Goal: Task Accomplishment & Management: Use online tool/utility

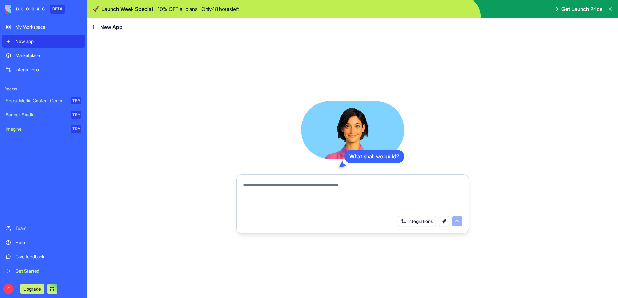
click at [574, 9] on span "Get Launch Price" at bounding box center [581, 9] width 41 height 8
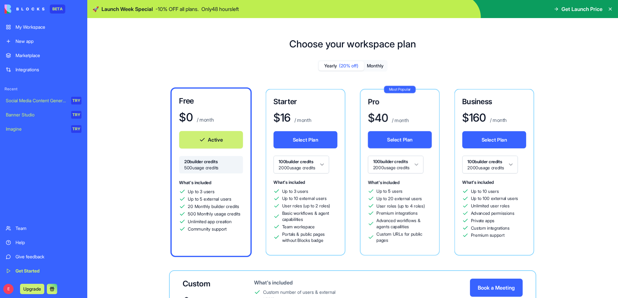
click at [557, 8] on icon at bounding box center [555, 8] width 5 height 5
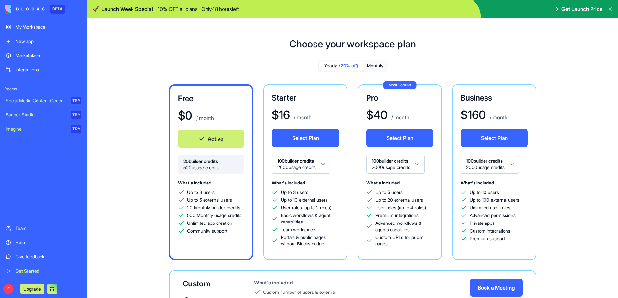
click at [376, 65] on button "Monthly" at bounding box center [375, 65] width 23 height 9
click at [344, 65] on span "(20% off)" at bounding box center [348, 66] width 19 height 6
click at [374, 65] on button "Monthly" at bounding box center [375, 65] width 23 height 9
click at [513, 164] on html "BETA My Workspace New app Marketplace Integrations Recent Social Media Content …" at bounding box center [309, 149] width 618 height 298
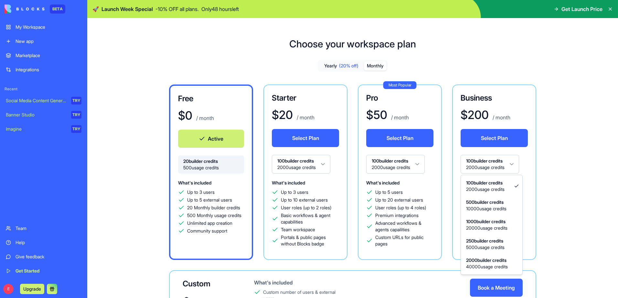
click at [513, 164] on html "BETA My Workspace New app Marketplace Integrations Recent Social Media Content …" at bounding box center [309, 149] width 618 height 298
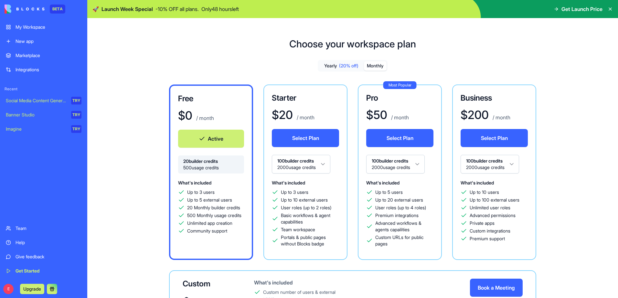
click at [422, 161] on html "BETA My Workspace New app Marketplace Integrations Recent Social Media Content …" at bounding box center [309, 149] width 618 height 298
click at [421, 164] on html "BETA My Workspace New app Marketplace Integrations Recent Social Media Content …" at bounding box center [309, 149] width 618 height 298
drag, startPoint x: 282, startPoint y: 152, endPoint x: 299, endPoint y: 161, distance: 20.0
click at [282, 152] on div "Select Plan" at bounding box center [305, 142] width 67 height 26
click at [316, 167] on html "BETA My Workspace New app Marketplace Integrations Recent Social Media Content …" at bounding box center [309, 149] width 618 height 298
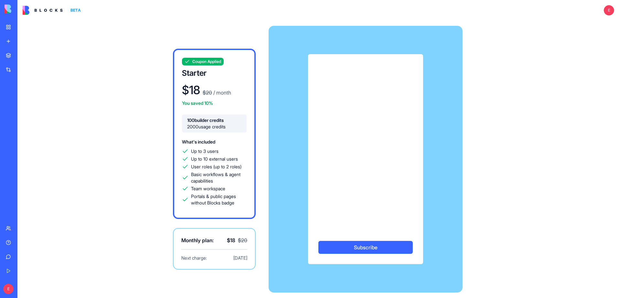
click at [11, 11] on img at bounding box center [25, 9] width 40 height 9
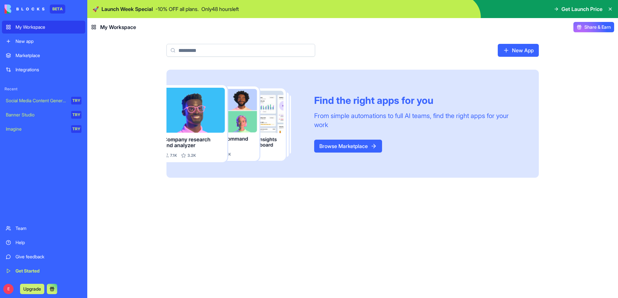
click at [564, 9] on span "Get Launch Price" at bounding box center [581, 9] width 41 height 8
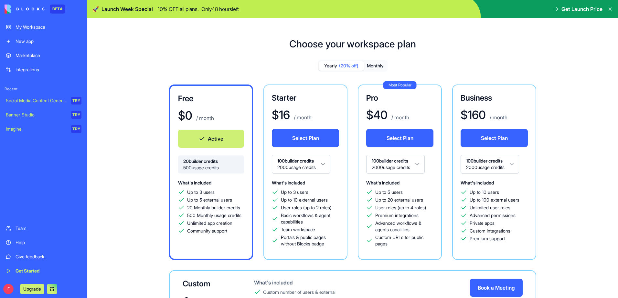
click at [374, 66] on button "Monthly" at bounding box center [375, 65] width 23 height 9
click at [327, 165] on html "BETA My Workspace New app Marketplace Integrations Recent Social Media Content …" at bounding box center [309, 149] width 618 height 298
click at [19, 244] on div "Help" at bounding box center [49, 243] width 66 height 6
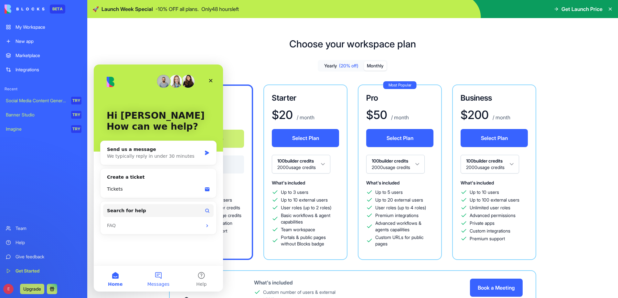
click at [159, 280] on button "Messages" at bounding box center [158, 279] width 43 height 26
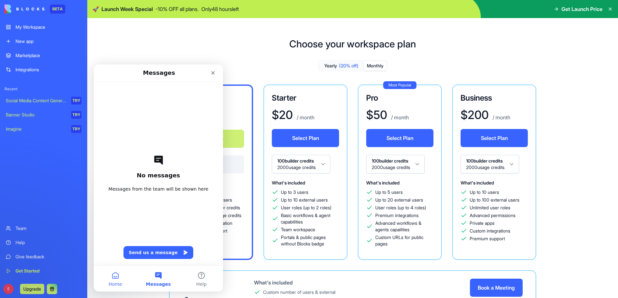
click at [120, 283] on span "Home" at bounding box center [115, 284] width 13 height 5
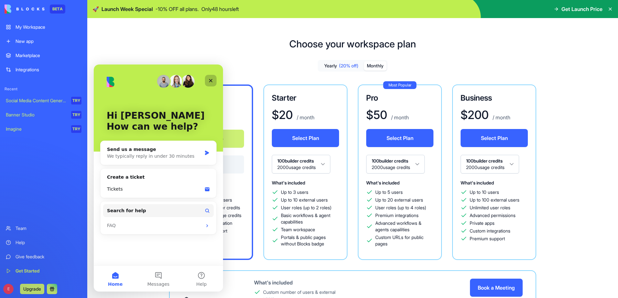
click at [213, 75] on div "Close" at bounding box center [211, 81] width 12 height 12
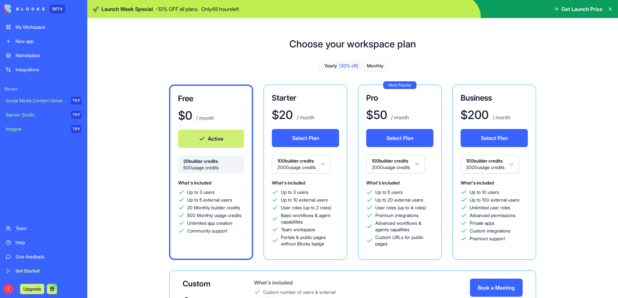
click at [34, 26] on div "My Workspace" at bounding box center [49, 27] width 66 height 6
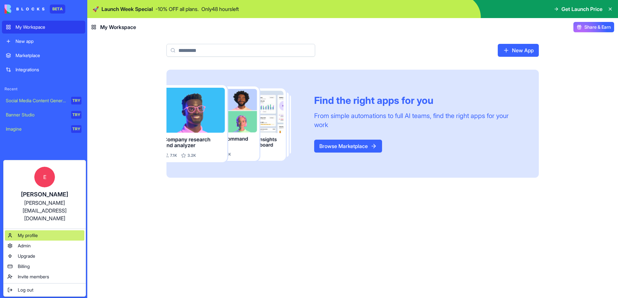
click at [27, 233] on span "My profile" at bounding box center [28, 236] width 20 height 6
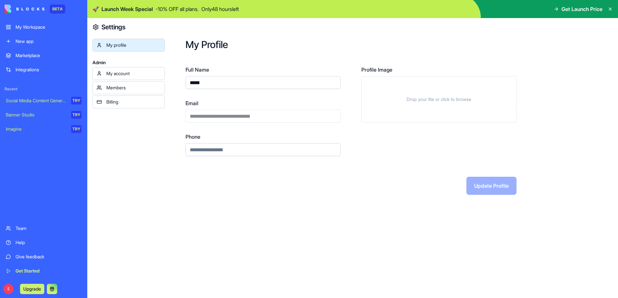
click at [127, 77] on link "My account" at bounding box center [128, 73] width 72 height 13
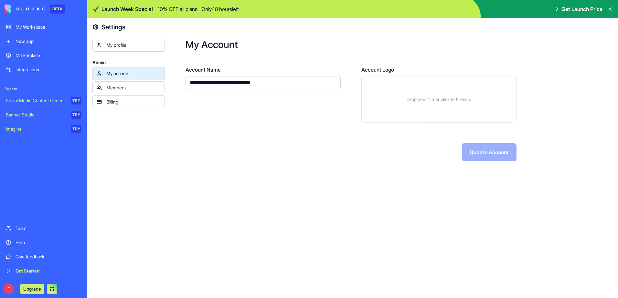
click at [130, 46] on div "My profile" at bounding box center [133, 45] width 54 height 6
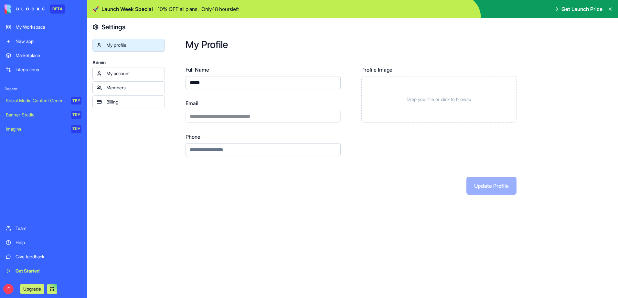
click at [129, 70] on div "My account" at bounding box center [133, 73] width 54 height 6
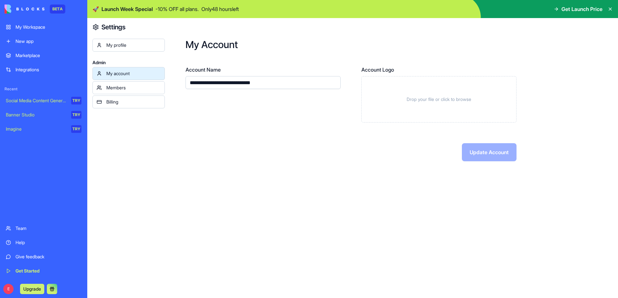
click at [125, 89] on div "Members" at bounding box center [133, 88] width 54 height 6
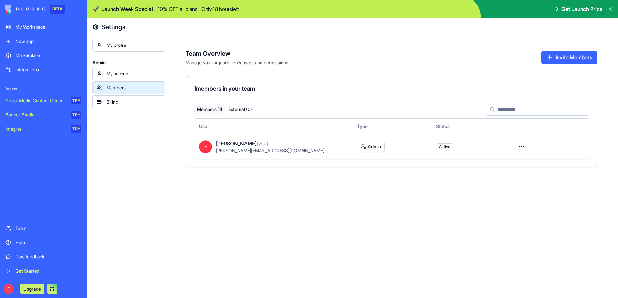
click at [124, 74] on div "My account" at bounding box center [133, 73] width 54 height 6
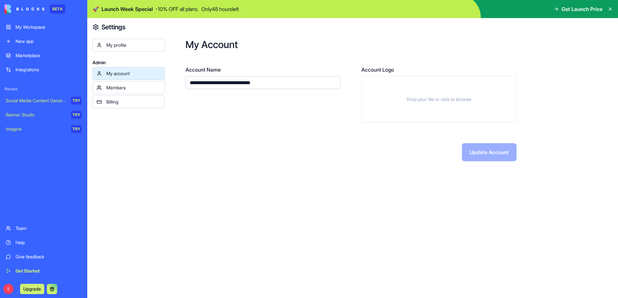
drag, startPoint x: 289, startPoint y: 81, endPoint x: 168, endPoint y: 84, distance: 121.8
click at [168, 84] on div "**********" at bounding box center [391, 100] width 453 height 164
type input "**********"
click at [117, 86] on div "Members" at bounding box center [133, 88] width 54 height 6
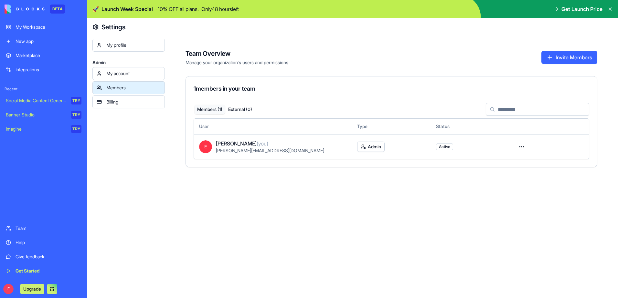
click at [124, 70] on div "My account" at bounding box center [133, 73] width 54 height 6
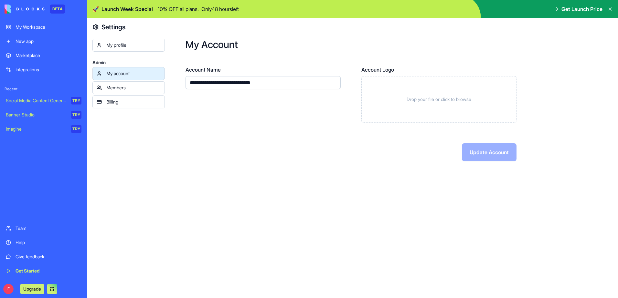
drag, startPoint x: 280, startPoint y: 83, endPoint x: 169, endPoint y: 87, distance: 111.8
click at [169, 87] on div "**********" at bounding box center [391, 100] width 453 height 164
type input "**********"
click at [462, 143] on button "Update Account" at bounding box center [489, 152] width 55 height 18
click at [512, 149] on button "Update Account" at bounding box center [489, 152] width 55 height 18
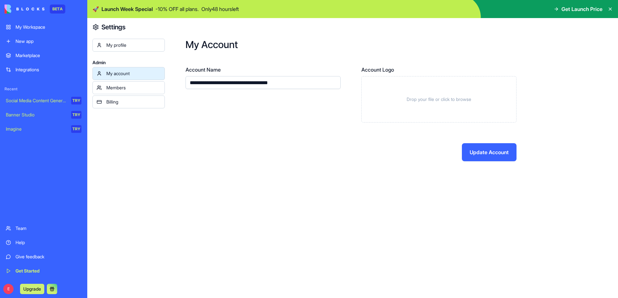
click at [490, 156] on button "Update Account" at bounding box center [489, 152] width 55 height 18
click at [381, 190] on div "**********" at bounding box center [391, 158] width 453 height 280
click at [114, 91] on link "Members" at bounding box center [128, 87] width 72 height 13
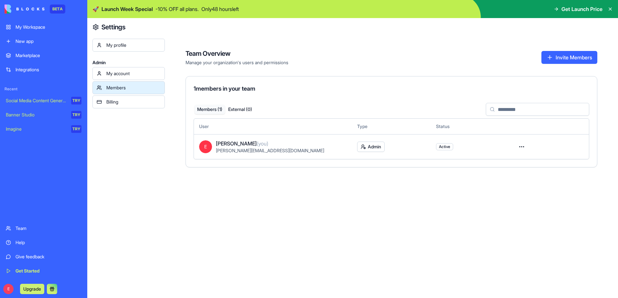
click at [119, 74] on div "My account" at bounding box center [133, 73] width 54 height 6
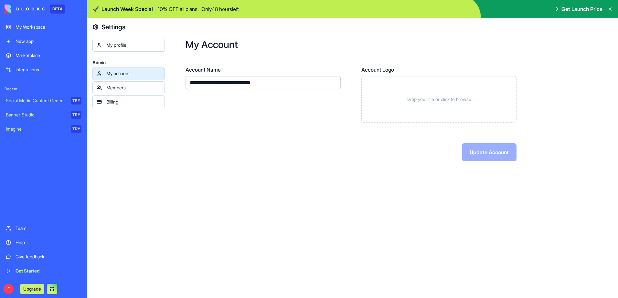
click at [297, 84] on input "**********" at bounding box center [262, 82] width 155 height 13
drag, startPoint x: 280, startPoint y: 82, endPoint x: 187, endPoint y: 86, distance: 92.8
click at [187, 86] on input "**********" at bounding box center [262, 82] width 155 height 13
type input "**********"
click at [484, 149] on button "Update Account" at bounding box center [489, 152] width 55 height 18
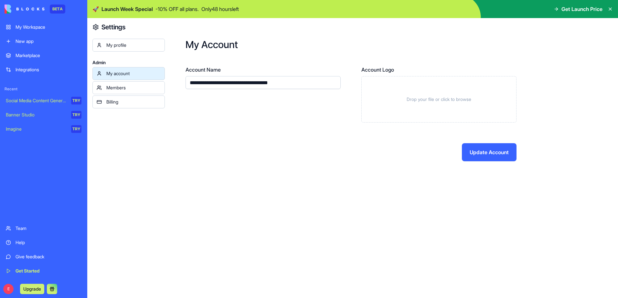
click at [147, 85] on div "Members" at bounding box center [133, 88] width 54 height 6
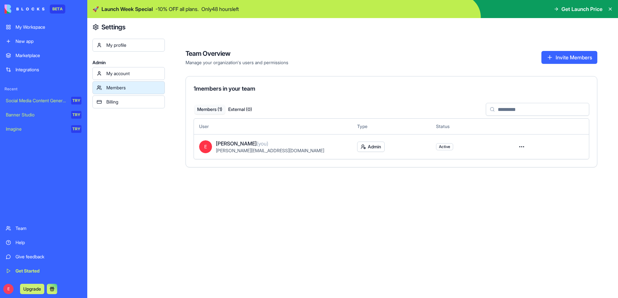
click at [142, 74] on div "My account" at bounding box center [133, 73] width 54 height 6
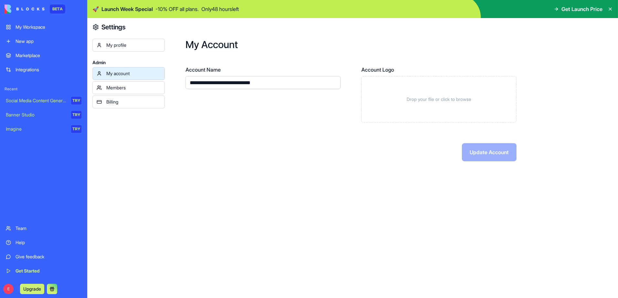
click at [123, 99] on div "Billing" at bounding box center [133, 102] width 54 height 6
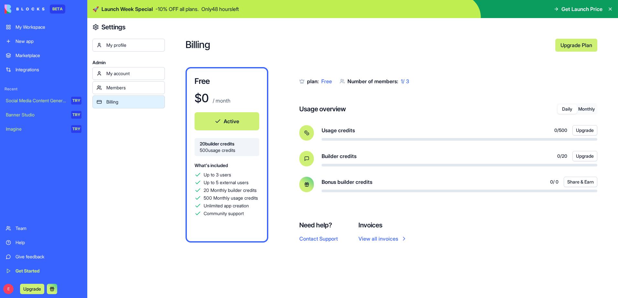
click at [588, 10] on span "Get Launch Price" at bounding box center [581, 9] width 41 height 8
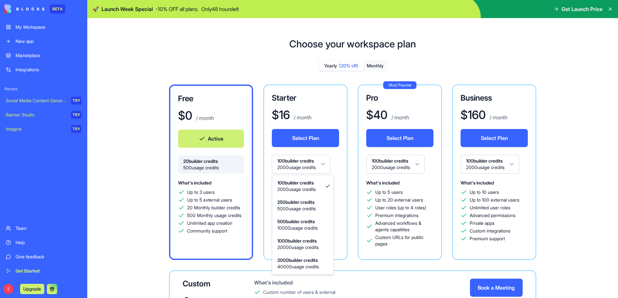
click at [326, 164] on html "BETA My Workspace New app Marketplace Integrations Recent Social Media Content …" at bounding box center [309, 149] width 618 height 298
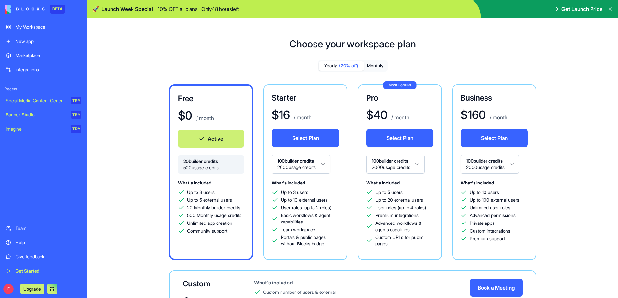
click at [326, 165] on html "BETA My Workspace New app Marketplace Integrations Recent Social Media Content …" at bounding box center [309, 149] width 618 height 298
click at [368, 63] on button "Monthly" at bounding box center [375, 65] width 23 height 9
click at [323, 142] on button "Select Plan" at bounding box center [305, 138] width 67 height 18
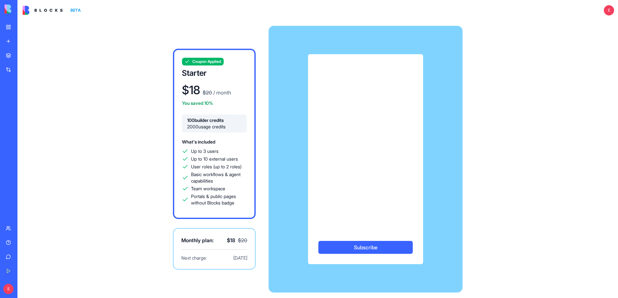
click at [330, 249] on button "Subscribe" at bounding box center [365, 247] width 94 height 13
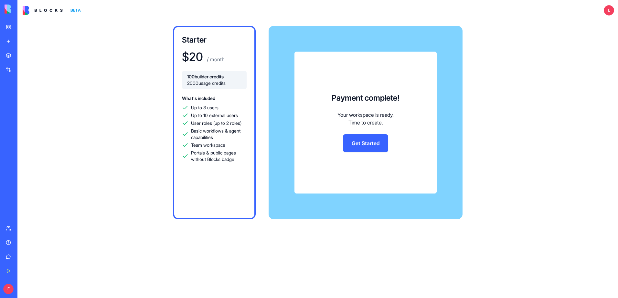
click at [374, 147] on link "Get Started" at bounding box center [365, 143] width 45 height 18
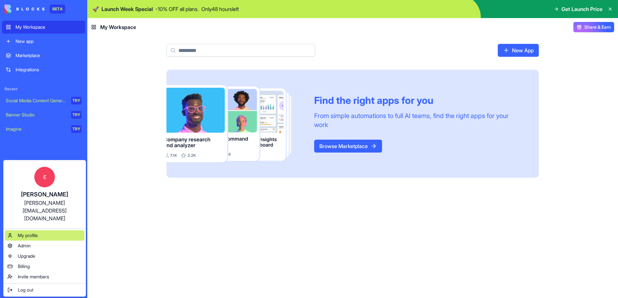
click at [54, 231] on div "My profile" at bounding box center [44, 236] width 79 height 10
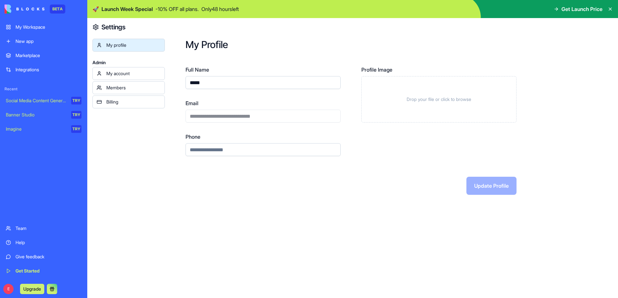
click at [125, 97] on link "Billing" at bounding box center [128, 102] width 72 height 13
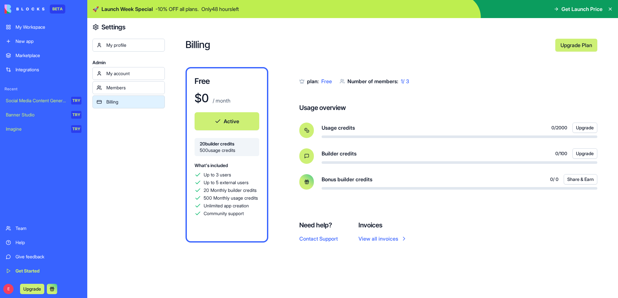
click at [126, 76] on div "My account" at bounding box center [133, 73] width 54 height 6
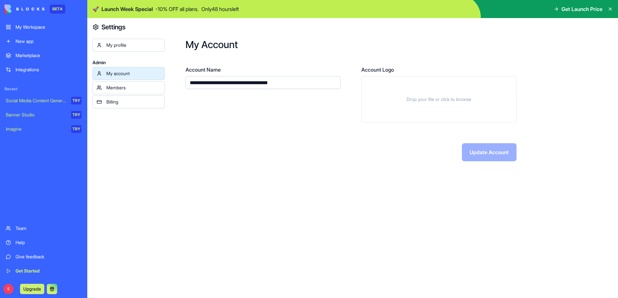
click at [126, 88] on div "Members" at bounding box center [133, 88] width 54 height 6
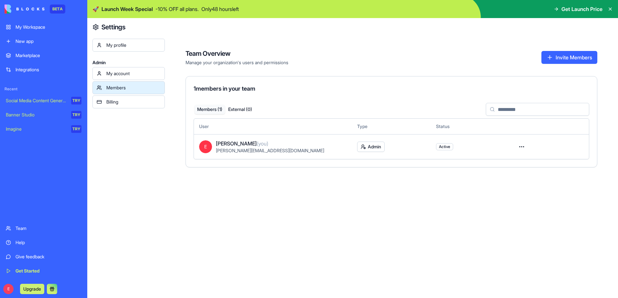
click at [130, 101] on div "Billing" at bounding box center [133, 102] width 54 height 6
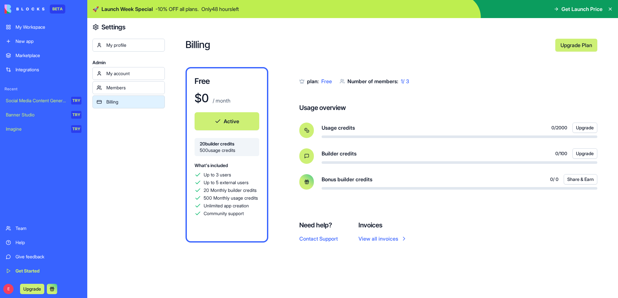
click at [142, 46] on div "My profile" at bounding box center [133, 45] width 54 height 6
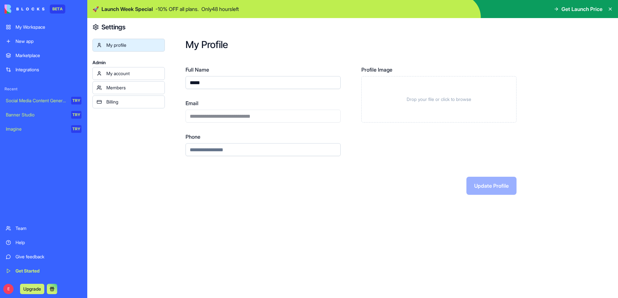
click at [134, 98] on link "Billing" at bounding box center [128, 102] width 72 height 13
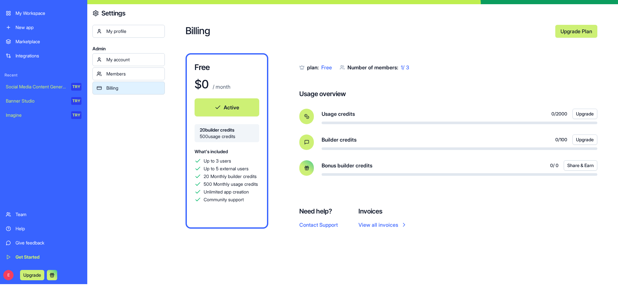
scroll to position [21, 0]
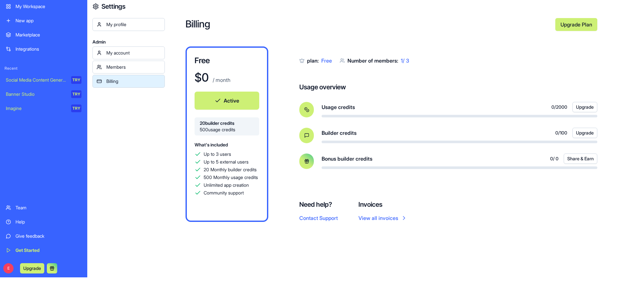
click at [380, 217] on link "View all invoices" at bounding box center [382, 218] width 49 height 8
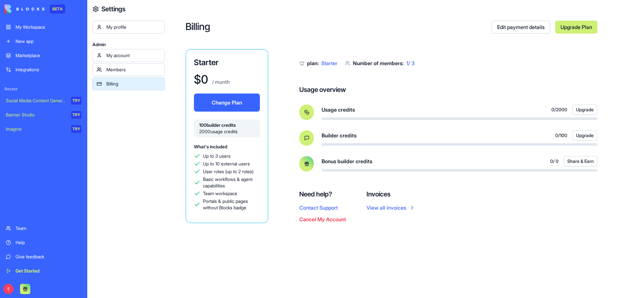
click at [135, 63] on link "Members" at bounding box center [128, 69] width 72 height 13
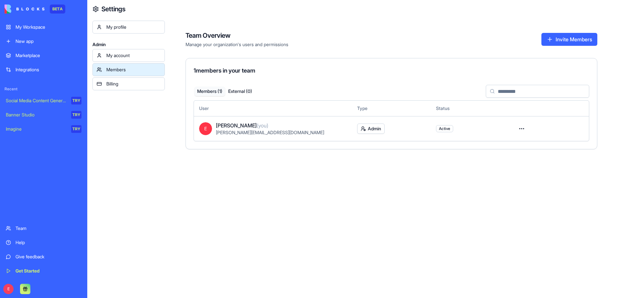
click at [135, 55] on div "My account" at bounding box center [133, 55] width 54 height 6
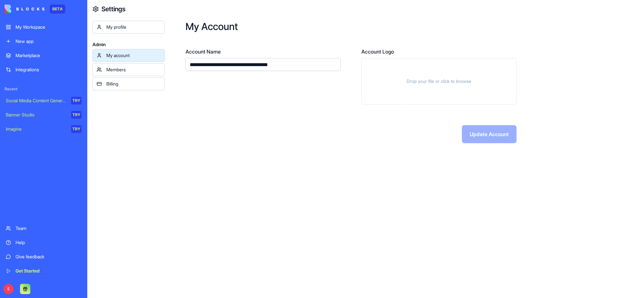
click at [137, 90] on link "Billing" at bounding box center [128, 84] width 72 height 13
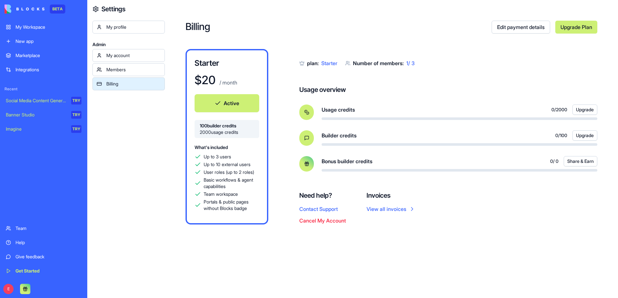
click at [399, 208] on link "View all invoices" at bounding box center [390, 209] width 49 height 8
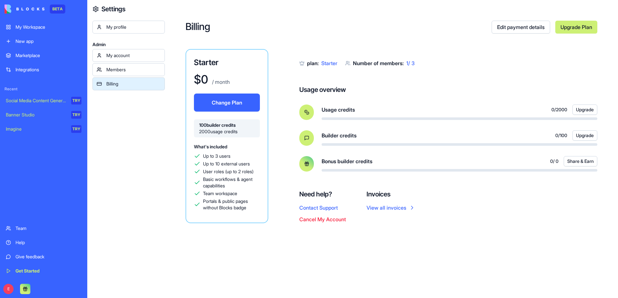
click at [117, 69] on div "Members" at bounding box center [133, 70] width 54 height 6
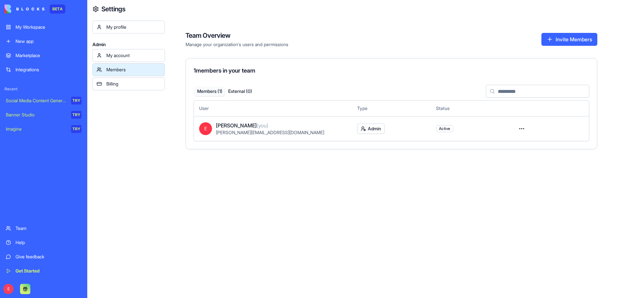
click at [113, 82] on div "Billing" at bounding box center [133, 84] width 54 height 6
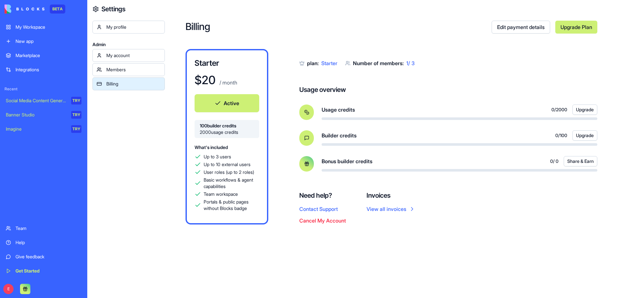
click at [30, 29] on div "My Workspace" at bounding box center [49, 27] width 66 height 6
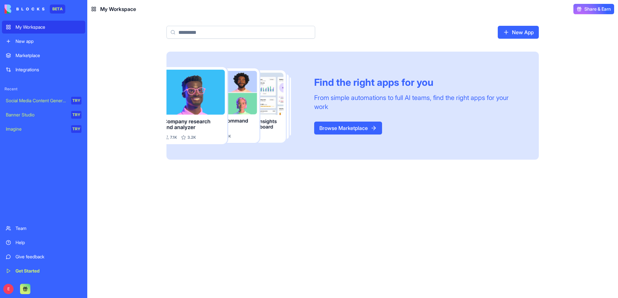
click at [34, 38] on div "New app" at bounding box center [49, 41] width 66 height 6
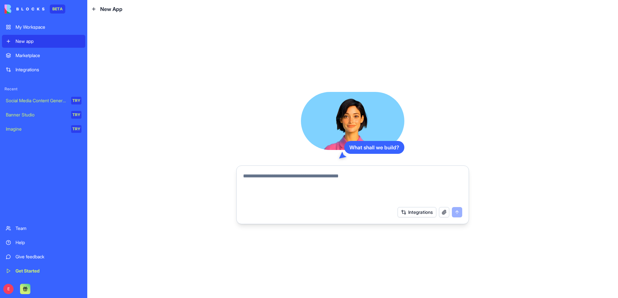
click at [46, 57] on div "Marketplace" at bounding box center [49, 55] width 66 height 6
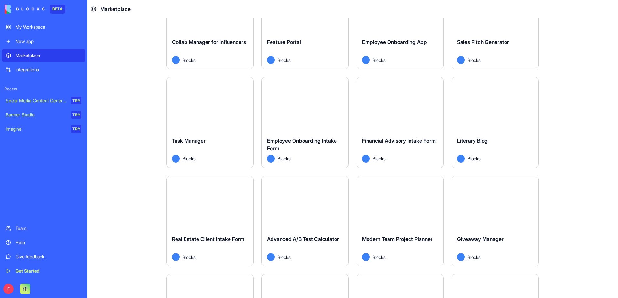
scroll to position [872, 0]
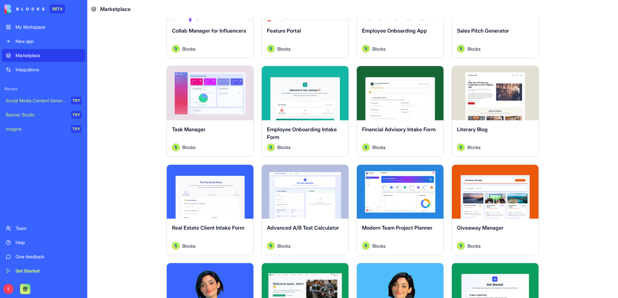
click at [392, 194] on button "Explore" at bounding box center [400, 191] width 48 height 13
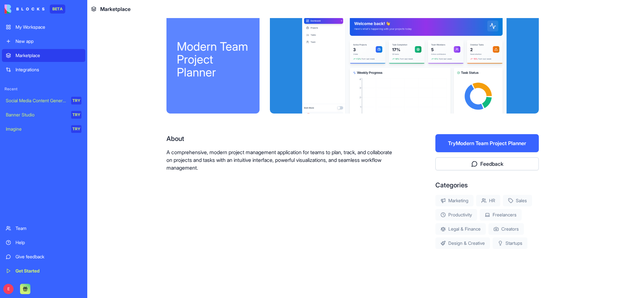
scroll to position [16, 0]
click at [474, 140] on button "Try Modern Team Project Planner" at bounding box center [486, 143] width 103 height 18
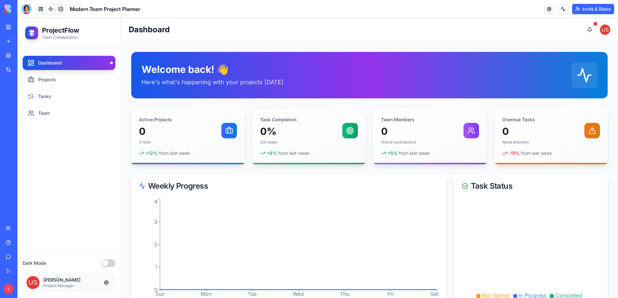
click at [108, 283] on button at bounding box center [106, 283] width 10 height 10
click at [106, 283] on button at bounding box center [106, 283] width 10 height 10
click at [51, 281] on p "[PERSON_NAME]" at bounding box center [70, 280] width 54 height 6
click at [106, 285] on button at bounding box center [106, 283] width 10 height 10
click at [52, 34] on h1 "ProjectFlow" at bounding box center [60, 30] width 37 height 9
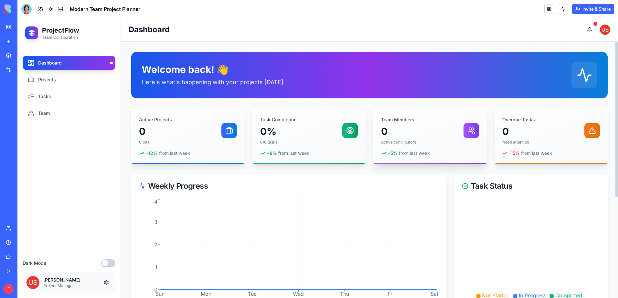
click at [436, 138] on div "Team Members 0 Active contributors" at bounding box center [430, 131] width 98 height 28
drag, startPoint x: 299, startPoint y: 139, endPoint x: 276, endPoint y: 139, distance: 23.6
click at [296, 139] on div "Task Completion 0% 0/0 tasks" at bounding box center [309, 131] width 98 height 28
click at [48, 76] on link "Projects" at bounding box center [69, 80] width 93 height 14
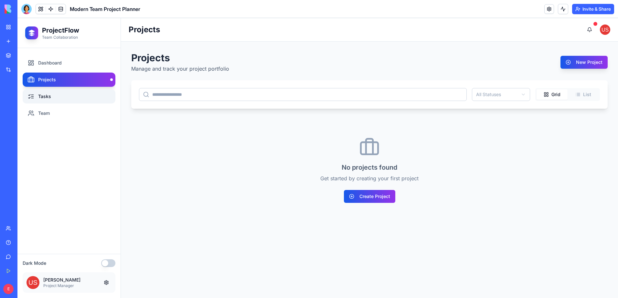
click at [46, 97] on link "Tasks" at bounding box center [69, 96] width 93 height 14
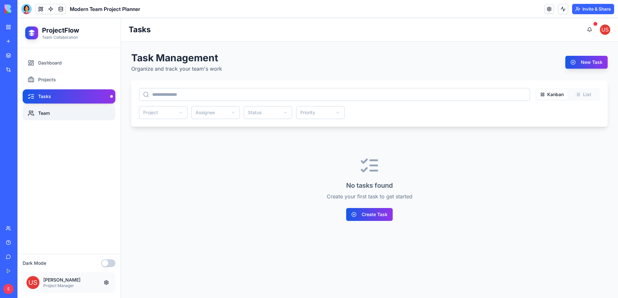
click at [47, 111] on link "Team" at bounding box center [69, 113] width 93 height 14
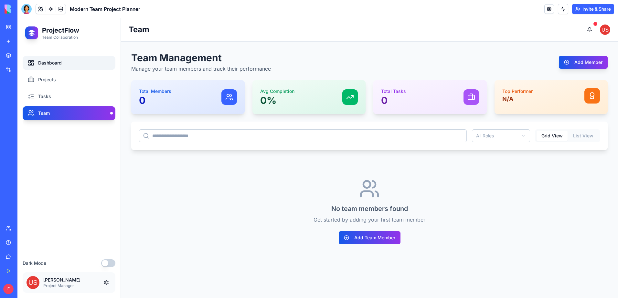
click at [58, 62] on link "Dashboard" at bounding box center [69, 63] width 93 height 14
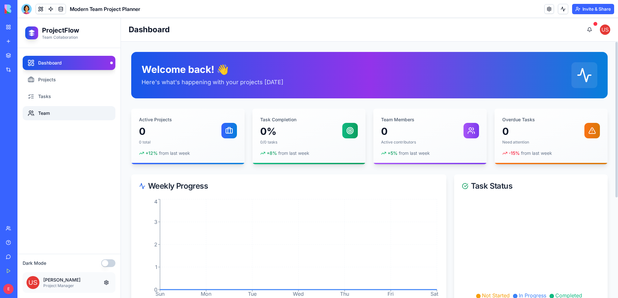
click at [36, 112] on link "Team" at bounding box center [69, 113] width 93 height 14
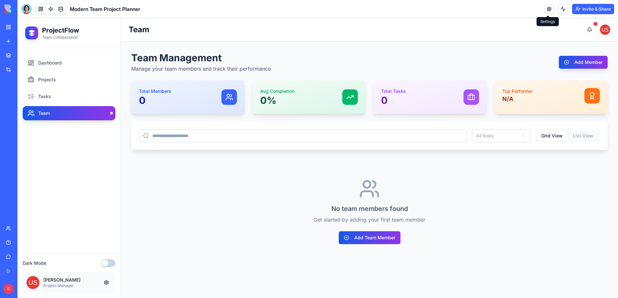
click at [551, 8] on link at bounding box center [549, 9] width 10 height 10
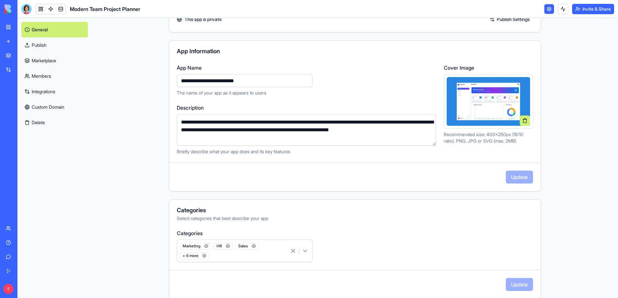
scroll to position [112, 0]
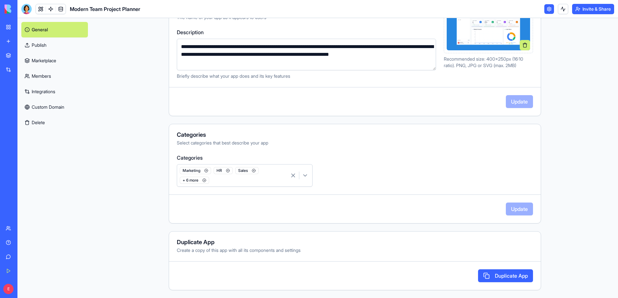
click at [58, 46] on link "Publish" at bounding box center [54, 45] width 67 height 16
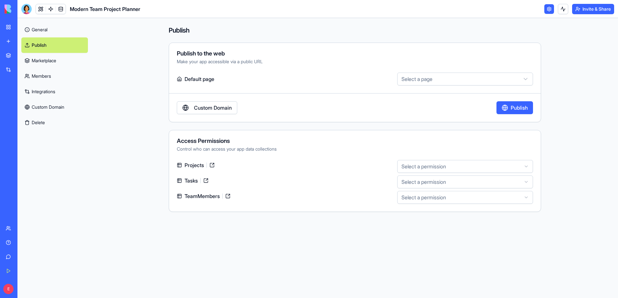
click at [430, 80] on html "BETA My Workspace New app Marketplace Integrations Recent Modern Team Project P…" at bounding box center [309, 149] width 618 height 298
click at [422, 167] on html "BETA My Workspace New app Marketplace Integrations Recent Modern Team Project P…" at bounding box center [309, 149] width 618 height 298
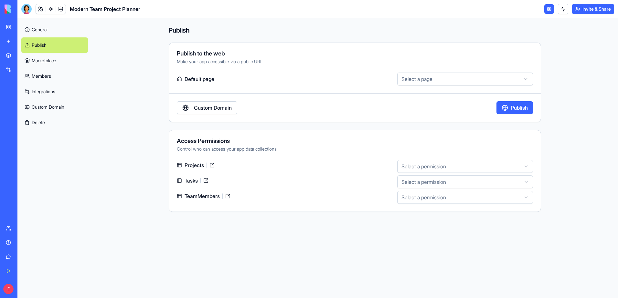
click at [484, 159] on html "BETA My Workspace New app Marketplace Integrations Recent Modern Team Project P…" at bounding box center [309, 149] width 618 height 298
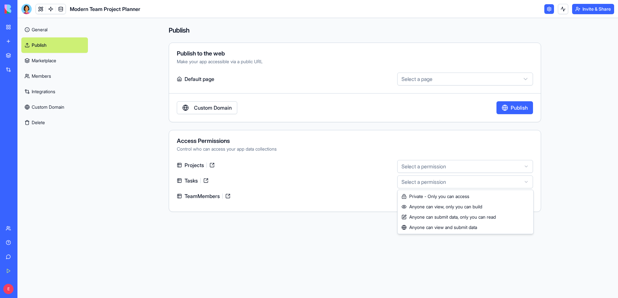
click at [430, 182] on html "BETA My Workspace New app Marketplace Integrations Recent Modern Team Project P…" at bounding box center [309, 149] width 618 height 298
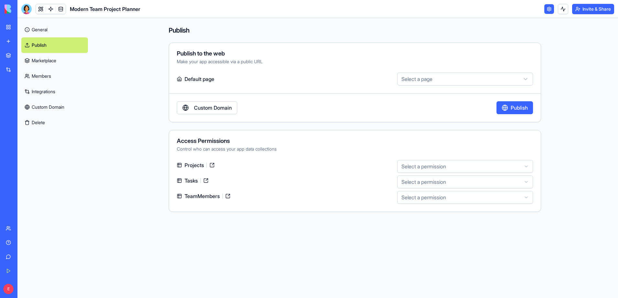
click at [59, 58] on link "Marketplace" at bounding box center [54, 61] width 67 height 16
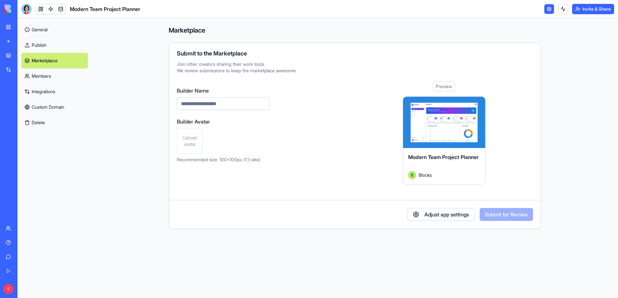
click at [195, 142] on span "Upload avatar" at bounding box center [190, 141] width 20 height 13
click at [65, 75] on link "Members" at bounding box center [54, 76] width 67 height 16
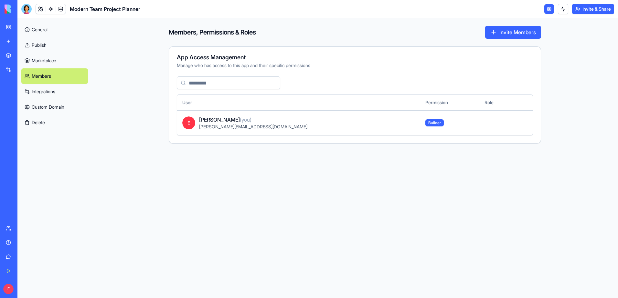
click at [55, 91] on link "Integrations" at bounding box center [54, 92] width 67 height 16
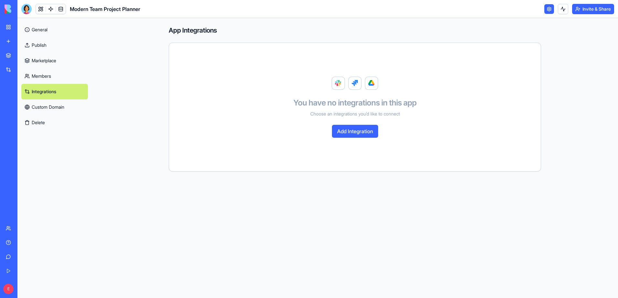
click at [46, 109] on link "Custom Domain" at bounding box center [54, 107] width 67 height 16
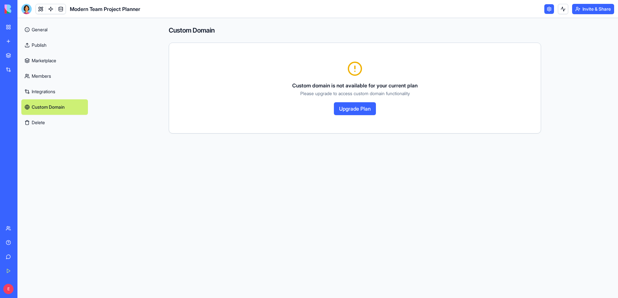
click at [45, 32] on link "General" at bounding box center [54, 30] width 67 height 16
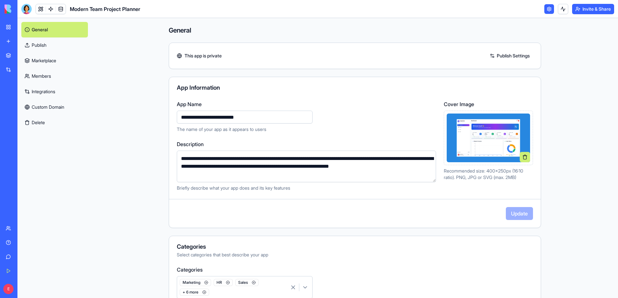
drag, startPoint x: 258, startPoint y: 117, endPoint x: 167, endPoint y: 120, distance: 90.8
click at [169, 120] on div "**********" at bounding box center [354, 145] width 371 height 91
type input "**********"
click at [514, 211] on button "Update" at bounding box center [518, 213] width 27 height 13
click at [50, 44] on link "Publish" at bounding box center [54, 45] width 67 height 16
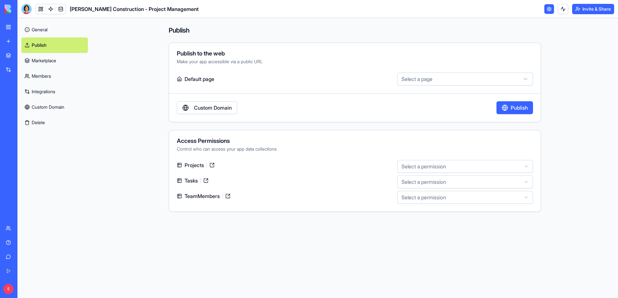
click at [212, 109] on link "Custom Domain" at bounding box center [207, 107] width 60 height 13
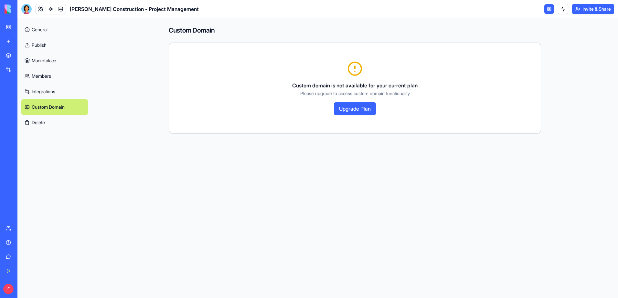
click at [47, 38] on link "Publish" at bounding box center [54, 45] width 67 height 16
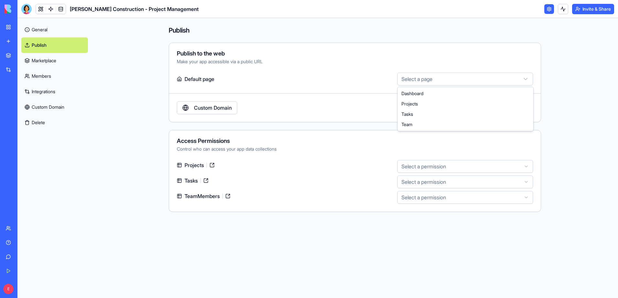
click at [494, 83] on html "BETA My Workspace New app Marketplace Integrations Recent Modern Team Project P…" at bounding box center [309, 149] width 618 height 298
click at [562, 8] on button at bounding box center [562, 9] width 10 height 10
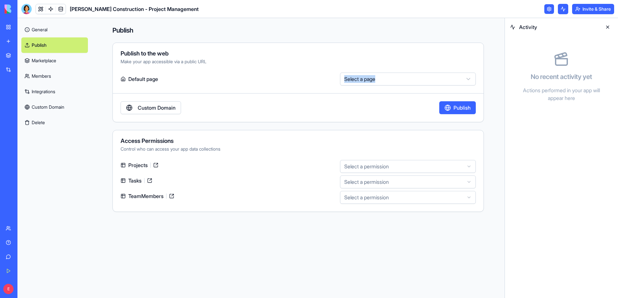
click at [562, 8] on button at bounding box center [562, 9] width 10 height 10
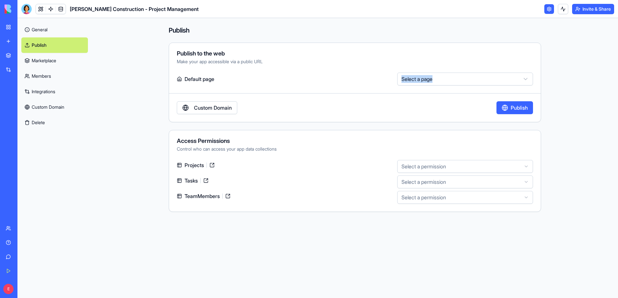
click at [42, 32] on link "General" at bounding box center [54, 30] width 67 height 16
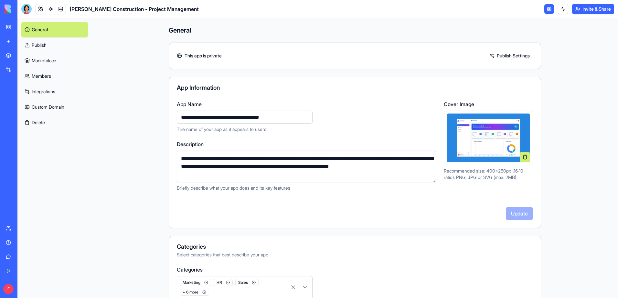
click at [550, 7] on link at bounding box center [549, 9] width 10 height 10
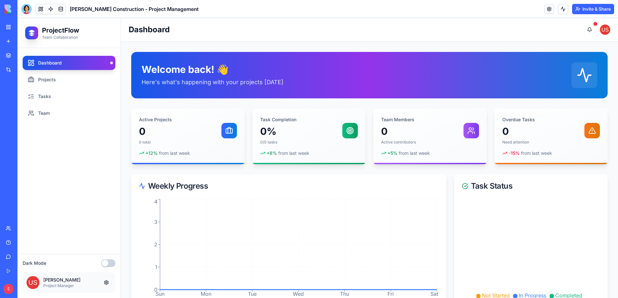
click at [73, 28] on h1 "ProjectFlow" at bounding box center [60, 30] width 37 height 9
click at [164, 33] on h2 "Dashboard" at bounding box center [149, 30] width 41 height 10
drag, startPoint x: 183, startPoint y: 27, endPoint x: 131, endPoint y: 35, distance: 52.5
click at [131, 35] on div "Dashboard" at bounding box center [369, 29] width 481 height 13
click at [208, 26] on div "Dashboard" at bounding box center [369, 29] width 481 height 13
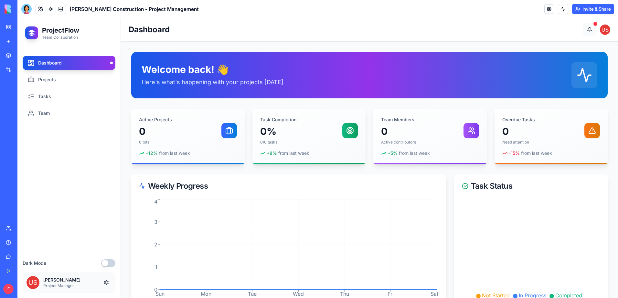
click at [595, 28] on button at bounding box center [589, 29] width 13 height 13
click at [589, 31] on button at bounding box center [589, 29] width 13 height 13
click at [80, 83] on link "Projects" at bounding box center [69, 80] width 93 height 14
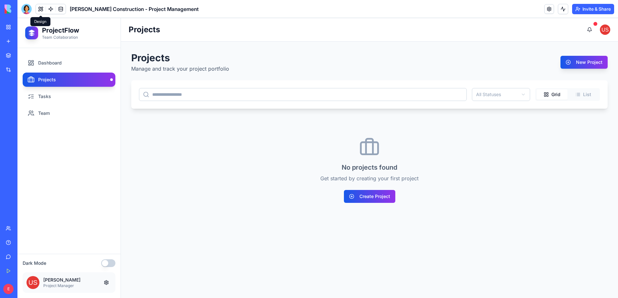
click at [42, 8] on button at bounding box center [41, 9] width 10 height 10
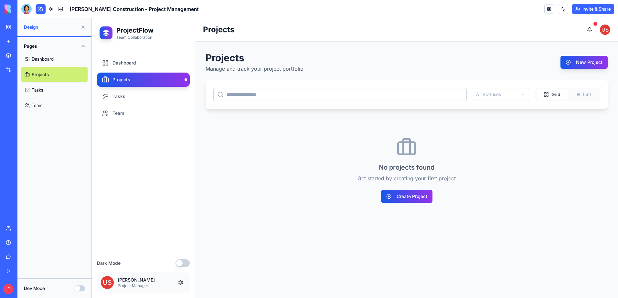
click at [80, 291] on button "Dev Mode" at bounding box center [80, 289] width 10 height 6
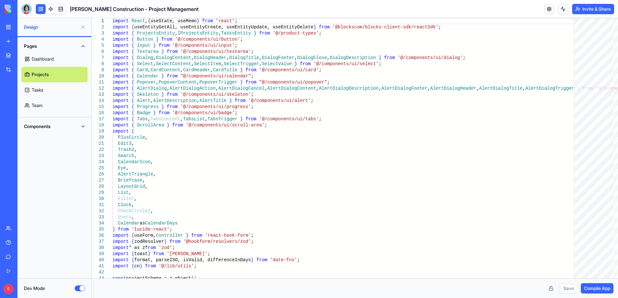
click at [80, 291] on button "Dev Mode" at bounding box center [80, 289] width 10 height 6
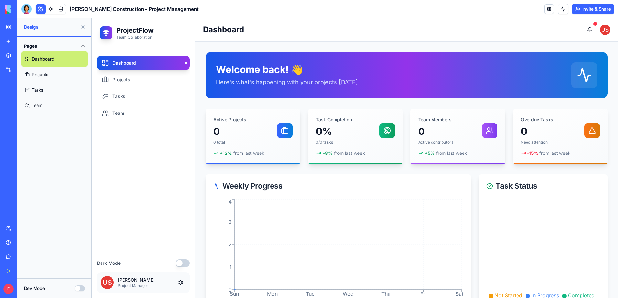
click at [81, 291] on button "Dev Mode" at bounding box center [80, 289] width 10 height 6
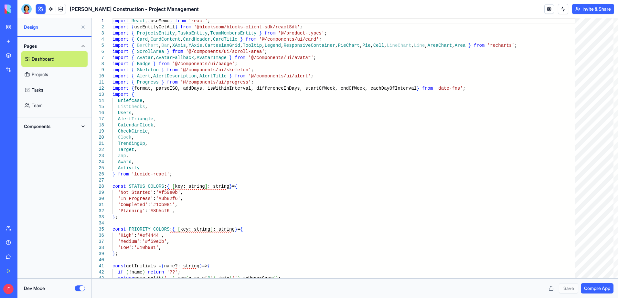
click at [81, 291] on button "Dev Mode" at bounding box center [80, 289] width 10 height 6
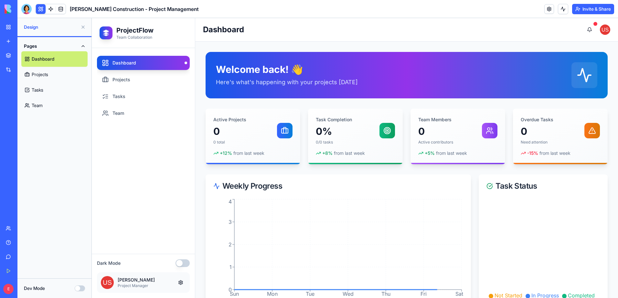
click at [57, 74] on link "Projects" at bounding box center [54, 75] width 66 height 16
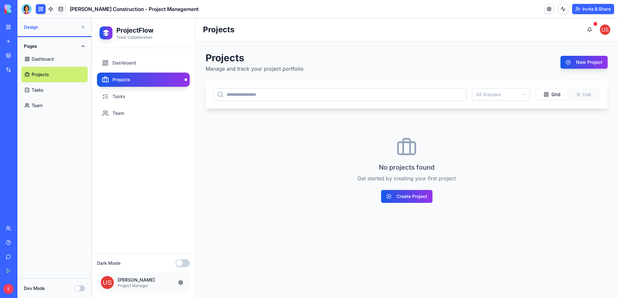
click at [57, 92] on link "Tasks" at bounding box center [54, 90] width 66 height 16
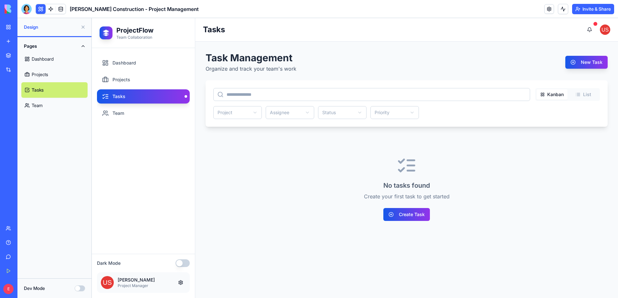
click at [59, 80] on link "Projects" at bounding box center [54, 75] width 66 height 16
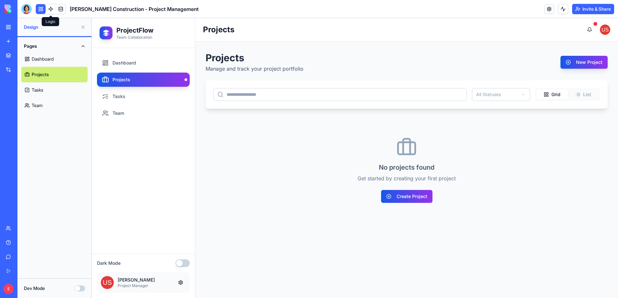
click at [53, 9] on link at bounding box center [51, 9] width 10 height 10
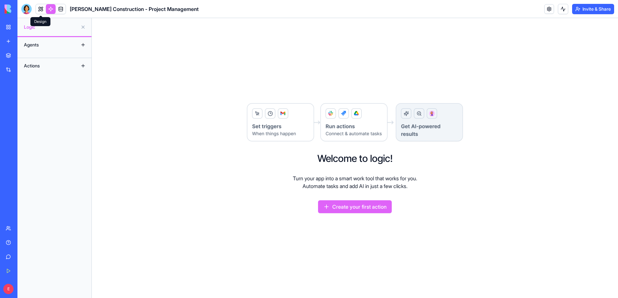
click at [42, 10] on link at bounding box center [41, 9] width 10 height 10
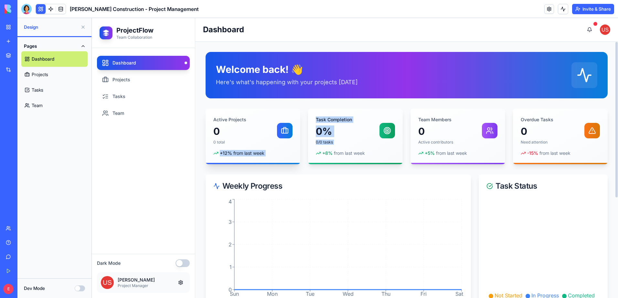
drag, startPoint x: 270, startPoint y: 137, endPoint x: 296, endPoint y: 161, distance: 34.8
click at [310, 161] on div "Active Projects 0 0 total + 12 % from last week Task Completion 0% 0/0 tasks + …" at bounding box center [406, 137] width 402 height 56
click at [279, 160] on div "Active Projects 0 0 total + 12 % from last week" at bounding box center [252, 137] width 95 height 56
click at [141, 61] on link "Dashboard" at bounding box center [143, 63] width 93 height 14
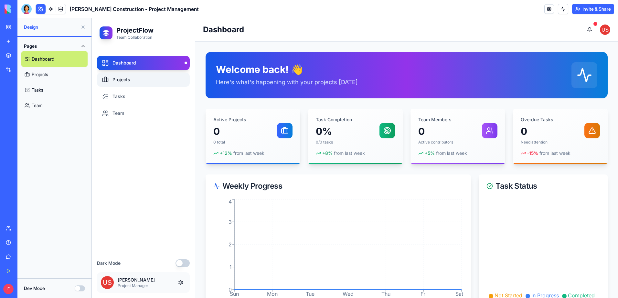
click at [144, 83] on link "Projects" at bounding box center [143, 80] width 93 height 14
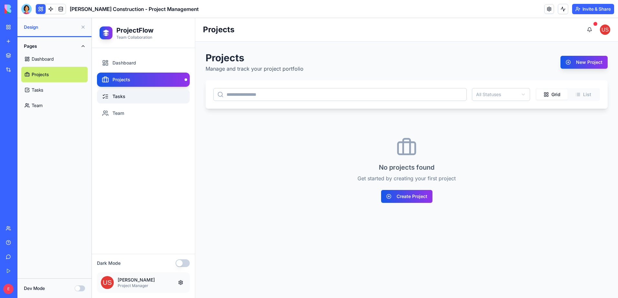
click at [139, 98] on link "Tasks" at bounding box center [143, 96] width 93 height 14
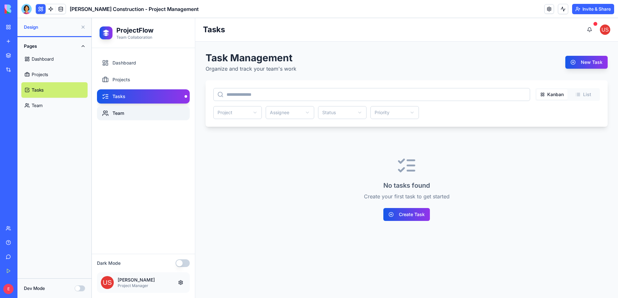
click at [133, 107] on link "Team" at bounding box center [143, 113] width 93 height 14
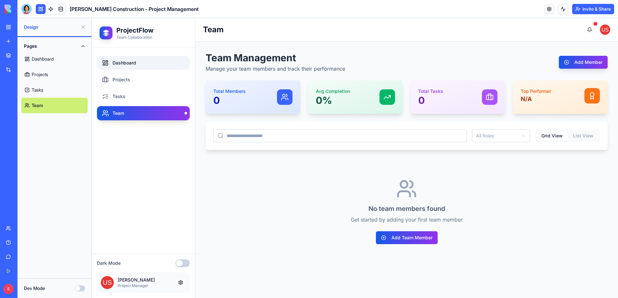
click at [135, 66] on link "Dashboard" at bounding box center [143, 63] width 93 height 14
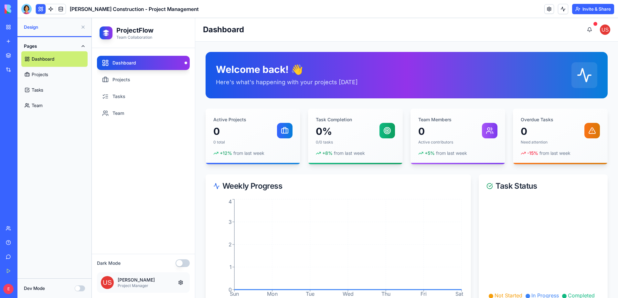
click at [25, 11] on div at bounding box center [26, 9] width 10 height 10
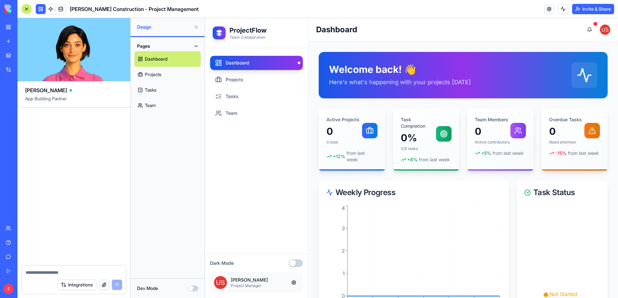
click at [64, 275] on textarea at bounding box center [74, 273] width 97 height 6
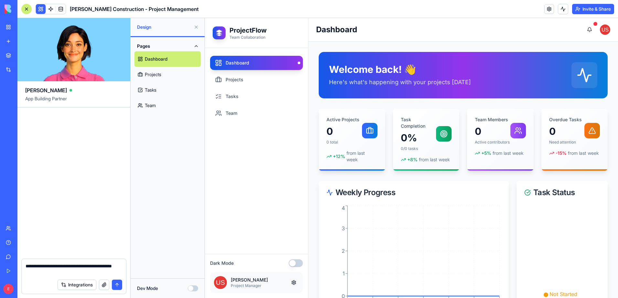
type textarea "**********"
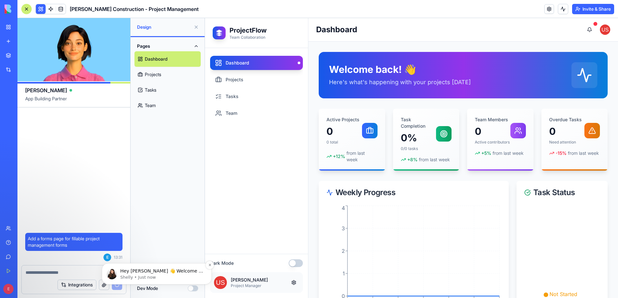
click at [145, 277] on p "Shelly • Just now" at bounding box center [161, 278] width 83 height 6
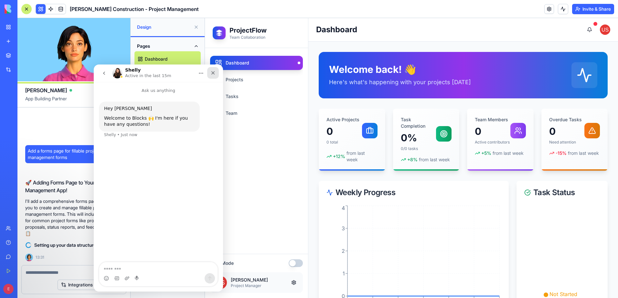
click at [215, 76] on div "Close" at bounding box center [213, 73] width 12 height 12
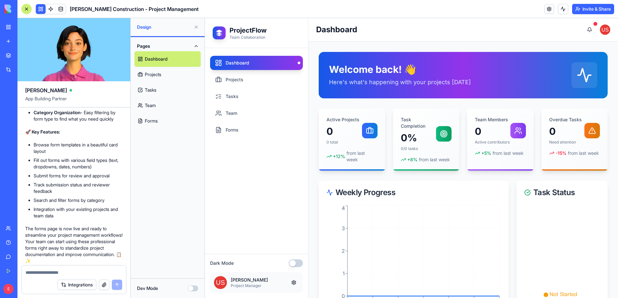
scroll to position [355, 0]
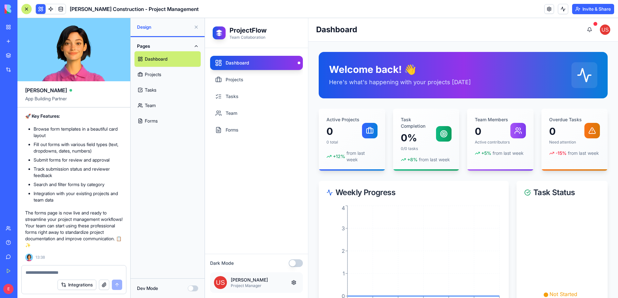
click at [166, 119] on link "Forms" at bounding box center [167, 121] width 66 height 16
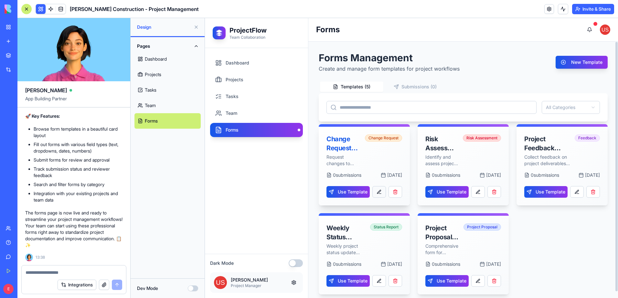
click at [382, 195] on button at bounding box center [379, 192] width 14 height 12
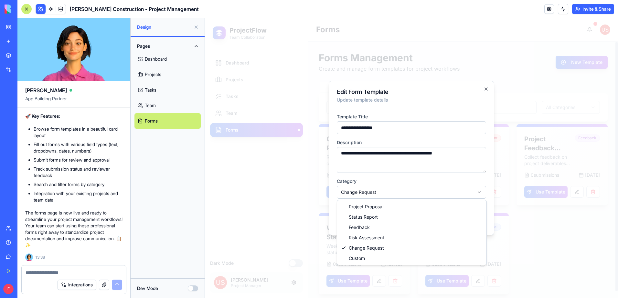
click at [434, 193] on body "**********" at bounding box center [411, 158] width 413 height 280
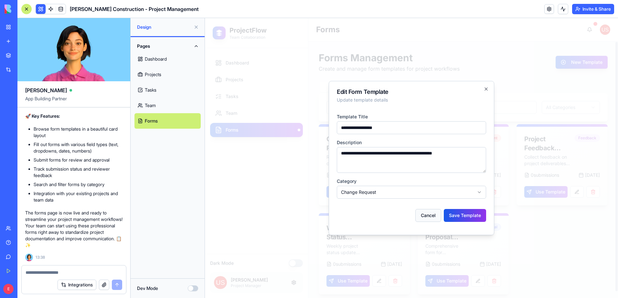
click at [440, 218] on button "Cancel" at bounding box center [428, 215] width 26 height 13
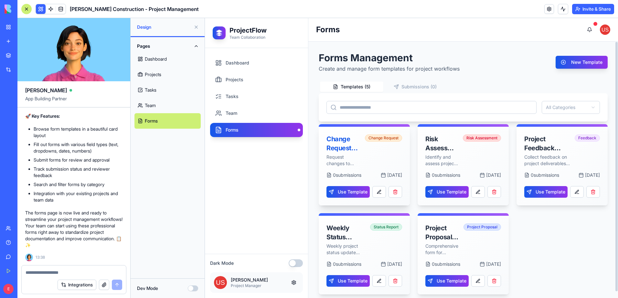
click at [345, 145] on div "Change Request Form" at bounding box center [343, 144] width 35 height 18
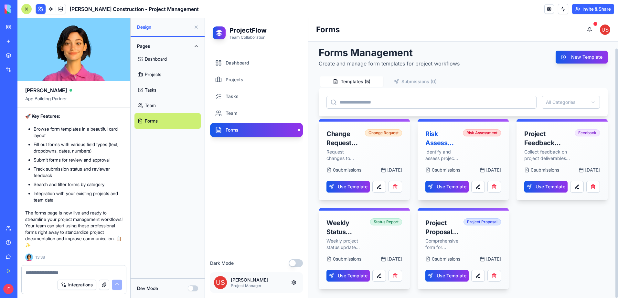
scroll to position [7, 0]
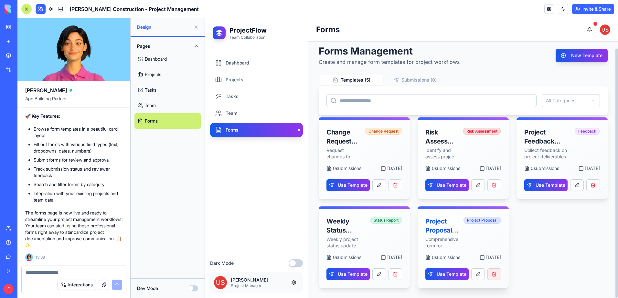
click at [495, 272] on button "button" at bounding box center [494, 275] width 14 height 12
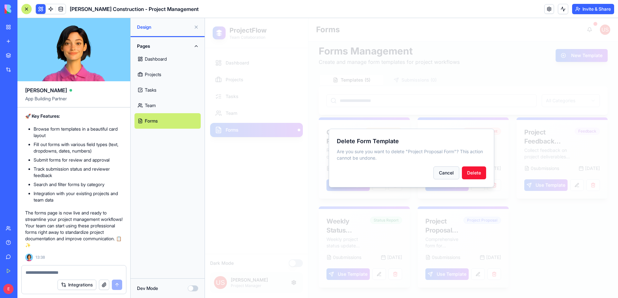
click at [447, 176] on button "Cancel" at bounding box center [446, 173] width 26 height 13
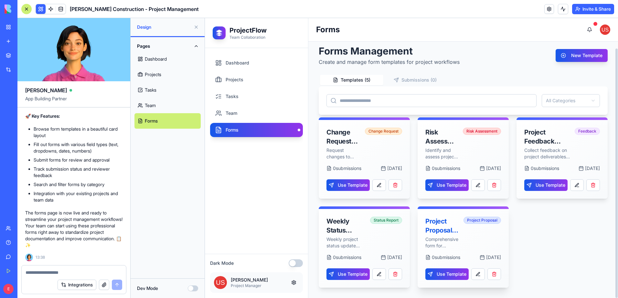
click at [443, 235] on div "Project Proposal Form Comprehensive form for submitting new project proposals" at bounding box center [442, 233] width 34 height 32
click at [451, 275] on button "Use Template" at bounding box center [446, 275] width 43 height 12
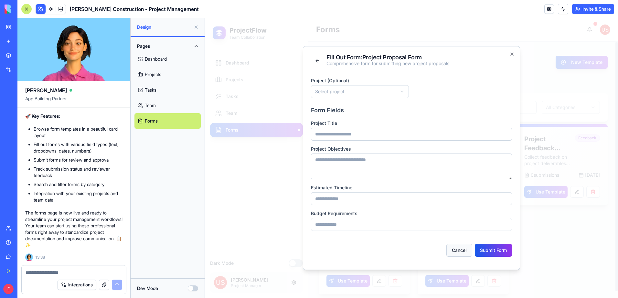
click at [454, 248] on button "Cancel" at bounding box center [459, 250] width 26 height 13
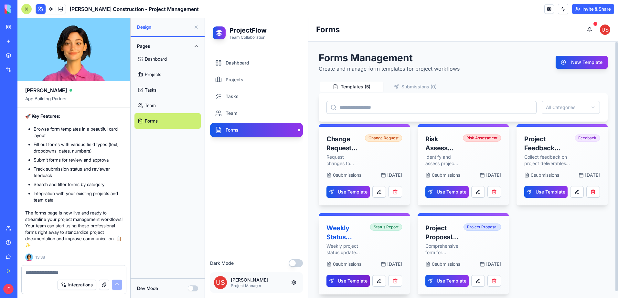
click at [362, 281] on button "Use Template" at bounding box center [347, 282] width 43 height 12
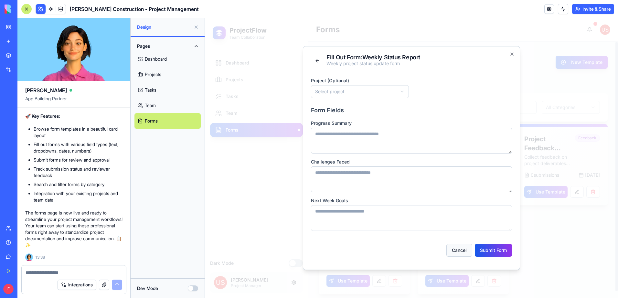
click at [460, 249] on button "Cancel" at bounding box center [459, 250] width 26 height 13
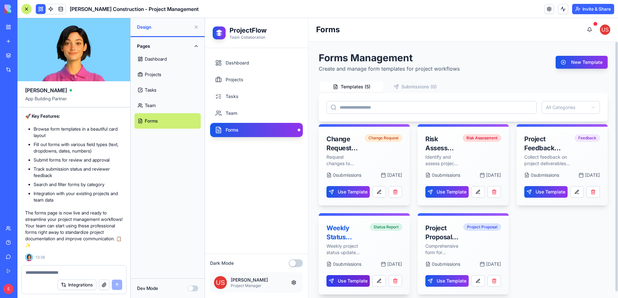
click at [365, 282] on button "Use Template" at bounding box center [347, 282] width 43 height 12
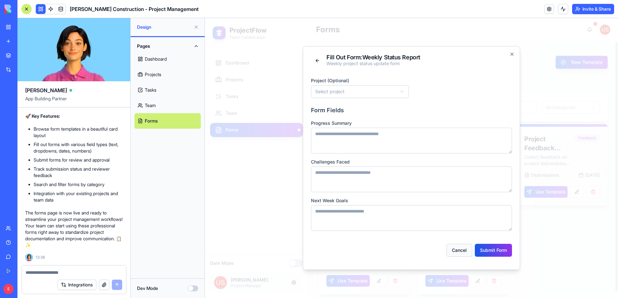
click at [467, 249] on button "Cancel" at bounding box center [459, 250] width 26 height 13
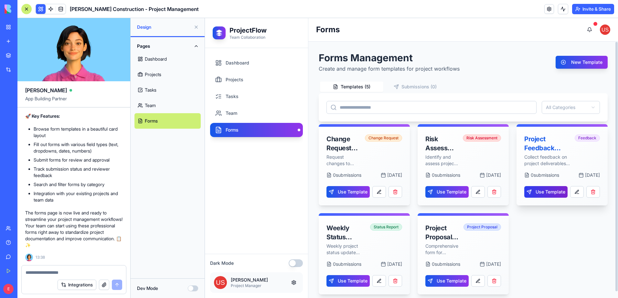
click at [551, 189] on button "Use Template" at bounding box center [545, 192] width 43 height 12
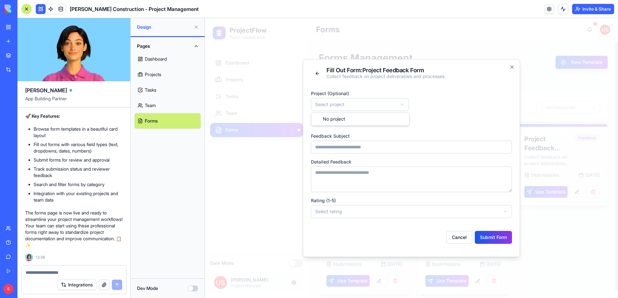
click at [377, 105] on body "**********" at bounding box center [411, 158] width 413 height 280
click at [461, 237] on button "Cancel" at bounding box center [459, 237] width 26 height 13
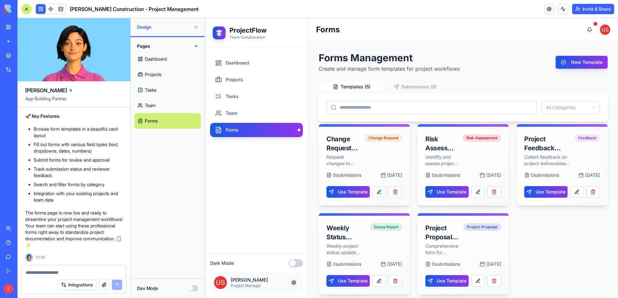
click at [295, 283] on button at bounding box center [293, 283] width 10 height 10
click at [298, 262] on button "button" at bounding box center [295, 264] width 14 height 8
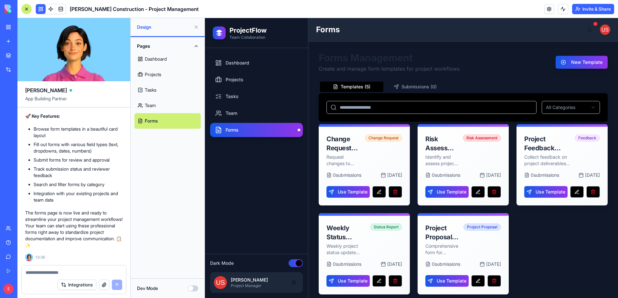
click at [298, 262] on button "button" at bounding box center [295, 264] width 14 height 8
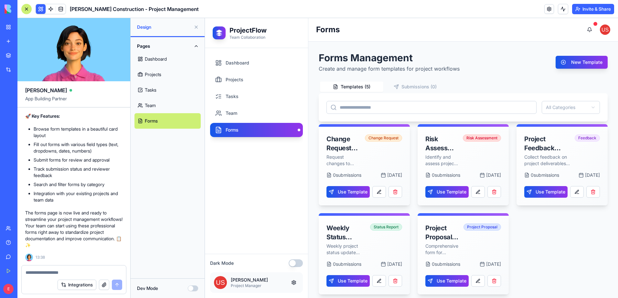
click at [294, 284] on button at bounding box center [293, 283] width 10 height 10
click at [274, 61] on link "Dashboard" at bounding box center [256, 63] width 93 height 14
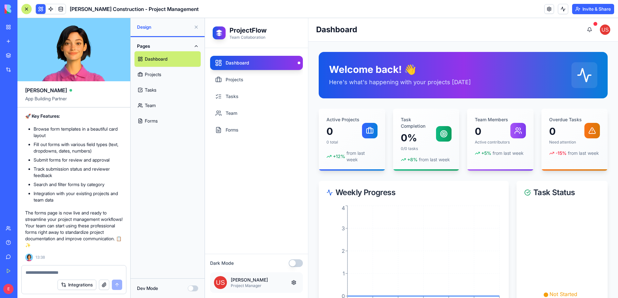
click at [23, 11] on div at bounding box center [26, 9] width 10 height 10
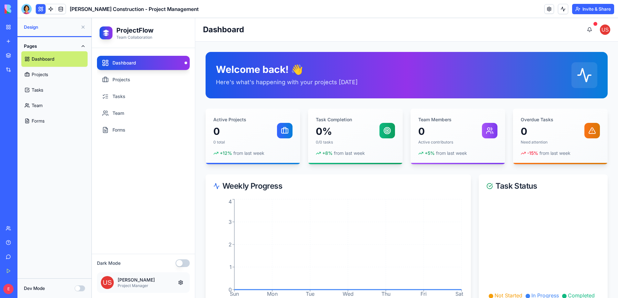
click at [26, 11] on div at bounding box center [26, 9] width 10 height 10
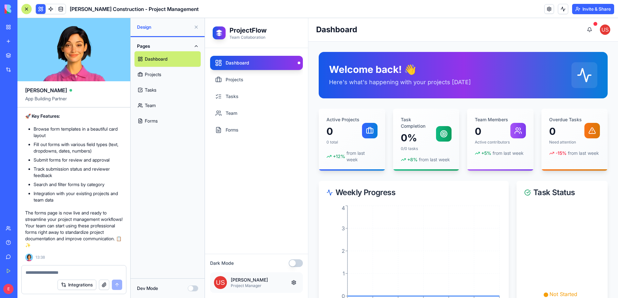
click at [26, 11] on div at bounding box center [26, 9] width 10 height 10
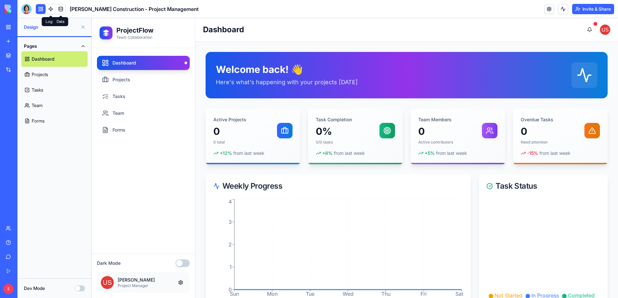
click at [52, 11] on span at bounding box center [61, 9] width 18 height 18
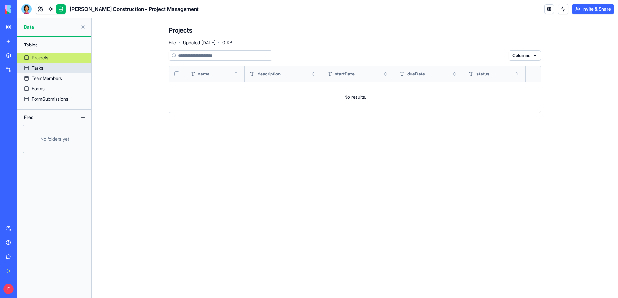
click at [49, 68] on link "Tasks" at bounding box center [54, 68] width 74 height 10
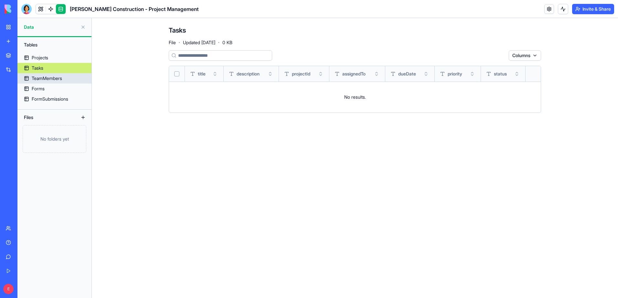
click at [53, 78] on div "TeamMembers" at bounding box center [47, 78] width 30 height 6
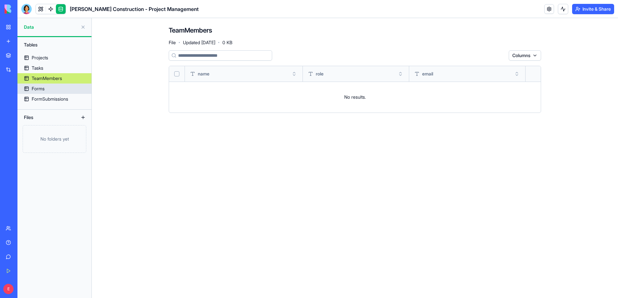
click at [55, 84] on link "Forms" at bounding box center [54, 89] width 74 height 10
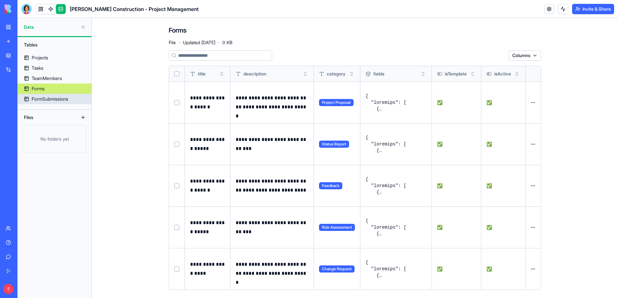
click at [57, 95] on link "FormSubmissions" at bounding box center [54, 99] width 74 height 10
click at [33, 102] on div "FormSubmissions" at bounding box center [50, 99] width 36 height 6
click at [46, 100] on div "FormSubmissions" at bounding box center [50, 99] width 36 height 6
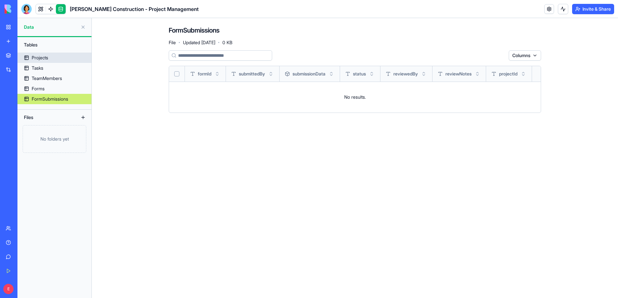
click at [41, 57] on div "Projects" at bounding box center [40, 58] width 16 height 6
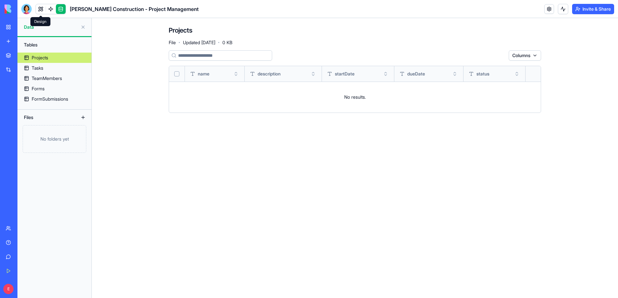
click at [40, 10] on link at bounding box center [41, 9] width 10 height 10
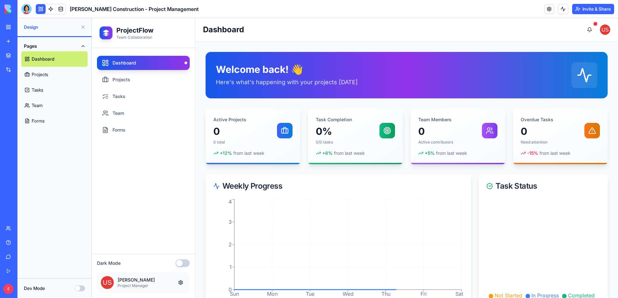
click at [51, 73] on link "Projects" at bounding box center [54, 75] width 66 height 16
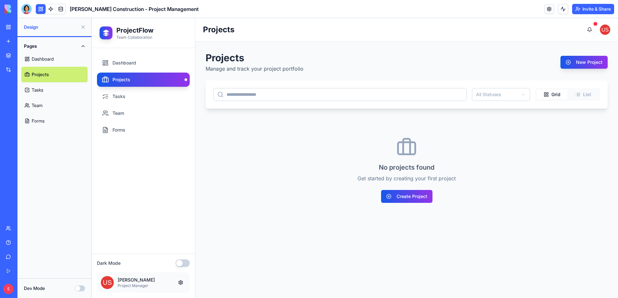
drag, startPoint x: 145, startPoint y: 78, endPoint x: 127, endPoint y: 81, distance: 19.1
click at [127, 81] on link "Projects" at bounding box center [143, 80] width 93 height 14
click at [410, 198] on button "Create Project" at bounding box center [406, 196] width 51 height 13
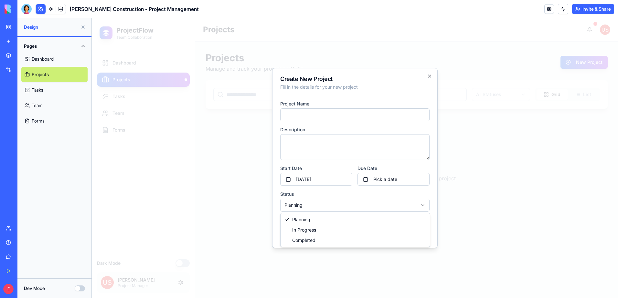
click at [334, 206] on body "**********" at bounding box center [355, 158] width 526 height 280
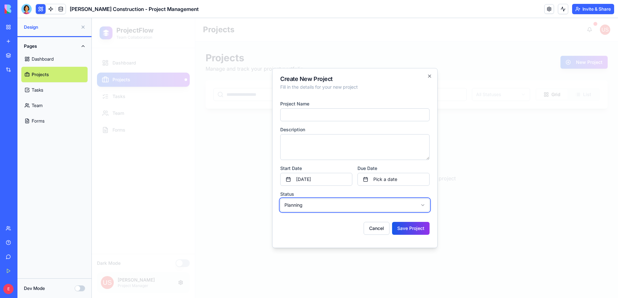
click at [334, 206] on body "**********" at bounding box center [355, 158] width 526 height 280
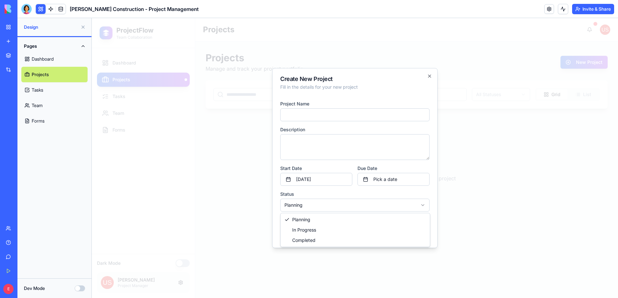
click at [334, 206] on body "**********" at bounding box center [355, 158] width 526 height 280
click at [376, 228] on button "Cancel" at bounding box center [376, 228] width 26 height 13
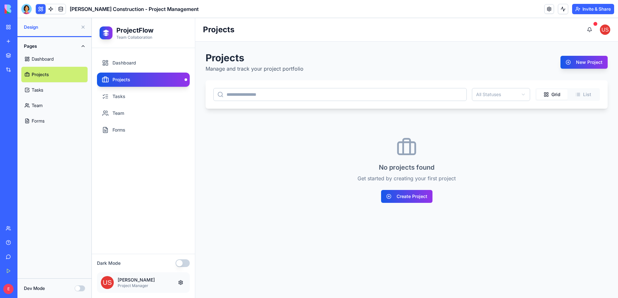
click at [51, 90] on link "Tasks" at bounding box center [54, 90] width 66 height 16
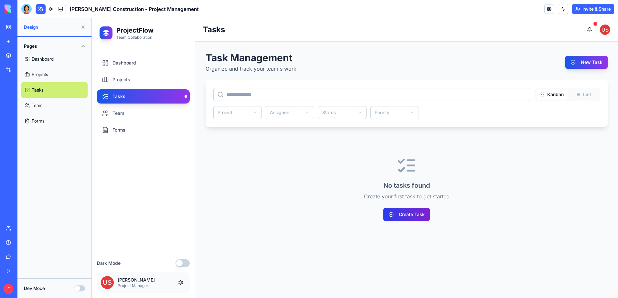
click at [415, 219] on button "Create Task" at bounding box center [406, 214] width 47 height 13
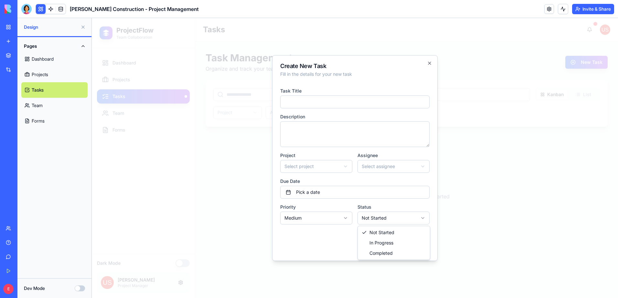
click at [387, 218] on body "**********" at bounding box center [355, 158] width 526 height 280
click at [385, 240] on button "Cancel" at bounding box center [381, 241] width 26 height 13
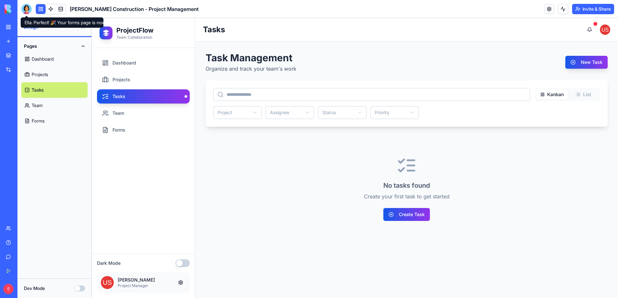
click at [27, 10] on div at bounding box center [26, 9] width 10 height 10
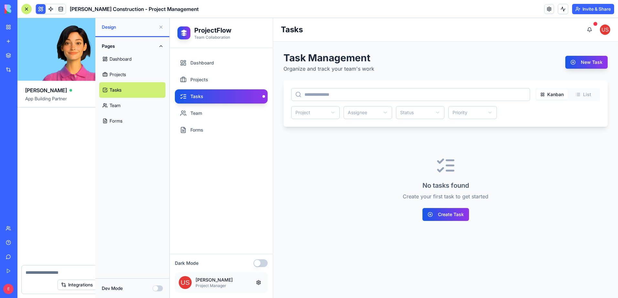
scroll to position [355, 0]
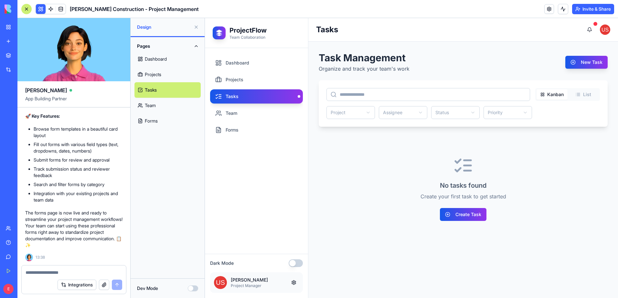
click at [96, 273] on textarea at bounding box center [74, 273] width 97 height 6
type textarea "*"
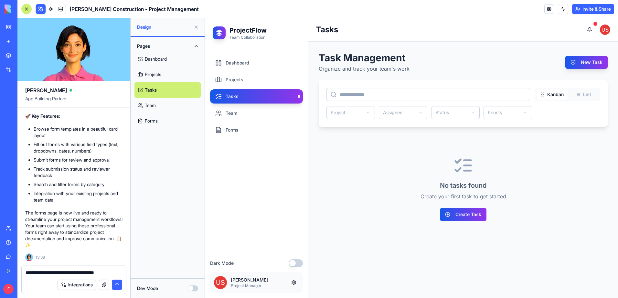
type textarea "**********"
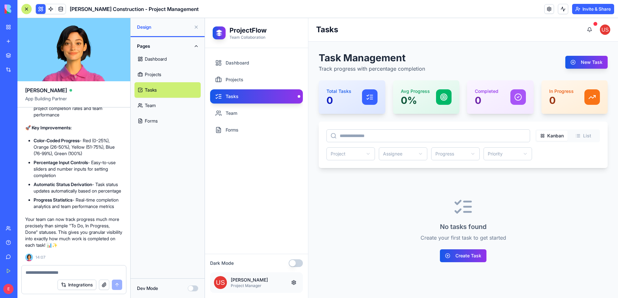
scroll to position [836, 0]
click at [255, 63] on link "Dashboard" at bounding box center [256, 63] width 93 height 14
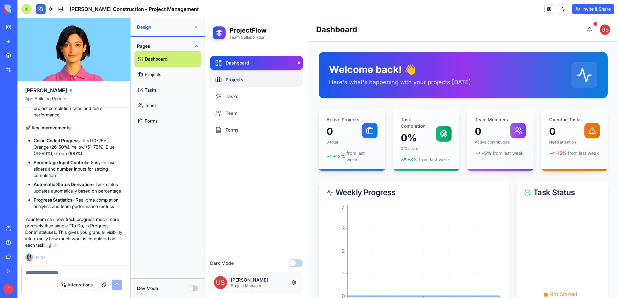
click at [257, 80] on link "Projects" at bounding box center [256, 80] width 93 height 14
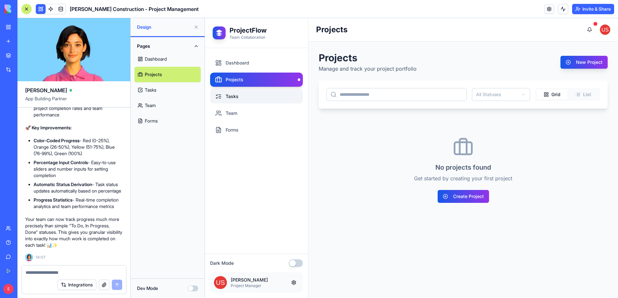
click at [271, 101] on link "Tasks" at bounding box center [256, 96] width 93 height 14
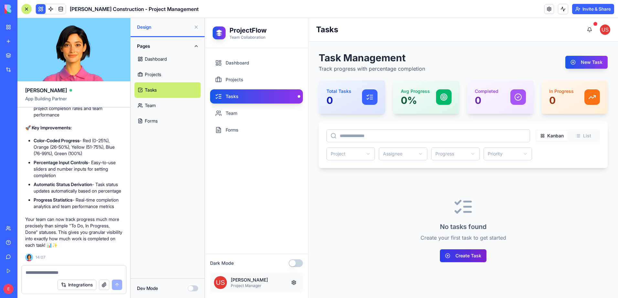
click at [458, 253] on button "Create Task" at bounding box center [463, 256] width 47 height 13
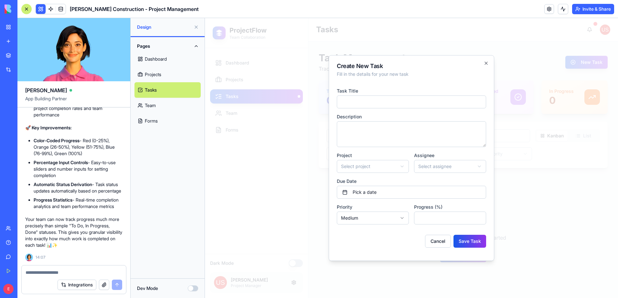
click at [438, 220] on input "*" at bounding box center [450, 218] width 72 height 13
click at [478, 217] on input "*" at bounding box center [450, 218] width 72 height 13
type input "*"
click at [479, 220] on input "*" at bounding box center [450, 218] width 72 height 13
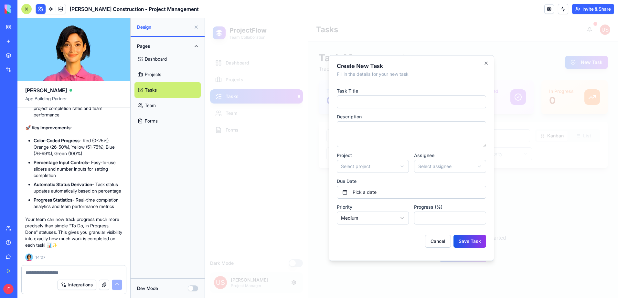
click at [479, 220] on input "*" at bounding box center [450, 218] width 72 height 13
click at [400, 165] on body "**********" at bounding box center [411, 158] width 413 height 280
click at [457, 164] on body "**********" at bounding box center [411, 158] width 413 height 280
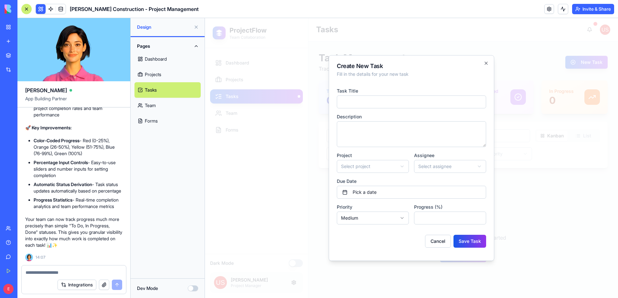
click at [463, 167] on body "**********" at bounding box center [411, 158] width 413 height 280
click at [463, 168] on body "**********" at bounding box center [411, 158] width 413 height 280
click at [436, 244] on button "Cancel" at bounding box center [438, 241] width 26 height 13
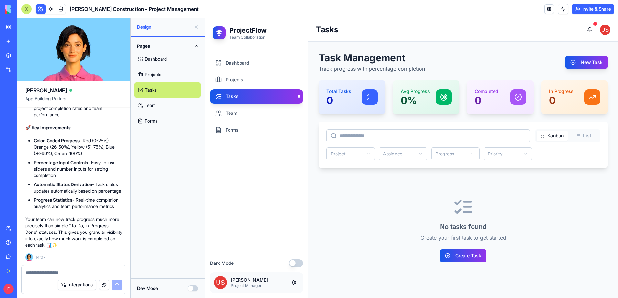
click at [581, 134] on button "List" at bounding box center [582, 136] width 31 height 10
click at [546, 131] on button "Kanban" at bounding box center [551, 136] width 31 height 10
click at [572, 133] on button "List" at bounding box center [582, 136] width 31 height 10
click at [558, 137] on button "Kanban" at bounding box center [551, 136] width 31 height 10
click at [243, 80] on link "Projects" at bounding box center [256, 80] width 93 height 14
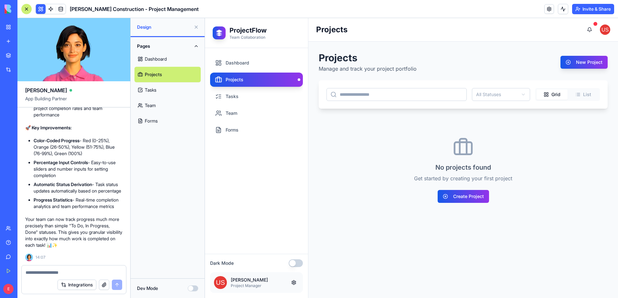
click at [27, 8] on div at bounding box center [26, 9] width 10 height 10
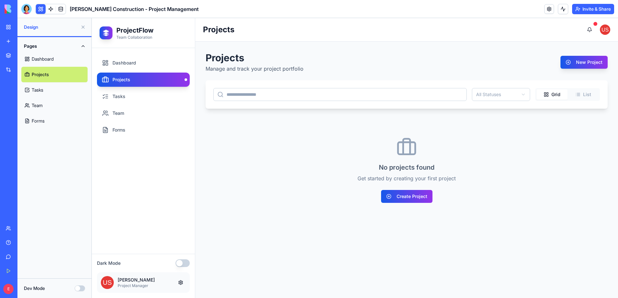
click at [60, 152] on div "Pages Dashboard Projects Tasks Team Forms" at bounding box center [54, 158] width 74 height 242
drag, startPoint x: 60, startPoint y: 152, endPoint x: 36, endPoint y: 145, distance: 24.8
click at [36, 145] on div "Pages Dashboard Projects Tasks Team Forms" at bounding box center [54, 158] width 74 height 242
click at [38, 11] on button at bounding box center [41, 9] width 10 height 10
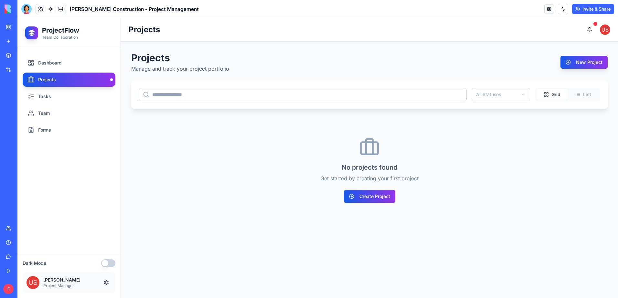
click at [38, 11] on button at bounding box center [41, 9] width 10 height 10
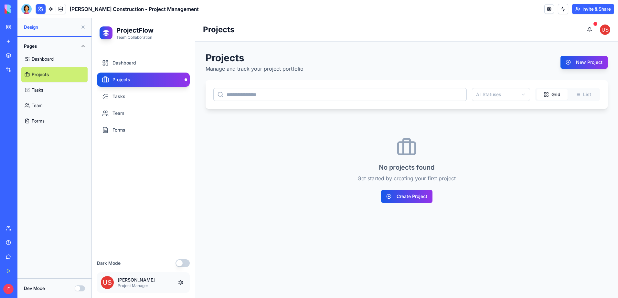
click at [38, 11] on button at bounding box center [41, 9] width 10 height 10
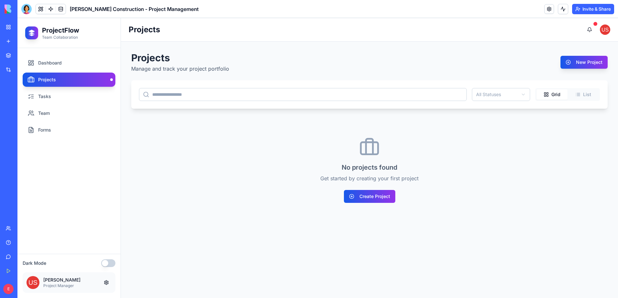
click at [7, 25] on link "My Workspace" at bounding box center [15, 27] width 26 height 13
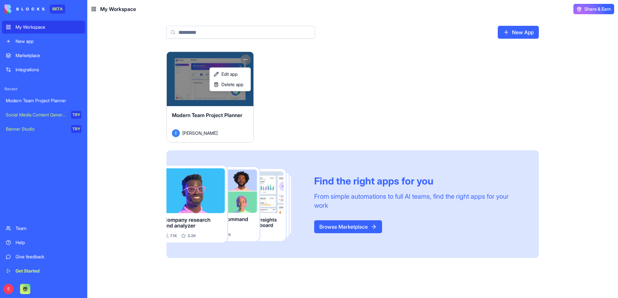
click at [242, 59] on html "BETA My Workspace New app Marketplace Integrations Recent Modern Team Project P…" at bounding box center [309, 149] width 618 height 298
click at [239, 75] on link "Edit app" at bounding box center [230, 74] width 38 height 10
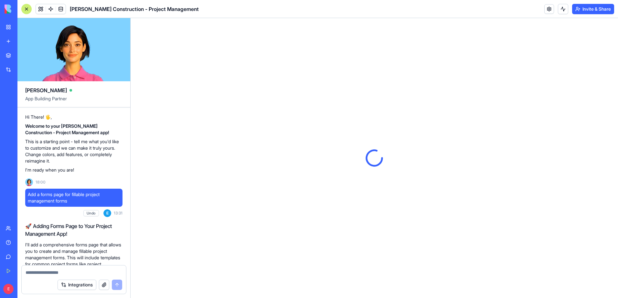
scroll to position [771, 0]
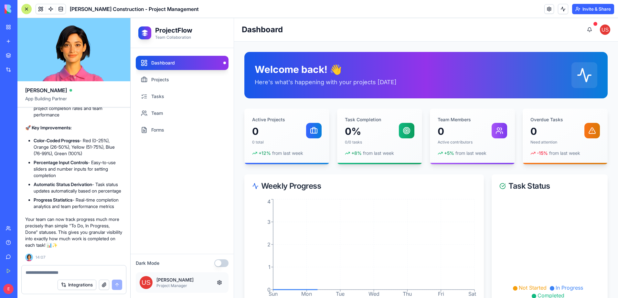
click at [27, 8] on div at bounding box center [26, 9] width 10 height 10
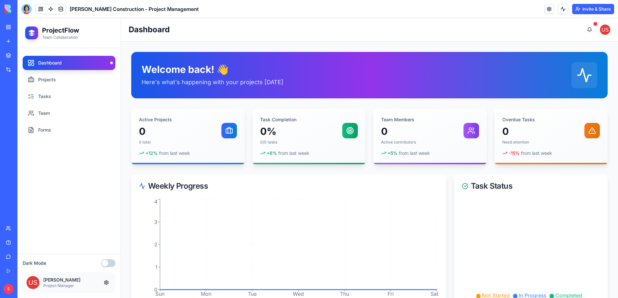
click at [12, 22] on link "My Workspace" at bounding box center [15, 27] width 26 height 13
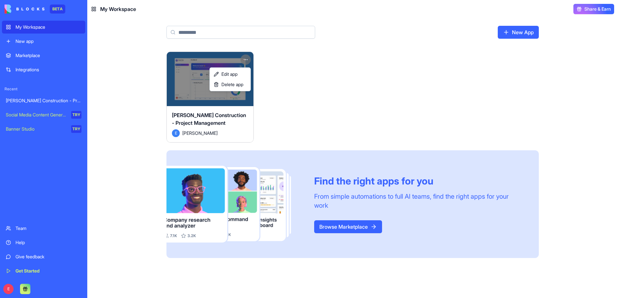
click at [245, 59] on html "BETA My Workspace New app Marketplace Integrations Recent Gladen Construction -…" at bounding box center [309, 149] width 618 height 298
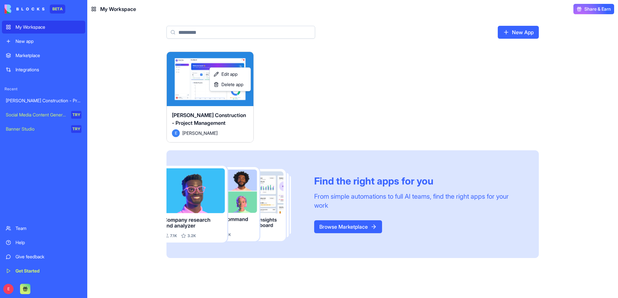
click at [188, 73] on html "BETA My Workspace New app Marketplace Integrations Recent Gladen Construction -…" at bounding box center [309, 149] width 618 height 298
click at [208, 78] on button "Launch" at bounding box center [210, 79] width 48 height 13
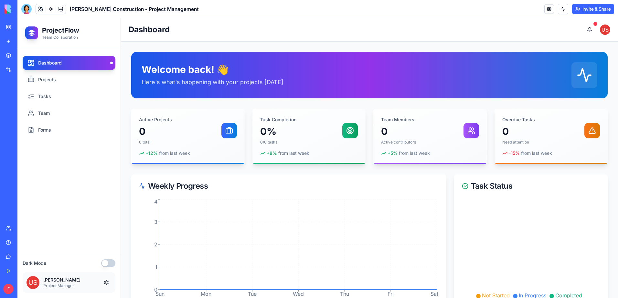
click at [107, 282] on button at bounding box center [106, 283] width 10 height 10
drag, startPoint x: 57, startPoint y: 283, endPoint x: 40, endPoint y: 284, distance: 17.8
click at [40, 284] on div "John Doe Project Manager" at bounding box center [69, 283] width 93 height 21
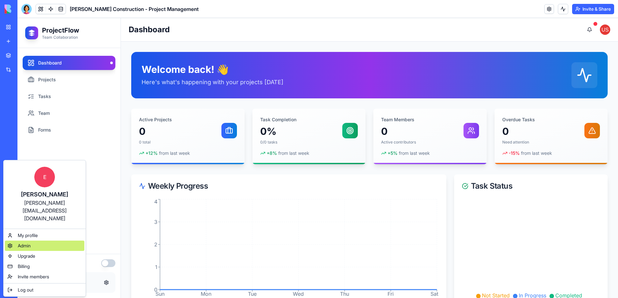
click at [29, 241] on div "Admin" at bounding box center [44, 246] width 79 height 10
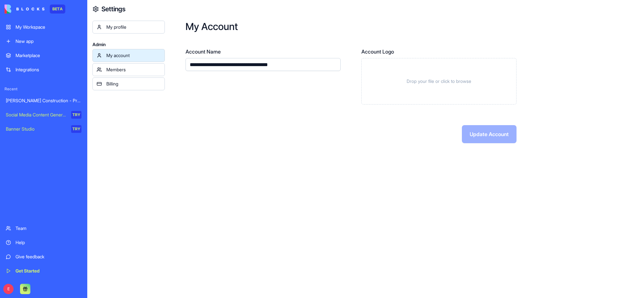
click at [127, 32] on link "My profile" at bounding box center [128, 27] width 72 height 13
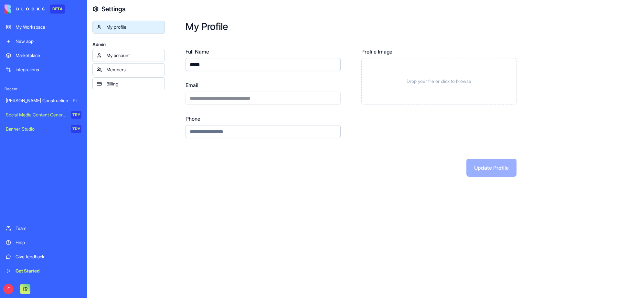
click at [174, 66] on div "**********" at bounding box center [391, 99] width 453 height 198
type input "**********"
click at [509, 174] on button "Update Profile" at bounding box center [491, 168] width 50 height 18
click at [141, 56] on div "My account" at bounding box center [133, 55] width 54 height 6
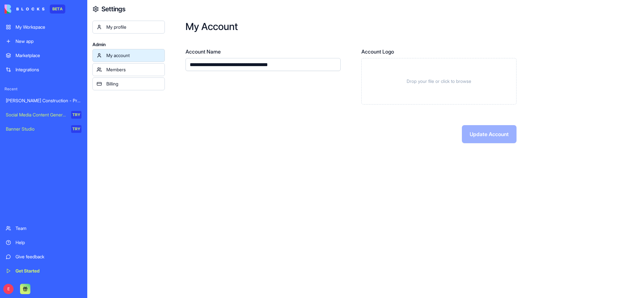
click at [139, 22] on link "My profile" at bounding box center [128, 27] width 72 height 13
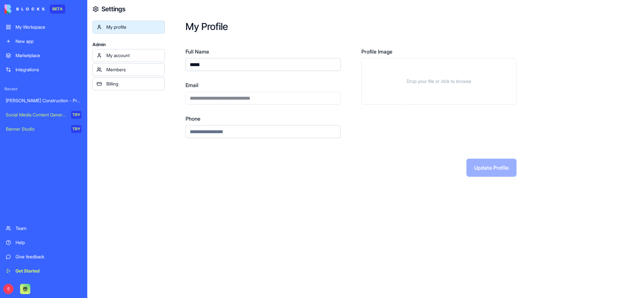
click at [145, 50] on link "My account" at bounding box center [128, 55] width 72 height 13
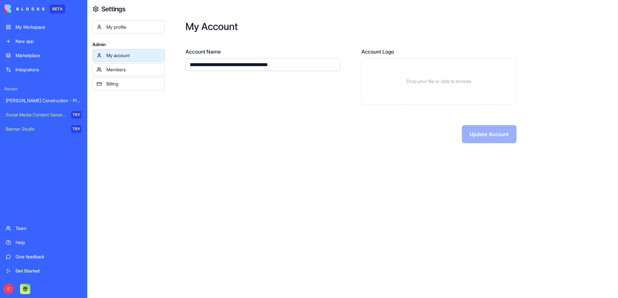
click at [137, 28] on div "My profile" at bounding box center [133, 27] width 54 height 6
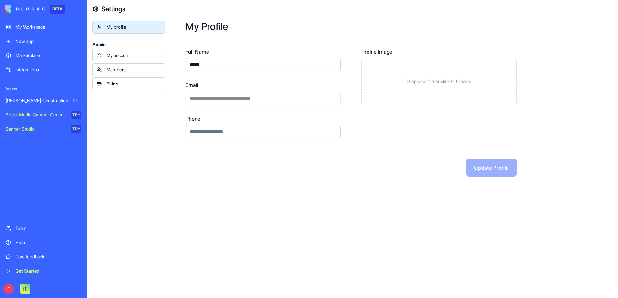
click at [125, 78] on link "Billing" at bounding box center [128, 84] width 72 height 13
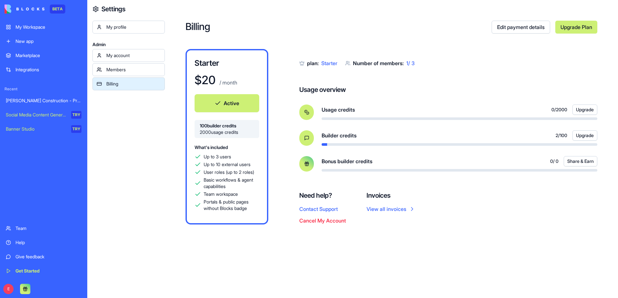
click at [126, 69] on div "Members" at bounding box center [133, 70] width 54 height 6
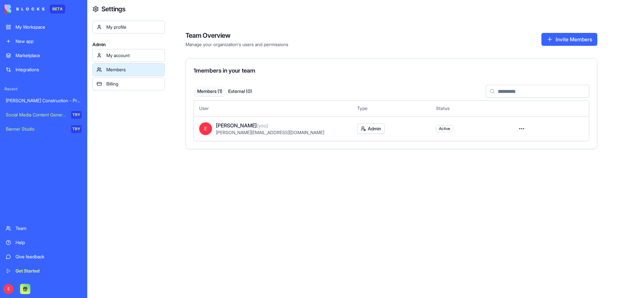
click at [517, 130] on html "BETA My Workspace New app Marketplace Integrations Recent Gladen Construction -…" at bounding box center [309, 149] width 618 height 298
drag, startPoint x: 512, startPoint y: 109, endPoint x: 488, endPoint y: 112, distance: 23.4
click at [511, 109] on html "BETA My Workspace New app Marketplace Integrations Recent Gladen Construction -…" at bounding box center [309, 149] width 618 height 298
click at [127, 26] on div "My profile" at bounding box center [133, 27] width 54 height 6
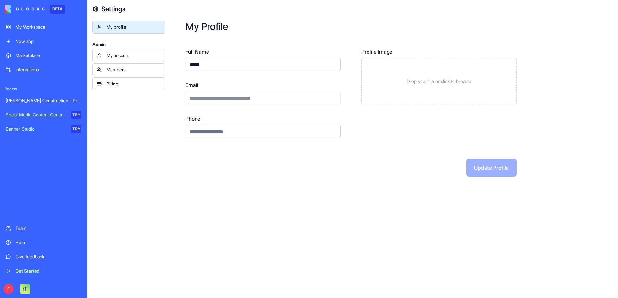
drag, startPoint x: 227, startPoint y: 62, endPoint x: 153, endPoint y: 72, distance: 74.3
click at [153, 72] on div "**********" at bounding box center [352, 149] width 530 height 298
type input "**********"
click at [494, 171] on button "Update Profile" at bounding box center [491, 168] width 50 height 18
click at [480, 172] on button "Update Profile" at bounding box center [491, 168] width 50 height 18
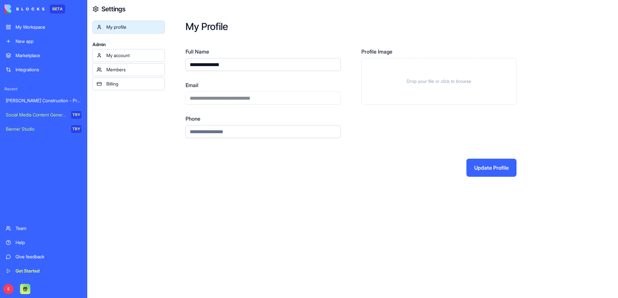
click at [270, 136] on input "Phone" at bounding box center [262, 131] width 155 height 13
type input "**********"
click at [494, 171] on button "Update Profile" at bounding box center [491, 168] width 50 height 18
click at [129, 53] on div "My account" at bounding box center [133, 55] width 54 height 6
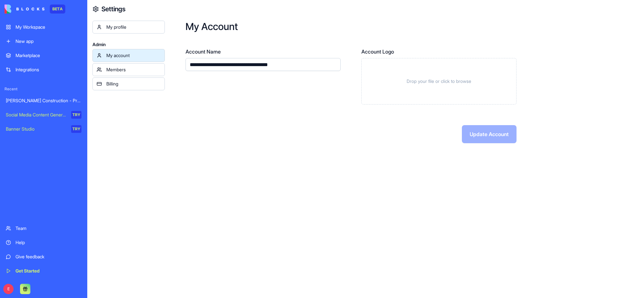
click at [128, 30] on link "My profile" at bounding box center [128, 27] width 72 height 13
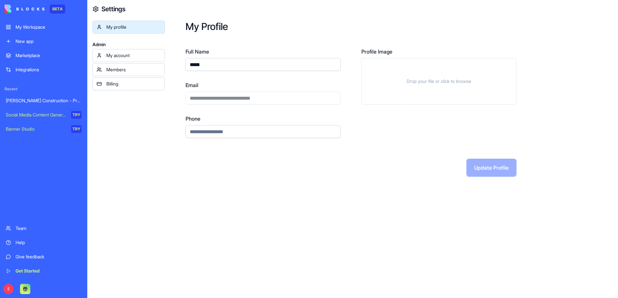
click at [114, 11] on h4 "Settings" at bounding box center [113, 9] width 24 height 9
drag, startPoint x: 57, startPoint y: 99, endPoint x: 76, endPoint y: 102, distance: 19.4
click at [57, 99] on div "[PERSON_NAME] Construction - Project Management" at bounding box center [44, 101] width 76 height 6
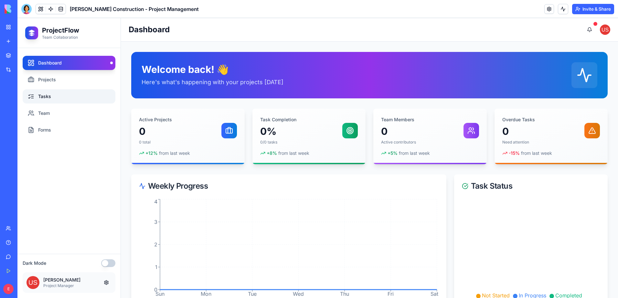
click at [58, 93] on link "Tasks" at bounding box center [69, 96] width 93 height 14
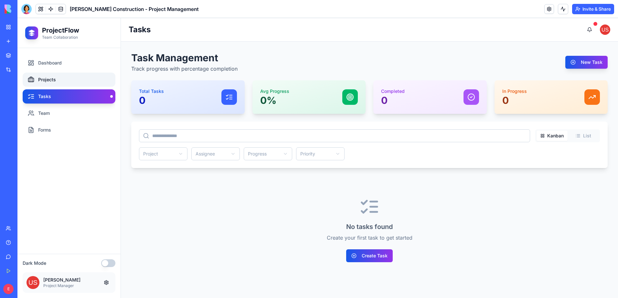
click at [86, 76] on link "Projects" at bounding box center [69, 80] width 93 height 14
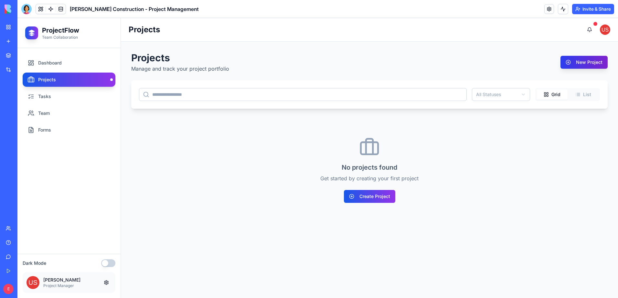
click at [583, 68] on button "New Project" at bounding box center [583, 62] width 47 height 13
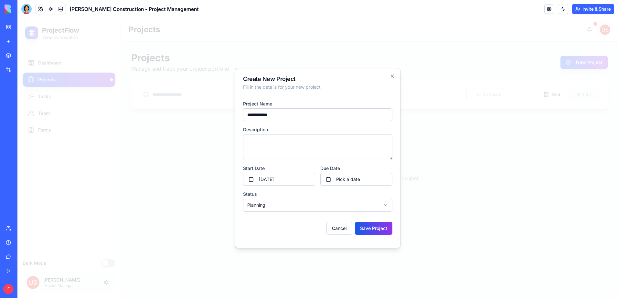
type input "**********"
type textarea "**********"
click at [300, 182] on button "[DATE]" at bounding box center [279, 179] width 72 height 13
drag, startPoint x: 269, startPoint y: 234, endPoint x: 288, endPoint y: 228, distance: 20.3
click at [269, 235] on button "9" at bounding box center [268, 234] width 12 height 12
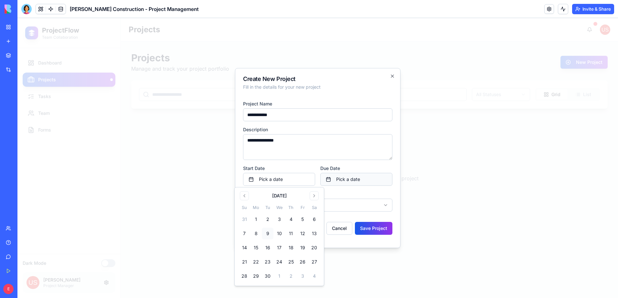
click at [362, 178] on button "Pick a date" at bounding box center [356, 179] width 72 height 13
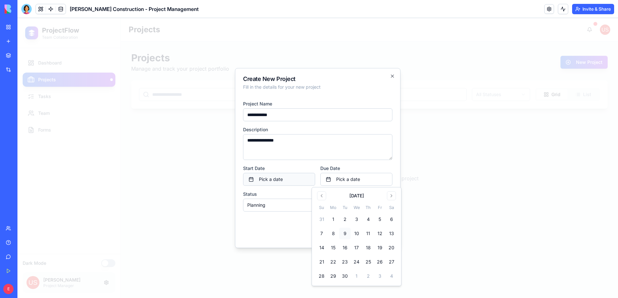
click at [299, 179] on button "Pick a date" at bounding box center [279, 179] width 72 height 13
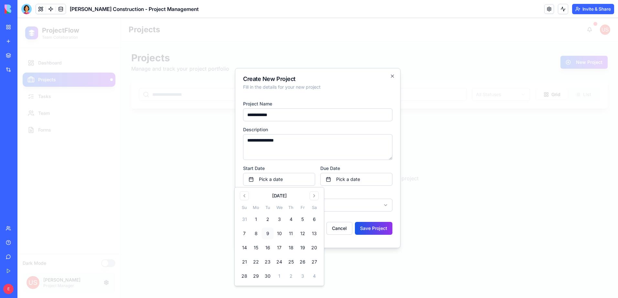
click at [264, 237] on button "9" at bounding box center [268, 234] width 12 height 12
click at [360, 179] on button "Pick a date" at bounding box center [356, 179] width 72 height 13
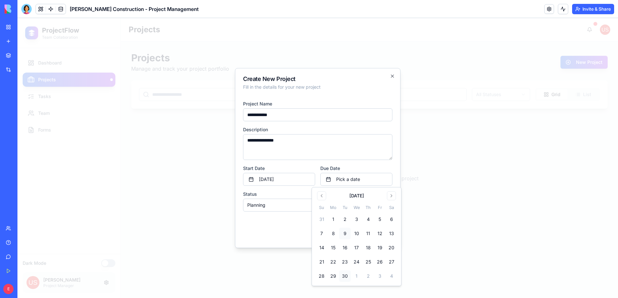
click at [344, 278] on button "30" at bounding box center [345, 277] width 12 height 12
click at [284, 205] on body "**********" at bounding box center [317, 158] width 600 height 280
click at [374, 231] on button "Save Project" at bounding box center [373, 228] width 37 height 13
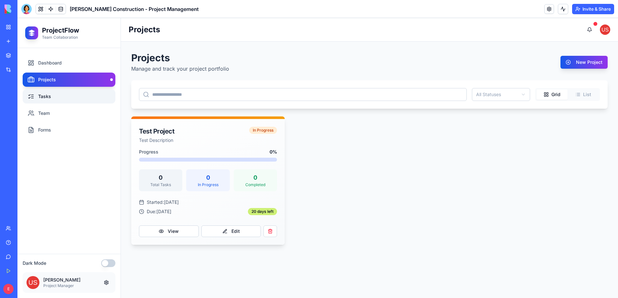
click at [47, 96] on link "Tasks" at bounding box center [69, 96] width 93 height 14
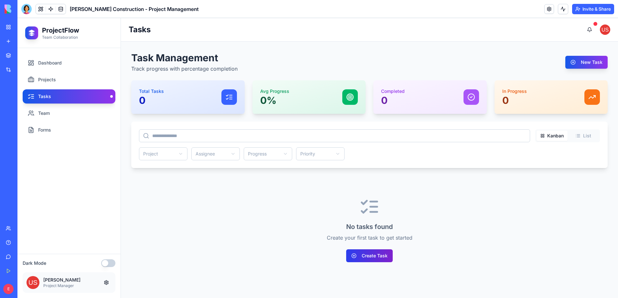
click at [383, 260] on button "Create Task" at bounding box center [369, 256] width 47 height 13
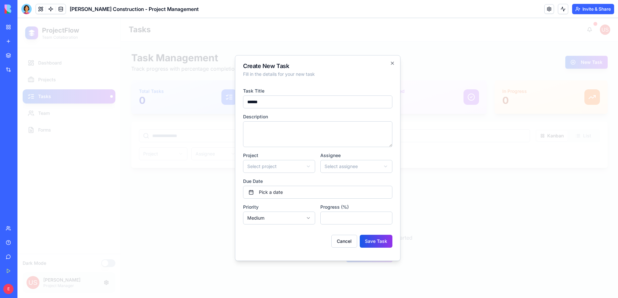
type input "******"
type textarea "**********"
click at [307, 165] on body "**********" at bounding box center [317, 158] width 600 height 280
click at [375, 172] on body "**********" at bounding box center [317, 158] width 600 height 280
click at [360, 163] on body "**********" at bounding box center [317, 158] width 600 height 280
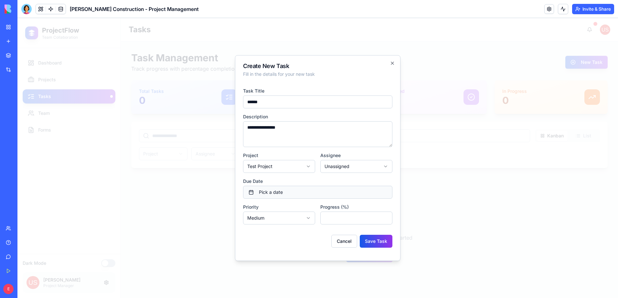
click at [301, 194] on button "Pick a date" at bounding box center [317, 192] width 149 height 13
click at [353, 73] on p "Fill in the details for your new task" at bounding box center [317, 74] width 149 height 6
click at [343, 215] on input "*" at bounding box center [356, 218] width 72 height 13
click at [385, 216] on input "*" at bounding box center [356, 218] width 72 height 13
drag, startPoint x: 362, startPoint y: 219, endPoint x: 304, endPoint y: 215, distance: 58.3
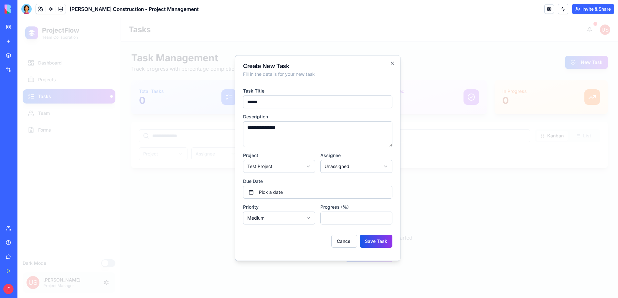
click at [304, 215] on div "Priority Medium *** ****** **** Progress (%) *" at bounding box center [317, 214] width 149 height 21
type input "**"
click at [382, 241] on button "Save Task" at bounding box center [375, 241] width 33 height 13
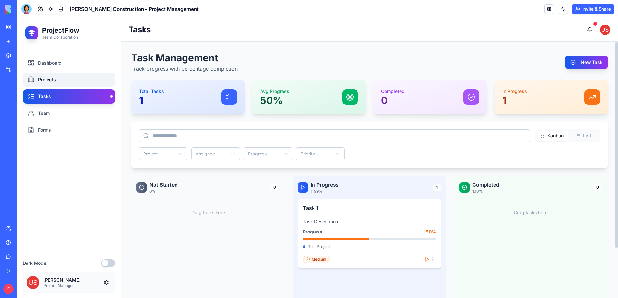
click at [65, 82] on link "Projects" at bounding box center [69, 80] width 93 height 14
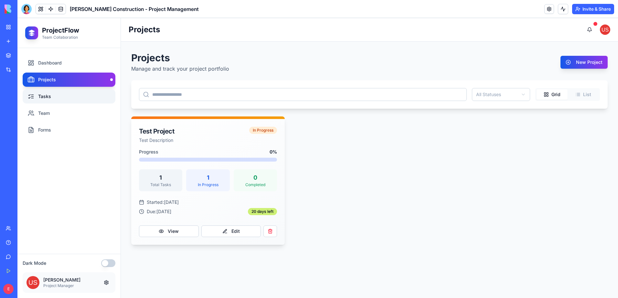
click at [69, 92] on link "Tasks" at bounding box center [69, 96] width 93 height 14
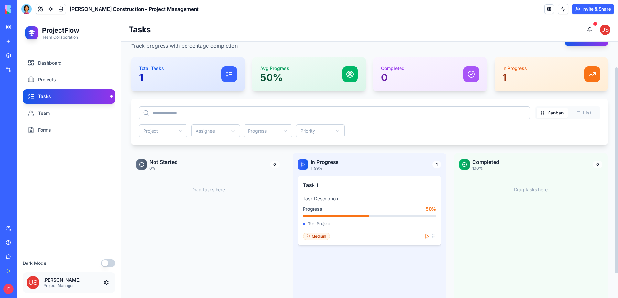
scroll to position [32, 0]
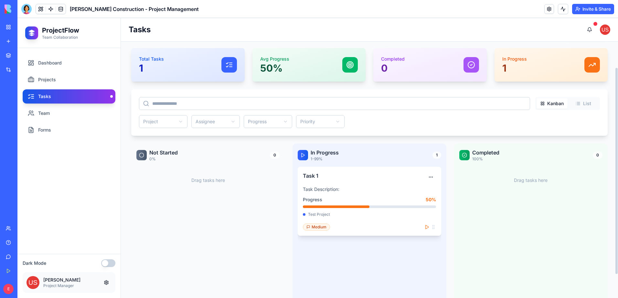
click at [427, 228] on polygon at bounding box center [426, 227] width 3 height 4
click at [432, 178] on html "ProjectFlow Team Collaboration Dashboard Projects Tasks Team Forms Dark Mode Jo…" at bounding box center [317, 158] width 600 height 280
click at [423, 193] on div "Edit" at bounding box center [415, 190] width 38 height 10
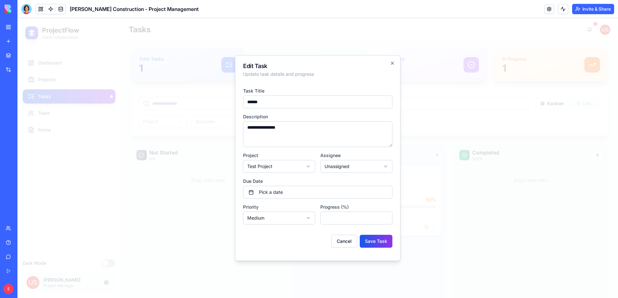
click at [365, 225] on form "**********" at bounding box center [317, 168] width 149 height 171
drag, startPoint x: 364, startPoint y: 218, endPoint x: 327, endPoint y: 218, distance: 37.5
click at [327, 218] on input "**" at bounding box center [356, 218] width 72 height 13
click at [357, 217] on input "**" at bounding box center [356, 218] width 72 height 13
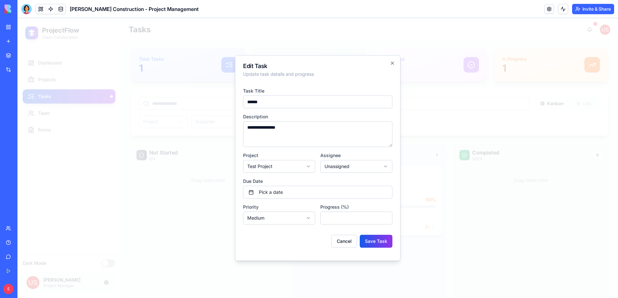
click at [357, 217] on input "**" at bounding box center [356, 218] width 72 height 13
type input "***"
click at [359, 235] on button "Save Task" at bounding box center [375, 241] width 33 height 13
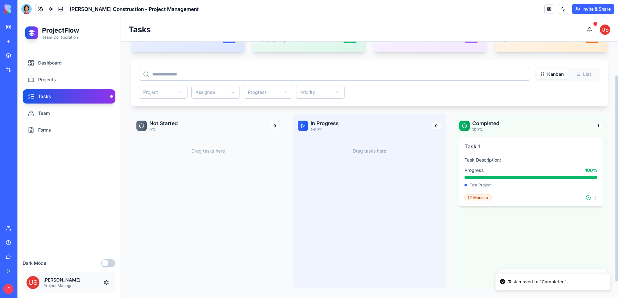
scroll to position [0, 0]
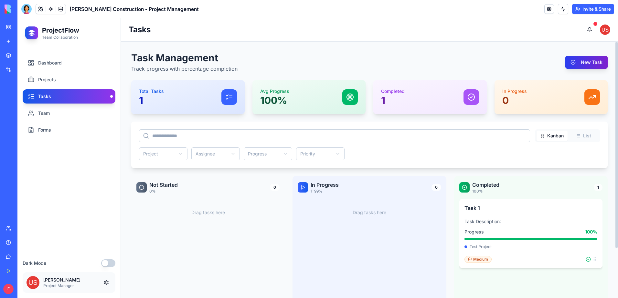
click at [586, 63] on button "New Task" at bounding box center [586, 62] width 42 height 13
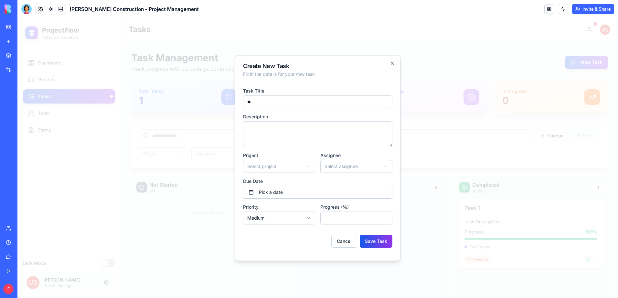
type input "*"
type input "******"
type textarea "*"
type textarea "**********"
click at [306, 169] on body "**********" at bounding box center [317, 158] width 600 height 280
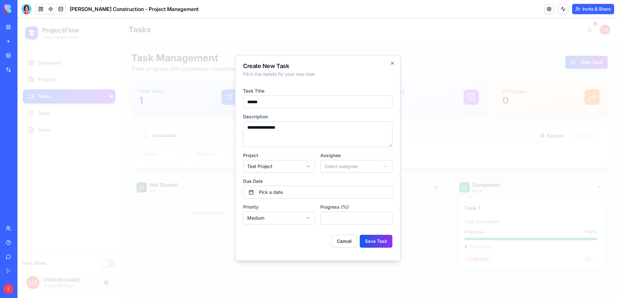
click at [358, 168] on body "**********" at bounding box center [317, 158] width 600 height 280
click at [355, 219] on input "*" at bounding box center [356, 218] width 72 height 13
click at [354, 219] on input "*" at bounding box center [356, 218] width 72 height 13
type input "**"
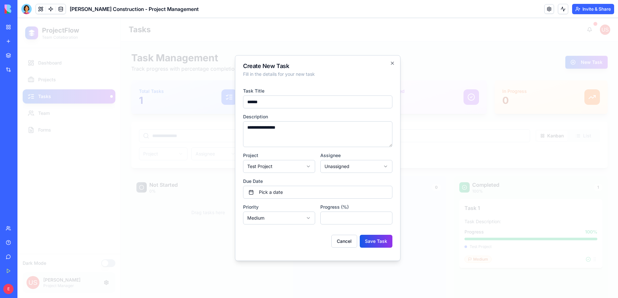
click at [359, 235] on button "Save Task" at bounding box center [375, 241] width 33 height 13
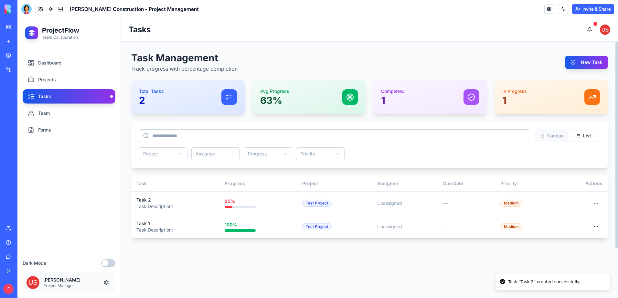
click at [586, 136] on button "List" at bounding box center [582, 136] width 31 height 10
click at [150, 153] on html "ProjectFlow Team Collaboration Dashboard Projects Tasks Team Forms Dark Mode Jo…" at bounding box center [317, 158] width 600 height 280
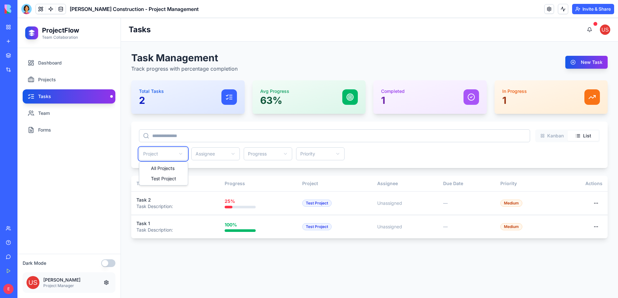
click at [168, 153] on html "ProjectFlow Team Collaboration Dashboard Projects Tasks Team Forms Dark Mode Jo…" at bounding box center [317, 158] width 600 height 280
click at [584, 63] on button "New Task" at bounding box center [586, 62] width 42 height 13
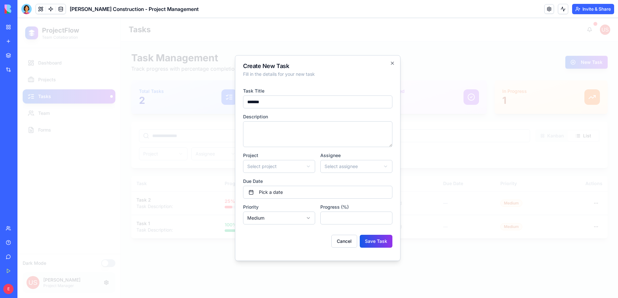
type input "******"
type textarea "**********"
click at [302, 170] on body "**********" at bounding box center [317, 158] width 600 height 280
click at [373, 238] on button "Save Task" at bounding box center [375, 241] width 33 height 13
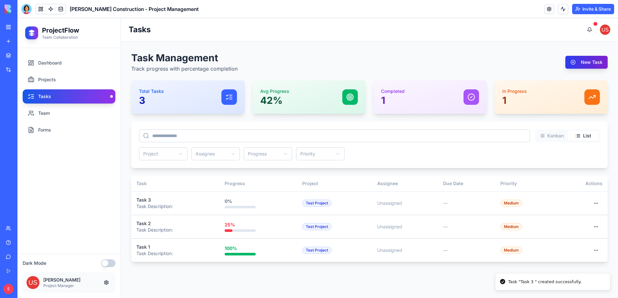
click at [589, 59] on button "New Task" at bounding box center [586, 62] width 42 height 13
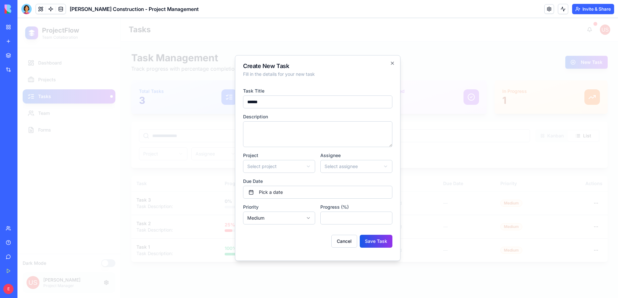
type input "******"
type textarea "**********"
click at [306, 170] on body "**********" at bounding box center [317, 158] width 600 height 280
click at [354, 167] on body "**********" at bounding box center [317, 158] width 600 height 280
click at [338, 220] on input "*" at bounding box center [356, 218] width 72 height 13
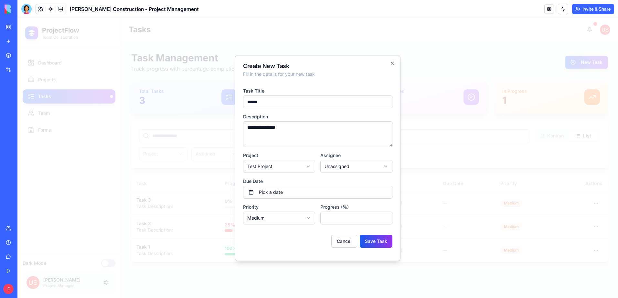
type input "***"
click at [359, 235] on button "Save Task" at bounding box center [375, 241] width 33 height 13
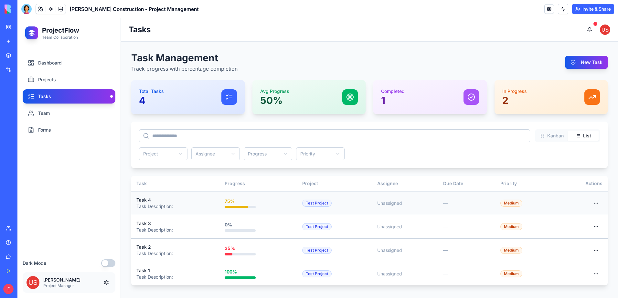
drag, startPoint x: 575, startPoint y: 205, endPoint x: 569, endPoint y: 206, distance: 6.0
click at [569, 206] on td at bounding box center [582, 204] width 52 height 24
click at [596, 201] on html "ProjectFlow Team Collaboration Dashboard Projects Tasks Team Forms Dark Mode Jo…" at bounding box center [317, 158] width 600 height 280
click at [598, 203] on html "ProjectFlow Team Collaboration Dashboard Projects Tasks Team Forms Dark Mode Jo…" at bounding box center [317, 158] width 600 height 280
click at [69, 80] on link "Projects" at bounding box center [69, 80] width 93 height 14
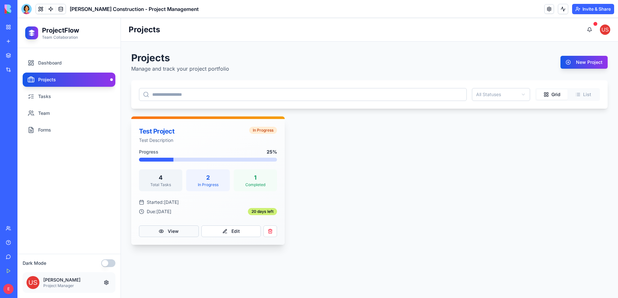
click at [183, 230] on button "View" at bounding box center [169, 232] width 60 height 12
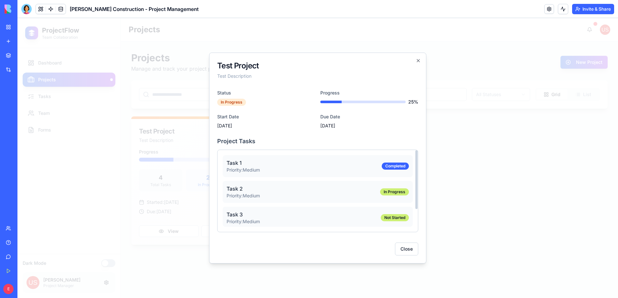
scroll to position [28, 0]
click at [411, 249] on button "Close" at bounding box center [406, 249] width 23 height 13
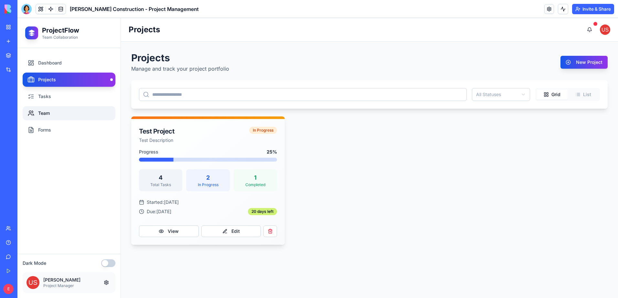
click at [86, 109] on link "Team" at bounding box center [69, 113] width 93 height 14
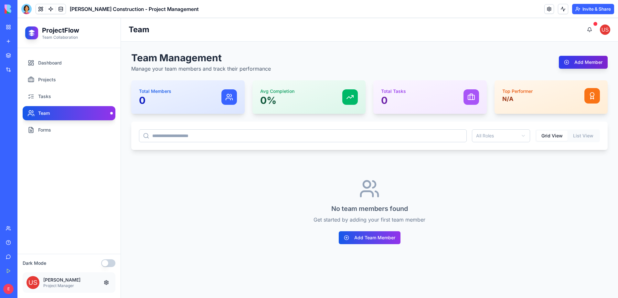
click at [589, 64] on button "Add Member" at bounding box center [582, 62] width 49 height 13
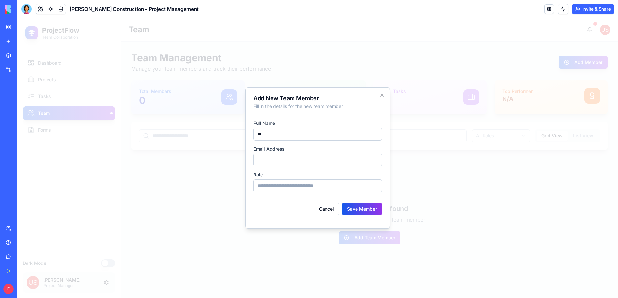
type input "*"
click at [312, 133] on input "***" at bounding box center [317, 134] width 129 height 13
type input "*"
type input "*********"
click at [363, 206] on button "Save Member" at bounding box center [362, 209] width 40 height 13
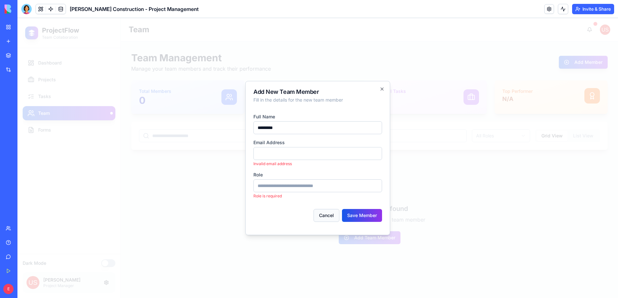
click at [329, 217] on button "Cancel" at bounding box center [326, 215] width 26 height 13
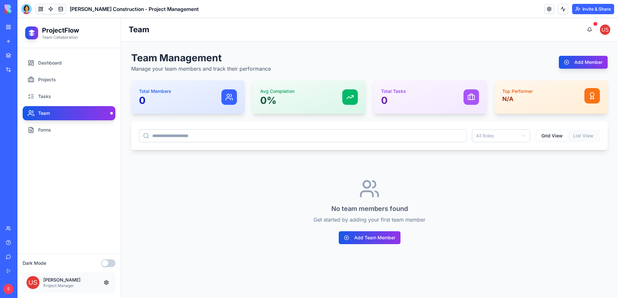
drag, startPoint x: 582, startPoint y: 99, endPoint x: 590, endPoint y: 98, distance: 8.5
click at [582, 99] on div "Top Performer N/A" at bounding box center [551, 96] width 98 height 16
click at [390, 237] on button "Add Team Member" at bounding box center [369, 238] width 62 height 13
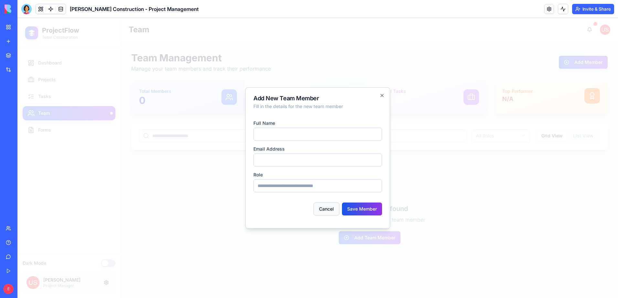
click at [322, 213] on button "Cancel" at bounding box center [326, 209] width 26 height 13
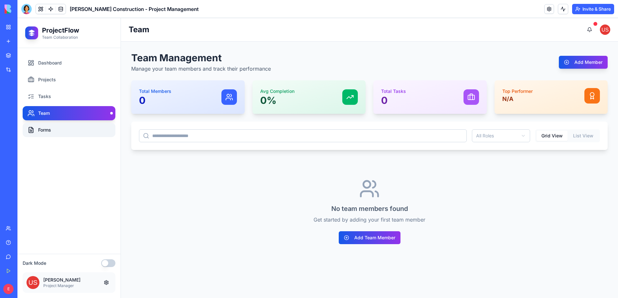
click at [52, 133] on link "Forms" at bounding box center [69, 130] width 93 height 14
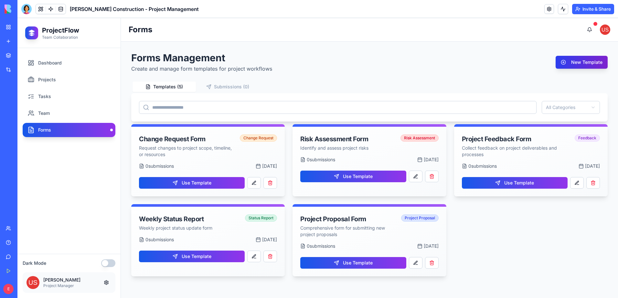
click at [575, 64] on button "New Template" at bounding box center [581, 62] width 52 height 13
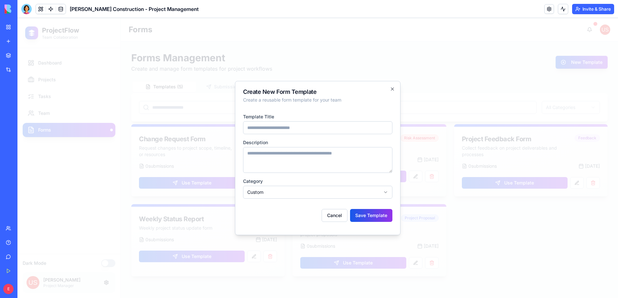
click at [314, 193] on body "**********" at bounding box center [317, 158] width 600 height 280
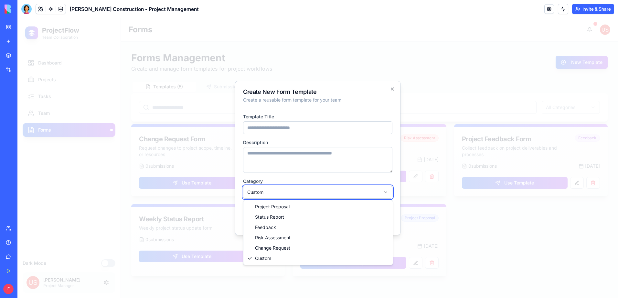
click at [314, 188] on body "**********" at bounding box center [317, 158] width 600 height 280
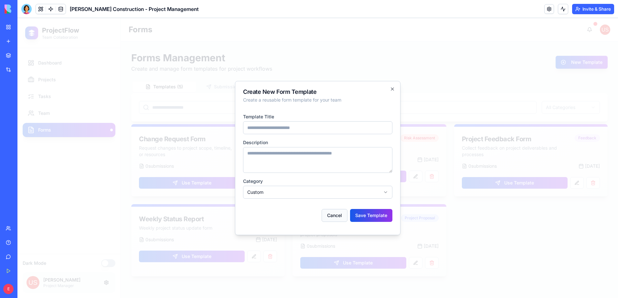
click at [333, 217] on button "Cancel" at bounding box center [334, 215] width 26 height 13
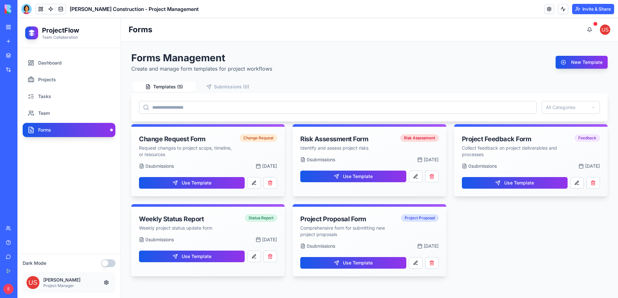
click at [24, 11] on div at bounding box center [26, 9] width 10 height 10
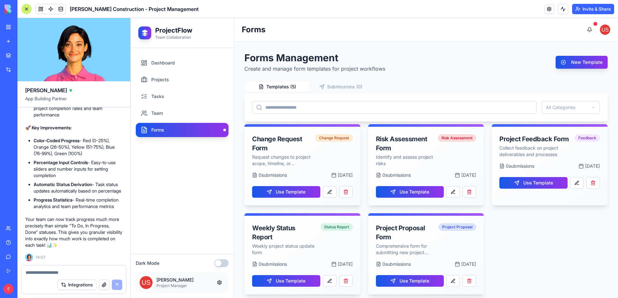
click at [44, 275] on textarea at bounding box center [74, 273] width 97 height 6
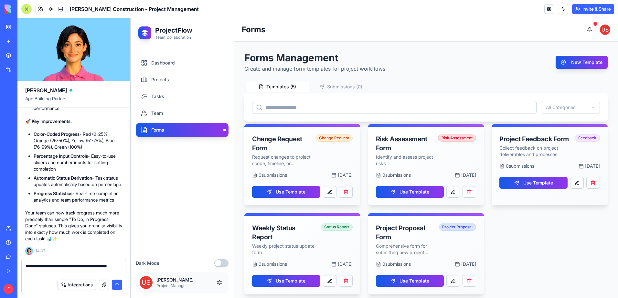
type textarea "**********"
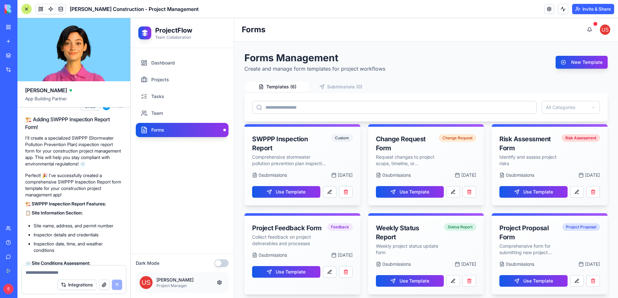
scroll to position [1018, 0]
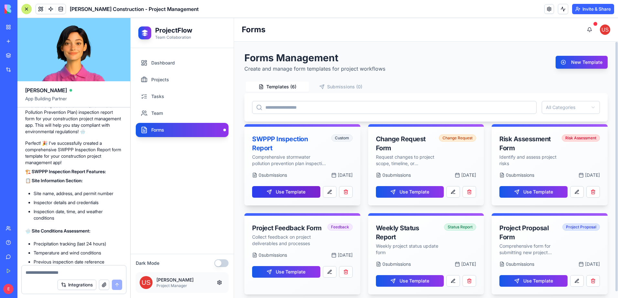
click at [293, 196] on button "Use Template" at bounding box center [286, 192] width 68 height 12
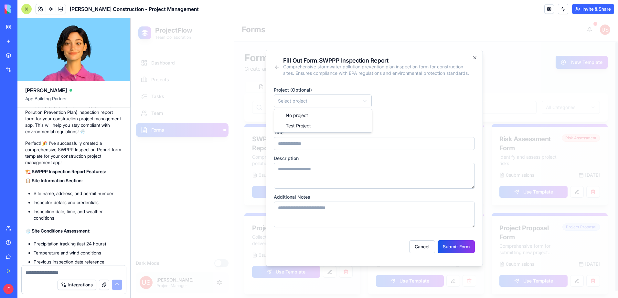
click at [364, 100] on body "ProjectFlow Team Collaboration Dashboard Projects Tasks Team Forms Dark Mode Jo…" at bounding box center [373, 158] width 487 height 280
click at [474, 57] on icon "button" at bounding box center [474, 57] width 5 height 5
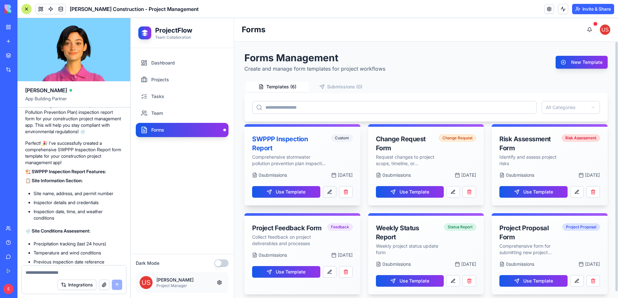
click at [328, 193] on button at bounding box center [330, 192] width 14 height 12
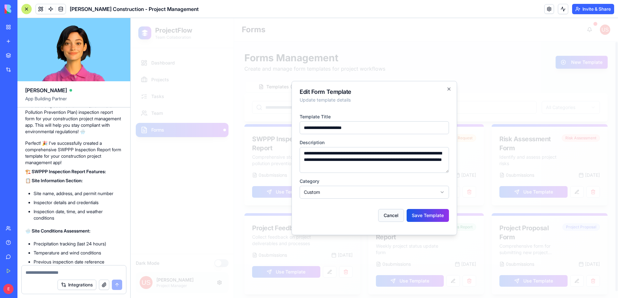
click at [392, 219] on button "Cancel" at bounding box center [391, 215] width 26 height 13
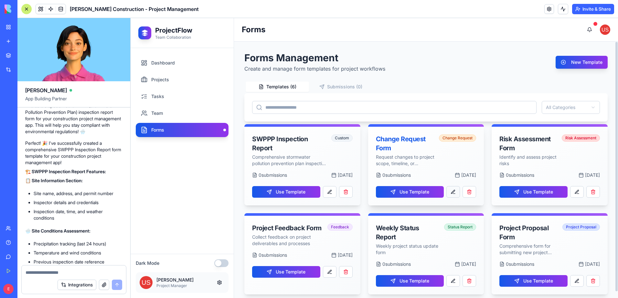
click at [455, 193] on button at bounding box center [453, 192] width 14 height 12
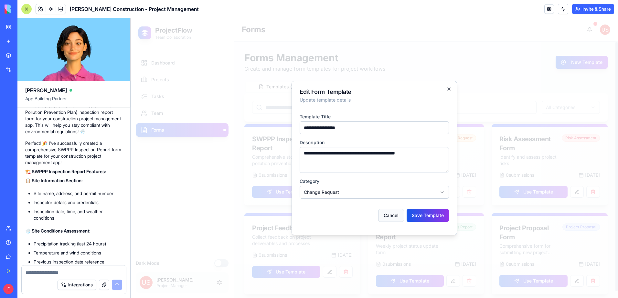
click at [390, 215] on button "Cancel" at bounding box center [391, 215] width 26 height 13
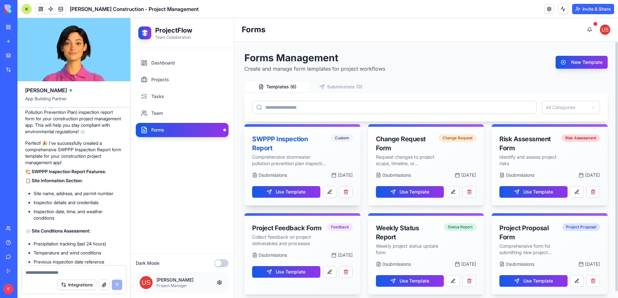
click at [269, 139] on div "SWPPP Inspection Report" at bounding box center [289, 144] width 75 height 18
click at [266, 149] on div "SWPPP Inspection Report" at bounding box center [289, 144] width 75 height 18
click at [287, 194] on button "Use Template" at bounding box center [286, 192] width 68 height 12
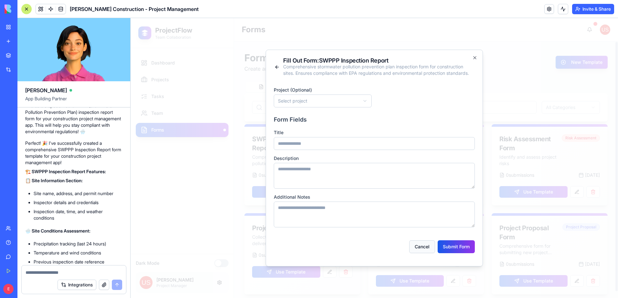
click at [414, 244] on button "Cancel" at bounding box center [422, 247] width 26 height 13
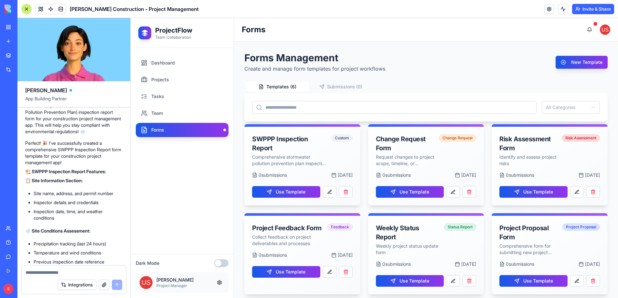
scroll to position [1050, 0]
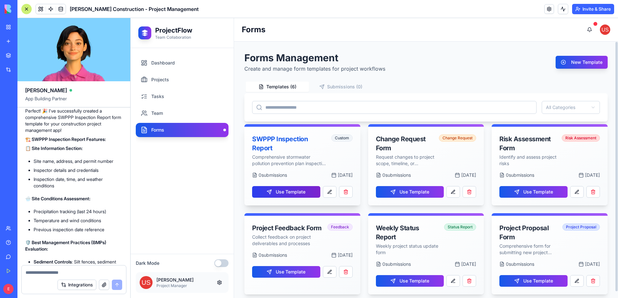
click at [304, 194] on button "Use Template" at bounding box center [286, 192] width 68 height 12
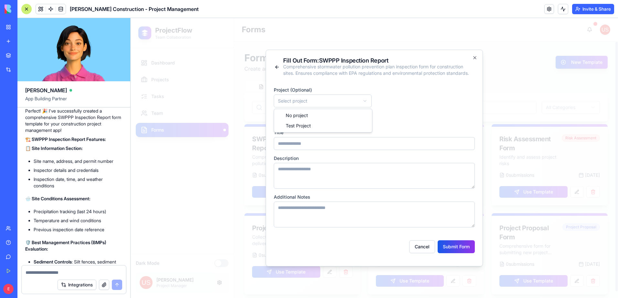
click at [365, 102] on body "ProjectFlow Team Collaboration Dashboard Projects Tasks Team Forms Dark Mode Jo…" at bounding box center [373, 158] width 487 height 280
click at [426, 252] on button "Cancel" at bounding box center [422, 247] width 26 height 13
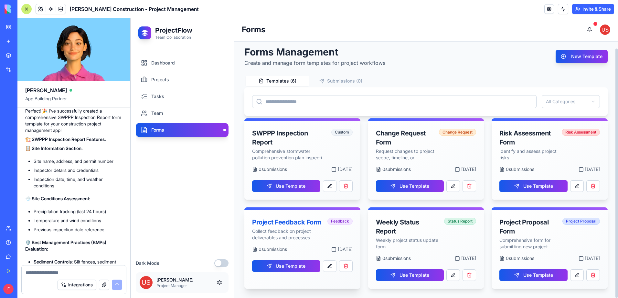
scroll to position [7, 0]
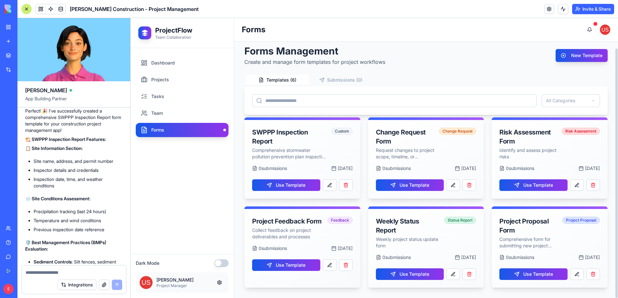
click at [184, 127] on link "Forms" at bounding box center [182, 130] width 93 height 14
click at [181, 71] on nav "Dashboard Projects Tasks Team Forms" at bounding box center [182, 96] width 93 height 81
click at [179, 75] on link "Projects" at bounding box center [182, 80] width 93 height 14
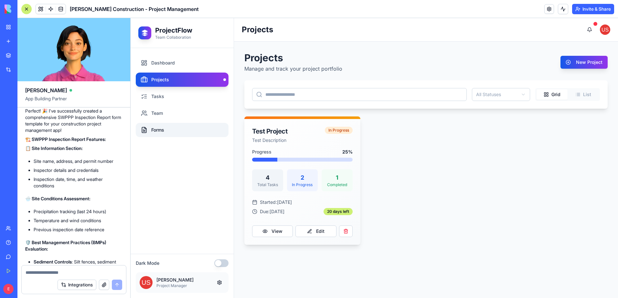
click at [171, 127] on link "Forms" at bounding box center [182, 130] width 93 height 14
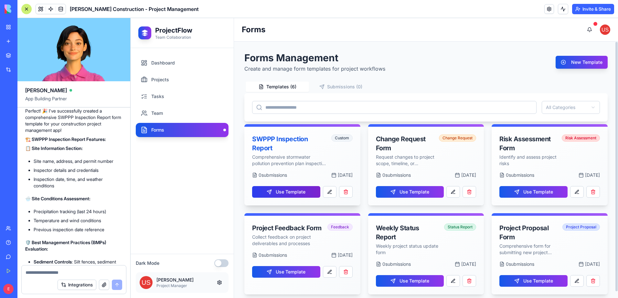
click at [296, 193] on button "Use Template" at bounding box center [286, 192] width 68 height 12
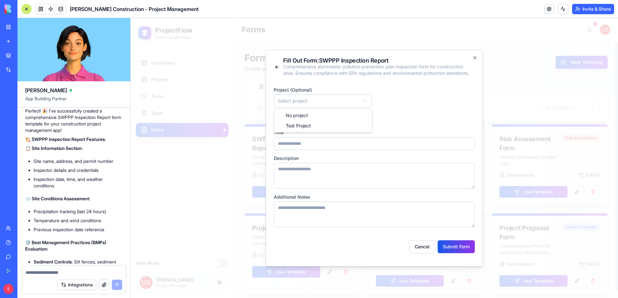
click at [295, 100] on body "ProjectFlow Team Collaboration Dashboard Projects Tasks Team Forms Dark Mode Jo…" at bounding box center [373, 158] width 487 height 280
click at [454, 248] on button "Submit Form" at bounding box center [455, 247] width 37 height 13
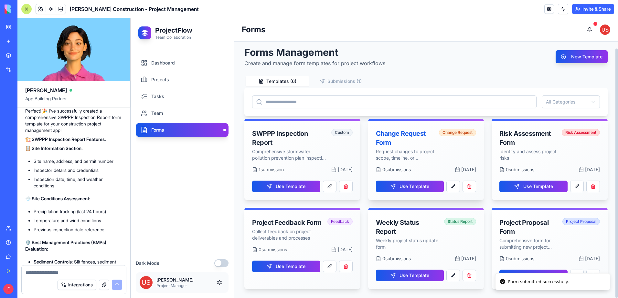
scroll to position [7, 0]
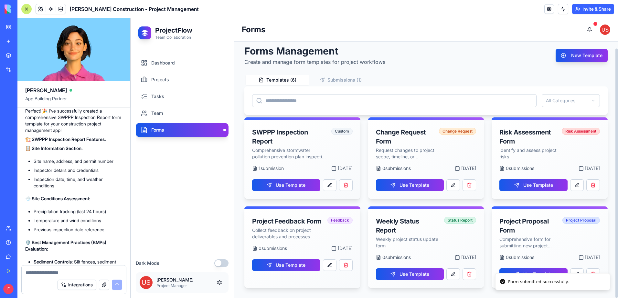
click at [347, 81] on div "Templates ( 6 ) Submissions ( 1 )" at bounding box center [308, 80] width 129 height 13
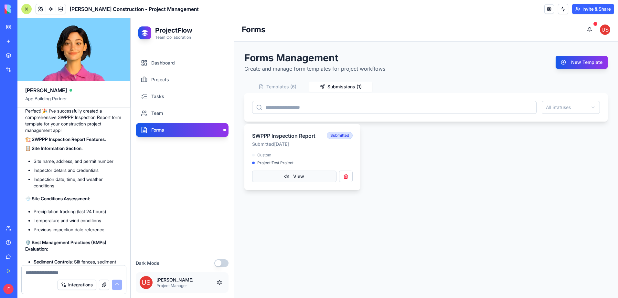
click at [299, 173] on button "View" at bounding box center [294, 177] width 84 height 12
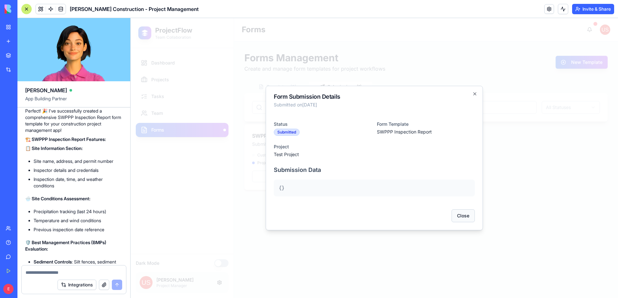
click at [471, 216] on button "Close" at bounding box center [462, 216] width 23 height 13
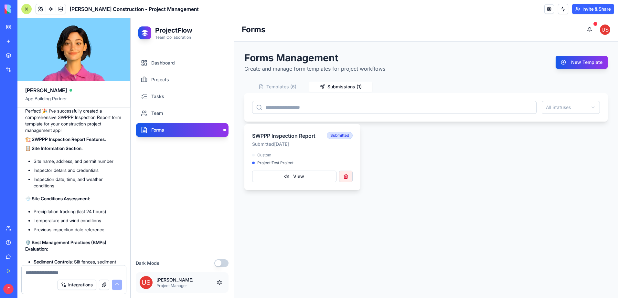
click at [347, 178] on button "button" at bounding box center [346, 177] width 14 height 12
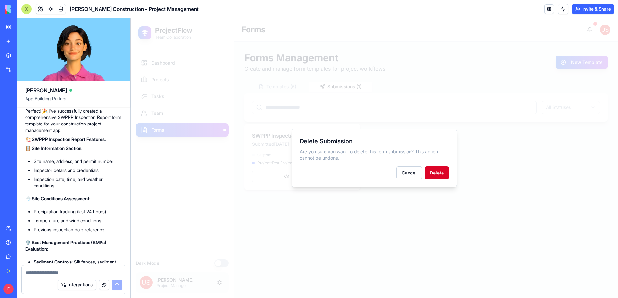
click at [439, 173] on button "Delete" at bounding box center [436, 173] width 24 height 13
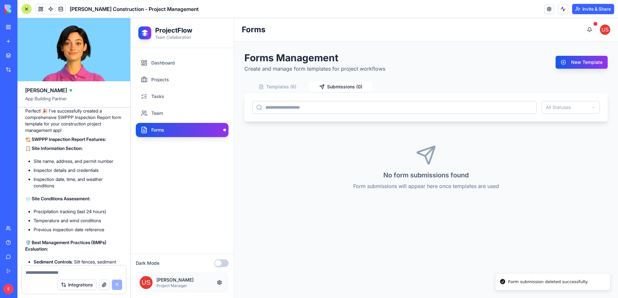
click at [269, 88] on button "Templates ( 6 )" at bounding box center [276, 87] width 63 height 10
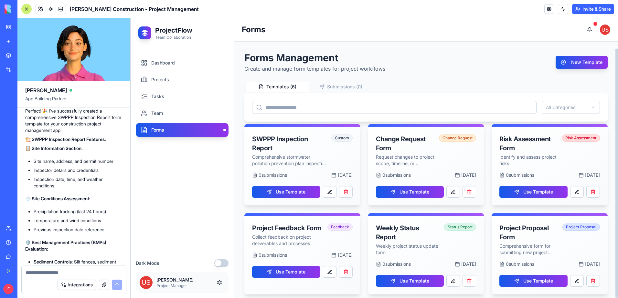
click at [336, 77] on div "Forms Management Create and manage form templates for project workflows New Tem…" at bounding box center [425, 173] width 363 height 243
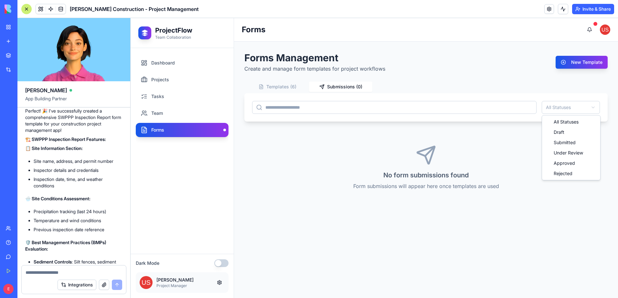
click at [589, 107] on html "ProjectFlow Team Collaboration Dashboard Projects Tasks Team Forms Dark Mode Jo…" at bounding box center [373, 158] width 487 height 280
drag, startPoint x: 588, startPoint y: 106, endPoint x: 578, endPoint y: 101, distance: 10.8
click at [587, 106] on html "ProjectFlow Team Collaboration Dashboard Projects Tasks Team Forms Dark Mode Jo…" at bounding box center [373, 158] width 487 height 280
click at [265, 84] on button "Templates ( 6 )" at bounding box center [276, 87] width 63 height 10
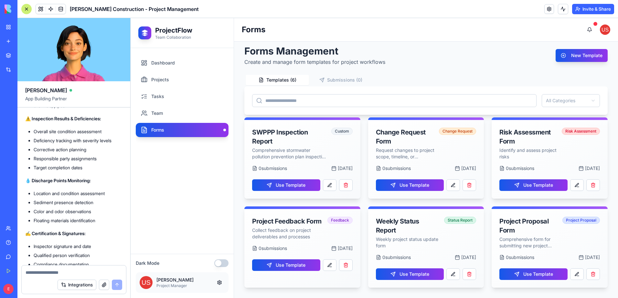
scroll to position [1212, 0]
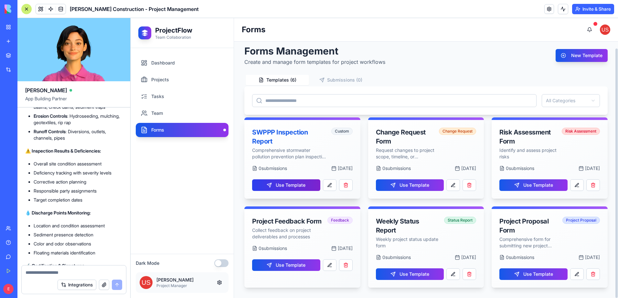
click at [278, 185] on button "Use Template" at bounding box center [286, 186] width 68 height 12
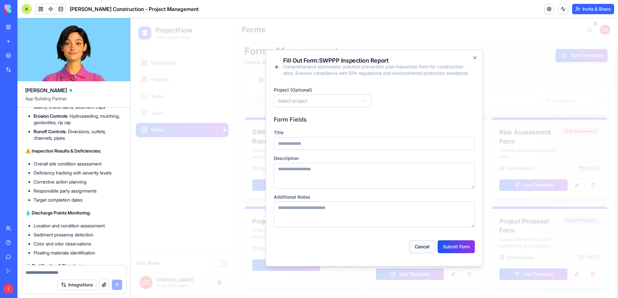
click at [426, 249] on button "Cancel" at bounding box center [422, 247] width 26 height 13
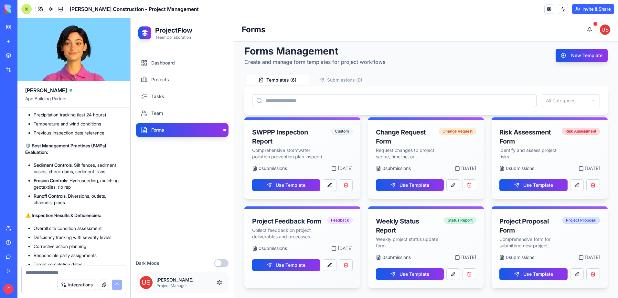
scroll to position [1115, 0]
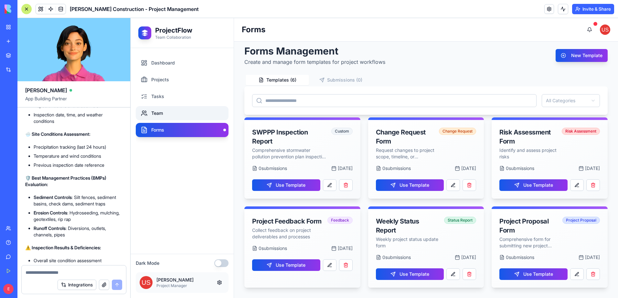
click at [186, 114] on link "Team" at bounding box center [182, 113] width 93 height 14
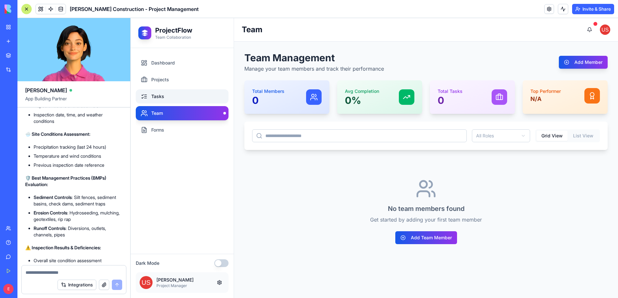
click at [190, 91] on link "Tasks" at bounding box center [182, 96] width 93 height 14
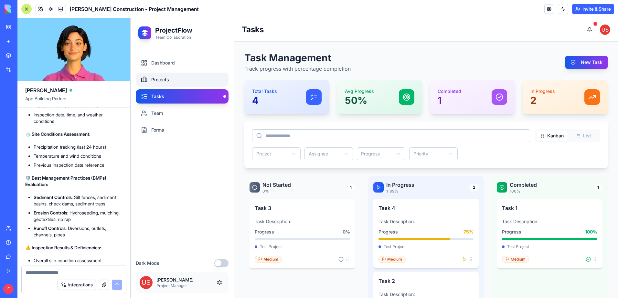
click at [190, 79] on link "Projects" at bounding box center [182, 80] width 93 height 14
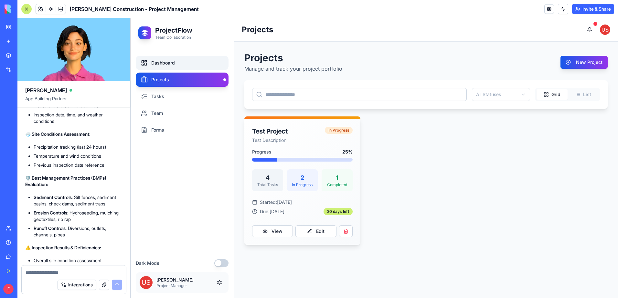
click at [190, 65] on link "Dashboard" at bounding box center [182, 63] width 93 height 14
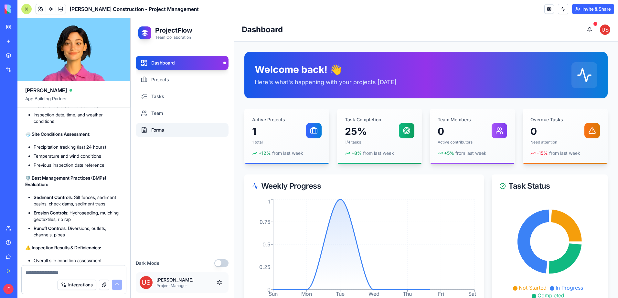
click at [175, 130] on link "Forms" at bounding box center [182, 130] width 93 height 14
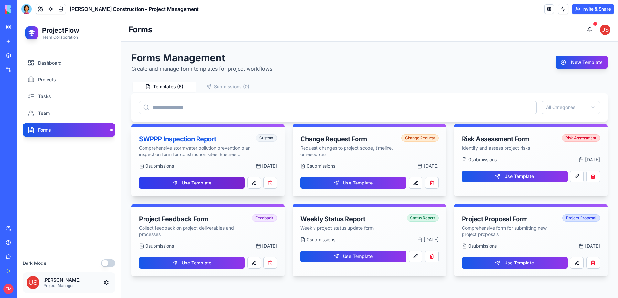
click at [215, 183] on button "Use Template" at bounding box center [192, 183] width 106 height 12
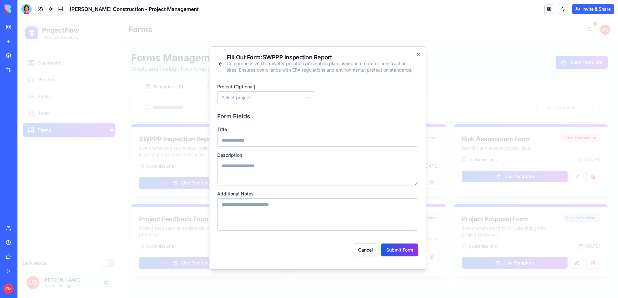
drag, startPoint x: 415, startPoint y: 227, endPoint x: 414, endPoint y: 234, distance: 6.6
click at [414, 234] on form "**********" at bounding box center [317, 169] width 201 height 183
click at [371, 251] on button "Cancel" at bounding box center [365, 250] width 26 height 13
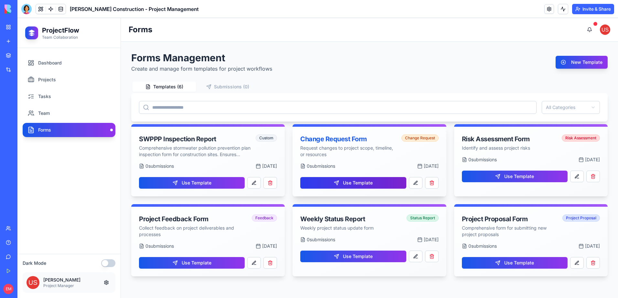
click at [347, 183] on button "Use Template" at bounding box center [353, 183] width 106 height 12
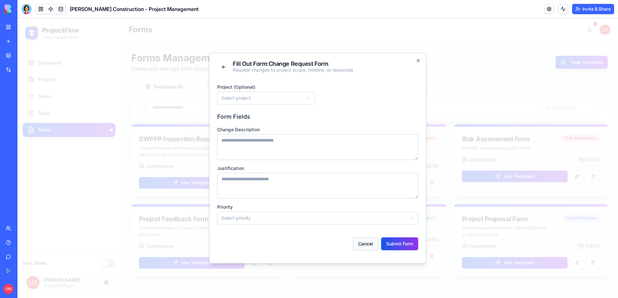
click at [365, 244] on button "Cancel" at bounding box center [365, 244] width 26 height 13
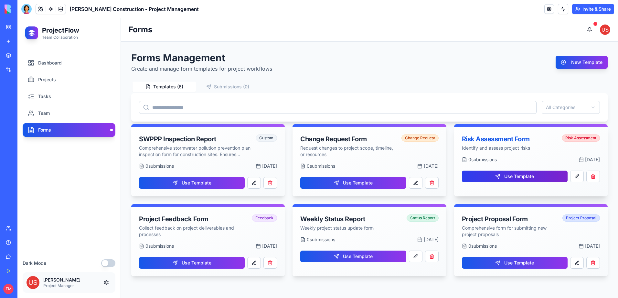
click at [499, 176] on button "Use Template" at bounding box center [515, 177] width 106 height 12
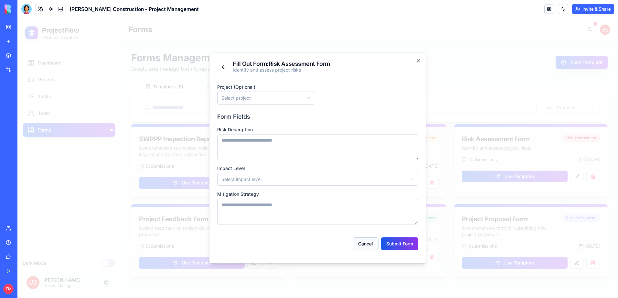
click at [360, 247] on button "Cancel" at bounding box center [365, 244] width 26 height 13
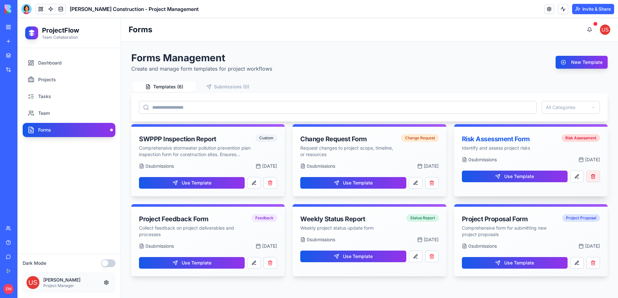
click at [599, 175] on button "button" at bounding box center [593, 177] width 14 height 12
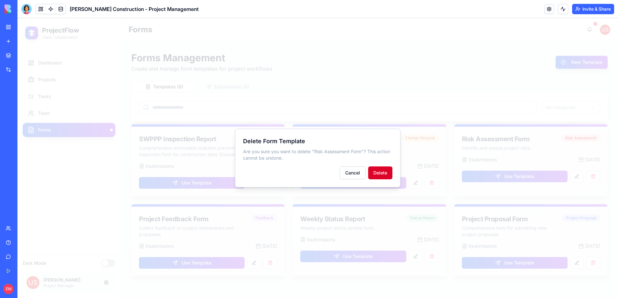
click at [385, 175] on button "Delete" at bounding box center [380, 173] width 24 height 13
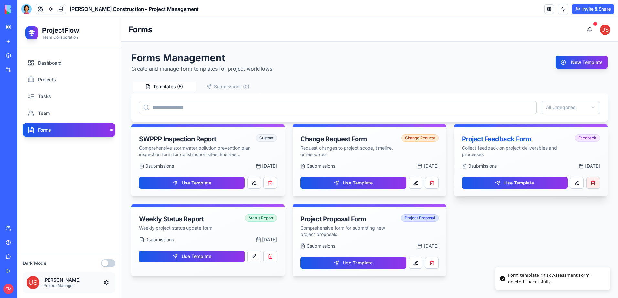
click at [595, 182] on button "button" at bounding box center [593, 183] width 14 height 12
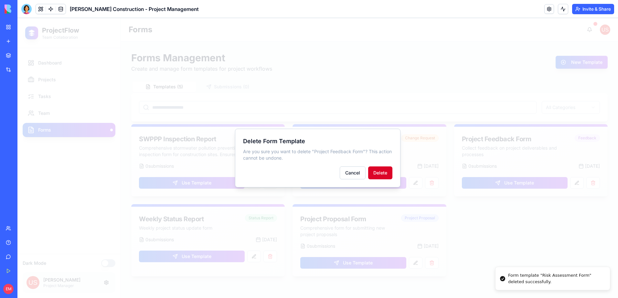
click at [373, 171] on button "Delete" at bounding box center [380, 173] width 24 height 13
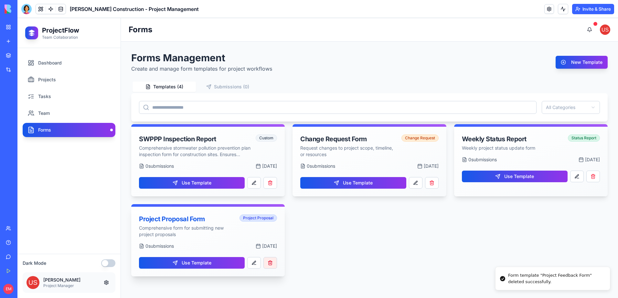
click at [266, 265] on button "button" at bounding box center [270, 263] width 14 height 12
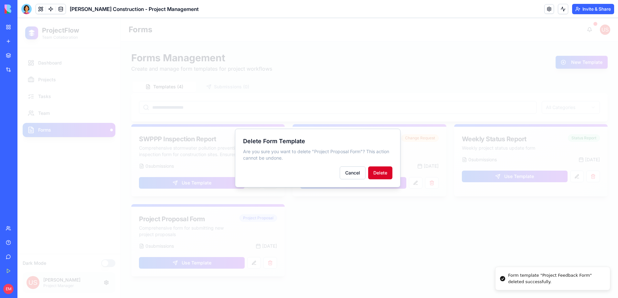
click at [380, 172] on button "Delete" at bounding box center [380, 173] width 24 height 13
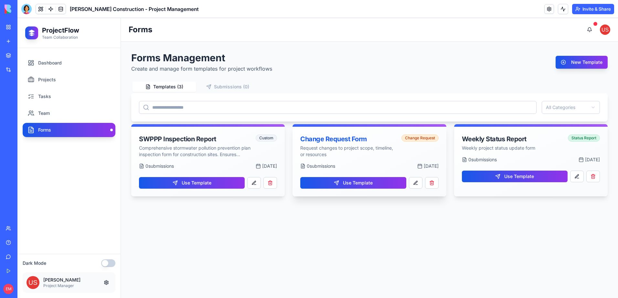
click at [413, 138] on div "Change Request" at bounding box center [419, 138] width 37 height 7
click at [359, 142] on div "Change Request Form" at bounding box center [348, 139] width 97 height 9
click at [339, 162] on div "Change Request Form Request changes to project scope, timeline, or resources Ch…" at bounding box center [368, 145] width 153 height 36
click at [418, 165] on rect at bounding box center [420, 167] width 4 height 4
click at [211, 178] on button "Use Template" at bounding box center [192, 183] width 106 height 12
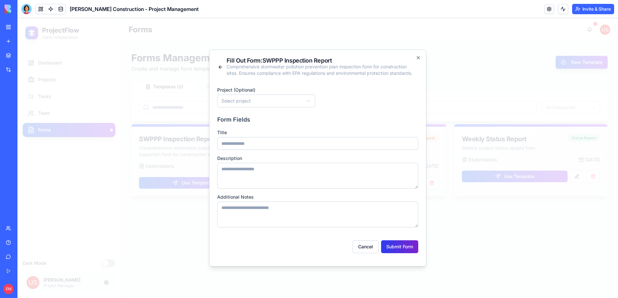
click at [395, 248] on button "Submit Form" at bounding box center [399, 247] width 37 height 13
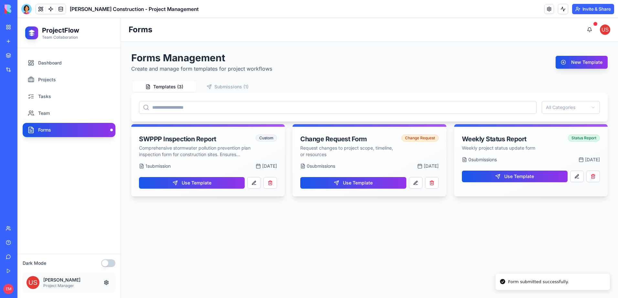
click at [236, 86] on button "Submissions ( 1 )" at bounding box center [227, 87] width 63 height 10
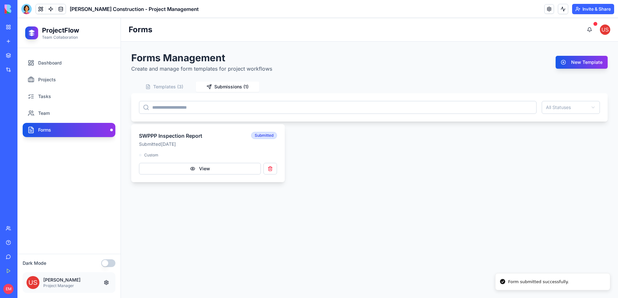
click at [197, 150] on div "SWPPP Inspection Report Submitted Sep 09, 2025 Submitted Custom View" at bounding box center [207, 153] width 153 height 58
click at [202, 168] on button "View" at bounding box center [200, 169] width 122 height 12
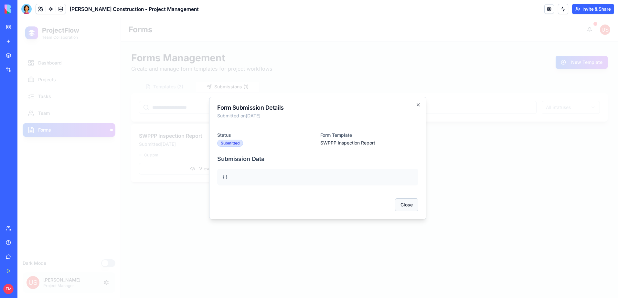
click at [403, 207] on button "Close" at bounding box center [406, 205] width 23 height 13
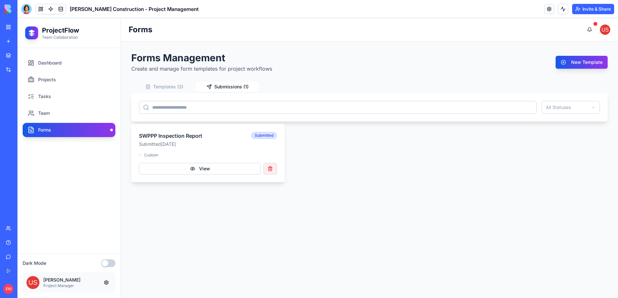
click at [267, 169] on button "button" at bounding box center [270, 169] width 14 height 12
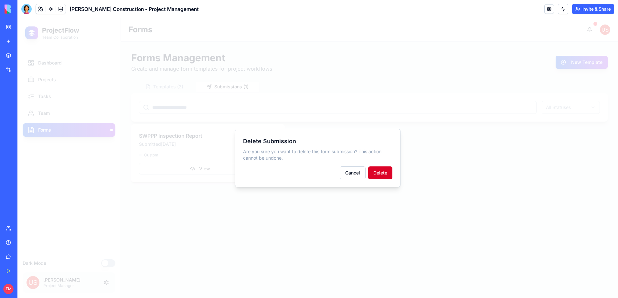
click at [388, 170] on button "Delete" at bounding box center [380, 173] width 24 height 13
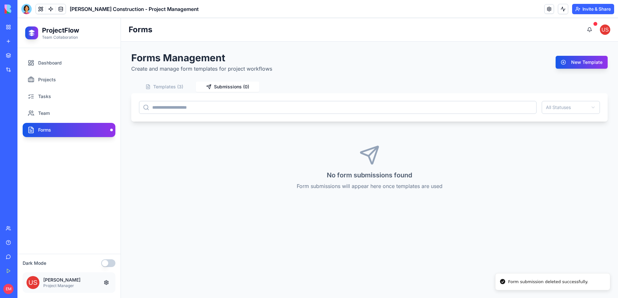
click at [169, 90] on button "Templates ( 3 )" at bounding box center [163, 87] width 63 height 10
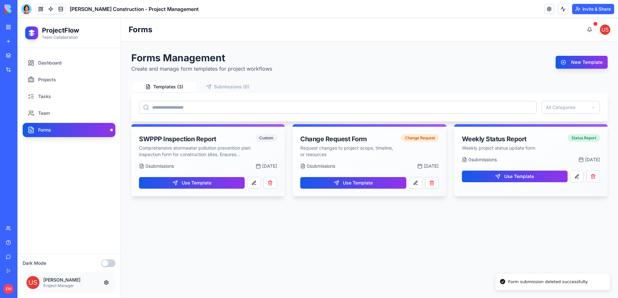
click at [241, 87] on button "Submissions ( 0 )" at bounding box center [227, 87] width 63 height 10
click at [193, 89] on button "Templates ( 3 )" at bounding box center [163, 87] width 63 height 10
click at [56, 79] on link "Projects" at bounding box center [69, 80] width 93 height 14
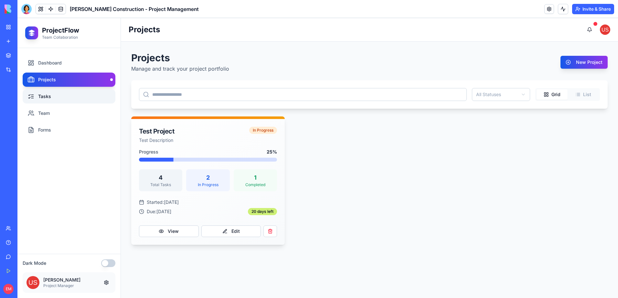
click at [51, 101] on link "Tasks" at bounding box center [69, 96] width 93 height 14
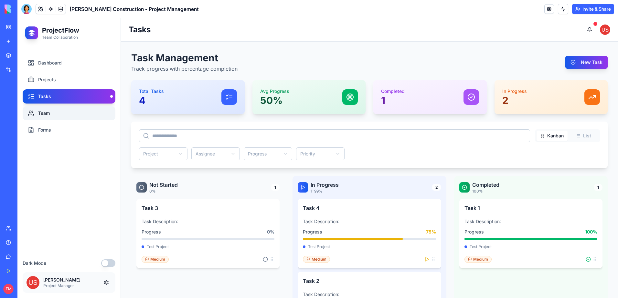
click at [53, 117] on link "Team" at bounding box center [69, 113] width 93 height 14
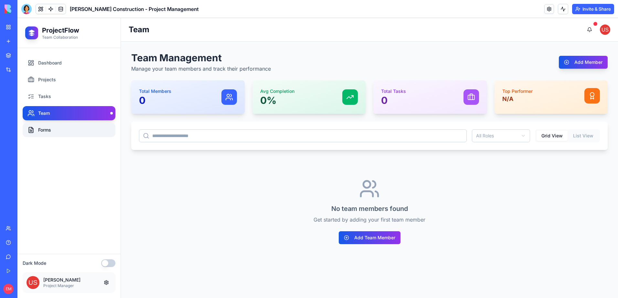
click at [56, 130] on link "Forms" at bounding box center [69, 130] width 93 height 14
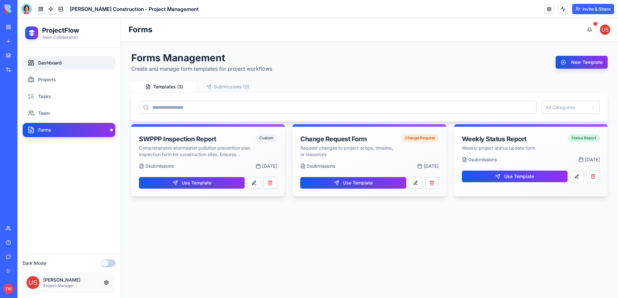
click at [47, 63] on link "Dashboard" at bounding box center [69, 63] width 93 height 14
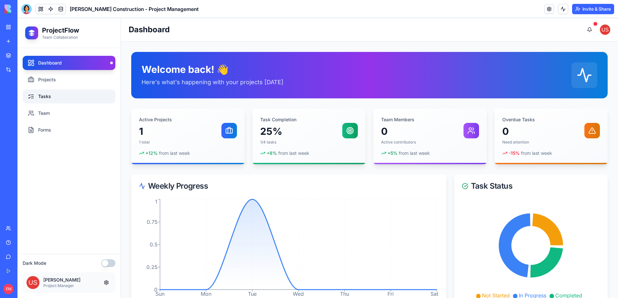
click at [55, 91] on link "Tasks" at bounding box center [69, 96] width 93 height 14
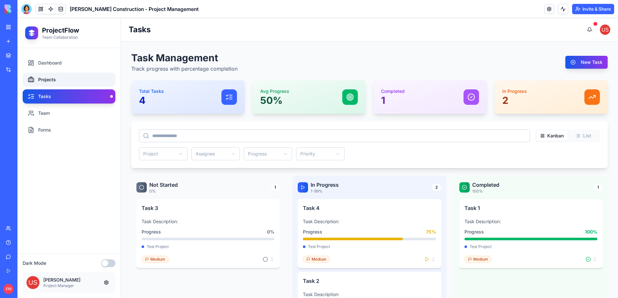
click at [56, 81] on link "Projects" at bounding box center [69, 80] width 93 height 14
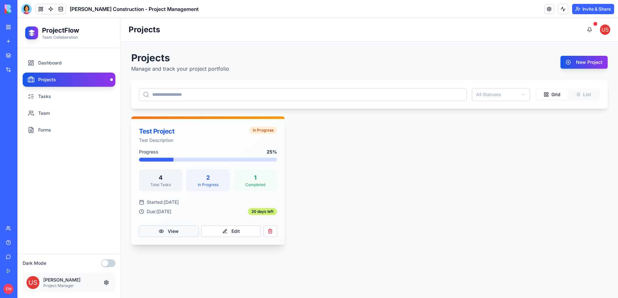
click at [186, 228] on button "View" at bounding box center [169, 232] width 60 height 12
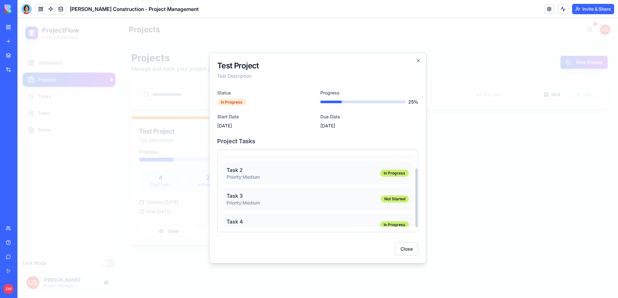
scroll to position [28, 0]
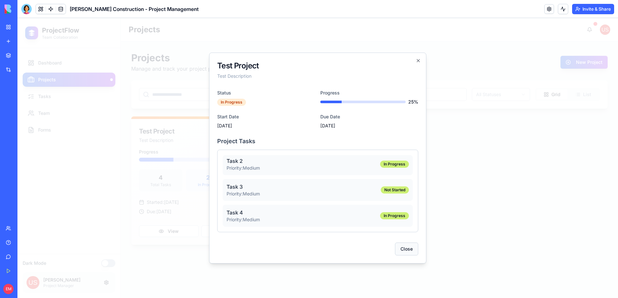
click at [404, 251] on button "Close" at bounding box center [406, 249] width 23 height 13
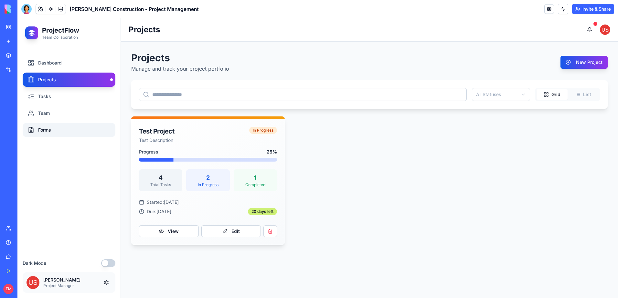
click at [47, 127] on link "Forms" at bounding box center [69, 130] width 93 height 14
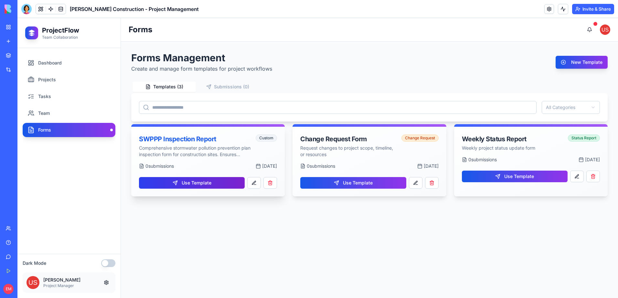
click at [194, 181] on button "Use Template" at bounding box center [192, 183] width 106 height 12
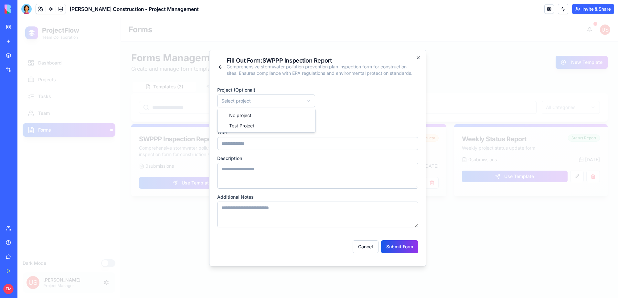
click at [243, 103] on body "**********" at bounding box center [317, 158] width 600 height 280
click at [406, 248] on button "Submit Form" at bounding box center [399, 247] width 37 height 13
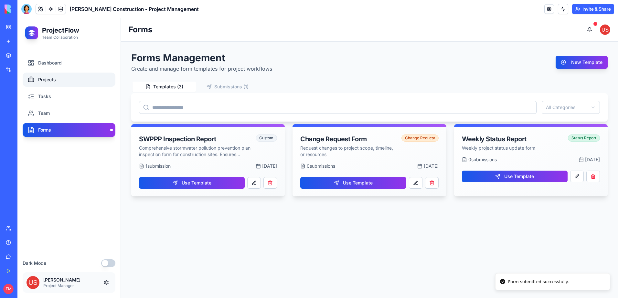
click at [48, 80] on link "Projects" at bounding box center [69, 80] width 93 height 14
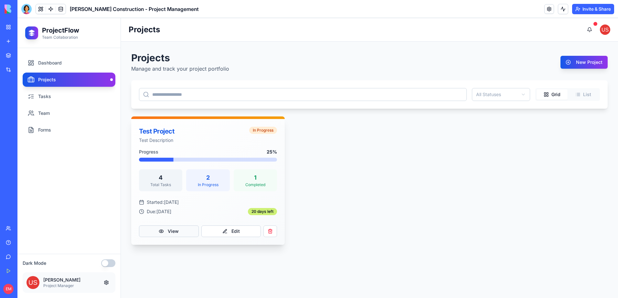
click at [177, 231] on button "View" at bounding box center [169, 232] width 60 height 12
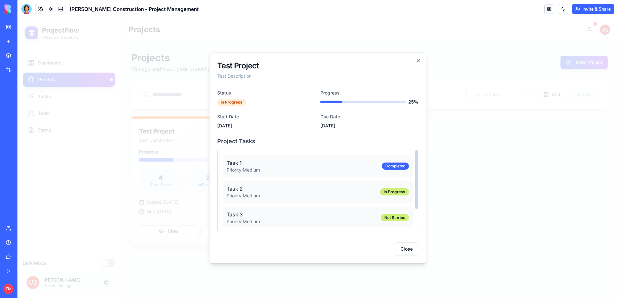
drag, startPoint x: 408, startPoint y: 252, endPoint x: 405, endPoint y: 248, distance: 4.6
click at [407, 252] on button "Close" at bounding box center [406, 249] width 23 height 13
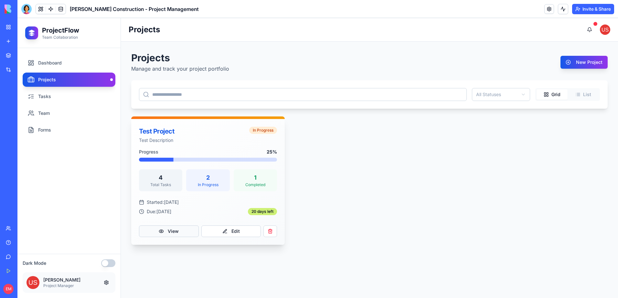
click at [181, 229] on button "View" at bounding box center [169, 232] width 60 height 12
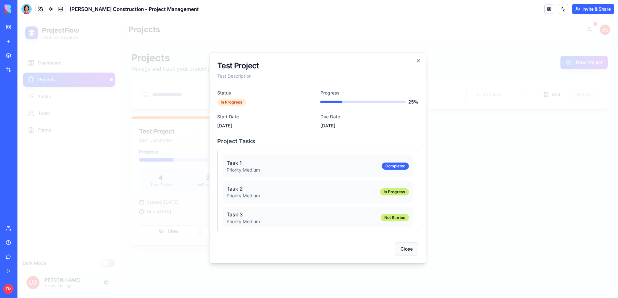
click at [411, 251] on button "Close" at bounding box center [406, 249] width 23 height 13
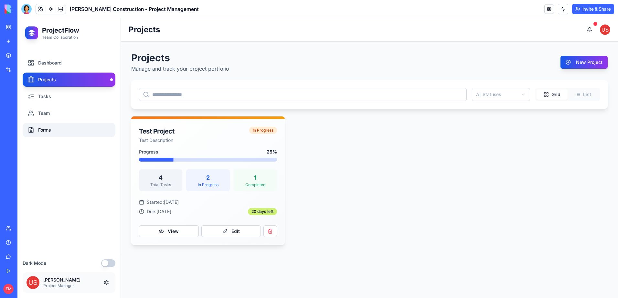
click at [31, 129] on icon at bounding box center [31, 130] width 6 height 6
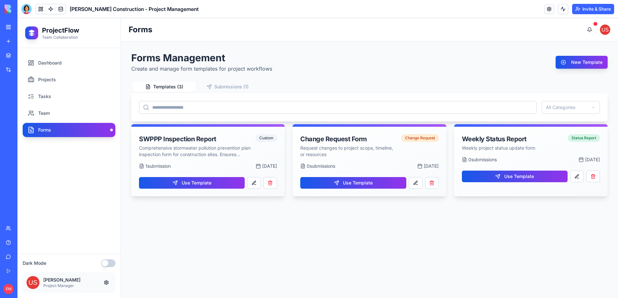
click at [225, 86] on button "Submissions ( 1 )" at bounding box center [227, 87] width 63 height 10
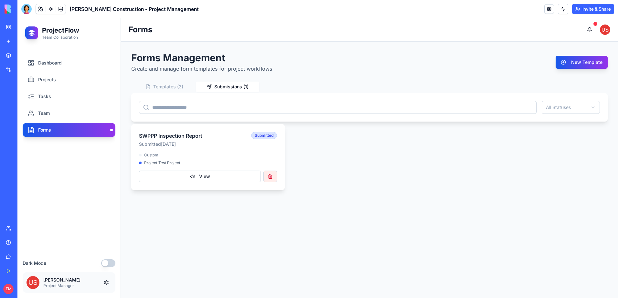
click at [271, 175] on button "button" at bounding box center [270, 177] width 14 height 12
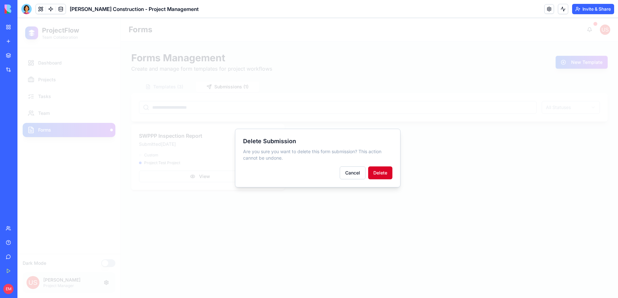
click at [380, 172] on button "Delete" at bounding box center [380, 173] width 24 height 13
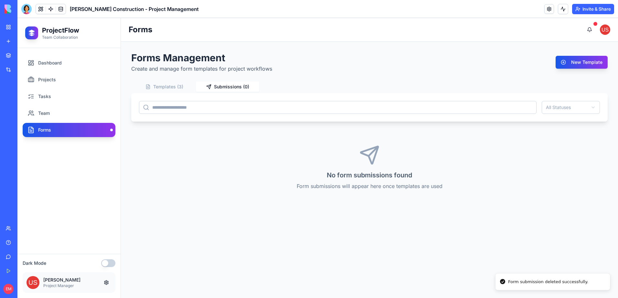
click at [60, 130] on link "Forms" at bounding box center [69, 130] width 93 height 14
click at [42, 109] on link "Team" at bounding box center [69, 113] width 93 height 14
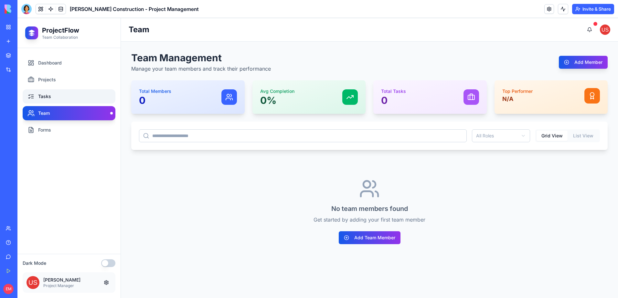
click at [65, 94] on link "Tasks" at bounding box center [69, 96] width 93 height 14
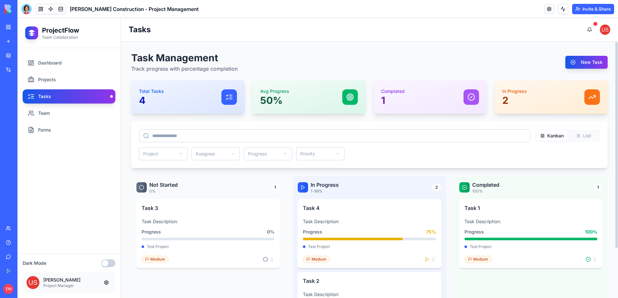
click at [168, 152] on html "ProjectFlow Team Collaboration Dashboard Projects Tasks Team Forms Dark Mode Jo…" at bounding box center [317, 158] width 600 height 280
click at [168, 155] on html "ProjectFlow Team Collaboration Dashboard Projects Tasks Team Forms Dark Mode Jo…" at bounding box center [317, 158] width 600 height 280
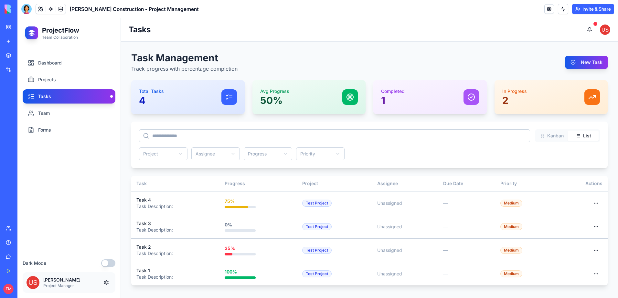
drag, startPoint x: 590, startPoint y: 134, endPoint x: 520, endPoint y: 162, distance: 75.4
click at [590, 135] on button "List" at bounding box center [582, 136] width 31 height 10
click at [558, 137] on button "Kanban" at bounding box center [551, 136] width 31 height 10
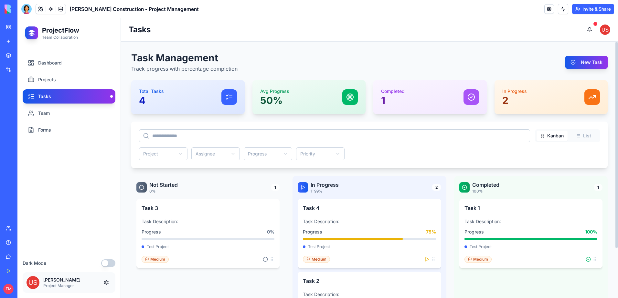
click at [581, 139] on button "List" at bounding box center [582, 136] width 31 height 10
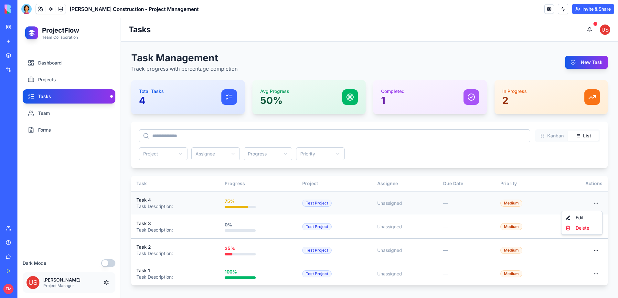
click at [596, 203] on html "ProjectFlow Team Collaboration Dashboard Projects Tasks Team Forms Dark Mode [P…" at bounding box center [317, 158] width 600 height 280
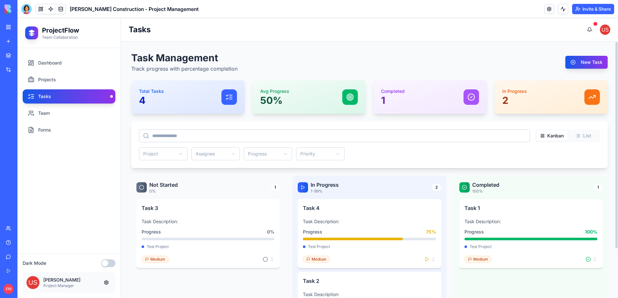
click at [556, 137] on button "Kanban" at bounding box center [551, 136] width 31 height 10
click at [47, 79] on link "Projects" at bounding box center [69, 80] width 93 height 14
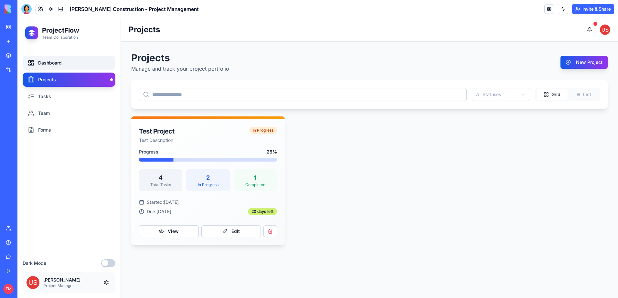
click at [48, 63] on link "Dashboard" at bounding box center [69, 63] width 93 height 14
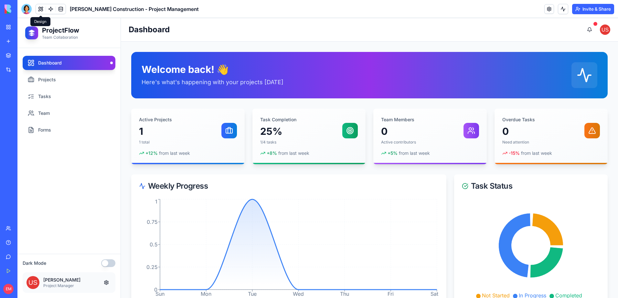
click at [44, 11] on button at bounding box center [41, 9] width 10 height 10
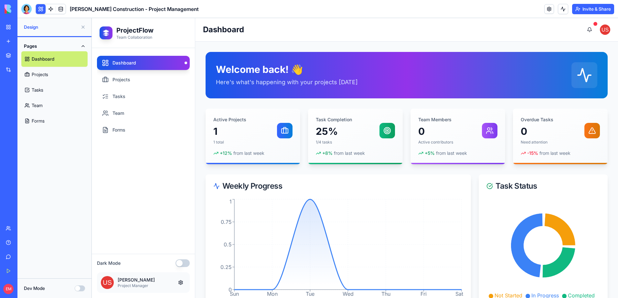
click at [42, 25] on span "Design" at bounding box center [51, 27] width 54 height 6
click at [36, 27] on span "Design" at bounding box center [51, 27] width 54 height 6
click at [67, 200] on div "Pages Dashboard Projects Tasks Team Forms" at bounding box center [54, 158] width 74 height 242
click at [43, 12] on button at bounding box center [41, 9] width 10 height 10
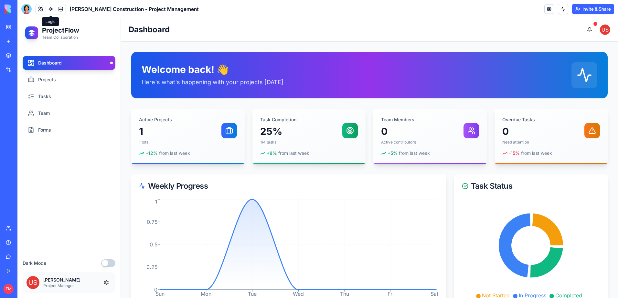
click at [49, 12] on link at bounding box center [51, 9] width 10 height 10
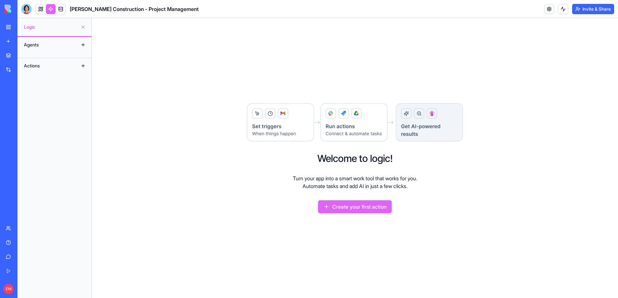
click at [345, 210] on button "Create your first action" at bounding box center [355, 207] width 74 height 13
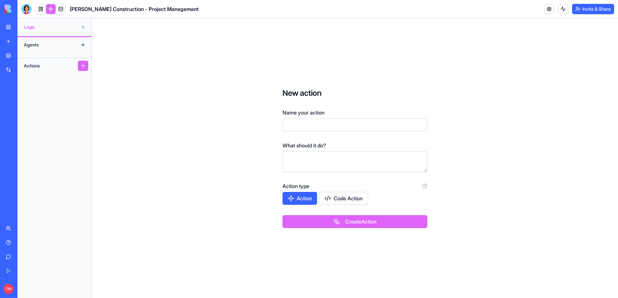
click at [307, 199] on button "Action" at bounding box center [299, 198] width 35 height 13
click at [309, 202] on button "Action" at bounding box center [299, 198] width 35 height 13
click at [306, 200] on button "Action" at bounding box center [299, 198] width 35 height 13
click at [67, 48] on div "Agents" at bounding box center [47, 45] width 52 height 10
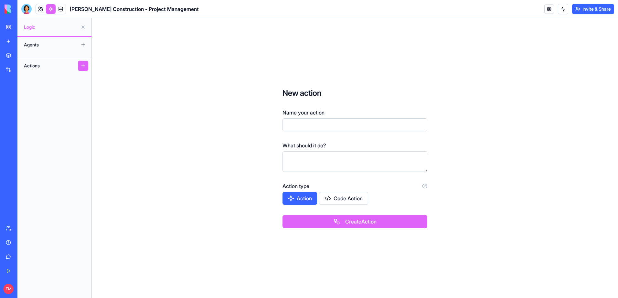
click at [82, 45] on button at bounding box center [83, 45] width 10 height 10
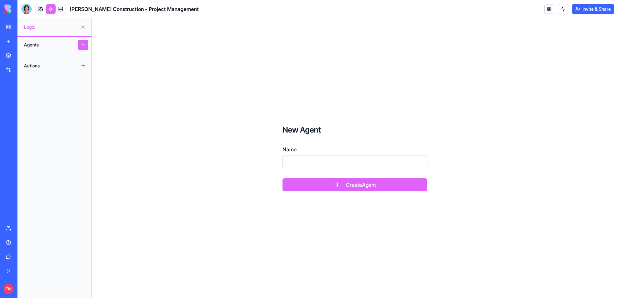
click at [58, 31] on div "Logic" at bounding box center [54, 27] width 74 height 18
click at [81, 26] on button at bounding box center [83, 27] width 10 height 10
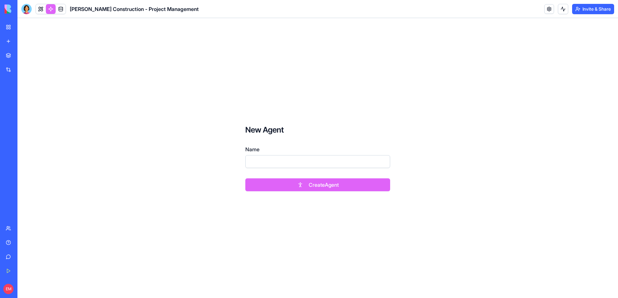
click at [49, 8] on link at bounding box center [51, 9] width 10 height 10
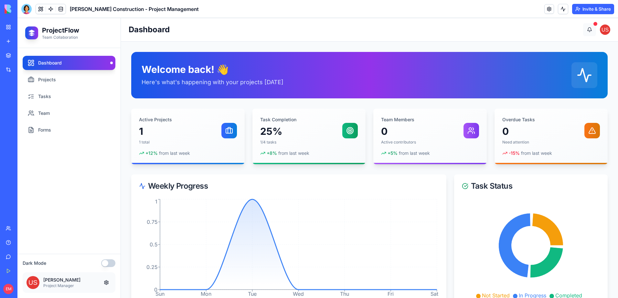
click at [585, 31] on button at bounding box center [589, 29] width 13 height 13
click at [590, 30] on button at bounding box center [589, 29] width 13 height 13
click at [591, 30] on button at bounding box center [589, 29] width 13 height 13
click at [596, 21] on header "Dashboard" at bounding box center [369, 30] width 497 height 24
click at [596, 25] on span at bounding box center [595, 24] width 4 height 4
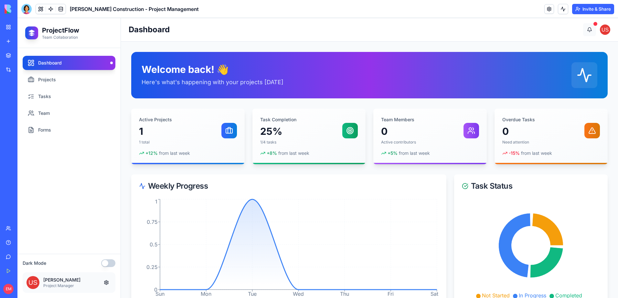
click at [584, 31] on button at bounding box center [589, 29] width 13 height 13
click at [589, 29] on button at bounding box center [589, 29] width 13 height 13
click at [605, 31] on img at bounding box center [604, 30] width 10 height 10
click at [587, 29] on button at bounding box center [589, 29] width 13 height 13
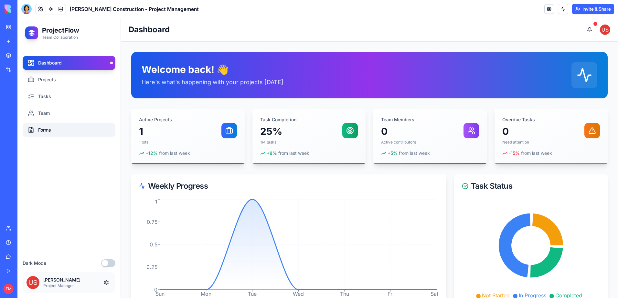
click at [35, 131] on link "Forms" at bounding box center [69, 130] width 93 height 14
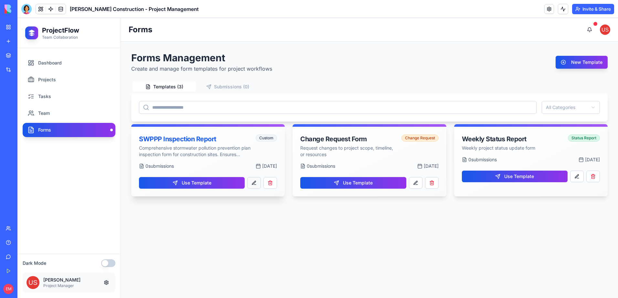
click at [254, 185] on button at bounding box center [254, 183] width 14 height 12
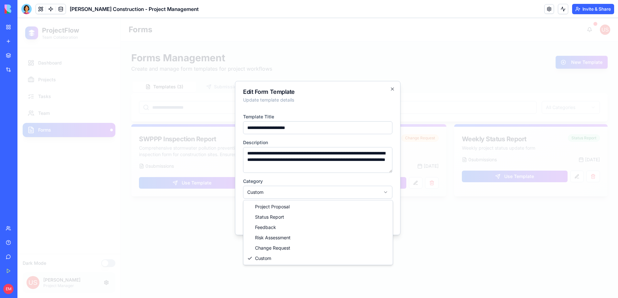
click at [313, 190] on body "**********" at bounding box center [317, 158] width 600 height 280
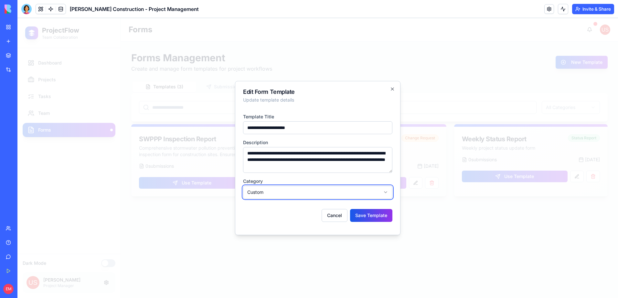
click at [313, 193] on body "**********" at bounding box center [317, 158] width 600 height 280
click at [338, 215] on button "Cancel" at bounding box center [334, 215] width 26 height 13
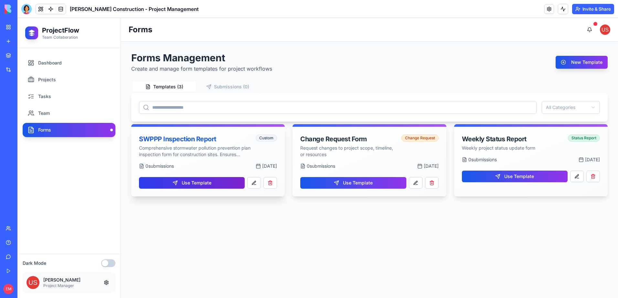
click at [202, 179] on button "Use Template" at bounding box center [192, 183] width 106 height 12
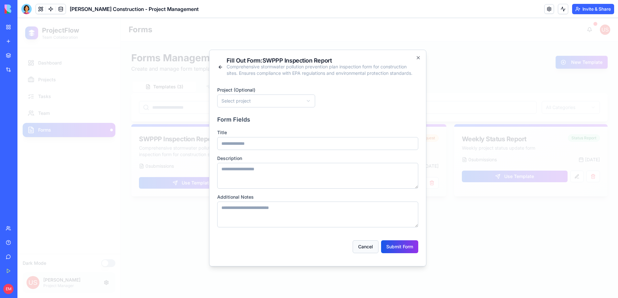
click at [358, 245] on button "Cancel" at bounding box center [365, 247] width 26 height 13
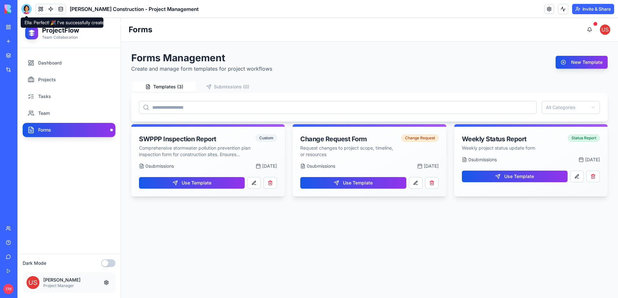
click at [24, 8] on div at bounding box center [26, 9] width 10 height 10
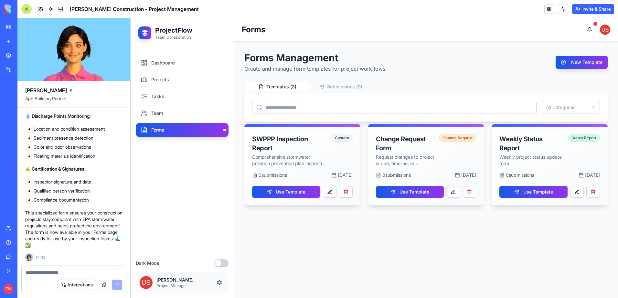
click at [97, 273] on textarea at bounding box center [74, 273] width 97 height 6
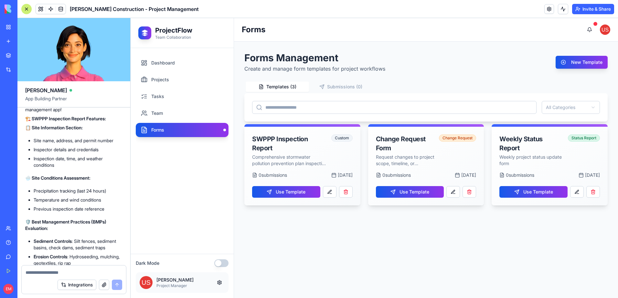
scroll to position [940, 0]
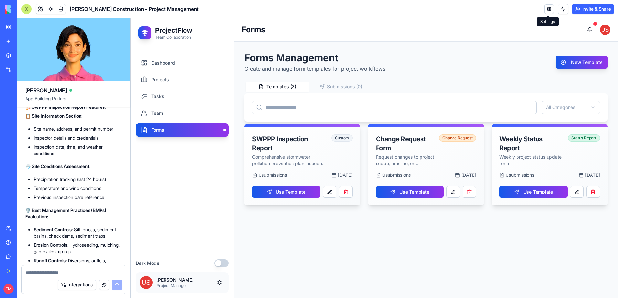
click at [550, 9] on link at bounding box center [549, 9] width 10 height 10
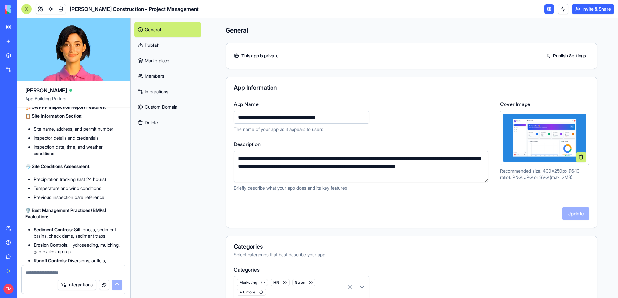
click at [550, 8] on link at bounding box center [549, 9] width 10 height 10
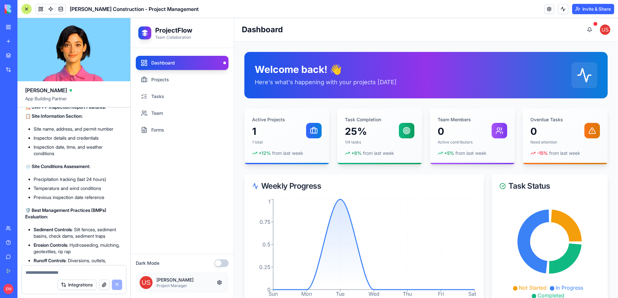
click at [27, 9] on div at bounding box center [26, 9] width 10 height 10
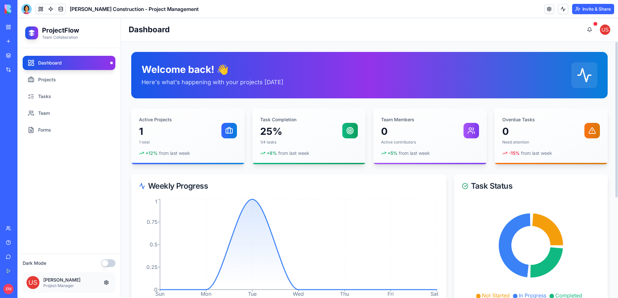
click at [9, 26] on link "My Workspace" at bounding box center [15, 27] width 26 height 13
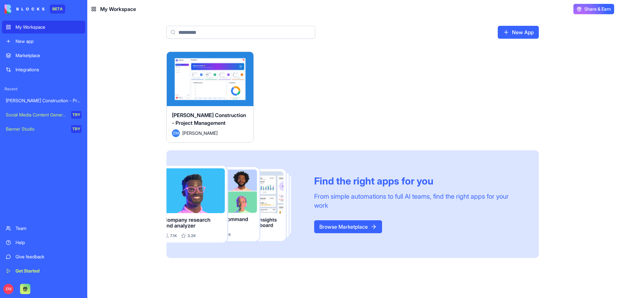
click at [207, 78] on button "Launch" at bounding box center [210, 79] width 48 height 13
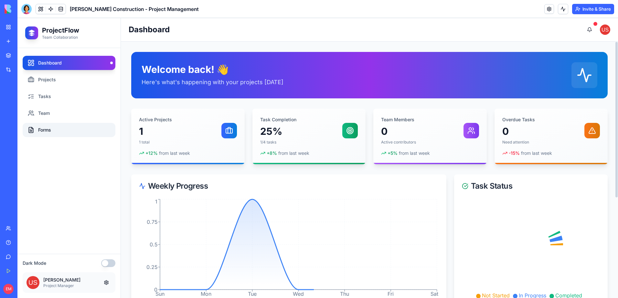
click at [71, 126] on link "Forms" at bounding box center [69, 130] width 93 height 14
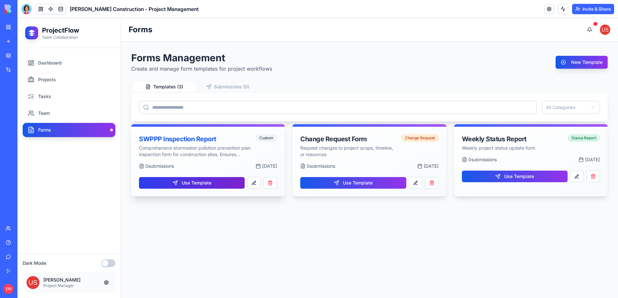
click at [210, 185] on button "Use Template" at bounding box center [192, 183] width 106 height 12
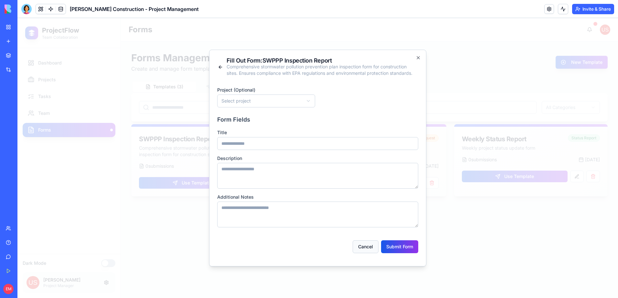
click at [363, 245] on button "Cancel" at bounding box center [365, 247] width 26 height 13
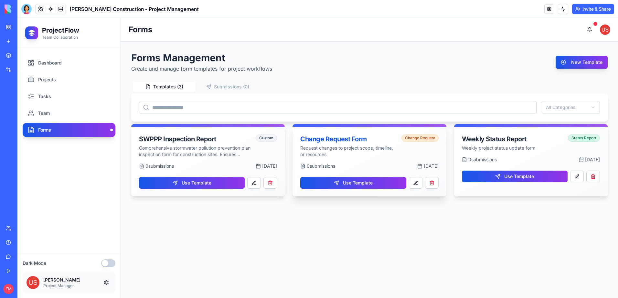
click at [345, 137] on div "Change Request Form" at bounding box center [348, 139] width 97 height 9
click at [351, 153] on p "Request changes to project scope, timeline, or resources" at bounding box center [348, 151] width 97 height 13
drag, startPoint x: 350, startPoint y: 155, endPoint x: 348, endPoint y: 160, distance: 5.3
click at [348, 160] on div "Change Request Form Request changes to project scope, timeline, or resources Ch…" at bounding box center [368, 145] width 153 height 36
drag, startPoint x: 365, startPoint y: 161, endPoint x: 394, endPoint y: 161, distance: 28.7
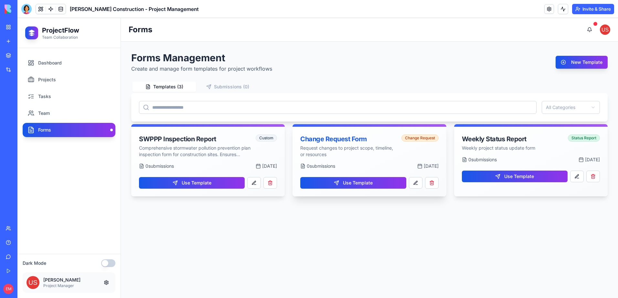
click at [379, 161] on div "Change Request Form Request changes to project scope, timeline, or resources Ch…" at bounding box center [368, 145] width 153 height 36
click at [418, 159] on div "Change Request Form Request changes to project scope, timeline, or resources Ch…" at bounding box center [368, 145] width 153 height 36
click at [430, 148] on div "Change Request Form Request changes to project scope, timeline, or resources Ch…" at bounding box center [369, 146] width 138 height 23
click at [422, 156] on div "Change Request Form Request changes to project scope, timeline, or resources Ch…" at bounding box center [369, 146] width 138 height 23
click at [383, 164] on div "0 submission s Sep 09, 2025" at bounding box center [369, 166] width 138 height 6
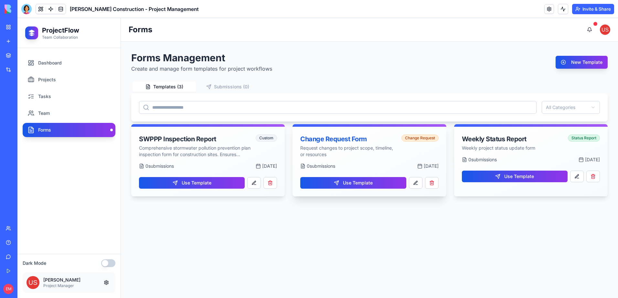
click at [359, 168] on div "0 submission s Sep 09, 2025" at bounding box center [369, 166] width 138 height 6
click at [29, 7] on div at bounding box center [26, 9] width 10 height 10
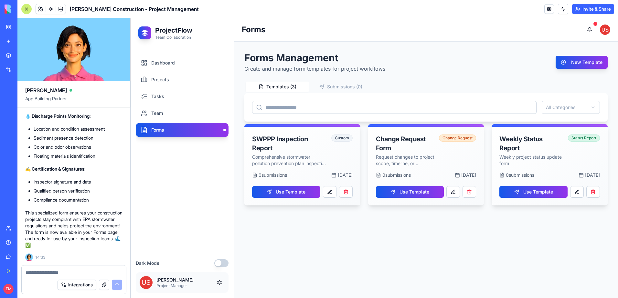
click at [23, 12] on div at bounding box center [26, 9] width 10 height 10
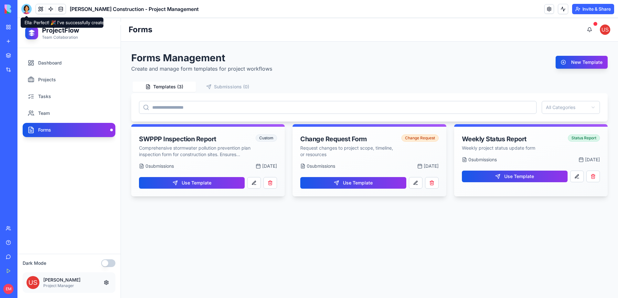
click at [25, 10] on div at bounding box center [26, 9] width 10 height 10
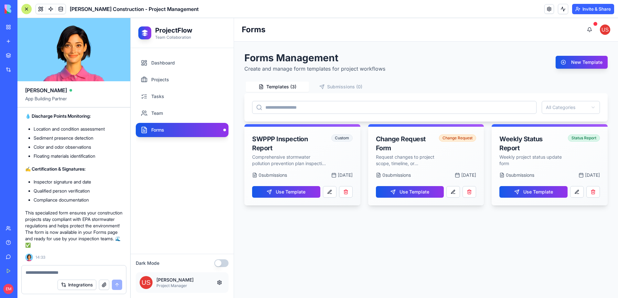
click at [46, 272] on textarea at bounding box center [74, 273] width 97 height 6
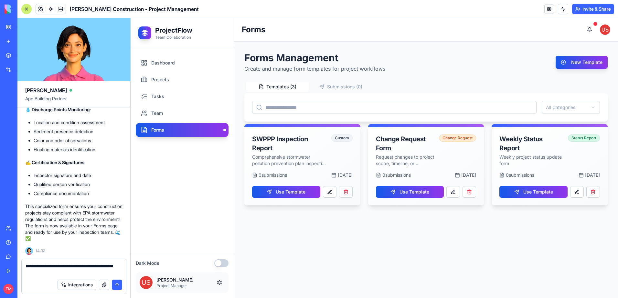
type textarea "**********"
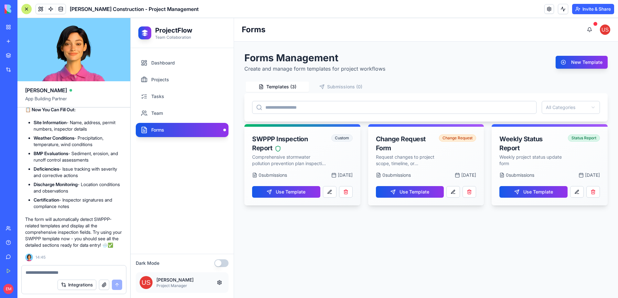
scroll to position [1741, 0]
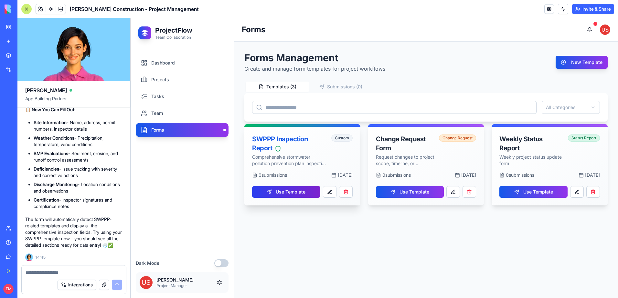
click at [255, 196] on button "Use Template" at bounding box center [286, 192] width 68 height 12
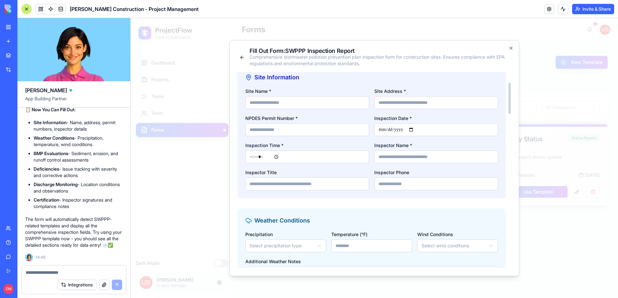
scroll to position [65, 0]
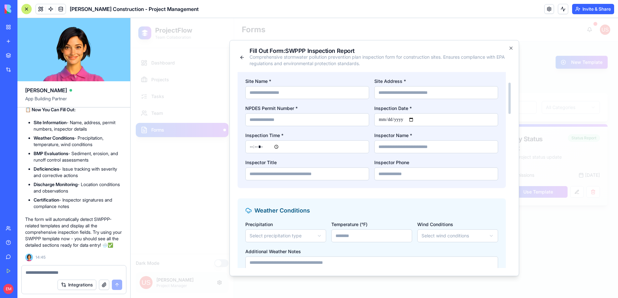
click at [334, 147] on input "Inspection Time *" at bounding box center [307, 147] width 124 height 13
click at [310, 148] on input "Inspection Time *" at bounding box center [307, 147] width 124 height 13
click at [406, 216] on div "**********" at bounding box center [371, 245] width 268 height 92
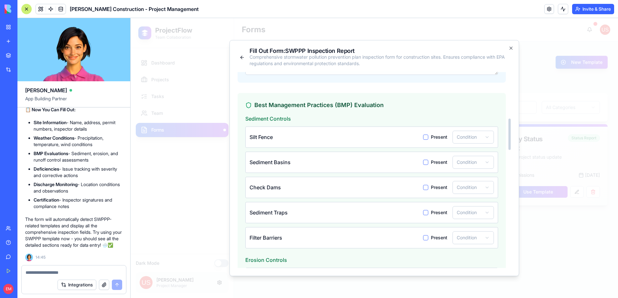
scroll to position [291, 0]
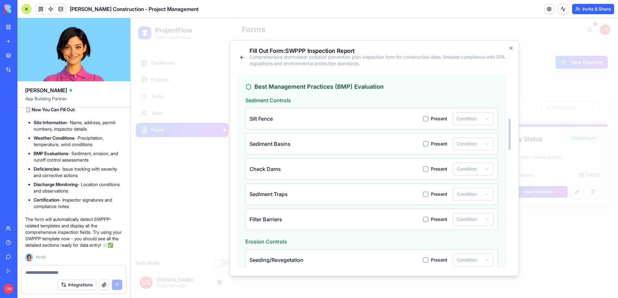
click at [425, 118] on Fence-present "Present" at bounding box center [425, 118] width 5 height 5
click at [480, 119] on body "**********" at bounding box center [373, 158] width 487 height 280
click at [478, 119] on body "**********" at bounding box center [373, 158] width 487 height 280
click at [425, 118] on Fence-present "Present" at bounding box center [425, 118] width 5 height 5
click at [471, 119] on body "**********" at bounding box center [373, 158] width 487 height 280
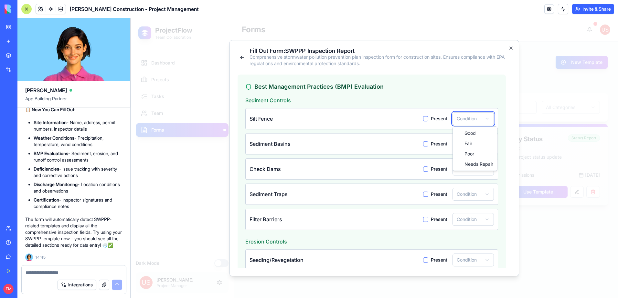
click at [463, 119] on body "**********" at bounding box center [373, 158] width 487 height 280
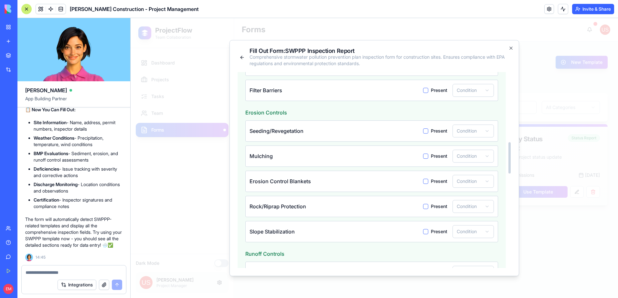
scroll to position [452, 0]
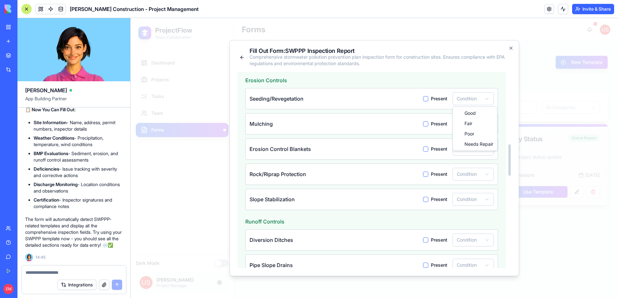
click at [468, 98] on body "**********" at bounding box center [373, 158] width 487 height 280
click at [469, 98] on body "**********" at bounding box center [373, 158] width 487 height 280
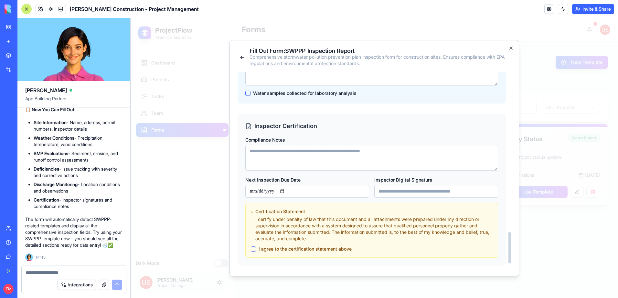
scroll to position [1030, 0]
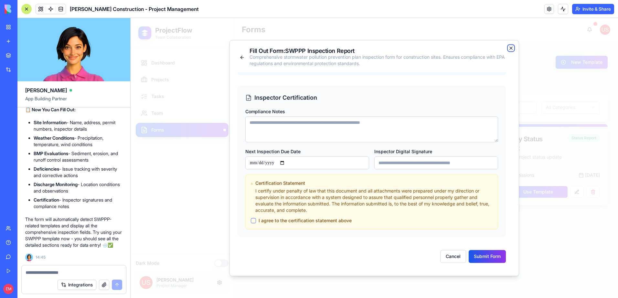
click at [512, 49] on icon "button" at bounding box center [510, 48] width 3 height 3
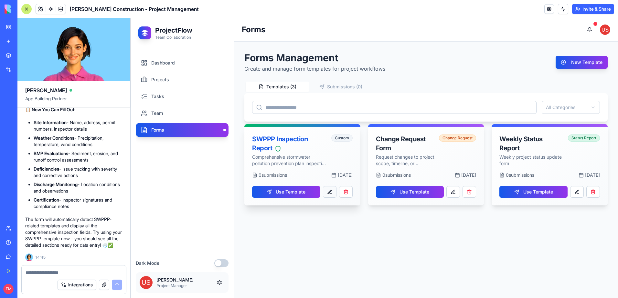
click at [329, 192] on button at bounding box center [330, 192] width 14 height 12
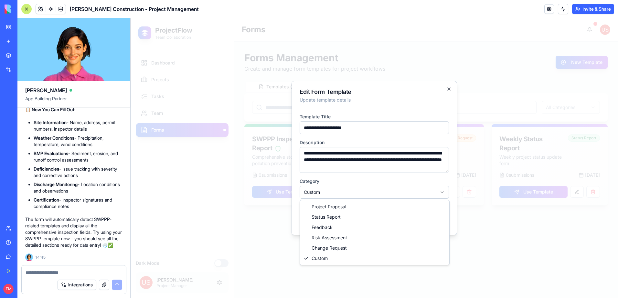
click at [382, 193] on body "**********" at bounding box center [373, 158] width 487 height 280
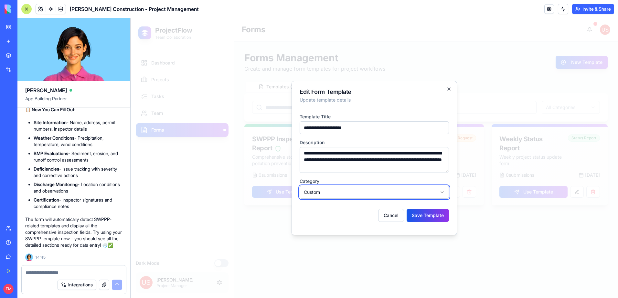
click at [382, 193] on body "**********" at bounding box center [373, 158] width 487 height 280
click at [381, 193] on body "**********" at bounding box center [373, 158] width 487 height 280
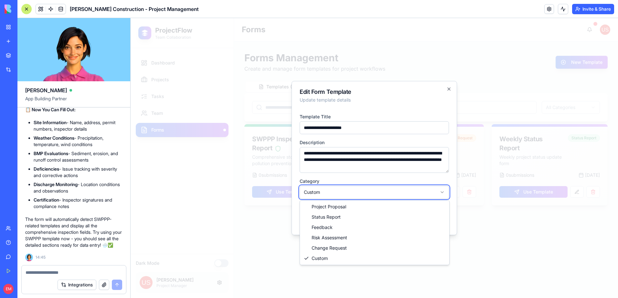
click at [381, 193] on body "**********" at bounding box center [373, 158] width 487 height 280
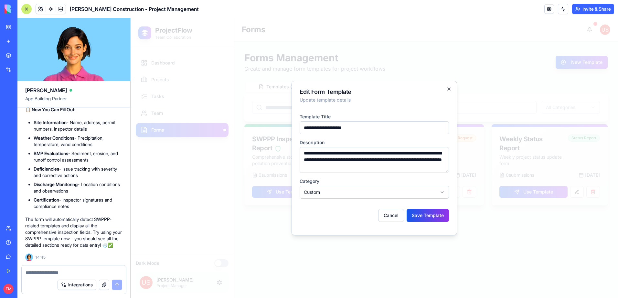
click at [342, 99] on p "Update template details" at bounding box center [373, 100] width 149 height 6
click at [447, 89] on icon "button" at bounding box center [448, 89] width 5 height 5
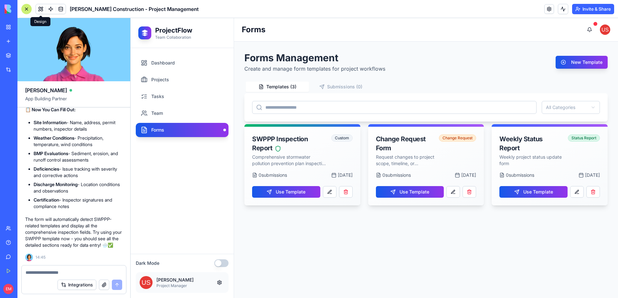
click at [43, 11] on button at bounding box center [41, 9] width 10 height 10
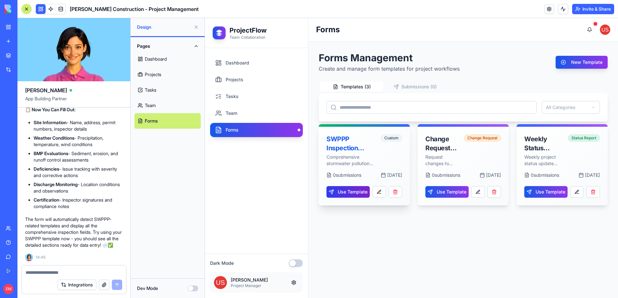
click at [364, 194] on button "Use Template" at bounding box center [347, 192] width 43 height 12
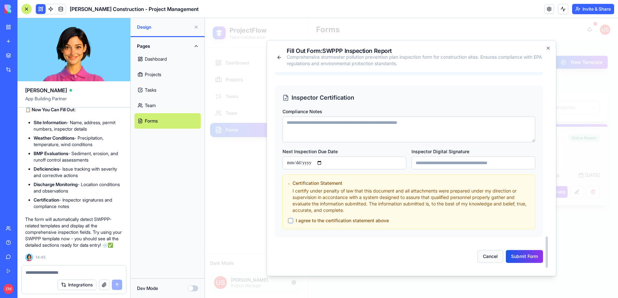
click at [488, 256] on button "Cancel" at bounding box center [490, 256] width 26 height 13
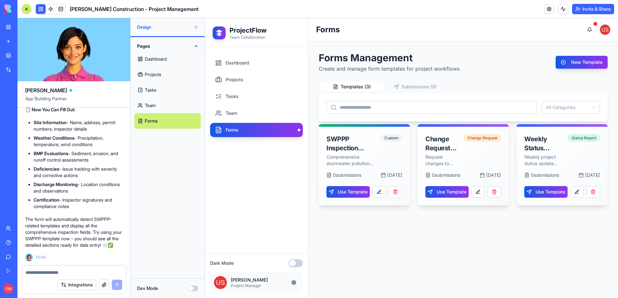
click at [52, 276] on div "Integrations" at bounding box center [74, 285] width 104 height 18
click at [57, 276] on textarea at bounding box center [74, 273] width 97 height 6
type textarea "**********"
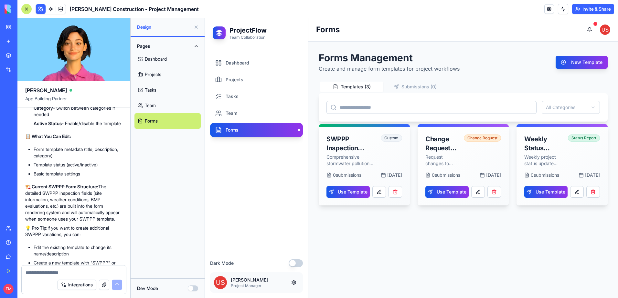
scroll to position [2045, 0]
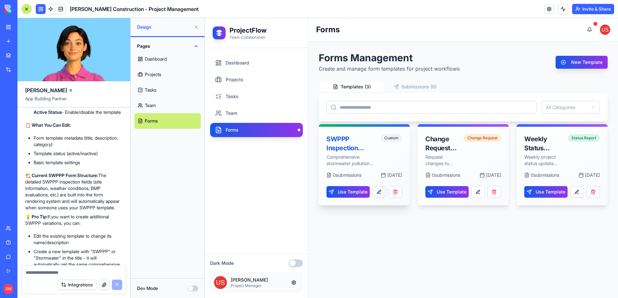
click at [372, 193] on div "Use Template" at bounding box center [364, 191] width 76 height 14
click at [375, 193] on button at bounding box center [379, 192] width 14 height 12
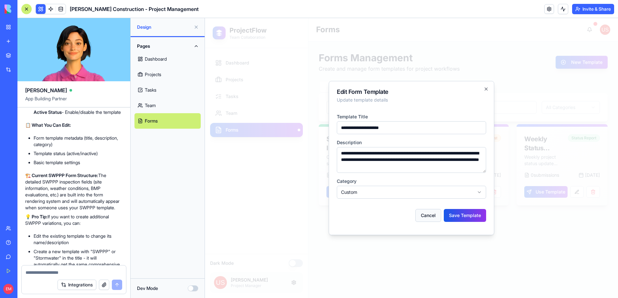
click at [427, 216] on button "Cancel" at bounding box center [428, 215] width 26 height 13
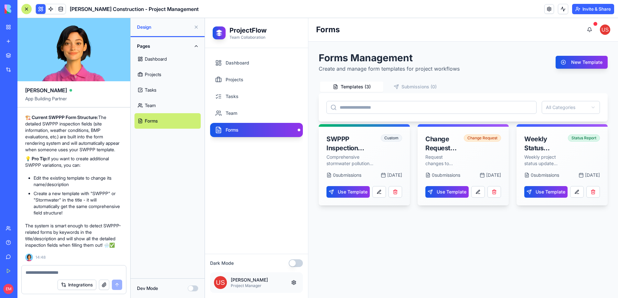
scroll to position [2174, 0]
click at [575, 64] on button "New Template" at bounding box center [581, 62] width 52 height 13
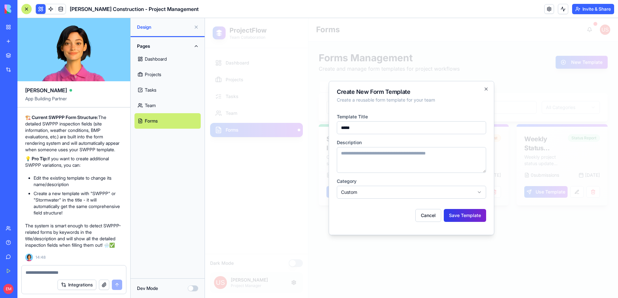
type input "*****"
click at [480, 214] on button "Save Template" at bounding box center [464, 215] width 42 height 13
type textarea "**********"
click at [463, 213] on button "Save Template" at bounding box center [464, 215] width 42 height 13
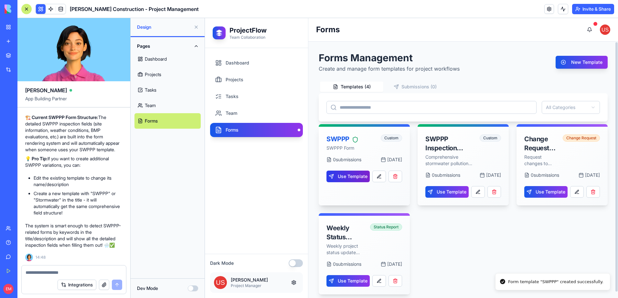
scroll to position [7, 0]
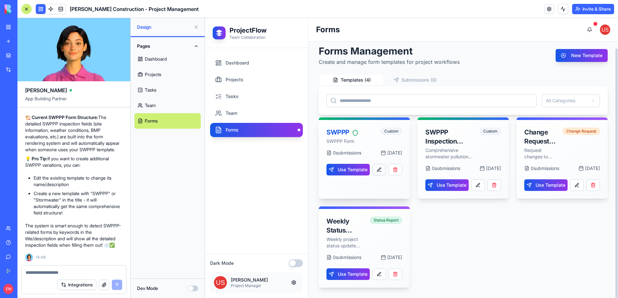
click at [382, 169] on button at bounding box center [379, 170] width 14 height 12
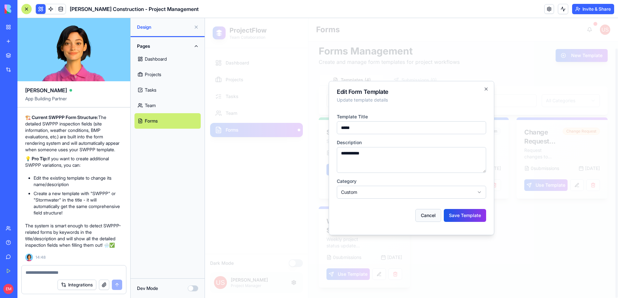
click at [435, 213] on button "Cancel" at bounding box center [428, 215] width 26 height 13
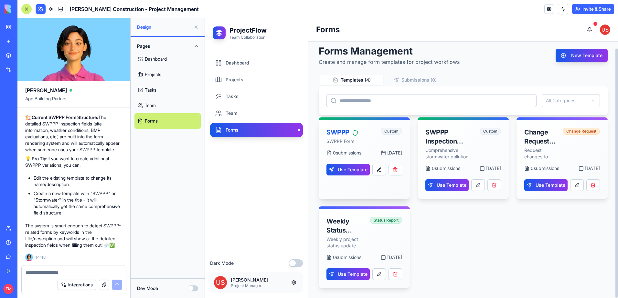
click at [342, 140] on p "SWPPP Form" at bounding box center [351, 141] width 50 height 6
click at [342, 161] on div "0 submission s Sep 09, 2025 Use Template" at bounding box center [363, 167] width 91 height 34
click at [342, 176] on div "0 submission s Sep 09, 2025 Use Template" at bounding box center [363, 167] width 91 height 34
click at [342, 172] on button "Use Template" at bounding box center [347, 170] width 43 height 12
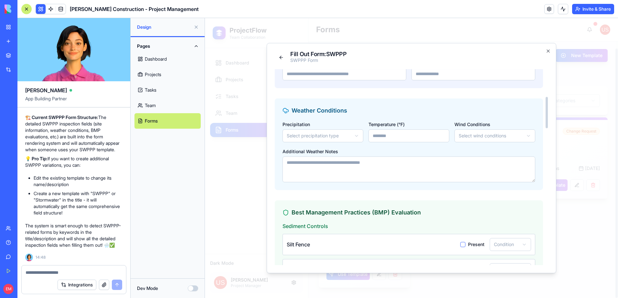
scroll to position [161, 0]
click at [350, 137] on body "**********" at bounding box center [411, 158] width 413 height 280
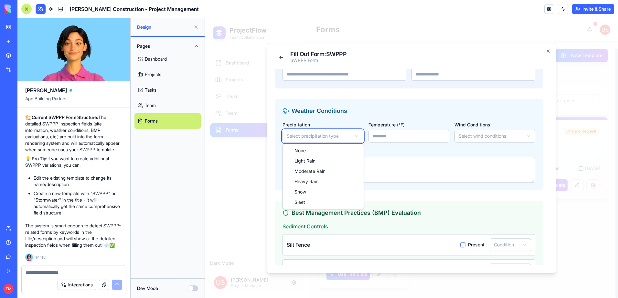
click at [350, 137] on body "**********" at bounding box center [411, 158] width 413 height 280
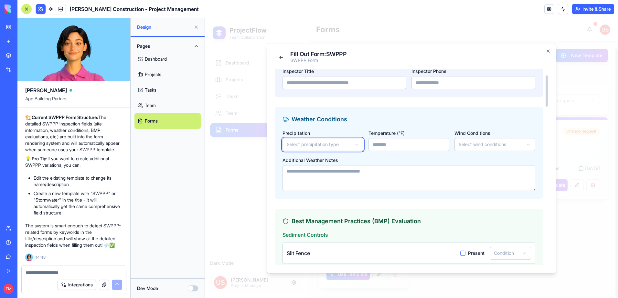
scroll to position [0, 0]
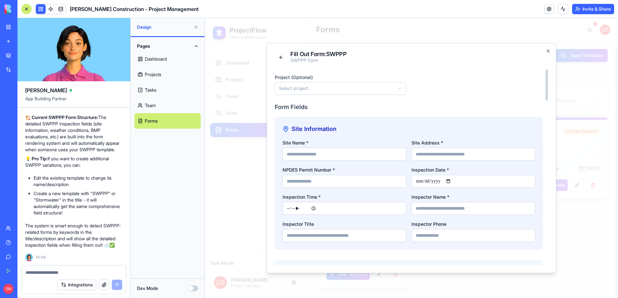
click at [328, 87] on body "**********" at bounding box center [411, 158] width 413 height 280
click at [278, 58] on button at bounding box center [281, 57] width 13 height 13
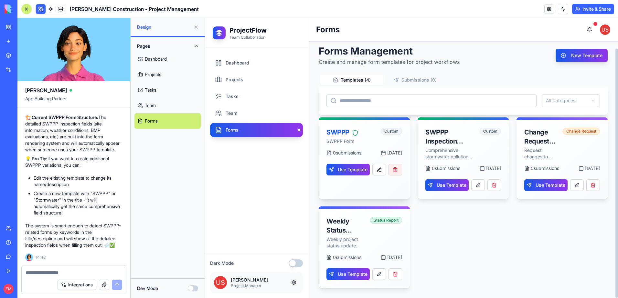
click at [396, 168] on button "button" at bounding box center [395, 170] width 14 height 12
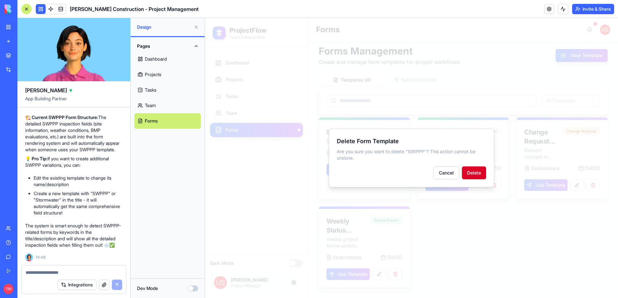
click at [473, 174] on button "Delete" at bounding box center [474, 173] width 24 height 13
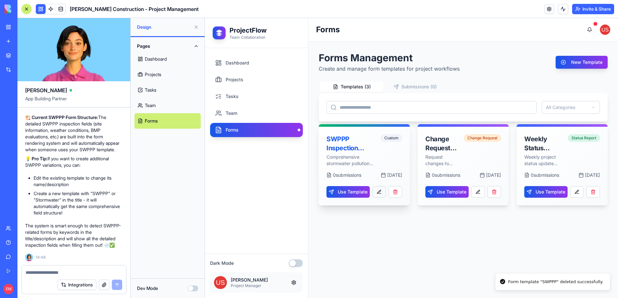
click at [380, 193] on button at bounding box center [379, 192] width 14 height 12
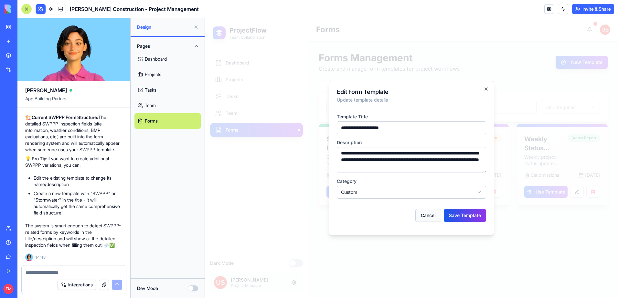
click at [421, 213] on button "Cancel" at bounding box center [428, 215] width 26 height 13
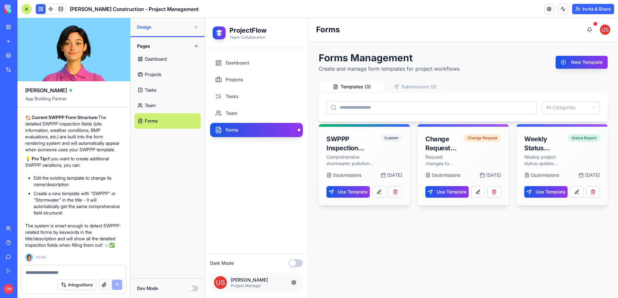
click at [199, 26] on button at bounding box center [196, 27] width 10 height 10
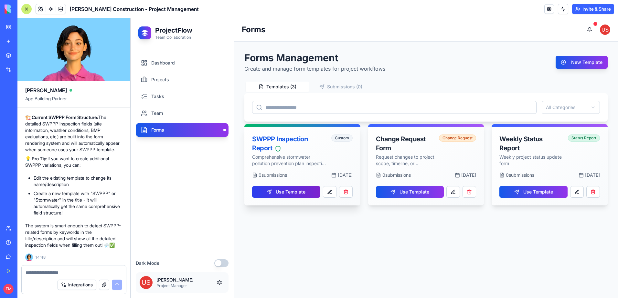
click at [289, 195] on button "Use Template" at bounding box center [286, 192] width 68 height 12
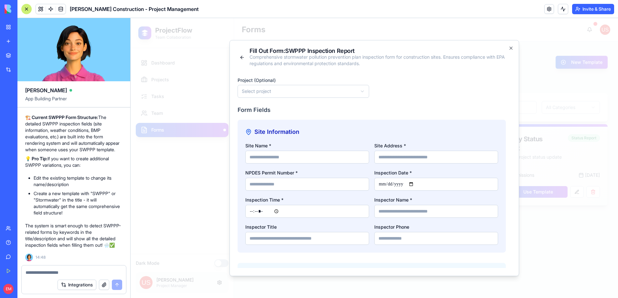
click at [506, 47] on div "**********" at bounding box center [373, 158] width 289 height 236
click at [509, 47] on icon "button" at bounding box center [510, 48] width 5 height 5
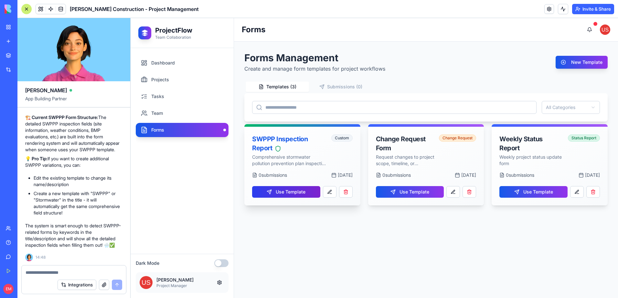
click at [300, 192] on button "Use Template" at bounding box center [286, 192] width 68 height 12
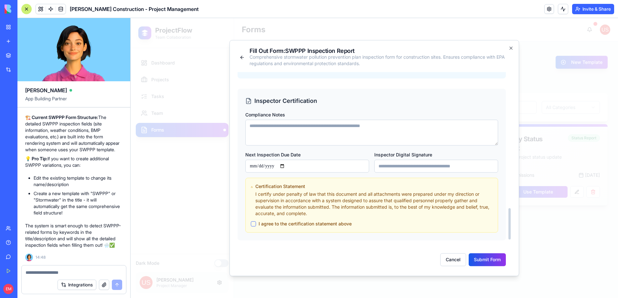
scroll to position [1030, 0]
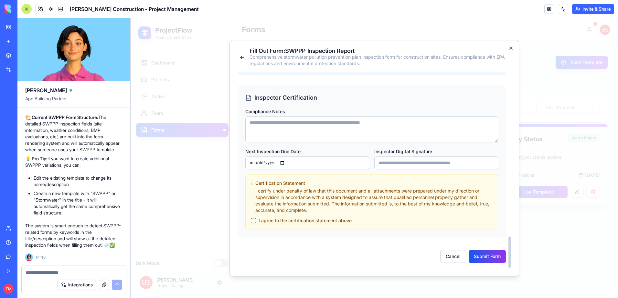
click at [256, 223] on div "I agree to the certification statement above" at bounding box center [372, 221] width 242 height 6
click at [252, 221] on button "I agree to the certification statement above" at bounding box center [253, 220] width 5 height 5
click at [480, 254] on button "Submit Form" at bounding box center [486, 256] width 37 height 13
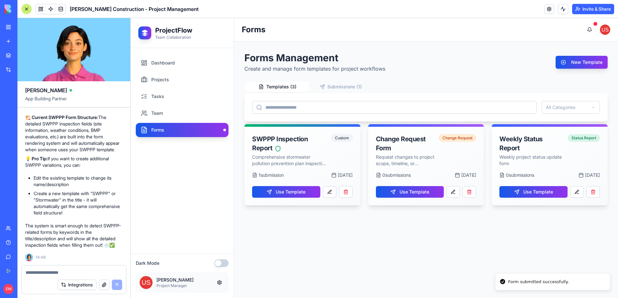
click at [333, 87] on button "Submissions ( 1 )" at bounding box center [340, 87] width 63 height 10
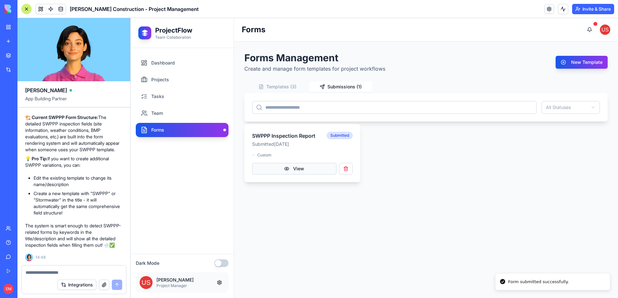
click at [308, 168] on button "View" at bounding box center [294, 169] width 84 height 12
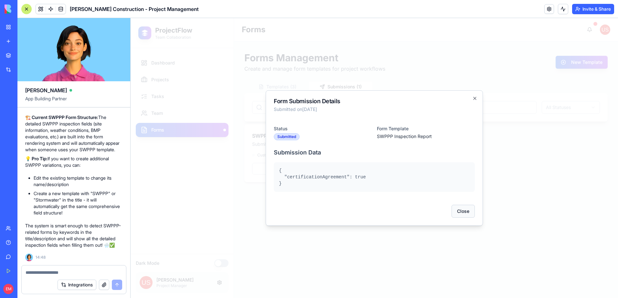
click at [465, 212] on button "Close" at bounding box center [462, 211] width 23 height 13
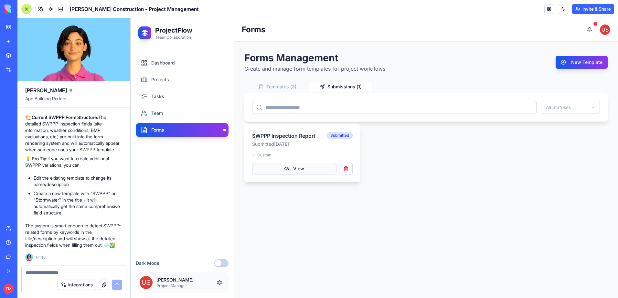
click at [320, 166] on button "View" at bounding box center [294, 169] width 84 height 12
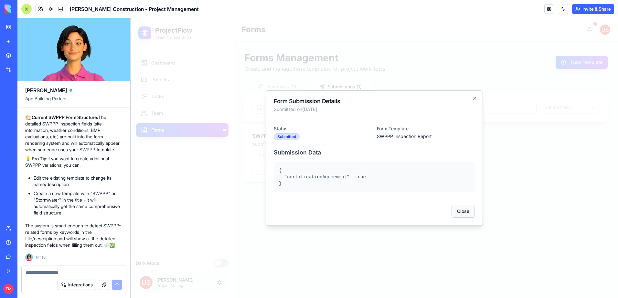
click at [465, 212] on button "Close" at bounding box center [462, 211] width 23 height 13
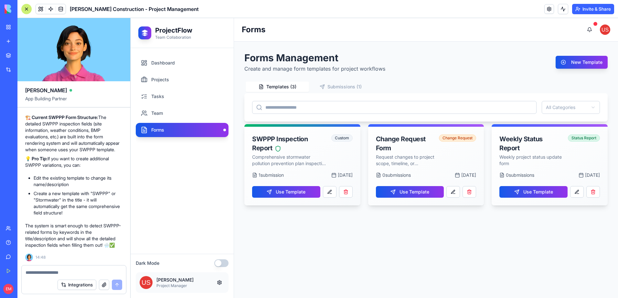
click at [289, 87] on button "Templates ( 3 )" at bounding box center [276, 87] width 63 height 10
click at [294, 187] on button "Use Template" at bounding box center [286, 192] width 68 height 12
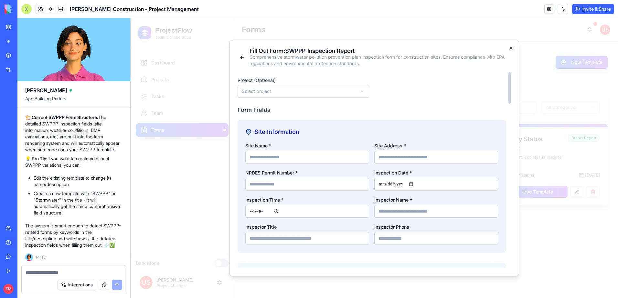
click at [308, 158] on input "Site Name *" at bounding box center [307, 157] width 124 height 13
type input "*******"
click at [392, 159] on input "Site Address *" at bounding box center [436, 157] width 124 height 13
type input "*****"
click at [312, 91] on body "**********" at bounding box center [373, 158] width 487 height 280
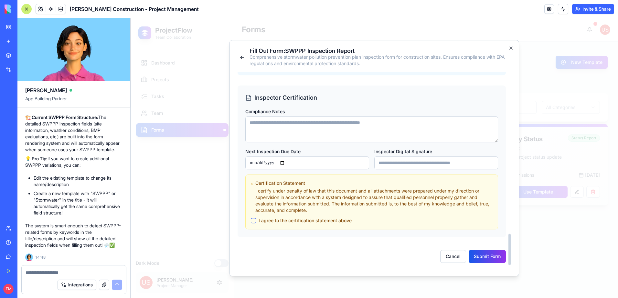
scroll to position [997, 0]
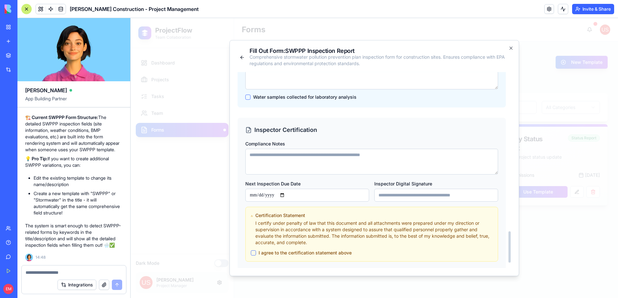
drag, startPoint x: 251, startPoint y: 254, endPoint x: 291, endPoint y: 248, distance: 40.2
click at [252, 254] on button "I agree to the certification statement above" at bounding box center [253, 253] width 5 height 5
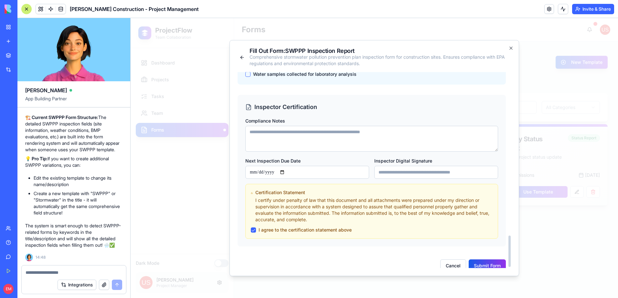
scroll to position [1030, 0]
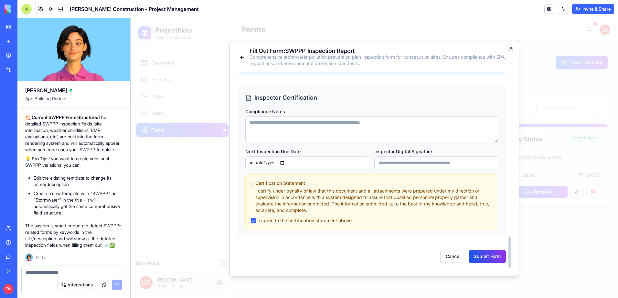
click at [486, 260] on button "Submit Form" at bounding box center [486, 256] width 37 height 13
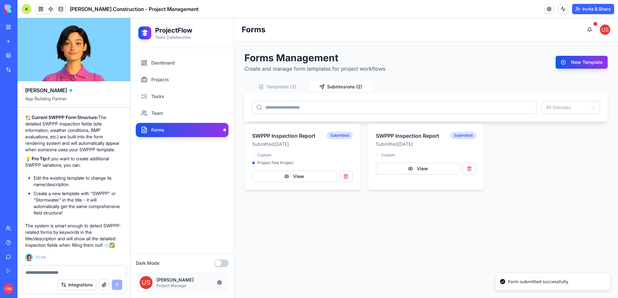
click at [349, 87] on button "Submissions ( 2 )" at bounding box center [340, 87] width 63 height 10
click at [285, 180] on button "View" at bounding box center [294, 177] width 84 height 12
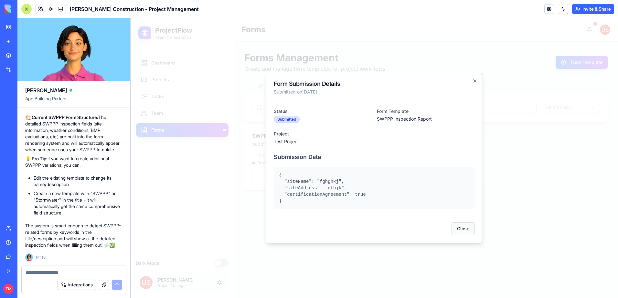
click at [466, 231] on button "Close" at bounding box center [462, 229] width 23 height 13
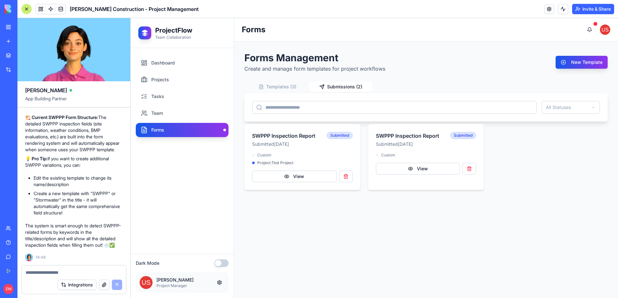
click at [104, 269] on div at bounding box center [74, 271] width 104 height 10
click at [45, 274] on textarea at bounding box center [74, 273] width 97 height 6
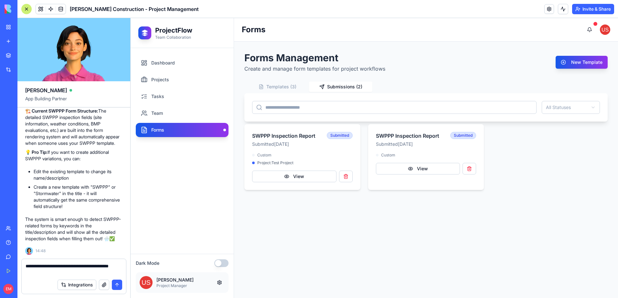
type textarea "**********"
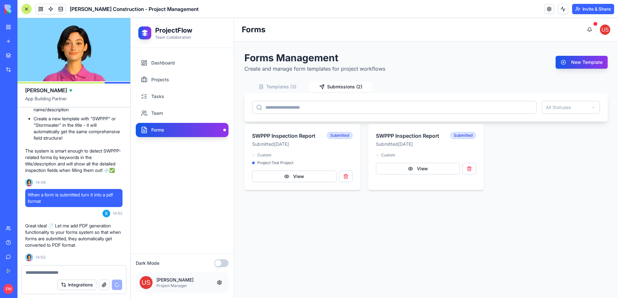
scroll to position [2261, 0]
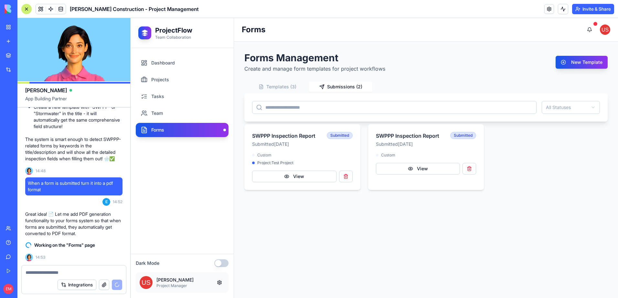
click at [286, 85] on button "Templates ( 3 )" at bounding box center [276, 87] width 63 height 10
drag, startPoint x: 333, startPoint y: 83, endPoint x: 233, endPoint y: 134, distance: 112.4
click at [332, 84] on button "Submissions ( 2 )" at bounding box center [340, 87] width 63 height 10
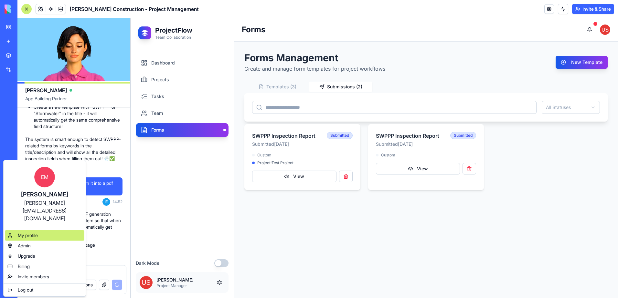
click at [27, 233] on span "My profile" at bounding box center [28, 236] width 20 height 6
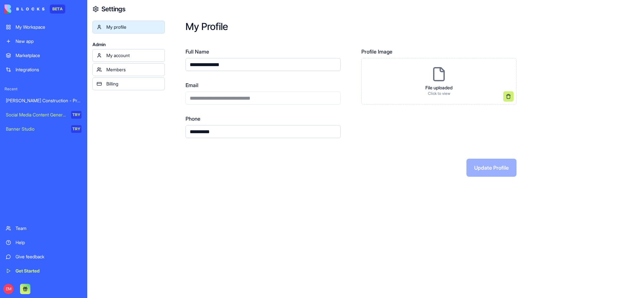
click at [117, 55] on div "My account" at bounding box center [133, 55] width 54 height 6
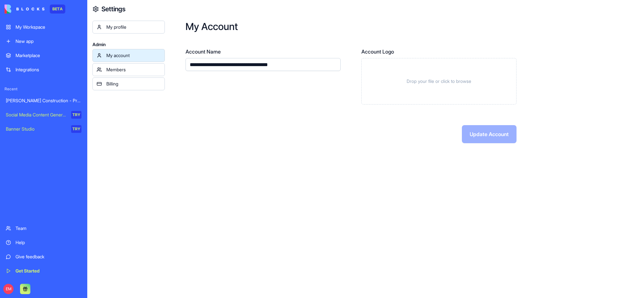
click at [120, 69] on div "Members" at bounding box center [133, 70] width 54 height 6
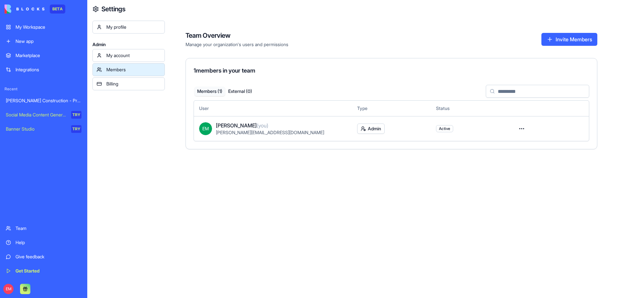
click at [120, 82] on div "Billing" at bounding box center [133, 84] width 54 height 6
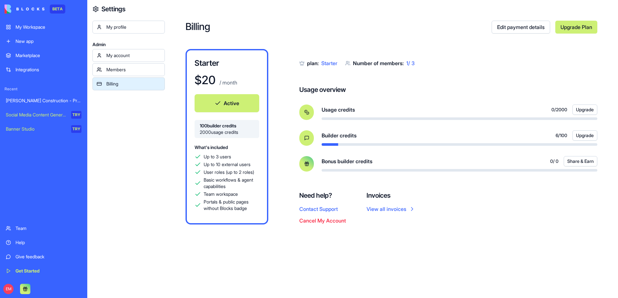
click at [36, 99] on div "[PERSON_NAME] Construction - Project Management" at bounding box center [44, 101] width 76 height 6
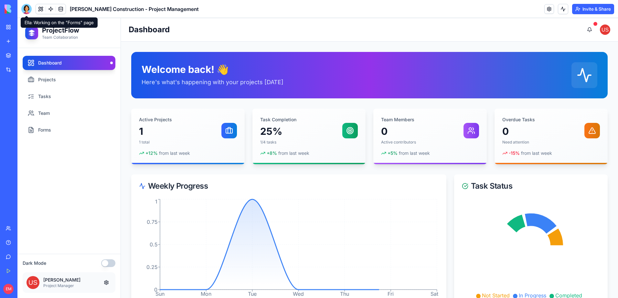
click at [28, 7] on div at bounding box center [26, 9] width 10 height 10
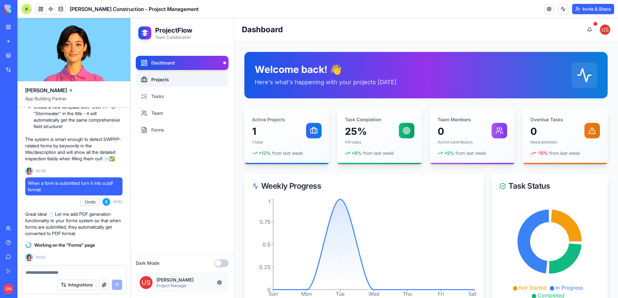
click at [191, 86] on link "Projects" at bounding box center [182, 80] width 93 height 14
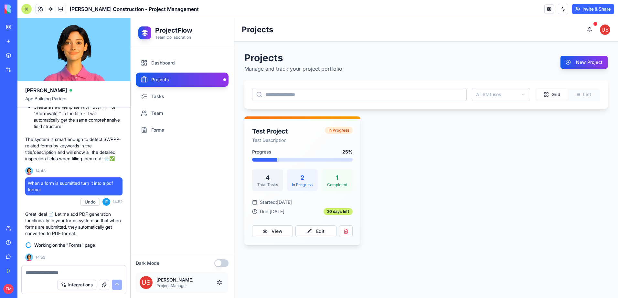
click at [59, 278] on div "Integrations" at bounding box center [74, 285] width 104 height 18
click at [61, 276] on div "Integrations" at bounding box center [74, 285] width 104 height 18
click at [63, 275] on textarea at bounding box center [74, 273] width 97 height 6
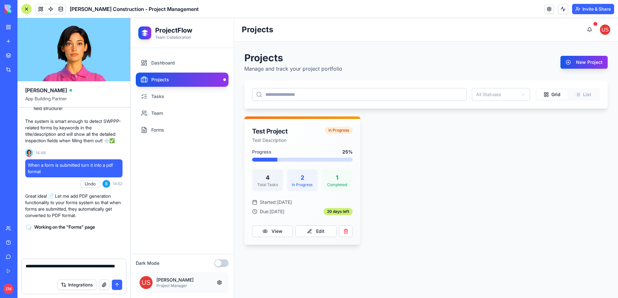
scroll to position [2150, 0]
click at [46, 266] on textarea "**********" at bounding box center [74, 269] width 97 height 13
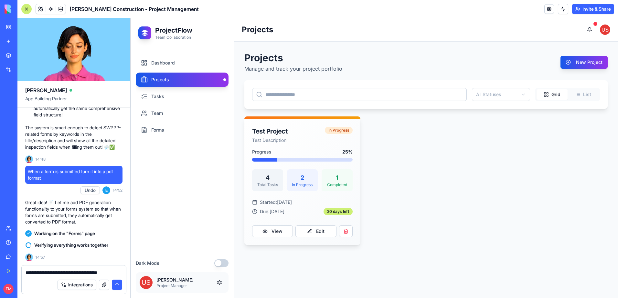
click at [120, 271] on textarea "**********" at bounding box center [74, 273] width 97 height 6
type textarea "**********"
click at [119, 286] on button "submit" at bounding box center [117, 285] width 10 height 10
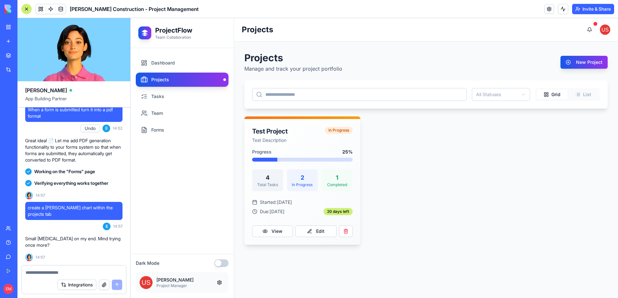
scroll to position [2602, 0]
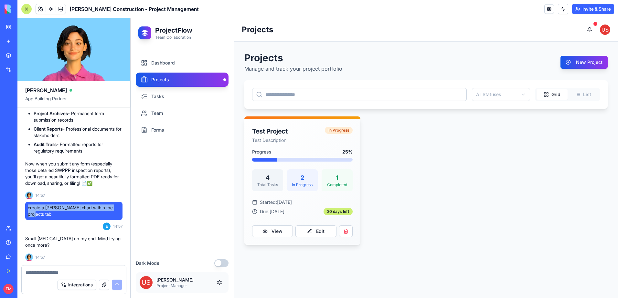
drag, startPoint x: 120, startPoint y: 215, endPoint x: 23, endPoint y: 214, distance: 96.9
copy span "create a [PERSON_NAME] chart within the projects tab"
click at [55, 276] on div "Integrations" at bounding box center [74, 285] width 104 height 18
click at [58, 274] on textarea at bounding box center [74, 273] width 97 height 6
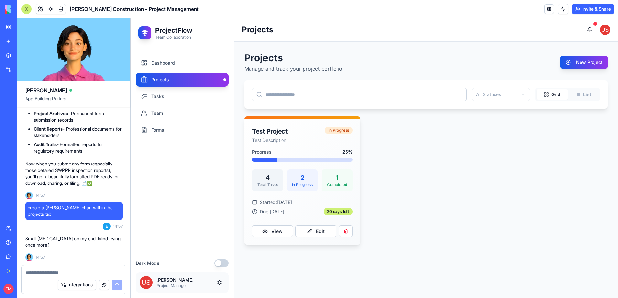
paste textarea "**********"
type textarea "**********"
click at [120, 286] on button "submit" at bounding box center [117, 285] width 10 height 10
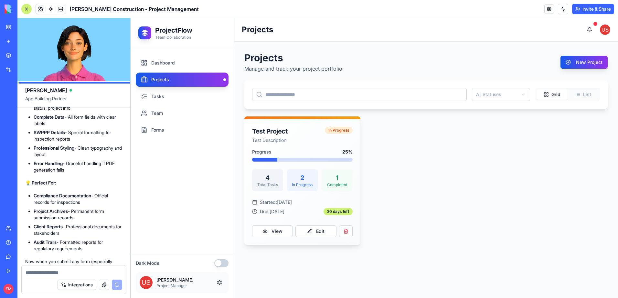
scroll to position [2432, 0]
click at [165, 111] on link "Team" at bounding box center [182, 113] width 93 height 14
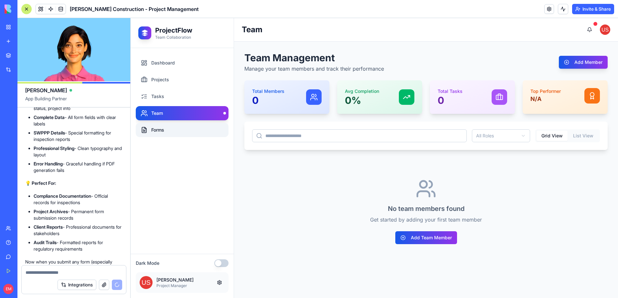
click at [175, 131] on link "Forms" at bounding box center [182, 130] width 93 height 14
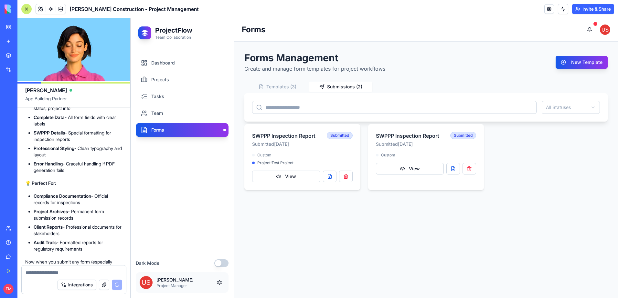
click at [335, 89] on button "Submissions ( 2 )" at bounding box center [340, 87] width 63 height 10
click at [297, 173] on button "View" at bounding box center [286, 177] width 68 height 12
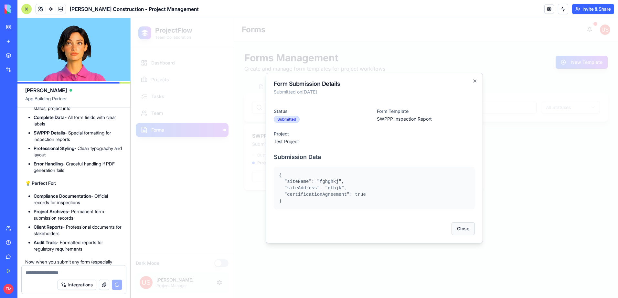
click at [461, 228] on button "Close" at bounding box center [462, 229] width 23 height 13
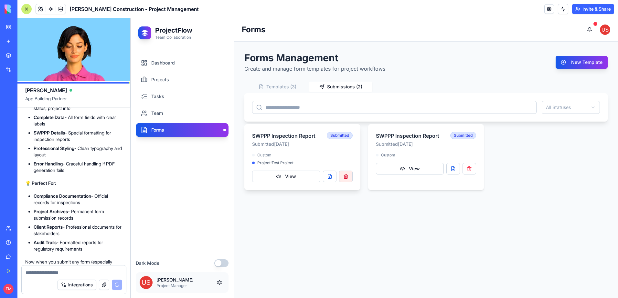
click at [349, 177] on button "button" at bounding box center [346, 177] width 14 height 12
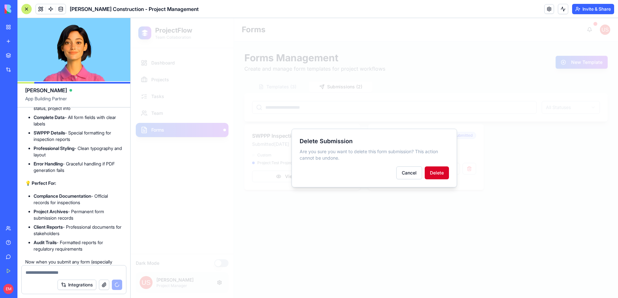
click at [434, 172] on button "Delete" at bounding box center [436, 173] width 24 height 13
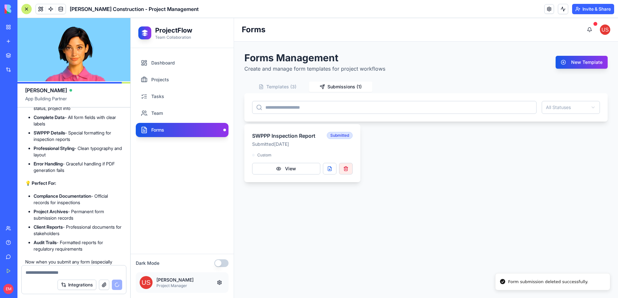
click at [349, 170] on button "button" at bounding box center [346, 169] width 14 height 12
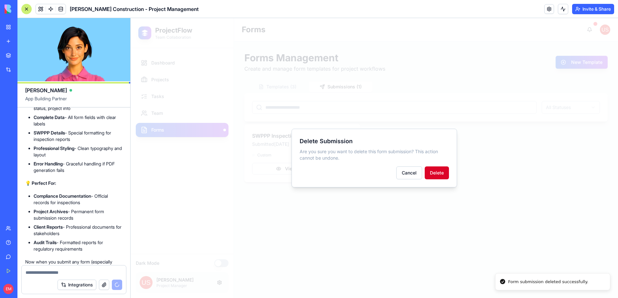
click at [433, 172] on button "Delete" at bounding box center [436, 173] width 24 height 13
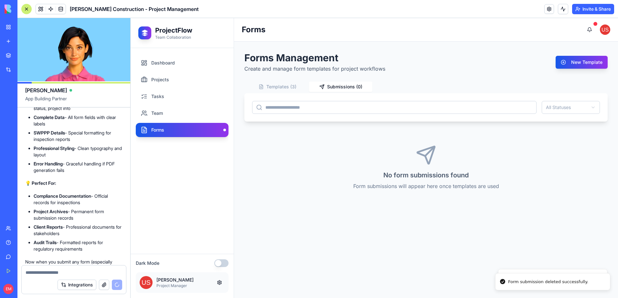
click at [285, 84] on button "Templates ( 3 )" at bounding box center [276, 87] width 63 height 10
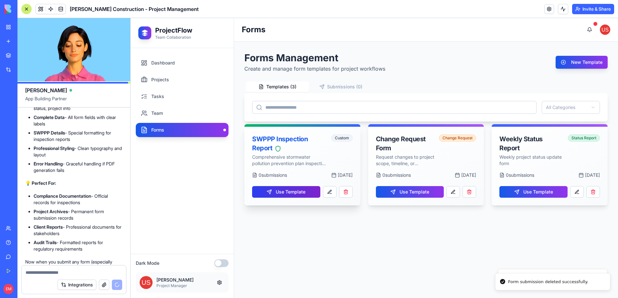
click at [297, 193] on button "Use Template" at bounding box center [286, 192] width 68 height 12
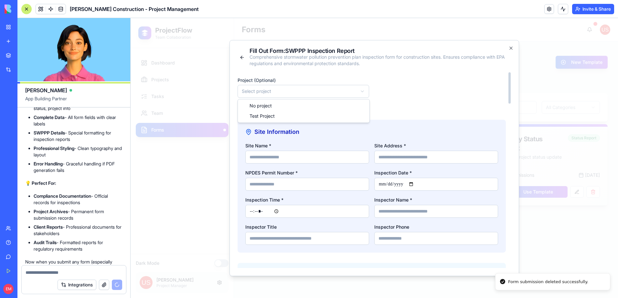
click at [332, 88] on body "**********" at bounding box center [373, 158] width 487 height 280
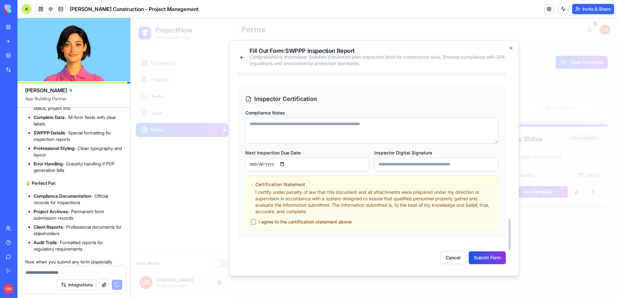
scroll to position [1030, 0]
click at [253, 220] on button "I agree to the certification statement above" at bounding box center [253, 220] width 5 height 5
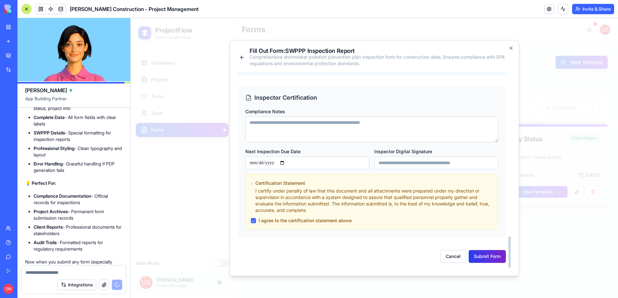
click at [482, 255] on button "Submit Form" at bounding box center [486, 256] width 37 height 13
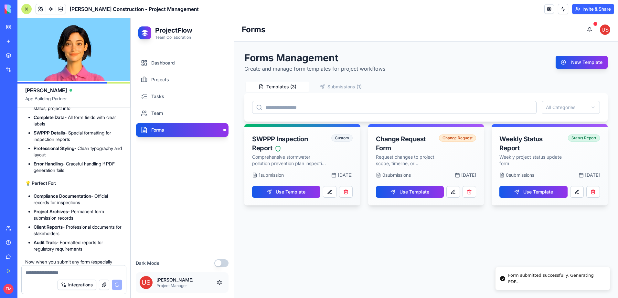
click at [341, 89] on button "Submissions ( 1 )" at bounding box center [340, 87] width 63 height 10
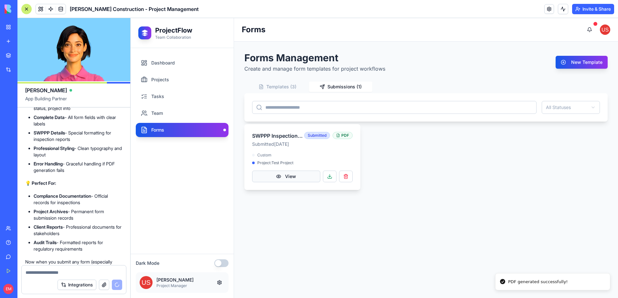
click at [303, 182] on button "View" at bounding box center [286, 177] width 68 height 12
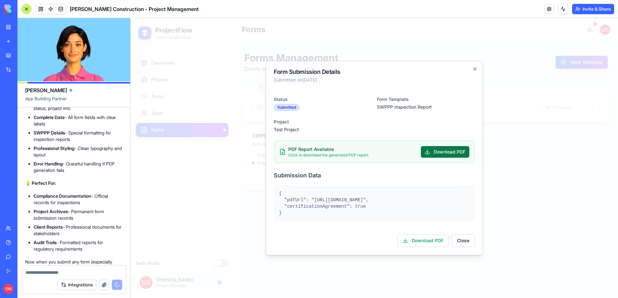
click at [456, 152] on button "Download PDF" at bounding box center [445, 152] width 48 height 12
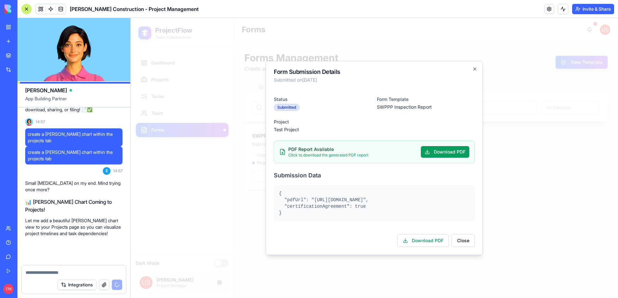
scroll to position [2661, 0]
click at [7, 107] on link "[PERSON_NAME] Construction - Project Management" at bounding box center [15, 100] width 26 height 13
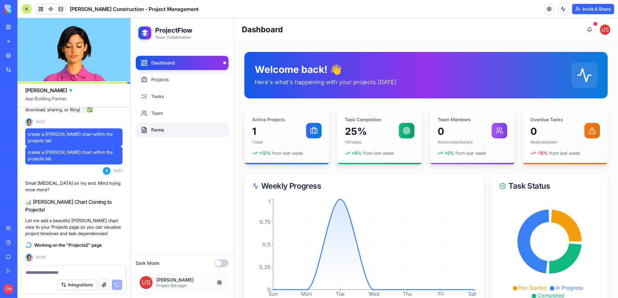
click at [175, 128] on link "Forms" at bounding box center [182, 130] width 93 height 14
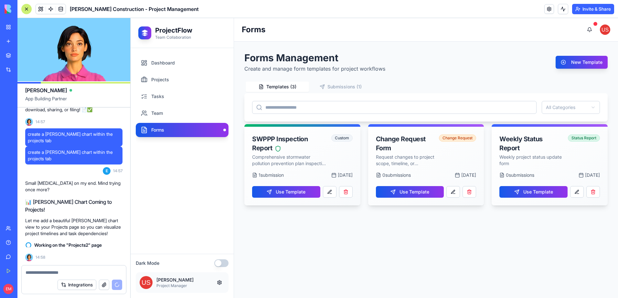
click at [351, 86] on button "Submissions ( 1 )" at bounding box center [340, 87] width 63 height 10
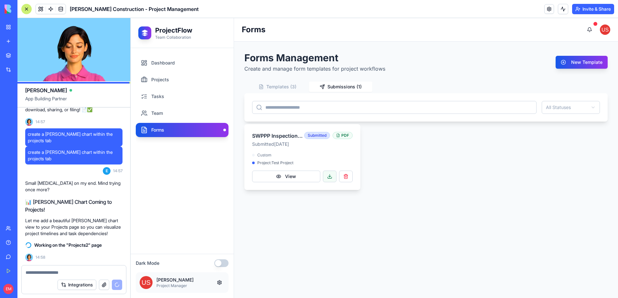
click at [333, 176] on button at bounding box center [330, 177] width 14 height 12
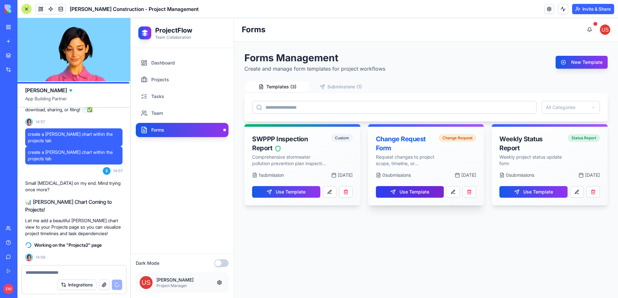
click at [418, 192] on button "Use Template" at bounding box center [410, 192] width 68 height 12
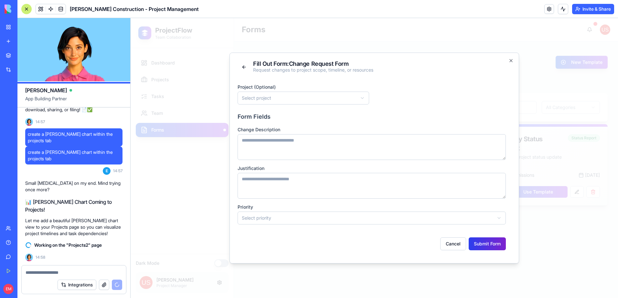
click at [480, 245] on button "Submit Form" at bounding box center [486, 244] width 37 height 13
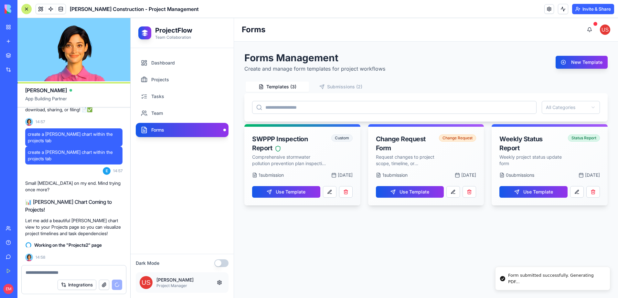
click at [354, 87] on button "Submissions ( 2 )" at bounding box center [340, 87] width 63 height 10
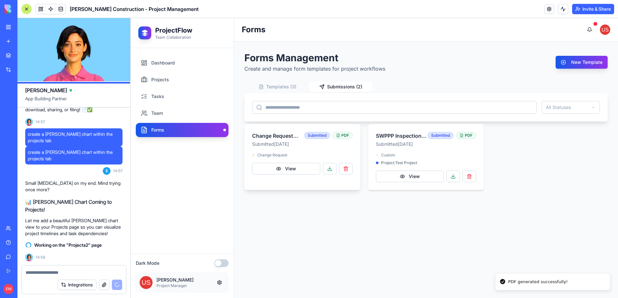
click at [347, 135] on div "PDF" at bounding box center [342, 135] width 20 height 7
click at [330, 171] on button at bounding box center [330, 169] width 14 height 12
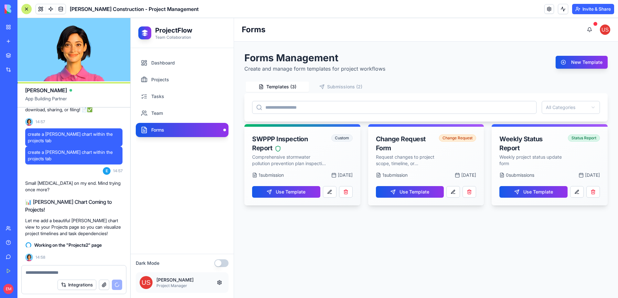
click at [323, 89] on icon "button" at bounding box center [321, 87] width 4 height 4
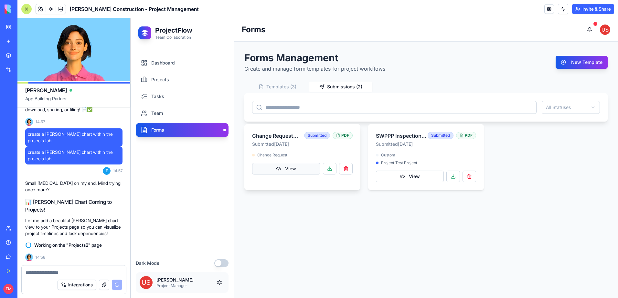
click at [303, 172] on button "View" at bounding box center [286, 169] width 68 height 12
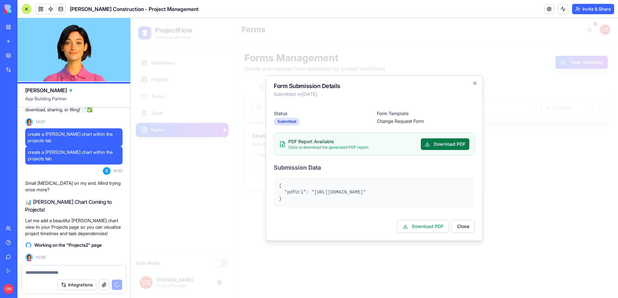
click at [452, 145] on button "Download PDF" at bounding box center [445, 145] width 48 height 12
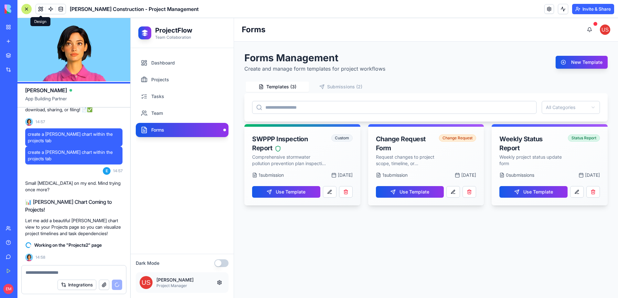
click at [43, 10] on button at bounding box center [41, 9] width 10 height 10
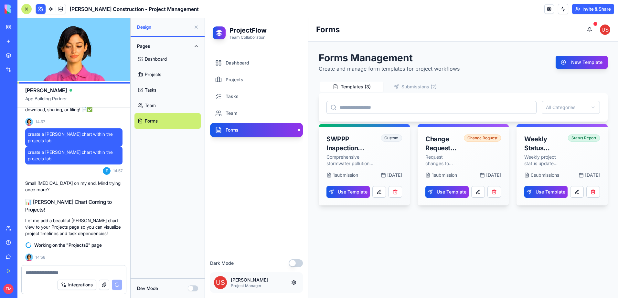
click at [172, 115] on link "Forms" at bounding box center [167, 121] width 66 height 16
click at [169, 100] on link "Team" at bounding box center [167, 106] width 66 height 16
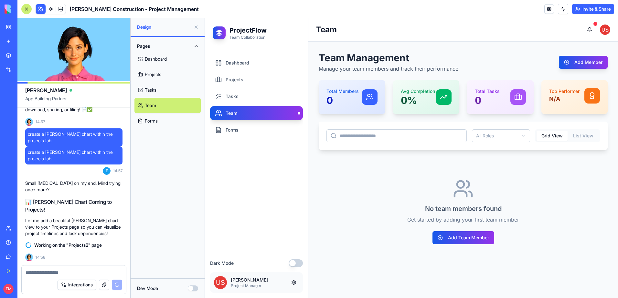
click at [169, 83] on link "Tasks" at bounding box center [167, 90] width 66 height 16
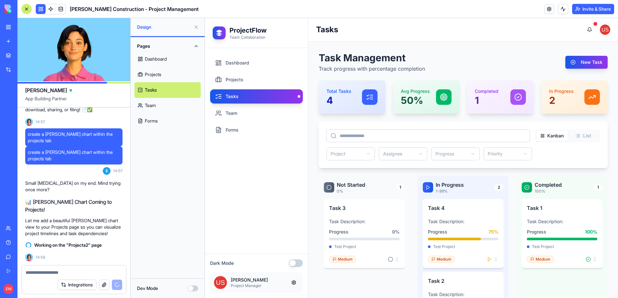
click at [172, 116] on link "Forms" at bounding box center [167, 121] width 66 height 16
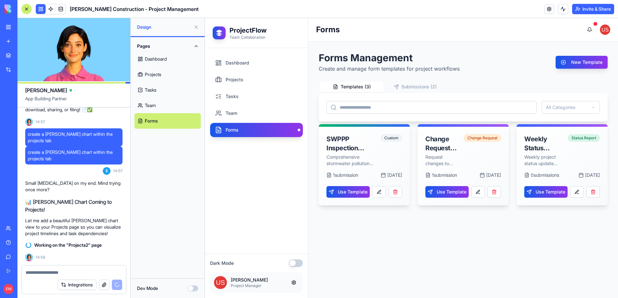
click at [176, 95] on link "Tasks" at bounding box center [167, 90] width 66 height 16
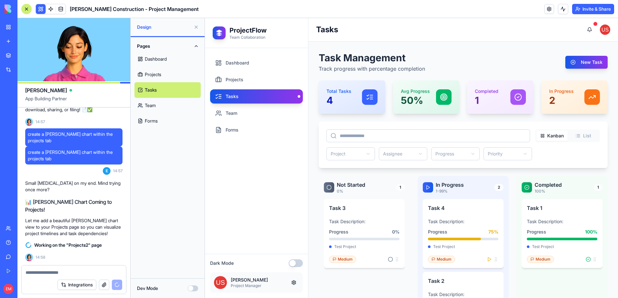
click at [176, 71] on link "Projects" at bounding box center [167, 75] width 66 height 16
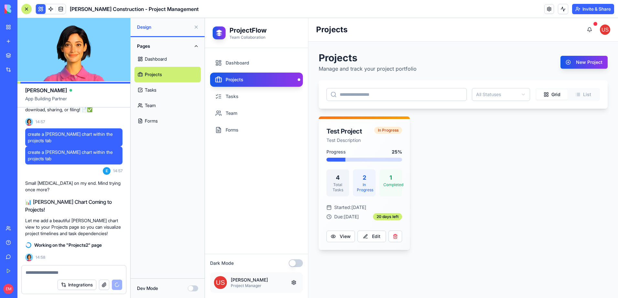
click at [149, 122] on link "Forms" at bounding box center [167, 121] width 66 height 16
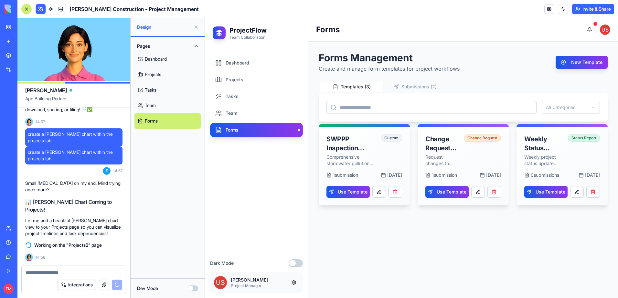
click at [432, 86] on button "Submissions ( 2 )" at bounding box center [414, 87] width 63 height 10
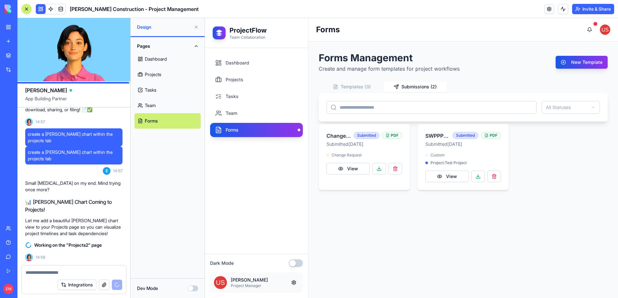
click at [259, 134] on link "Forms" at bounding box center [256, 130] width 93 height 14
click at [396, 84] on icon "button" at bounding box center [395, 86] width 5 height 5
click at [353, 86] on button "Templates ( 3 )" at bounding box center [351, 87] width 63 height 10
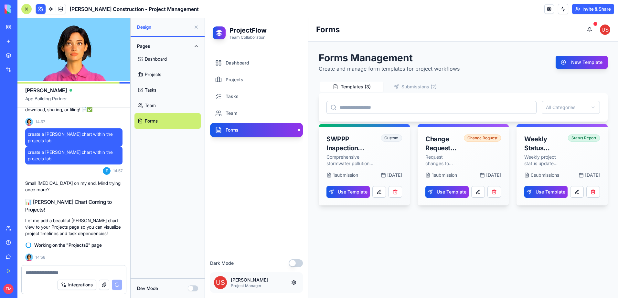
click at [426, 88] on button "Submissions ( 2 )" at bounding box center [414, 87] width 63 height 10
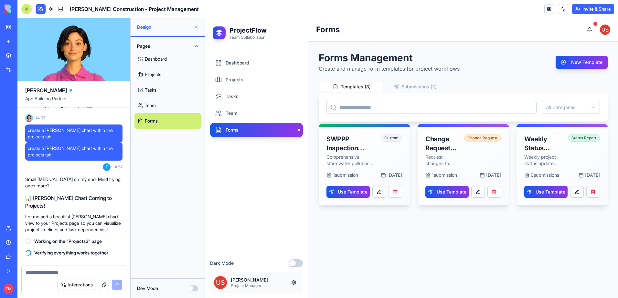
scroll to position [3133, 0]
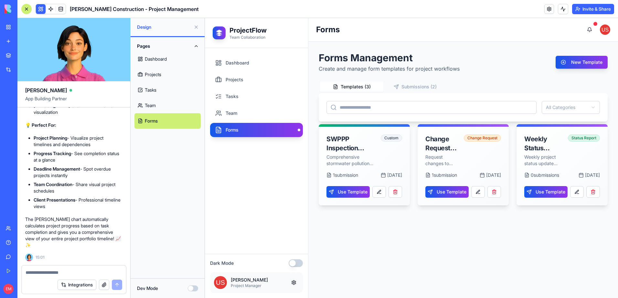
click at [97, 269] on div at bounding box center [74, 271] width 104 height 10
click at [155, 69] on link "Projects" at bounding box center [167, 75] width 66 height 16
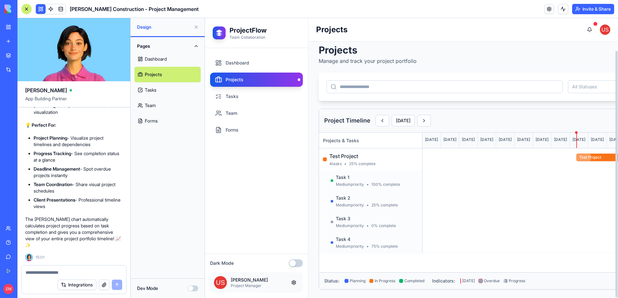
scroll to position [10, 0]
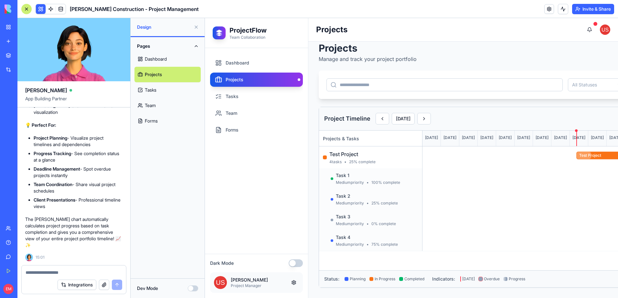
click at [196, 26] on button at bounding box center [196, 27] width 10 height 10
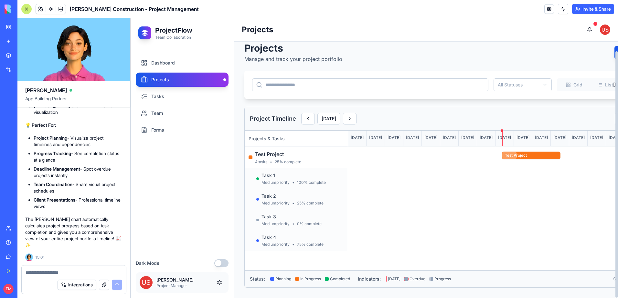
click at [521, 82] on div "All Statuses Grid List Gantt Chart" at bounding box center [452, 85] width 417 height 28
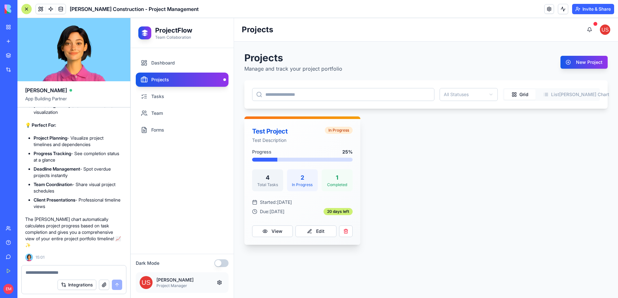
click at [304, 133] on div "Test Project" at bounding box center [286, 131] width 69 height 9
click at [274, 234] on button "View" at bounding box center [272, 232] width 41 height 12
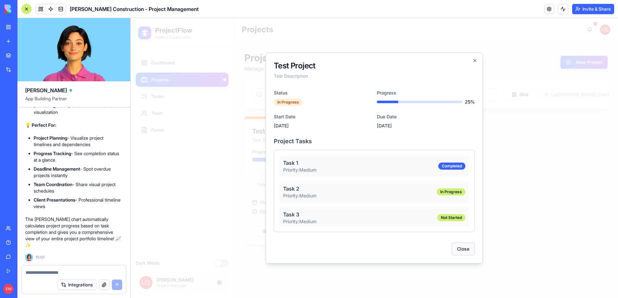
click at [465, 251] on button "Close" at bounding box center [462, 249] width 23 height 13
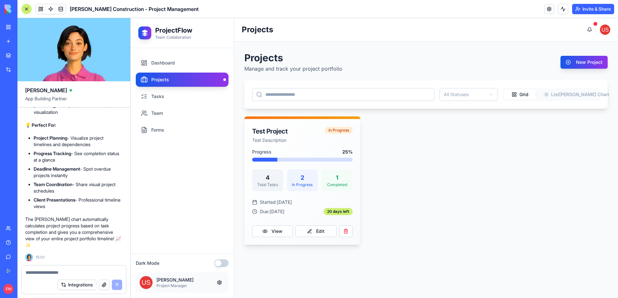
click at [585, 92] on button "[PERSON_NAME] Chart" at bounding box center [582, 94] width 31 height 10
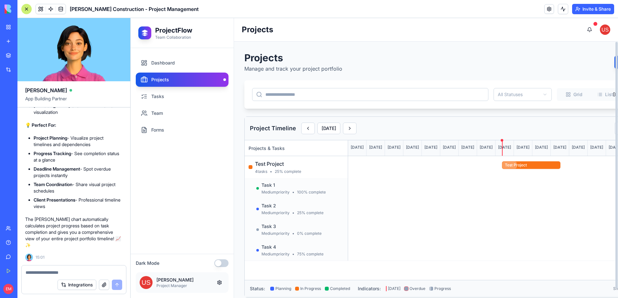
click at [558, 92] on button "Grid" at bounding box center [573, 94] width 31 height 10
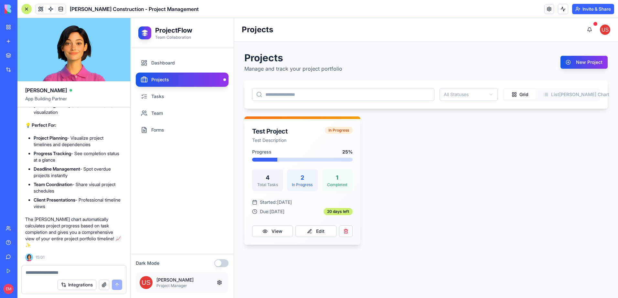
scroll to position [3133, 0]
click at [173, 115] on link "Team" at bounding box center [182, 113] width 93 height 14
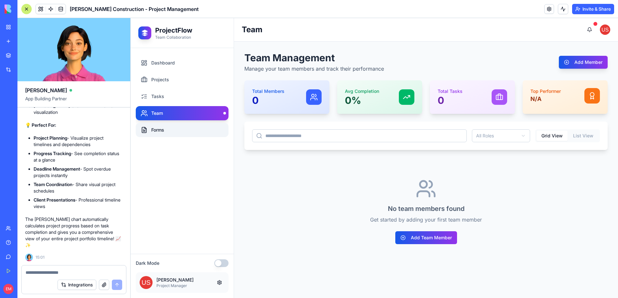
click at [169, 127] on link "Forms" at bounding box center [182, 130] width 93 height 14
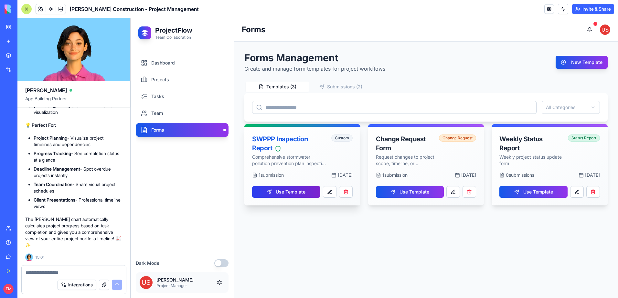
click at [286, 192] on button "Use Template" at bounding box center [286, 192] width 68 height 12
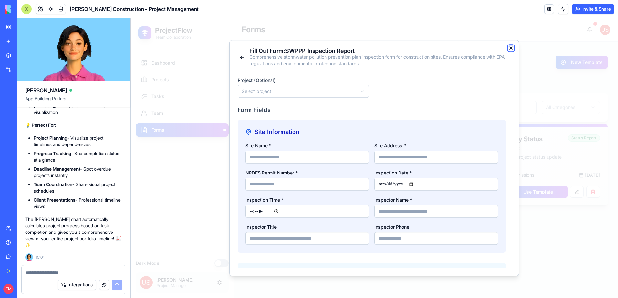
click at [508, 47] on icon "button" at bounding box center [510, 48] width 5 height 5
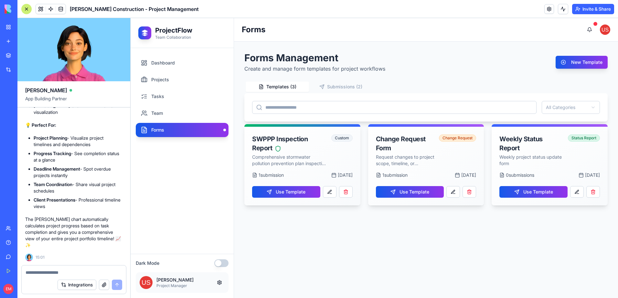
click at [341, 89] on button "Submissions ( 2 )" at bounding box center [340, 87] width 63 height 10
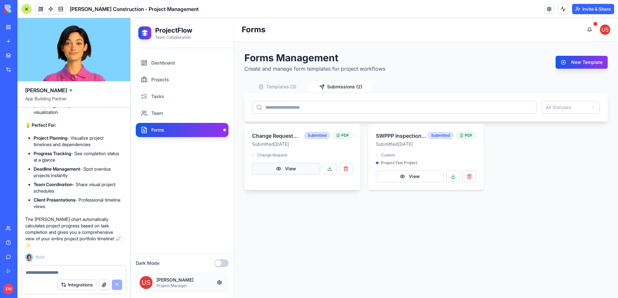
click at [303, 168] on button "View" at bounding box center [286, 169] width 68 height 12
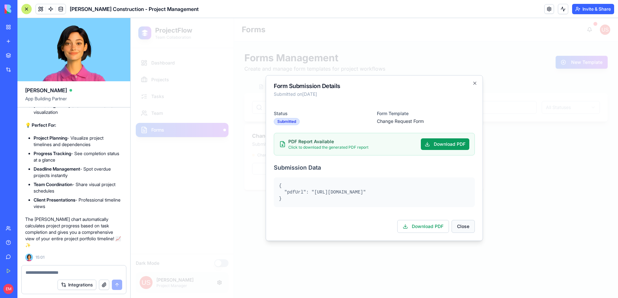
click at [465, 226] on button "Close" at bounding box center [462, 226] width 23 height 13
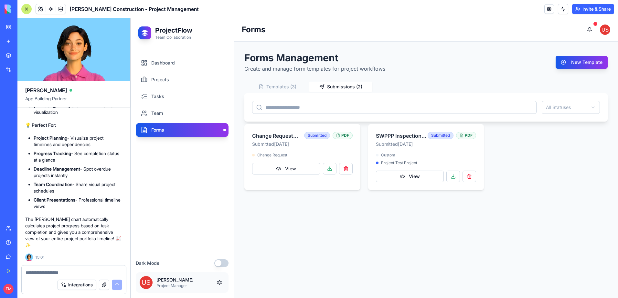
click at [77, 267] on div at bounding box center [74, 271] width 104 height 10
click at [78, 270] on textarea at bounding box center [74, 273] width 97 height 6
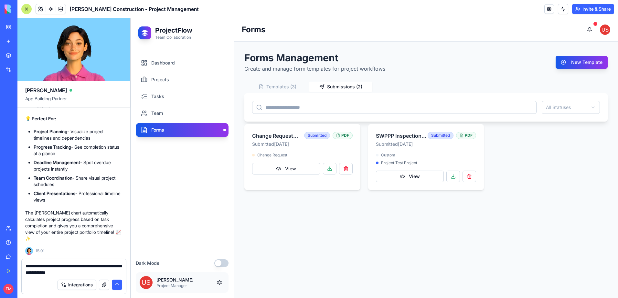
type textarea "**********"
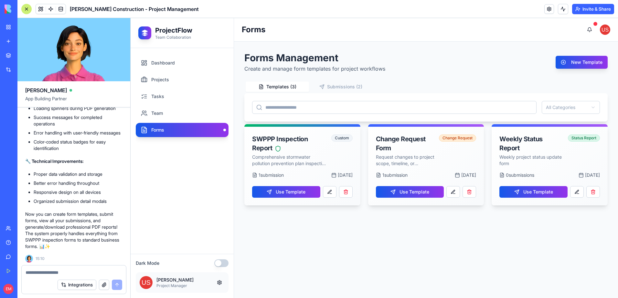
scroll to position [3731, 0]
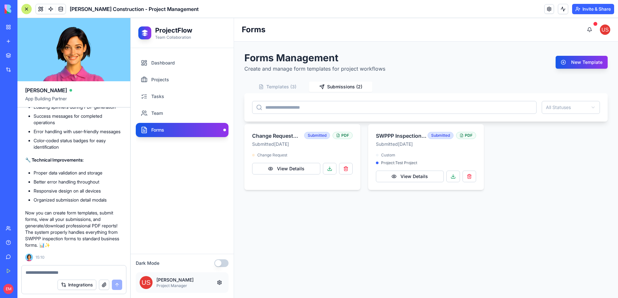
click at [340, 88] on button "Submissions ( 2 )" at bounding box center [340, 87] width 63 height 10
click at [303, 168] on button "View Details" at bounding box center [286, 169] width 68 height 12
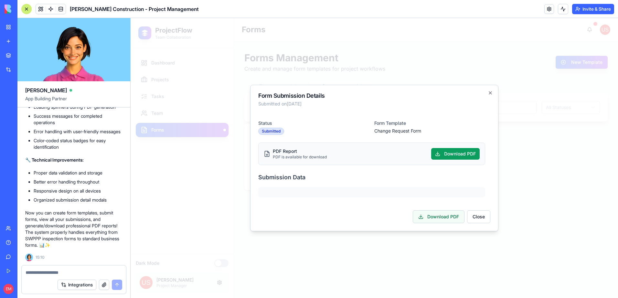
click at [449, 217] on button "Download PDF" at bounding box center [438, 217] width 52 height 13
click at [452, 155] on button "Download PDF" at bounding box center [455, 154] width 48 height 12
click at [482, 213] on button "Close" at bounding box center [478, 217] width 23 height 13
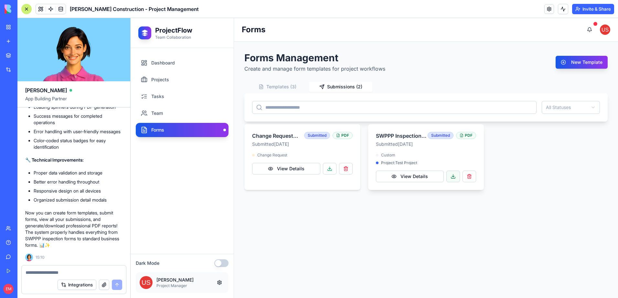
click at [454, 178] on button at bounding box center [453, 177] width 14 height 12
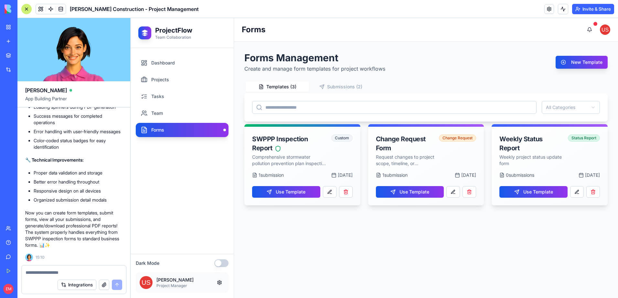
click at [288, 88] on button "Templates ( 3 )" at bounding box center [276, 87] width 63 height 10
click at [305, 193] on button "Use Template" at bounding box center [286, 192] width 68 height 12
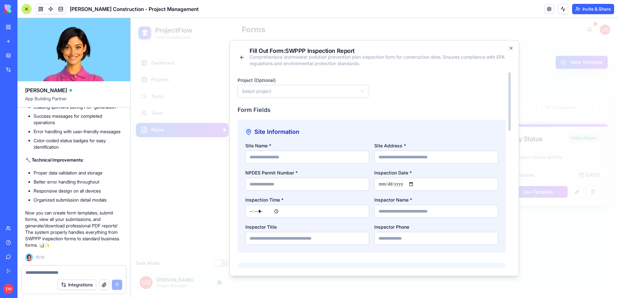
click at [287, 158] on input "Site Name *" at bounding box center [307, 157] width 124 height 13
type input "*********"
click at [403, 156] on input "Site Address *" at bounding box center [436, 157] width 124 height 13
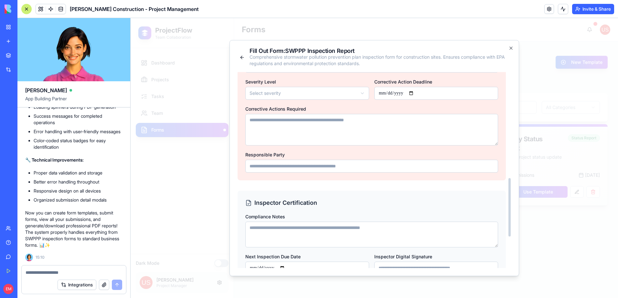
scroll to position [461, 0]
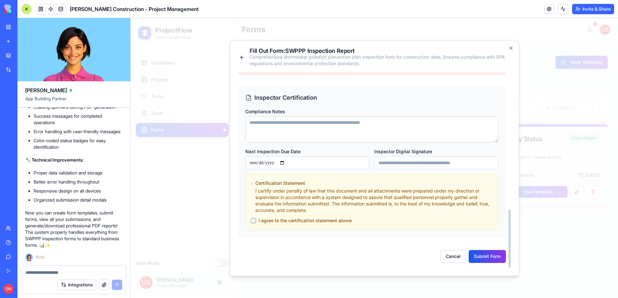
type input "******"
click at [254, 222] on button "I agree to the certification statement above" at bounding box center [253, 220] width 5 height 5
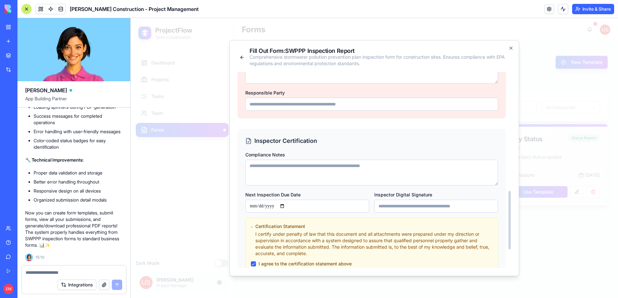
scroll to position [396, 0]
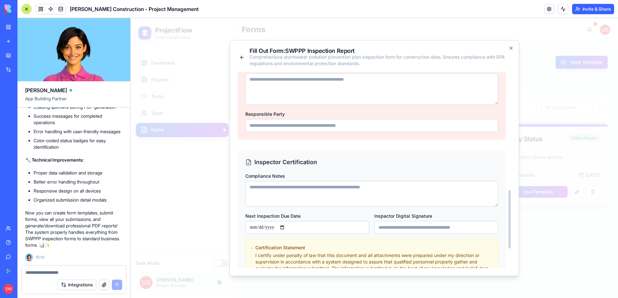
click at [313, 126] on input "Responsible Party" at bounding box center [371, 125] width 253 height 13
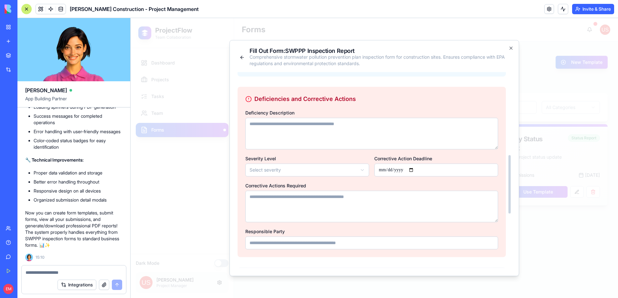
scroll to position [267, 0]
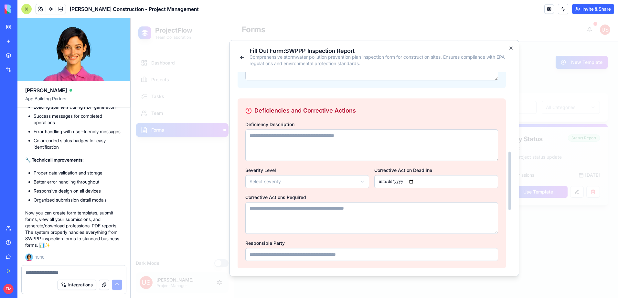
click at [308, 214] on textarea "Corrective Actions Required" at bounding box center [371, 219] width 253 height 32
click at [342, 149] on textarea "Deficiency Description" at bounding box center [371, 146] width 253 height 32
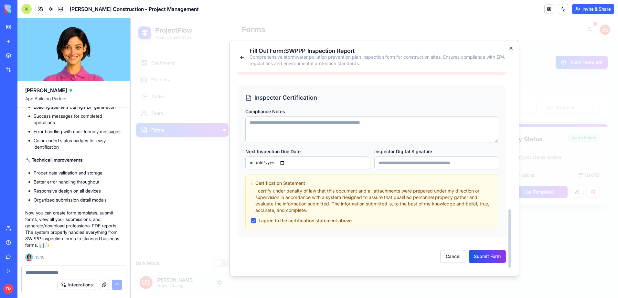
type textarea "*****"
click at [433, 157] on input "Inspector Digital Signature" at bounding box center [436, 163] width 124 height 13
type input "******"
click at [488, 255] on button "Submit Form" at bounding box center [486, 256] width 37 height 13
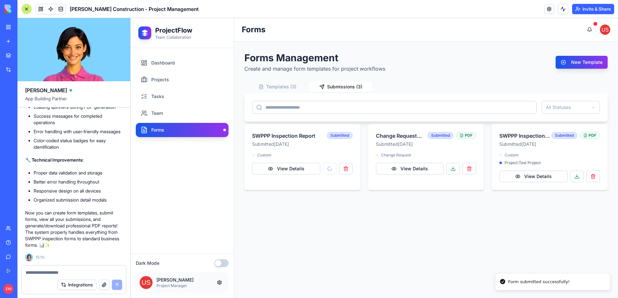
click at [349, 88] on button "Submissions ( 3 )" at bounding box center [340, 87] width 63 height 10
click at [309, 167] on button "View Details" at bounding box center [286, 169] width 68 height 12
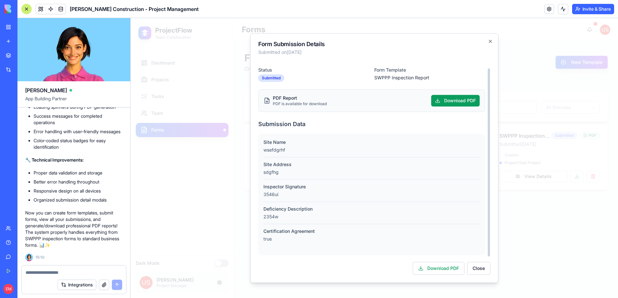
scroll to position [0, 0]
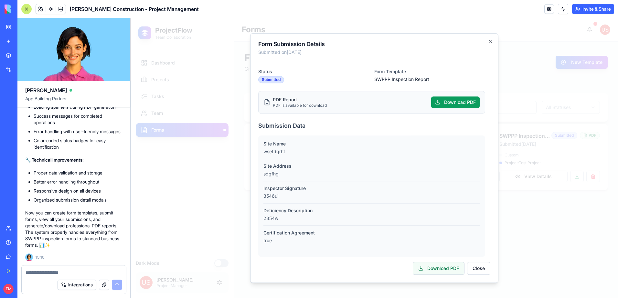
click at [459, 270] on button "Download PDF" at bounding box center [438, 268] width 52 height 13
click at [97, 267] on div at bounding box center [74, 271] width 104 height 10
click at [93, 270] on textarea at bounding box center [74, 273] width 97 height 6
click at [456, 102] on button "Download PDF" at bounding box center [455, 103] width 48 height 12
click at [60, 274] on textarea at bounding box center [74, 273] width 97 height 6
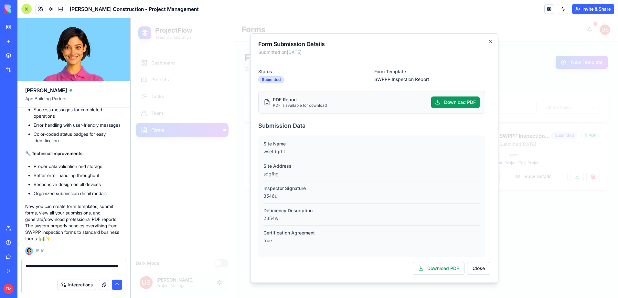
type textarea "**********"
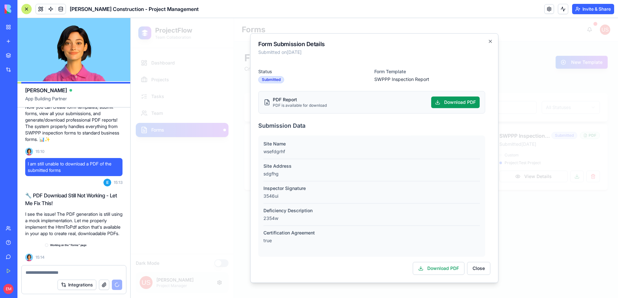
scroll to position [3843, 0]
click at [479, 267] on button "Close" at bounding box center [478, 268] width 23 height 13
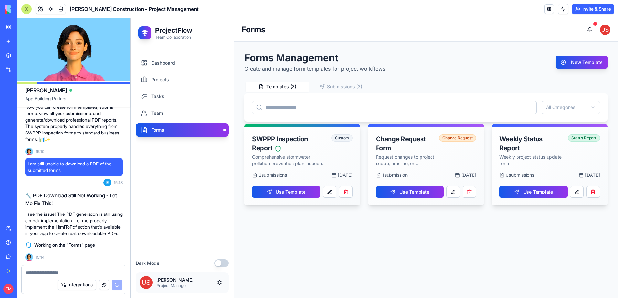
click at [281, 85] on button "Templates ( 3 )" at bounding box center [276, 87] width 63 height 10
click at [357, 87] on button "Submissions ( 3 )" at bounding box center [340, 87] width 63 height 10
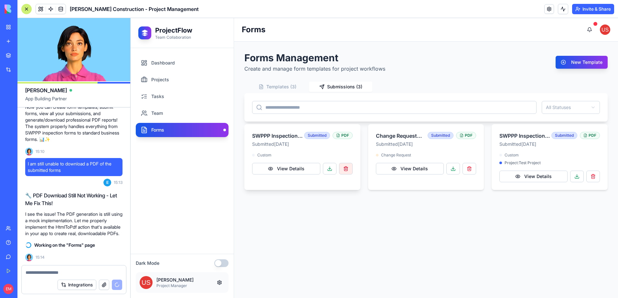
click at [343, 172] on button "button" at bounding box center [346, 169] width 14 height 12
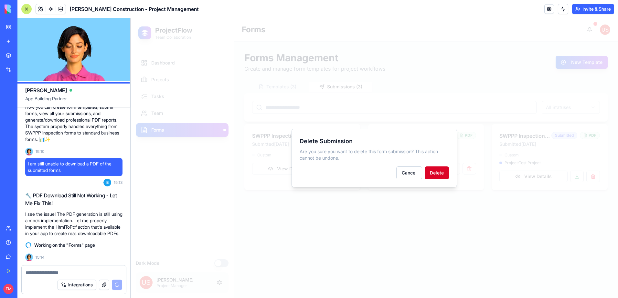
click at [436, 173] on button "Delete" at bounding box center [436, 173] width 24 height 13
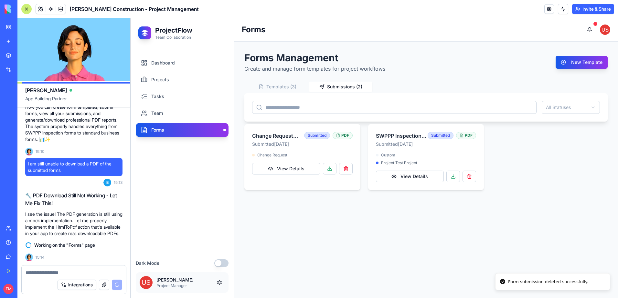
click at [347, 169] on button "button" at bounding box center [346, 169] width 14 height 12
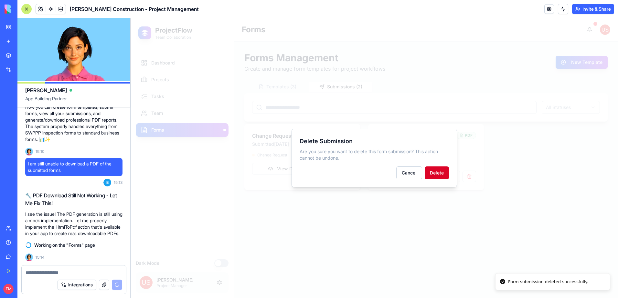
click at [443, 176] on button "Delete" at bounding box center [436, 173] width 24 height 13
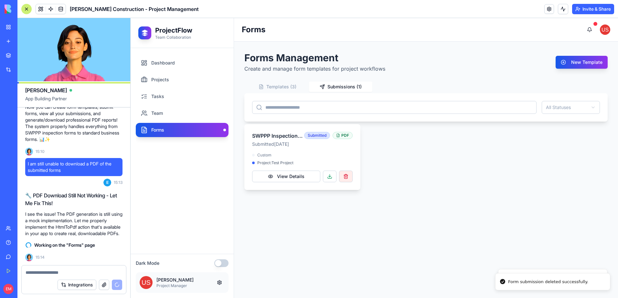
click at [350, 172] on button "button" at bounding box center [346, 177] width 14 height 12
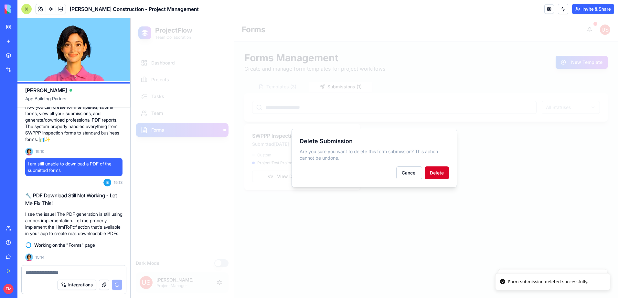
click at [444, 172] on button "Delete" at bounding box center [436, 173] width 24 height 13
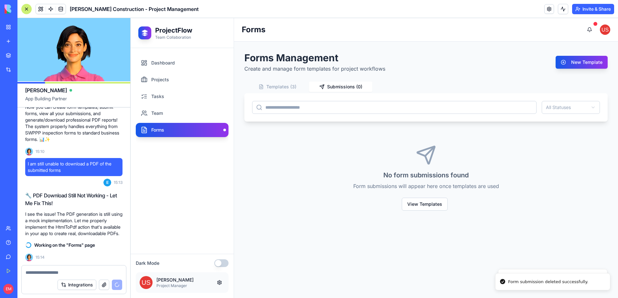
click at [282, 88] on button "Templates ( 3 )" at bounding box center [276, 87] width 63 height 10
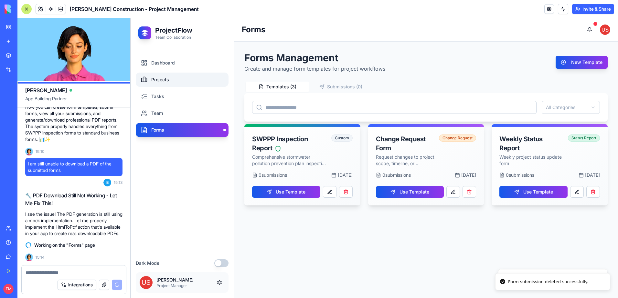
click at [178, 79] on link "Projects" at bounding box center [182, 80] width 93 height 14
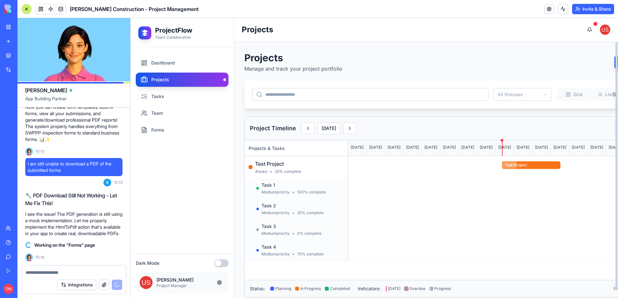
scroll to position [3855, 0]
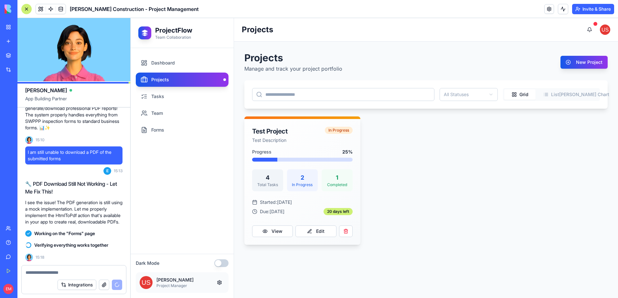
click at [521, 99] on button "Grid" at bounding box center [519, 94] width 31 height 10
click at [167, 132] on link "Forms" at bounding box center [182, 130] width 93 height 14
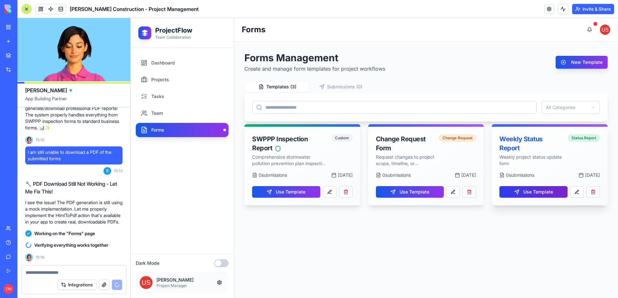
click at [528, 191] on button "Use Template" at bounding box center [533, 192] width 68 height 12
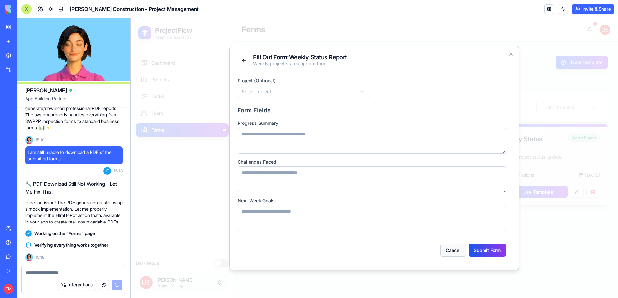
click at [459, 253] on button "Cancel" at bounding box center [453, 250] width 26 height 13
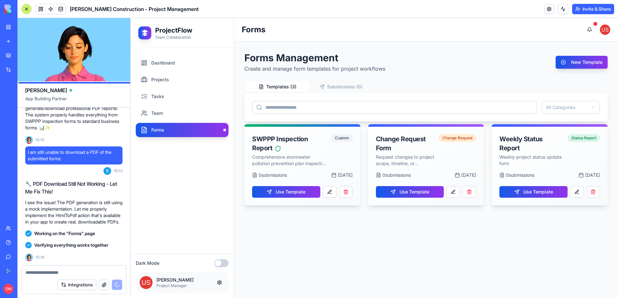
click at [80, 267] on div at bounding box center [74, 271] width 104 height 10
click at [72, 270] on textarea at bounding box center [74, 273] width 97 height 6
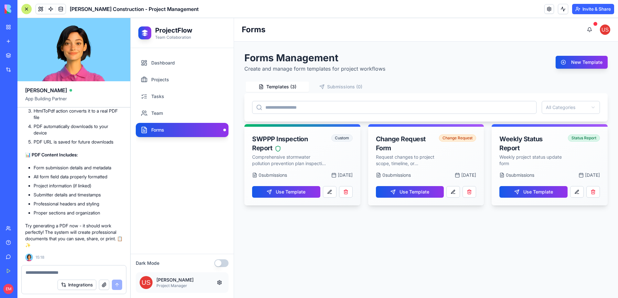
scroll to position [4354, 0]
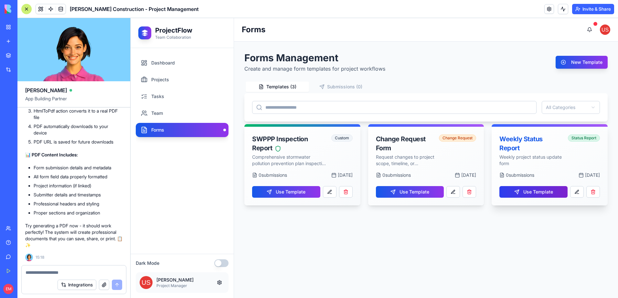
click at [519, 195] on button "Use Template" at bounding box center [533, 192] width 68 height 12
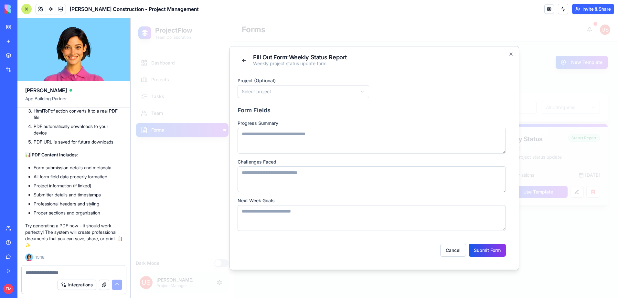
click at [334, 92] on body "**********" at bounding box center [373, 158] width 487 height 280
click at [355, 148] on textarea at bounding box center [371, 141] width 268 height 26
type textarea "***"
click at [302, 190] on textarea at bounding box center [371, 180] width 268 height 26
type textarea "***"
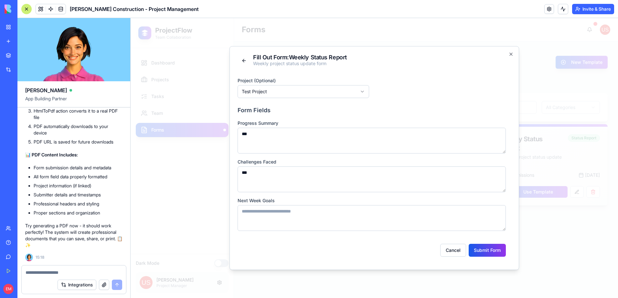
click at [300, 215] on textarea at bounding box center [371, 218] width 268 height 26
type textarea "****"
click at [490, 255] on button "Submit Form" at bounding box center [486, 250] width 37 height 13
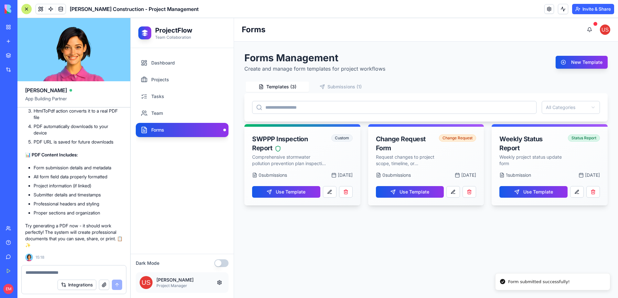
click at [351, 86] on button "Submissions ( 1 )" at bounding box center [340, 87] width 63 height 10
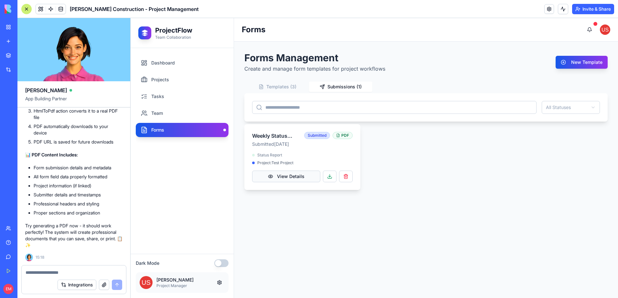
click at [310, 176] on button "View Details" at bounding box center [286, 177] width 68 height 12
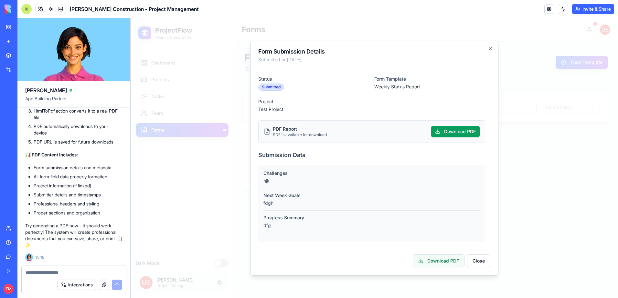
click at [453, 258] on button "Download PDF" at bounding box center [438, 261] width 52 height 13
click at [479, 265] on button "Close" at bounding box center [478, 261] width 23 height 13
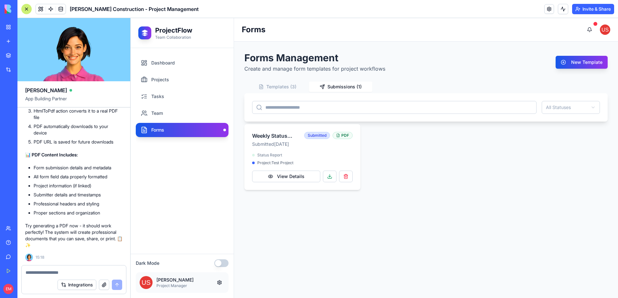
click at [287, 89] on button "Templates ( 3 )" at bounding box center [276, 87] width 63 height 10
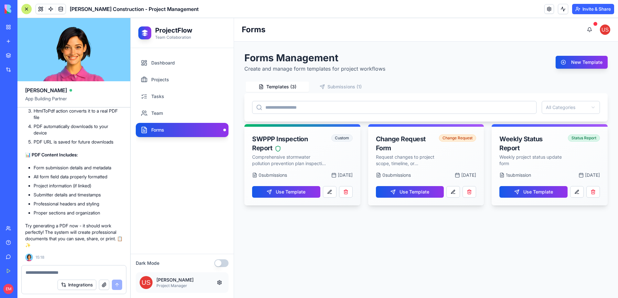
click at [68, 273] on textarea at bounding box center [74, 273] width 97 height 6
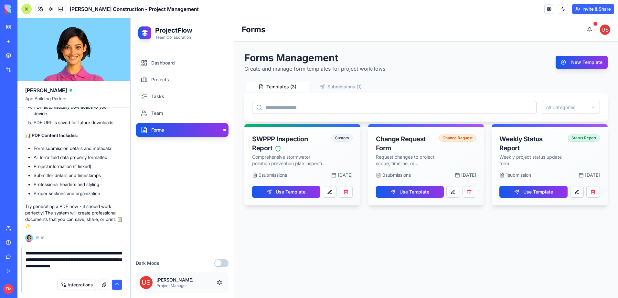
type textarea "**********"
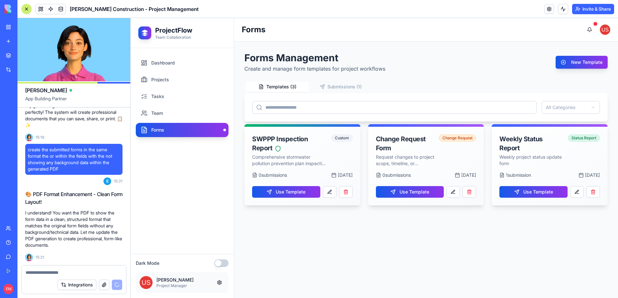
scroll to position [4485, 0]
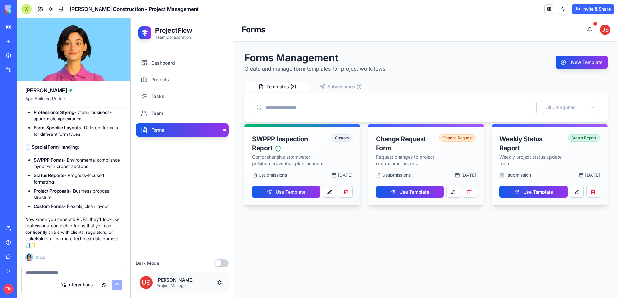
scroll to position [4984, 0]
click at [337, 84] on button "Submissions ( 1 )" at bounding box center [340, 87] width 63 height 10
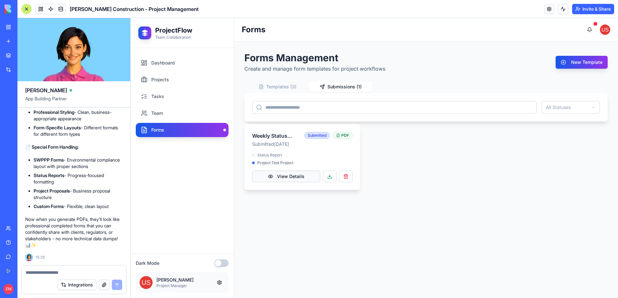
click at [298, 176] on button "View Details" at bounding box center [286, 177] width 68 height 12
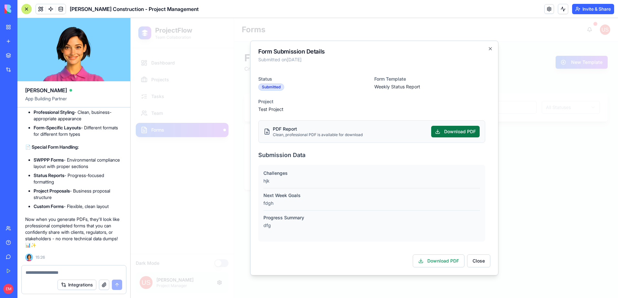
click at [452, 136] on button "Download PDF" at bounding box center [455, 132] width 48 height 12
drag, startPoint x: 476, startPoint y: 262, endPoint x: 456, endPoint y: 244, distance: 26.3
click at [476, 262] on button "Close" at bounding box center [478, 261] width 23 height 13
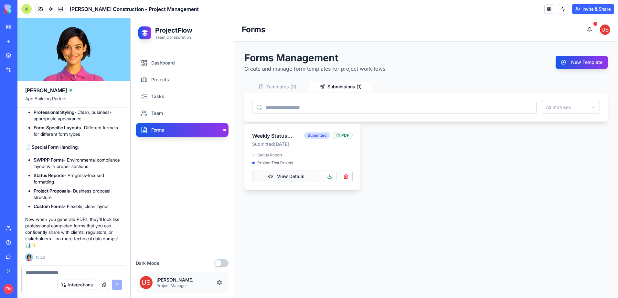
click at [293, 175] on button "View Details" at bounding box center [286, 177] width 68 height 12
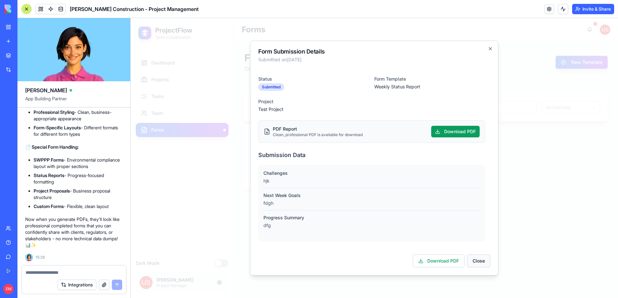
click at [479, 262] on button "Close" at bounding box center [478, 261] width 23 height 13
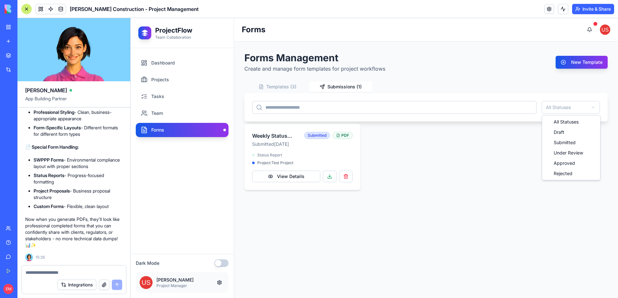
click at [552, 110] on html "ProjectFlow Team Collaboration Dashboard Projects Tasks Team Forms Dark Mode [P…" at bounding box center [373, 158] width 487 height 280
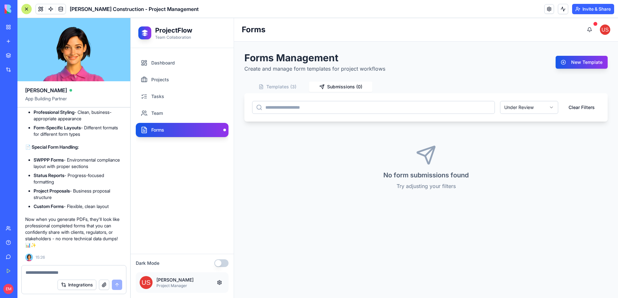
click at [546, 106] on html "ProjectFlow Team Collaboration Dashboard Projects Tasks Team Forms Dark Mode [P…" at bounding box center [373, 158] width 487 height 280
click at [579, 105] on button "Clear Filters" at bounding box center [581, 107] width 36 height 13
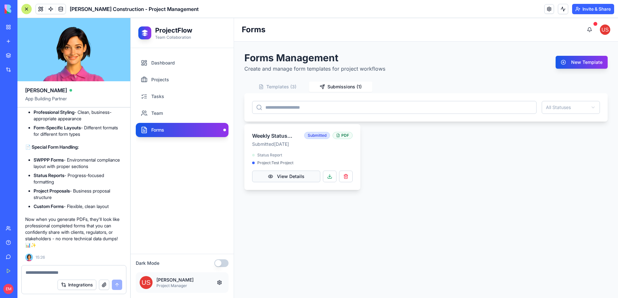
click at [300, 179] on button "View Details" at bounding box center [286, 177] width 68 height 12
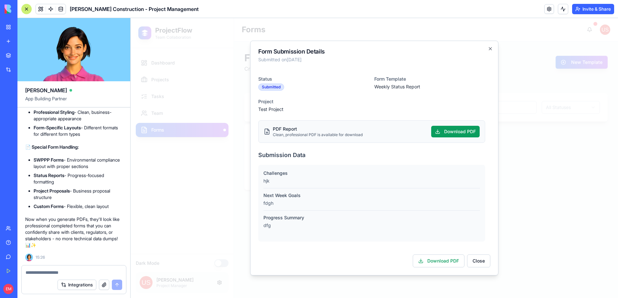
drag, startPoint x: 477, startPoint y: 260, endPoint x: 492, endPoint y: 179, distance: 82.4
click at [492, 179] on div "Form Submission Details Submitted on [DATE] Status Submitted Form Template Week…" at bounding box center [374, 158] width 248 height 235
click at [475, 262] on button "Close" at bounding box center [478, 261] width 23 height 13
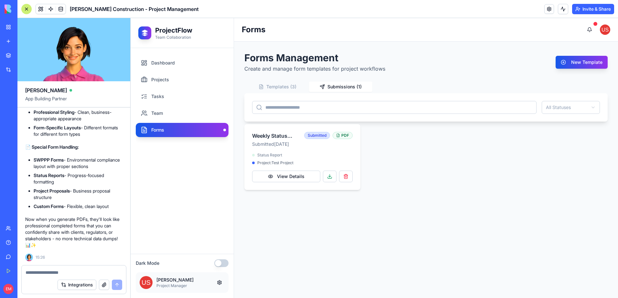
click at [278, 80] on div "Templates ( 3 ) Submissions ( 1 )" at bounding box center [308, 86] width 129 height 13
click at [280, 84] on button "Templates ( 3 )" at bounding box center [276, 87] width 63 height 10
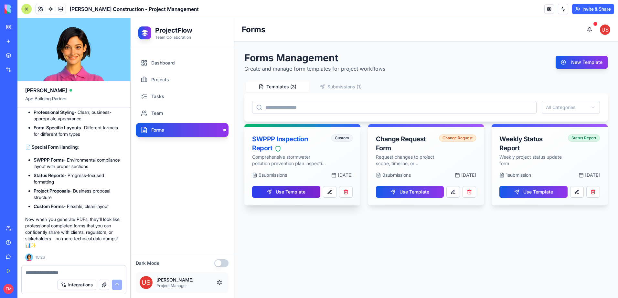
click at [299, 191] on button "Use Template" at bounding box center [286, 192] width 68 height 12
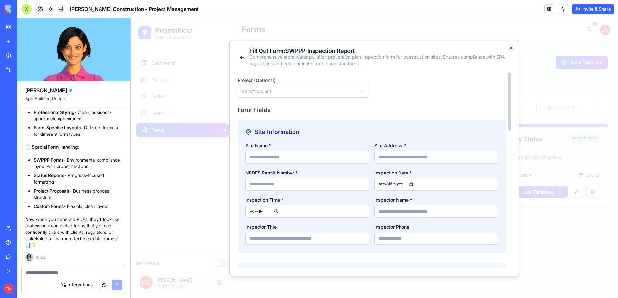
click at [329, 94] on body "**********" at bounding box center [373, 158] width 487 height 280
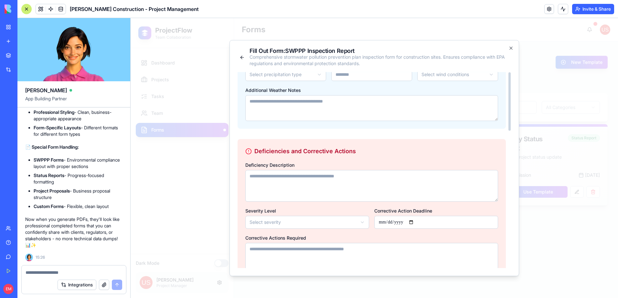
scroll to position [461, 0]
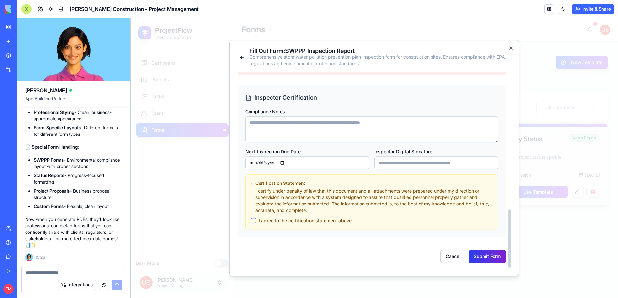
click at [493, 255] on button "Submit Form" at bounding box center [486, 256] width 37 height 13
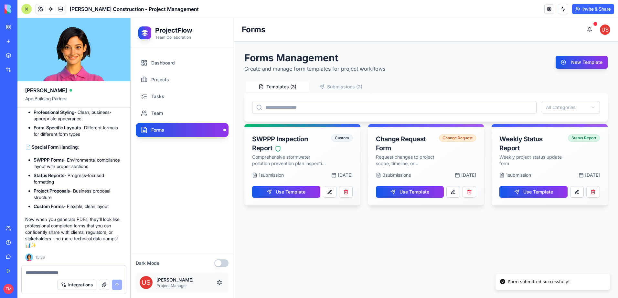
click at [330, 88] on button "Submissions ( 2 )" at bounding box center [340, 87] width 63 height 10
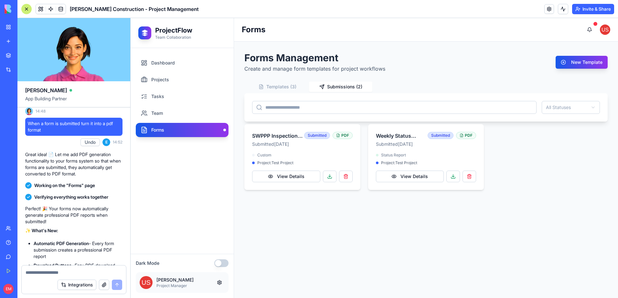
scroll to position [2400, 0]
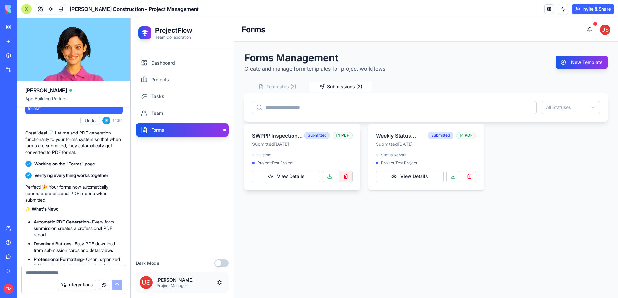
click at [346, 180] on button "button" at bounding box center [346, 177] width 14 height 12
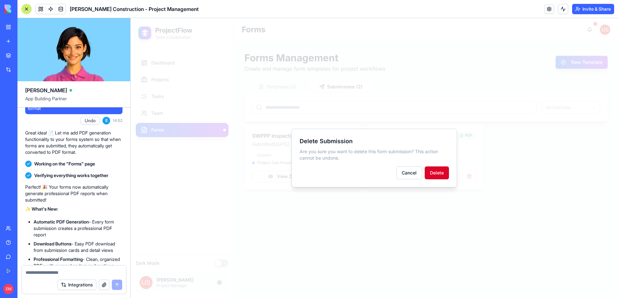
click at [434, 177] on button "Delete" at bounding box center [436, 173] width 24 height 13
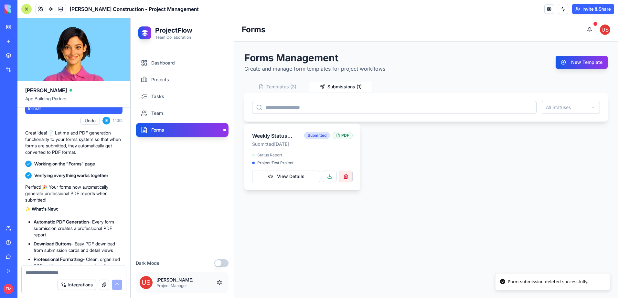
click at [349, 179] on button "button" at bounding box center [346, 177] width 14 height 12
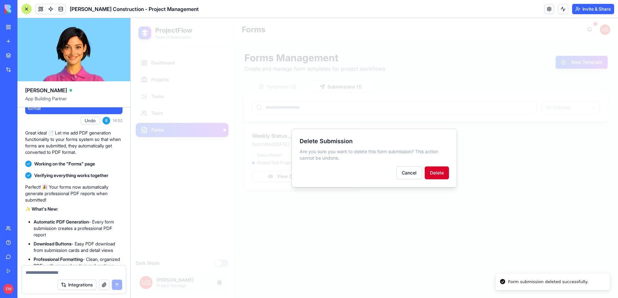
click at [432, 174] on button "Delete" at bounding box center [436, 173] width 24 height 13
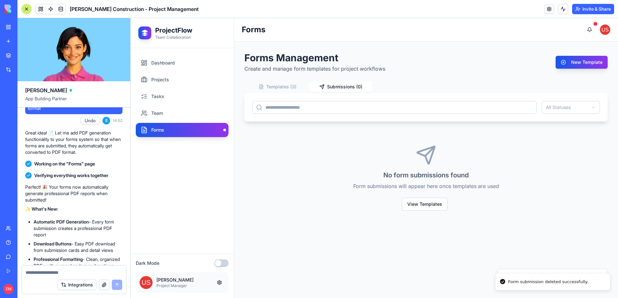
click at [288, 88] on button "Templates ( 3 )" at bounding box center [276, 87] width 63 height 10
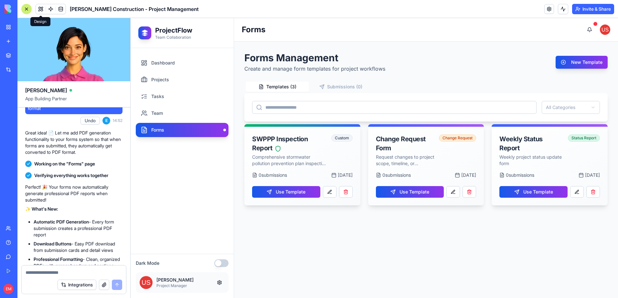
click at [43, 10] on button at bounding box center [41, 9] width 10 height 10
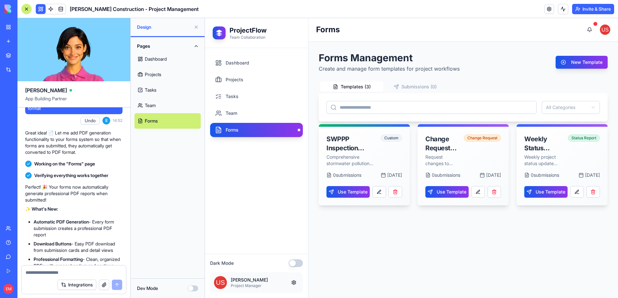
click at [189, 290] on button "Dev Mode" at bounding box center [193, 289] width 10 height 6
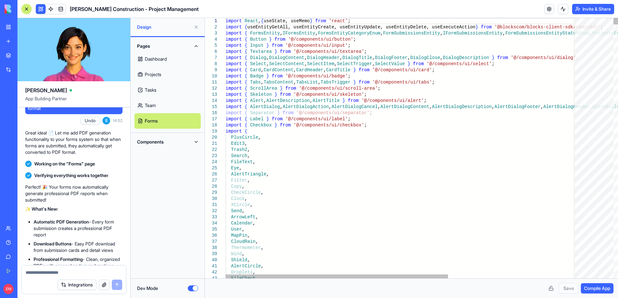
type textarea "**********"
click at [196, 26] on button at bounding box center [196, 27] width 10 height 10
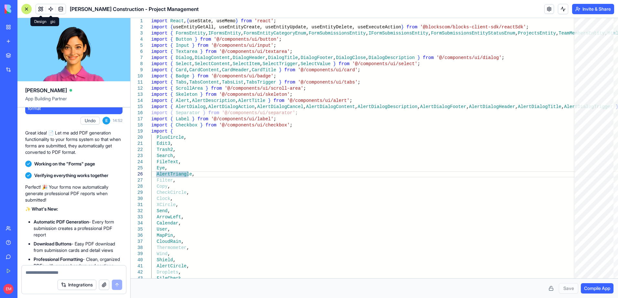
click at [41, 6] on button at bounding box center [41, 9] width 10 height 10
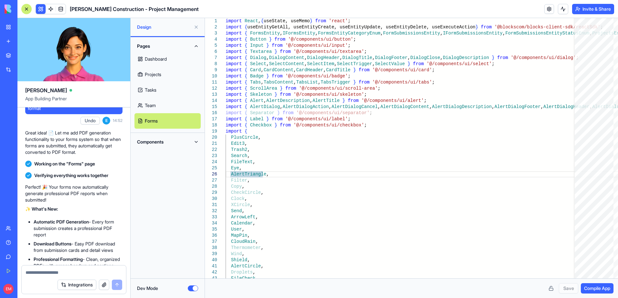
click at [192, 291] on button "Dev Mode" at bounding box center [193, 289] width 10 height 6
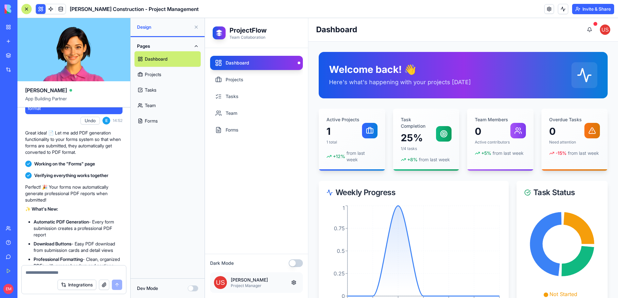
click at [176, 78] on link "Projects" at bounding box center [167, 75] width 66 height 16
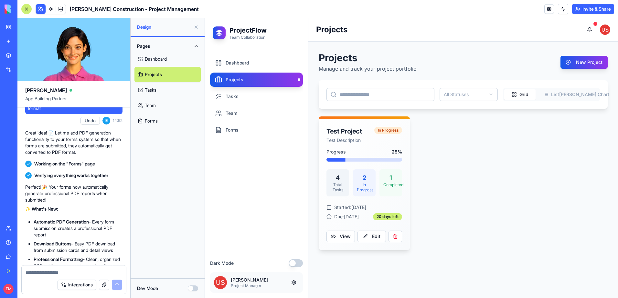
click at [162, 118] on link "Forms" at bounding box center [167, 121] width 66 height 16
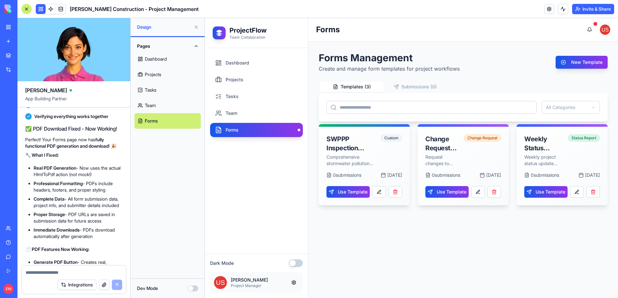
scroll to position [4984, 0]
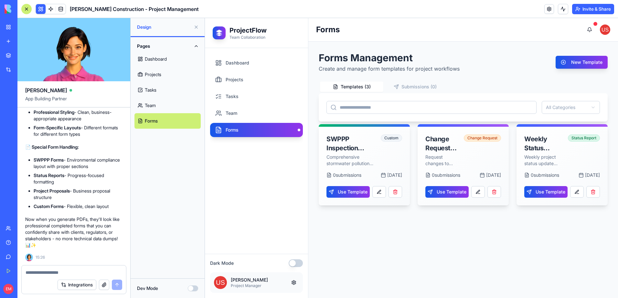
click at [65, 277] on div "Integrations" at bounding box center [74, 285] width 104 height 18
click at [36, 273] on textarea at bounding box center [74, 273] width 97 height 6
click at [44, 272] on textarea "**********" at bounding box center [74, 273] width 97 height 6
type textarea "**********"
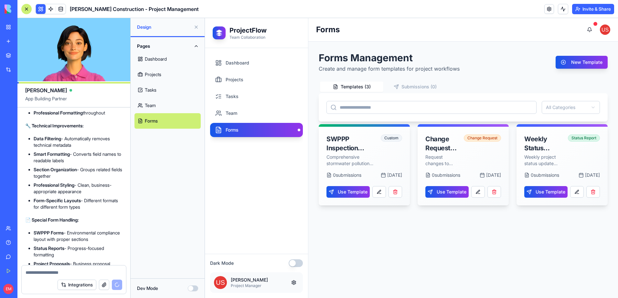
scroll to position [5084, 0]
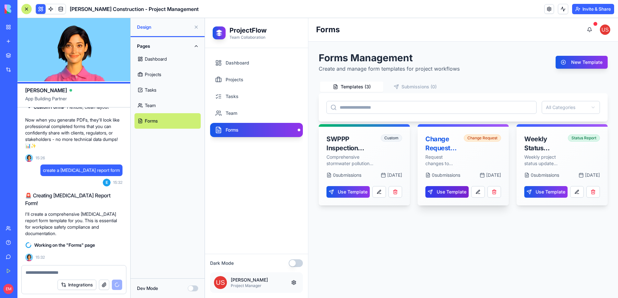
click at [452, 190] on button "Use Template" at bounding box center [446, 192] width 43 height 12
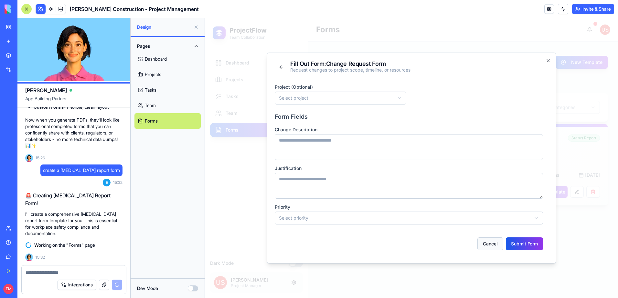
click at [480, 241] on button "Cancel" at bounding box center [490, 244] width 26 height 13
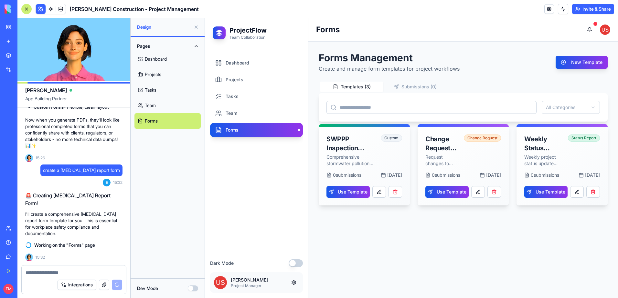
click at [76, 270] on textarea at bounding box center [74, 273] width 97 height 6
click at [28, 23] on link "My Workspace" at bounding box center [15, 27] width 26 height 13
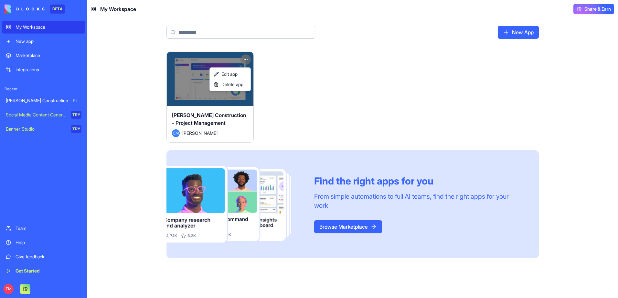
click at [249, 60] on html "BETA My Workspace New app Marketplace Integrations Recent [PERSON_NAME] Constru…" at bounding box center [309, 149] width 618 height 298
click at [309, 71] on html "BETA My Workspace New app Marketplace Integrations Recent [PERSON_NAME] Constru…" at bounding box center [309, 149] width 618 height 298
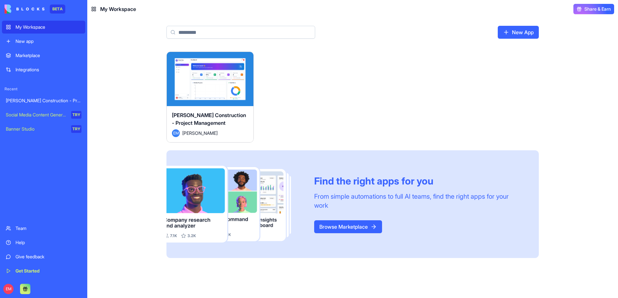
click at [209, 78] on button "Launch" at bounding box center [210, 79] width 48 height 13
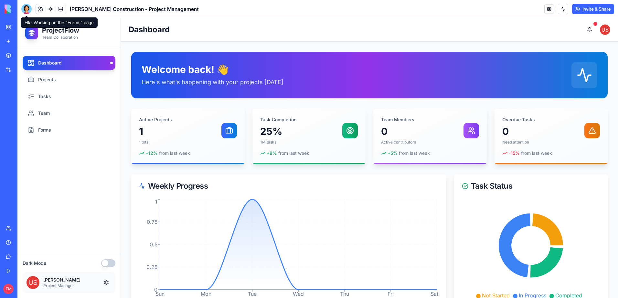
click at [24, 8] on div at bounding box center [26, 9] width 10 height 10
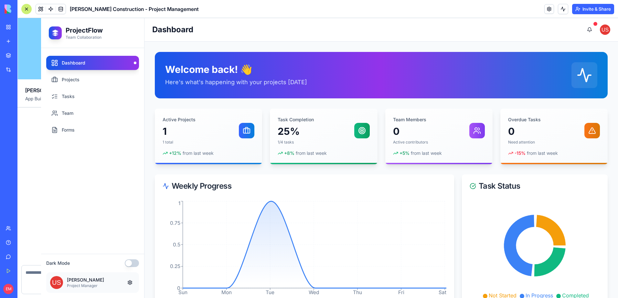
scroll to position [4795, 0]
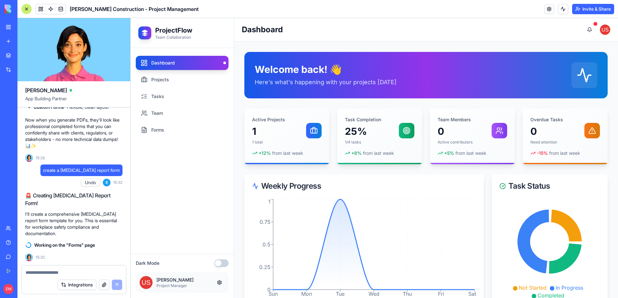
click at [14, 66] on link "Integrations" at bounding box center [15, 69] width 26 height 13
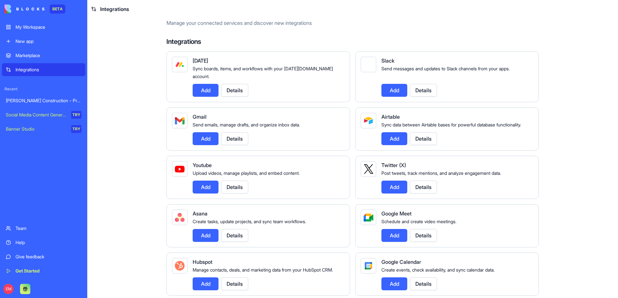
scroll to position [32, 0]
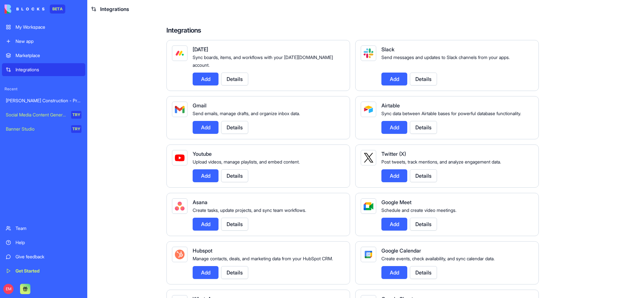
click at [237, 222] on button "Details" at bounding box center [234, 224] width 27 height 13
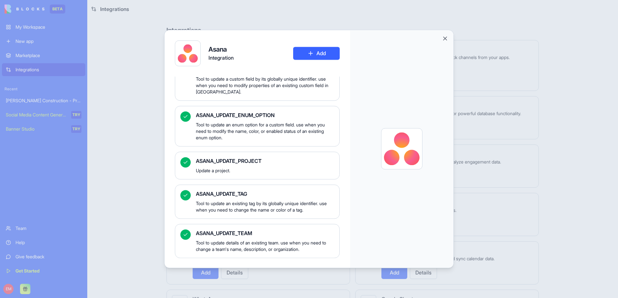
scroll to position [3473, 0]
click at [444, 38] on button "Close" at bounding box center [445, 38] width 6 height 6
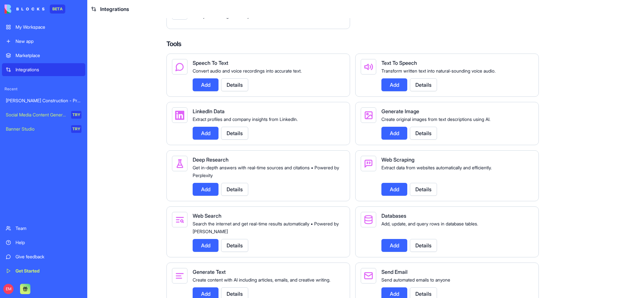
scroll to position [614, 0]
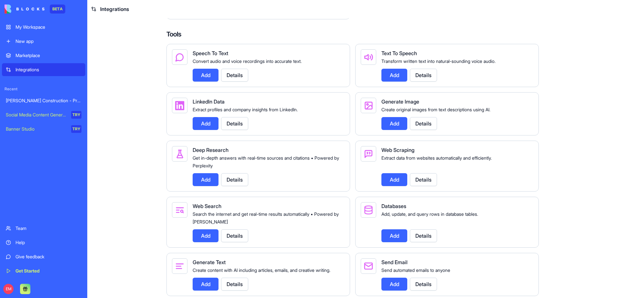
click at [50, 99] on div "[PERSON_NAME] Construction - Project Management" at bounding box center [44, 101] width 76 height 6
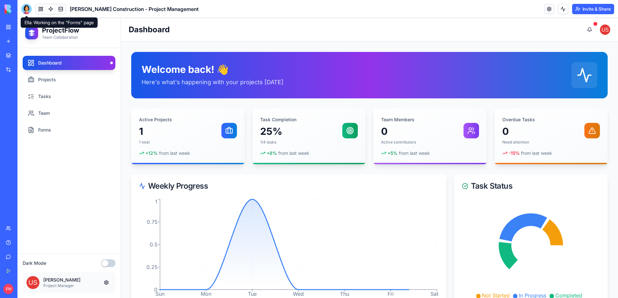
click at [22, 10] on div at bounding box center [26, 9] width 10 height 10
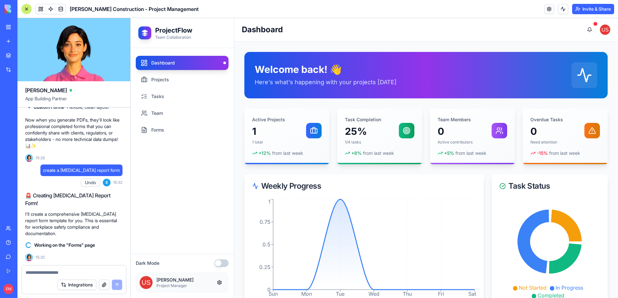
click at [9, 70] on link "Integrations" at bounding box center [15, 69] width 26 height 13
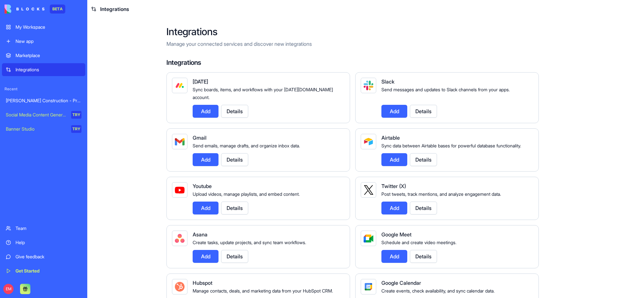
click at [242, 105] on button "Details" at bounding box center [234, 111] width 27 height 13
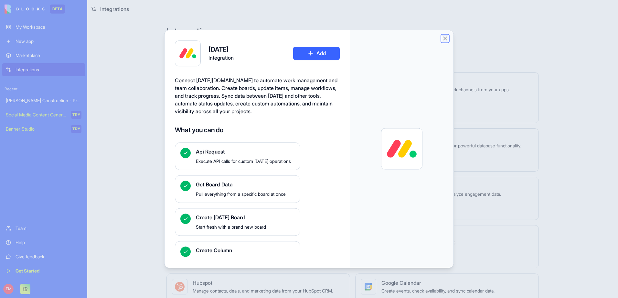
click at [444, 39] on button "Close" at bounding box center [445, 38] width 6 height 6
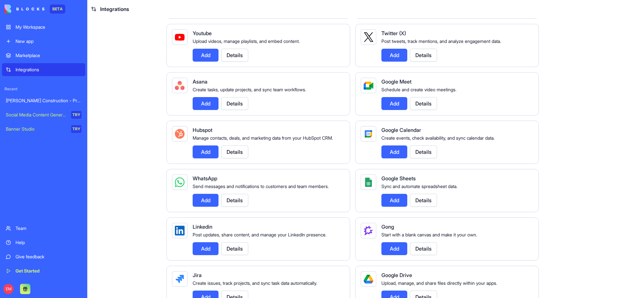
scroll to position [740, 0]
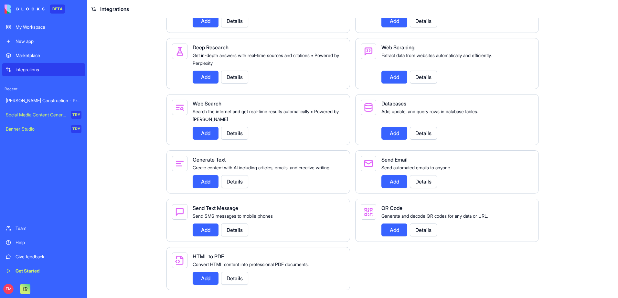
click at [237, 279] on button "Details" at bounding box center [234, 278] width 27 height 13
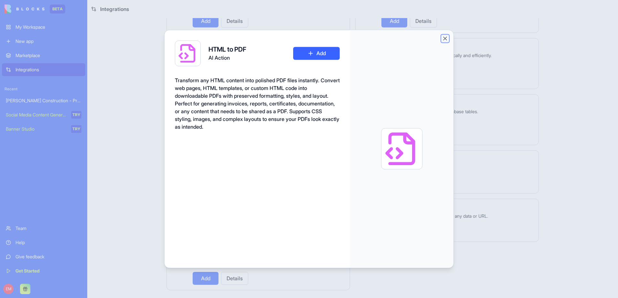
click at [444, 39] on button "Close" at bounding box center [445, 38] width 6 height 6
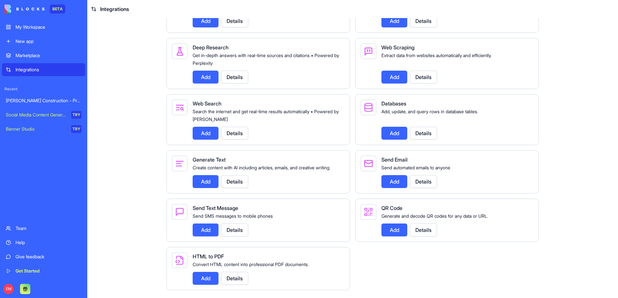
click at [227, 234] on button "Details" at bounding box center [234, 230] width 27 height 13
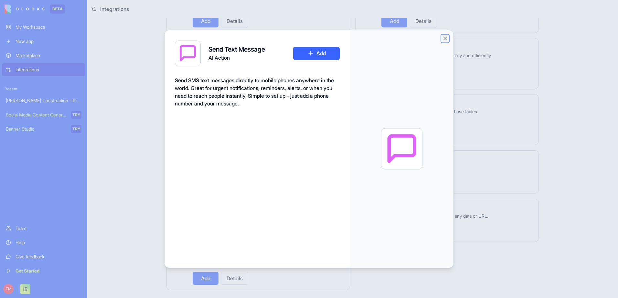
click at [446, 38] on button "Close" at bounding box center [445, 38] width 6 height 6
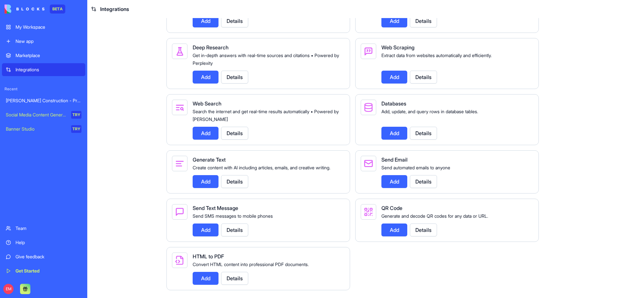
click at [430, 229] on button "Details" at bounding box center [423, 230] width 27 height 13
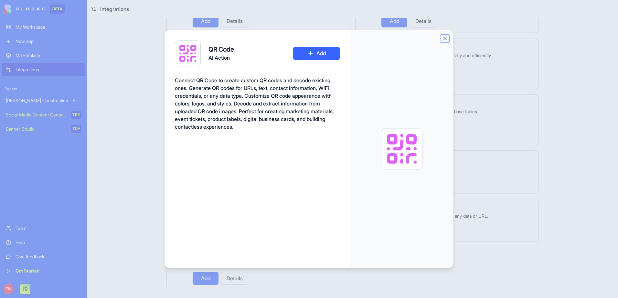
click at [442, 39] on button "Close" at bounding box center [445, 38] width 6 height 6
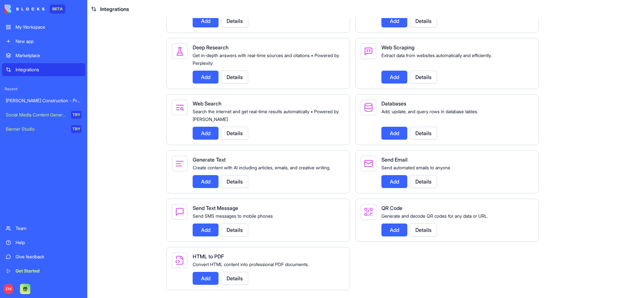
click at [43, 98] on div "[PERSON_NAME] Construction - Project Management" at bounding box center [44, 101] width 76 height 6
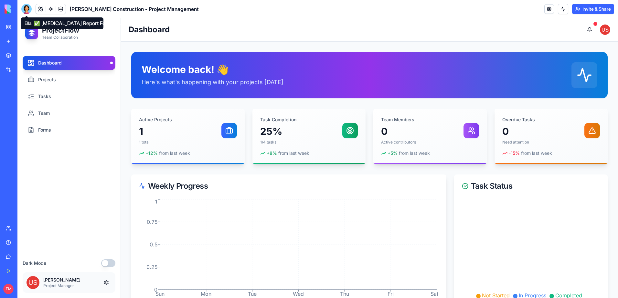
click at [27, 12] on div at bounding box center [26, 9] width 10 height 10
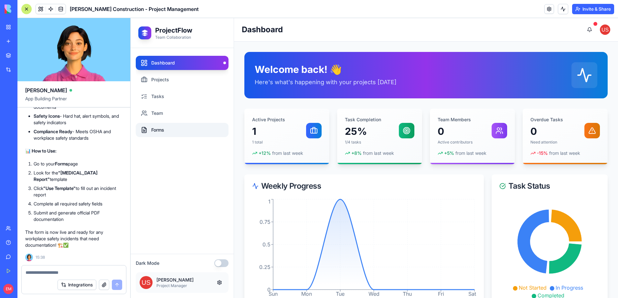
click at [184, 130] on link "Forms" at bounding box center [182, 130] width 93 height 14
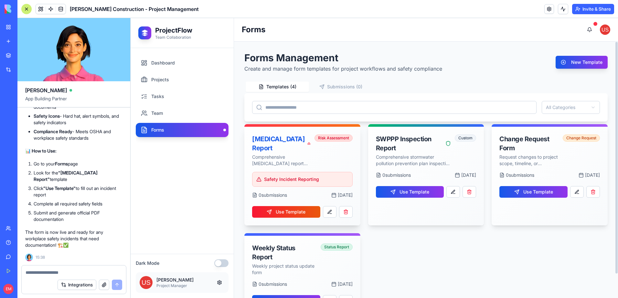
click at [308, 143] on icon at bounding box center [308, 143] width 1 height 1
click at [283, 215] on button "Use Template" at bounding box center [286, 212] width 68 height 12
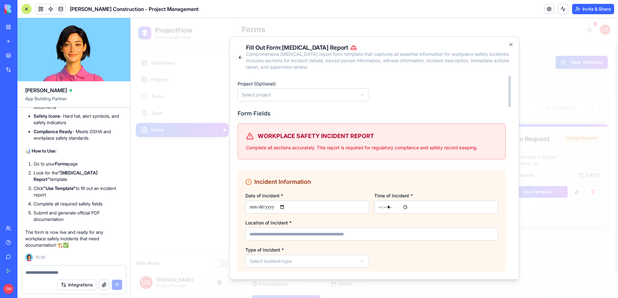
click at [337, 92] on body "ProjectFlow Team Collaboration Dashboard Projects Tasks Team Forms Dark Mode [P…" at bounding box center [373, 158] width 487 height 280
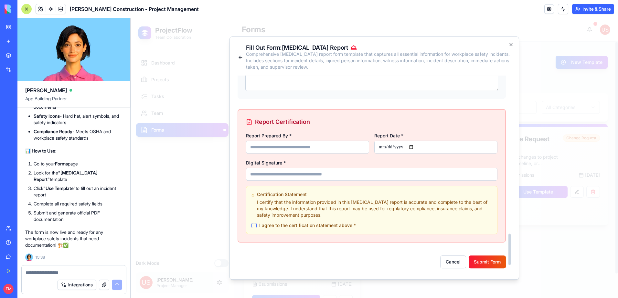
scroll to position [1034, 0]
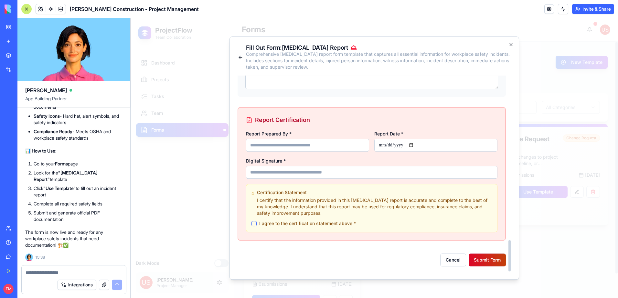
click at [493, 259] on button "Submit Form" at bounding box center [486, 260] width 37 height 13
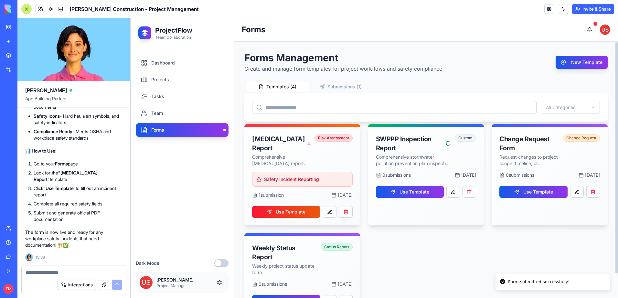
click at [331, 85] on button "Submissions ( 1 )" at bounding box center [340, 87] width 63 height 10
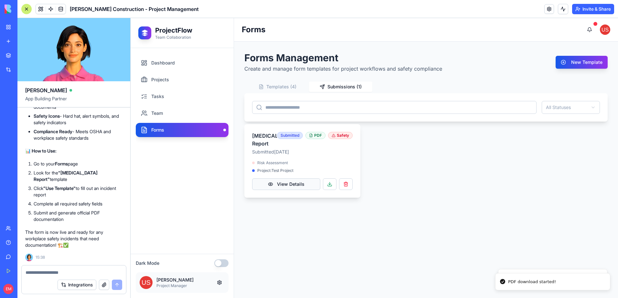
click at [296, 190] on button "View Details" at bounding box center [286, 185] width 68 height 12
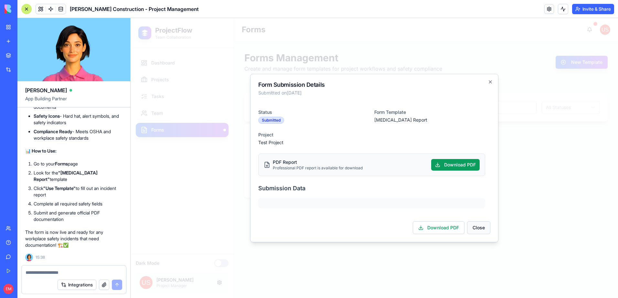
click at [479, 225] on button "Close" at bounding box center [478, 228] width 23 height 13
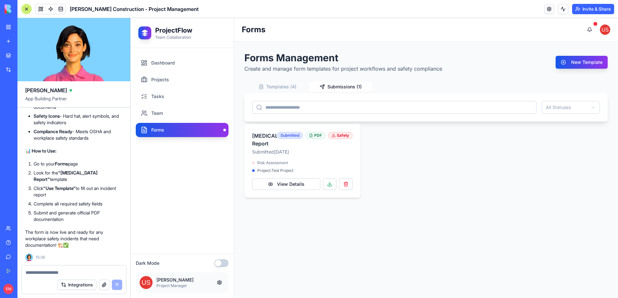
click at [263, 80] on div "Forms Management Create and manage form templates for project workflows and saf…" at bounding box center [425, 125] width 363 height 146
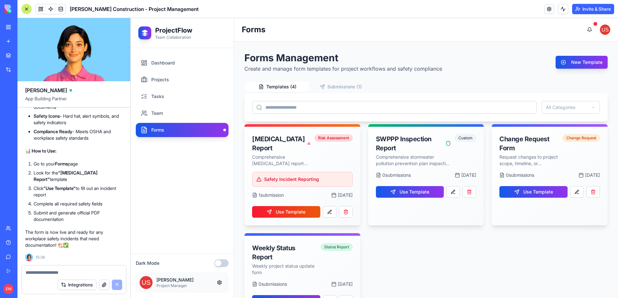
click at [269, 83] on button "Templates ( 4 )" at bounding box center [276, 87] width 63 height 10
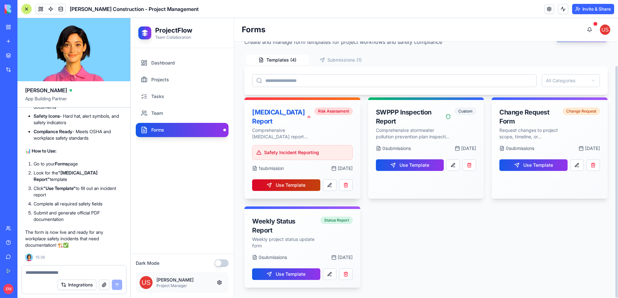
click at [311, 185] on button "Use Template" at bounding box center [286, 186] width 68 height 12
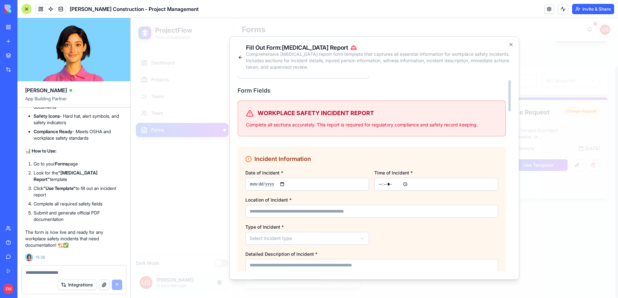
scroll to position [32, 0]
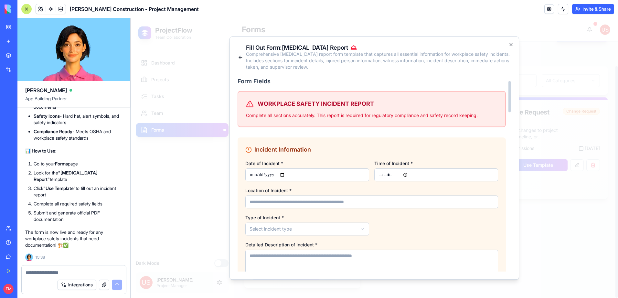
click at [328, 206] on input "Location of Incident *" at bounding box center [371, 202] width 253 height 13
click at [339, 229] on body "ProjectFlow Team Collaboration Dashboard Projects Tasks Team Forms Dark Mode [P…" at bounding box center [373, 158] width 487 height 280
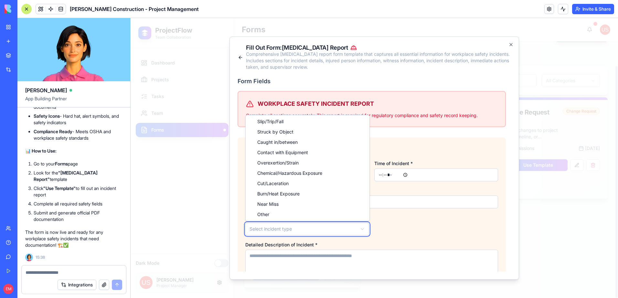
click at [439, 224] on body "ProjectFlow Team Collaboration Dashboard Projects Tasks Team Forms Dark Mode [P…" at bounding box center [373, 158] width 487 height 280
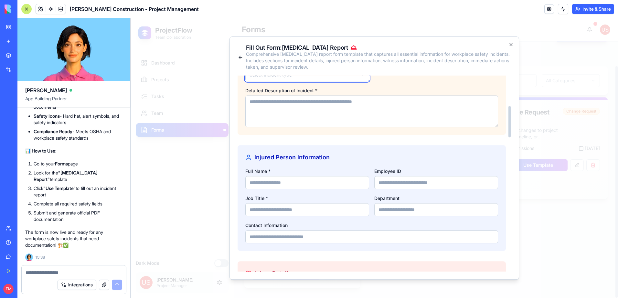
scroll to position [194, 0]
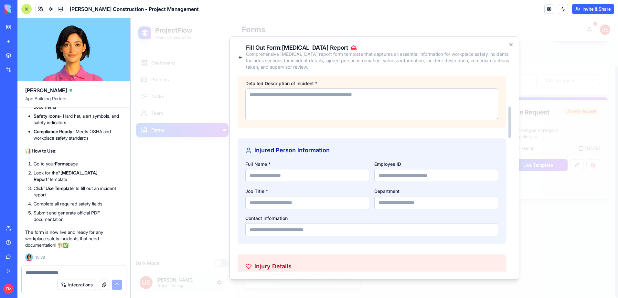
click at [349, 174] on input "Full Name *" at bounding box center [307, 175] width 124 height 13
click at [399, 174] on input "Employee ID" at bounding box center [436, 175] width 124 height 13
click at [348, 206] on input "Job Title *" at bounding box center [307, 202] width 124 height 13
click at [395, 205] on input "Department" at bounding box center [436, 202] width 124 height 13
click at [355, 227] on input "Contact Information" at bounding box center [371, 230] width 253 height 13
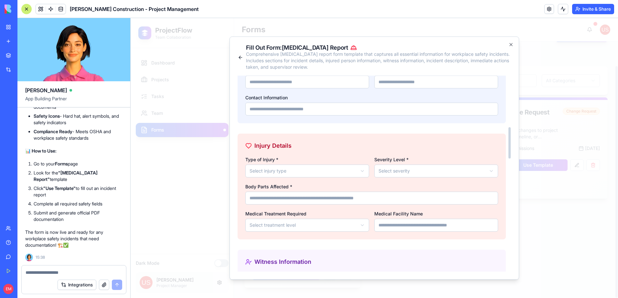
scroll to position [323, 0]
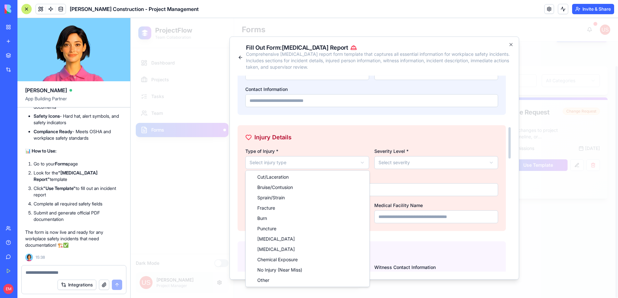
click at [327, 160] on body "ProjectFlow Team Collaboration Dashboard Projects Tasks Team Forms Dark Mode [P…" at bounding box center [373, 158] width 487 height 280
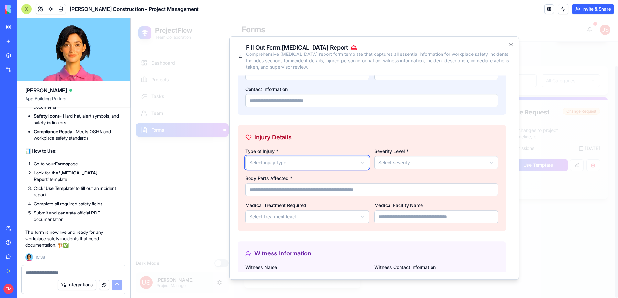
click at [343, 138] on body "ProjectFlow Team Collaboration Dashboard Projects Tasks Team Forms Dark Mode [P…" at bounding box center [373, 158] width 487 height 280
click at [399, 164] on body "ProjectFlow Team Collaboration Dashboard Projects Tasks Team Forms Dark Mode [P…" at bounding box center [373, 158] width 487 height 280
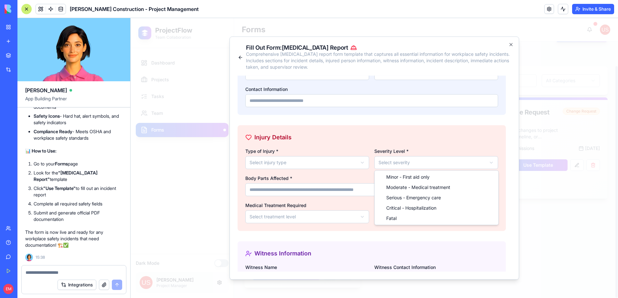
click at [398, 162] on body "ProjectFlow Team Collaboration Dashboard Projects Tasks Team Forms Dark Mode [P…" at bounding box center [373, 158] width 487 height 280
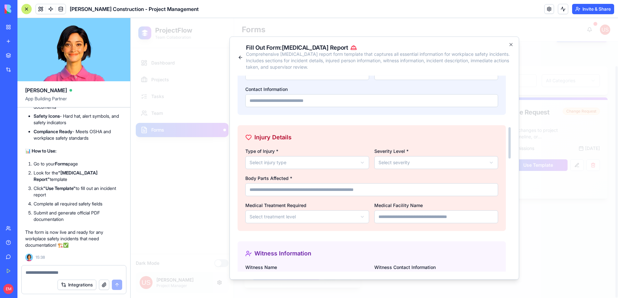
click at [347, 190] on input "Body Parts Affected *" at bounding box center [371, 189] width 253 height 13
click at [332, 217] on body "ProjectFlow Team Collaboration Dashboard Projects Tasks Team Forms Dark Mode [P…" at bounding box center [373, 158] width 487 height 280
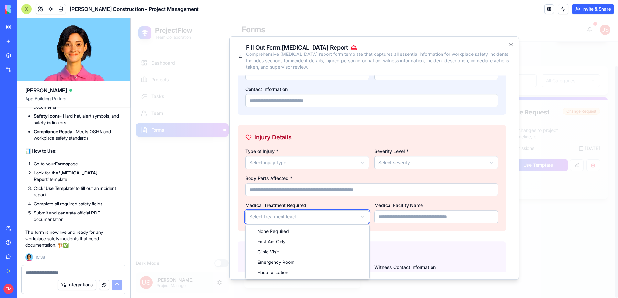
click at [332, 217] on body "ProjectFlow Team Collaboration Dashboard Projects Tasks Team Forms Dark Mode [P…" at bounding box center [373, 158] width 487 height 280
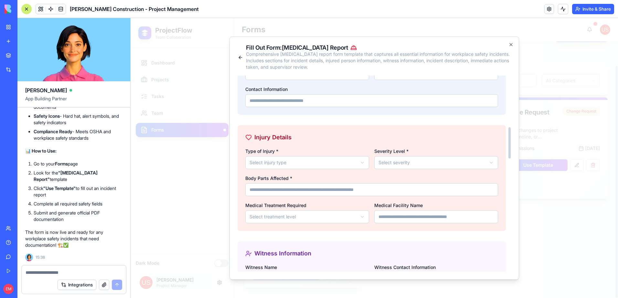
click at [408, 219] on input "Medical Facility Name" at bounding box center [436, 217] width 124 height 13
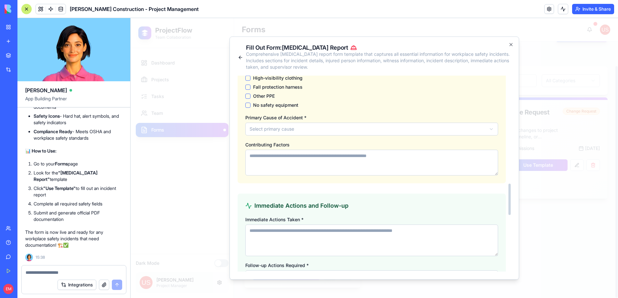
scroll to position [775, 0]
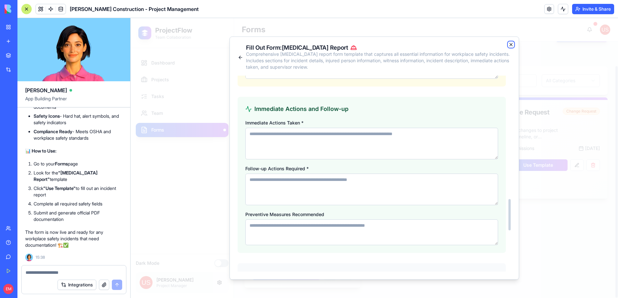
click at [508, 47] on icon "button" at bounding box center [510, 44] width 5 height 5
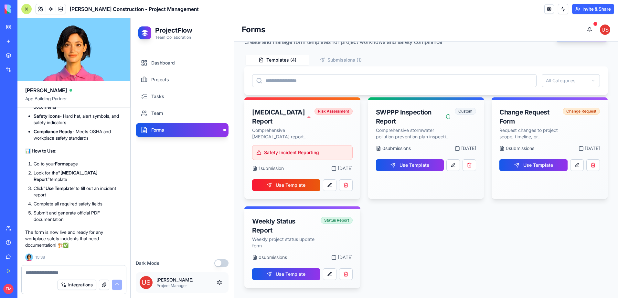
click at [111, 269] on div at bounding box center [74, 271] width 104 height 10
click at [76, 273] on textarea at bounding box center [74, 273] width 97 height 6
click at [75, 271] on textarea at bounding box center [74, 273] width 97 height 6
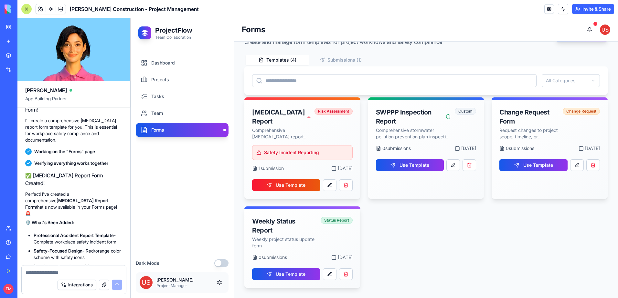
scroll to position [5299, 0]
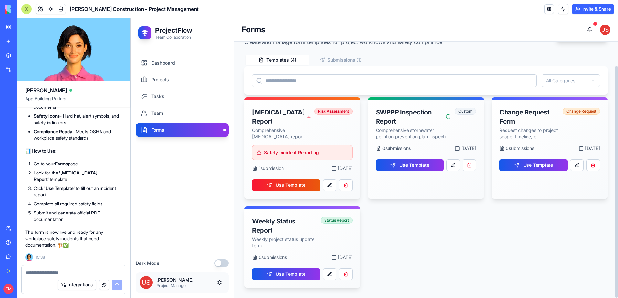
click at [323, 59] on div "Forms Management Create and manage form templates for project workflows and saf…" at bounding box center [425, 156] width 363 height 263
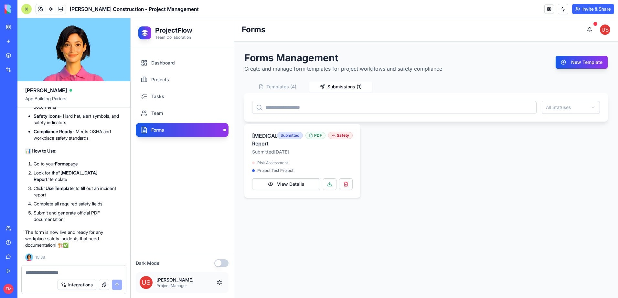
click at [279, 85] on button "Templates ( 4 )" at bounding box center [276, 87] width 63 height 10
click at [351, 86] on button "Submissions ( 1 )" at bounding box center [340, 87] width 63 height 10
click at [298, 88] on button "Templates ( 4 )" at bounding box center [276, 87] width 63 height 10
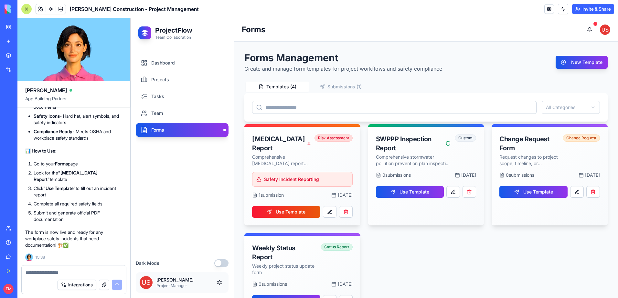
click at [70, 273] on textarea at bounding box center [74, 273] width 97 height 6
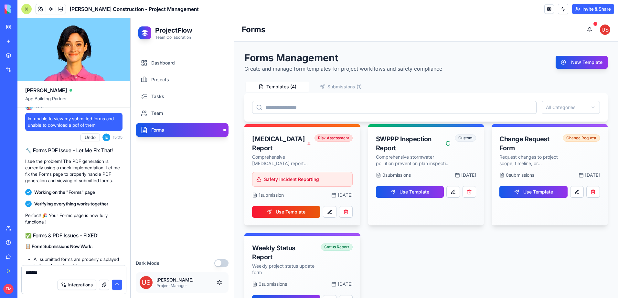
scroll to position [3168, 0]
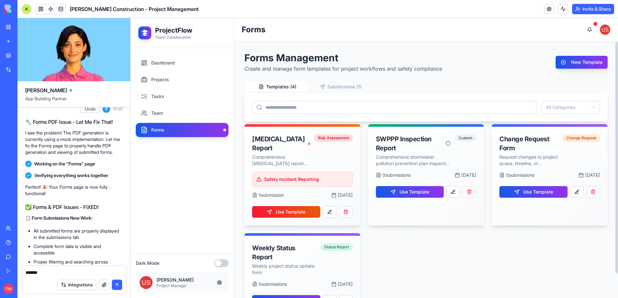
type textarea "******"
click at [348, 85] on button "Submissions ( 1 )" at bounding box center [340, 87] width 63 height 10
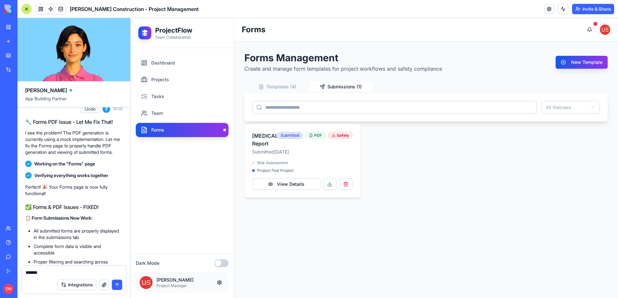
click at [291, 88] on button "Templates ( 4 )" at bounding box center [276, 87] width 63 height 10
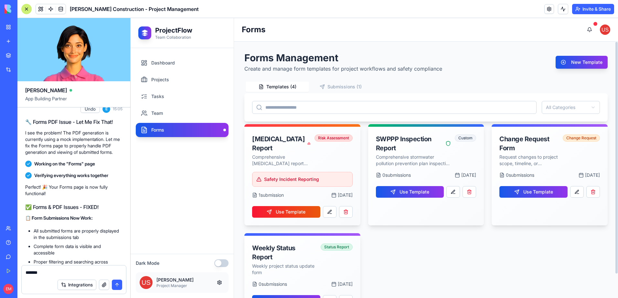
click at [337, 86] on button "Submissions ( 1 )" at bounding box center [340, 87] width 63 height 10
click at [285, 89] on button "Templates ( 4 )" at bounding box center [276, 87] width 63 height 10
click at [336, 84] on button "Submissions ( 1 )" at bounding box center [340, 87] width 63 height 10
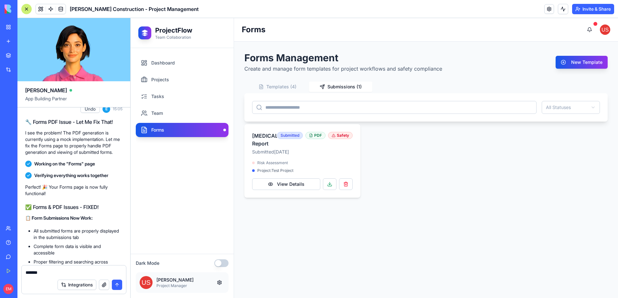
click at [291, 88] on button "Templates ( 4 )" at bounding box center [276, 87] width 63 height 10
click at [319, 87] on icon "button" at bounding box center [321, 86] width 5 height 5
click at [270, 89] on button "Templates ( 4 )" at bounding box center [276, 87] width 63 height 10
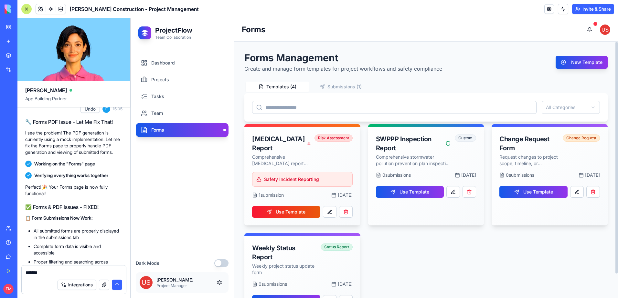
click at [337, 89] on button "Submissions ( 1 )" at bounding box center [340, 87] width 63 height 10
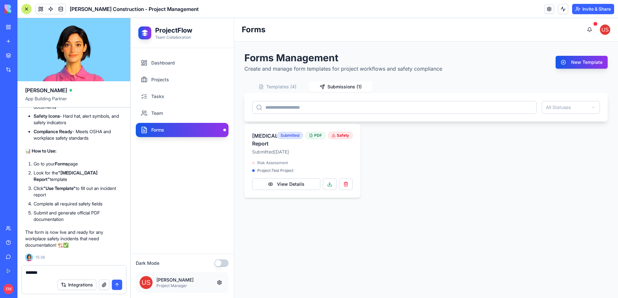
scroll to position [5299, 0]
drag, startPoint x: 55, startPoint y: 273, endPoint x: 26, endPoint y: 272, distance: 28.4
click at [26, 272] on textarea "******" at bounding box center [74, 273] width 97 height 6
click at [279, 88] on button "Templates ( 4 )" at bounding box center [276, 87] width 63 height 10
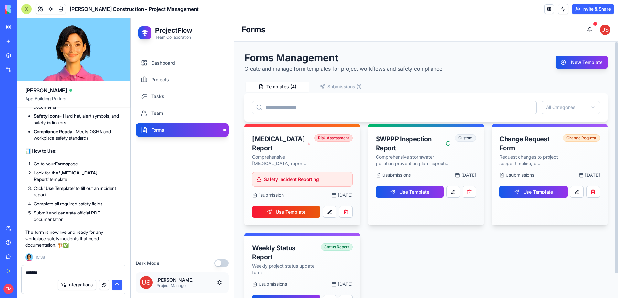
drag, startPoint x: 357, startPoint y: 80, endPoint x: 352, endPoint y: 88, distance: 9.0
click at [357, 81] on div "Templates ( 4 ) Submissions ( 1 )" at bounding box center [308, 86] width 129 height 13
click at [351, 88] on button "Submissions ( 1 )" at bounding box center [340, 87] width 63 height 10
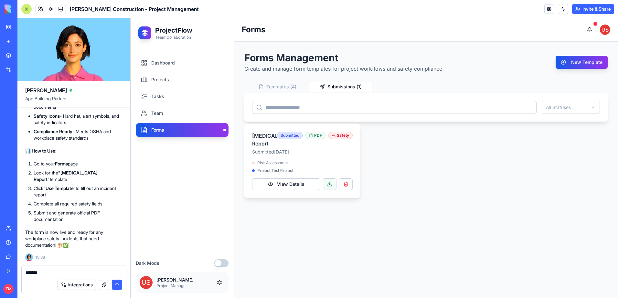
click at [329, 190] on button at bounding box center [330, 185] width 14 height 12
click at [286, 87] on button "Templates ( 4 )" at bounding box center [276, 87] width 63 height 10
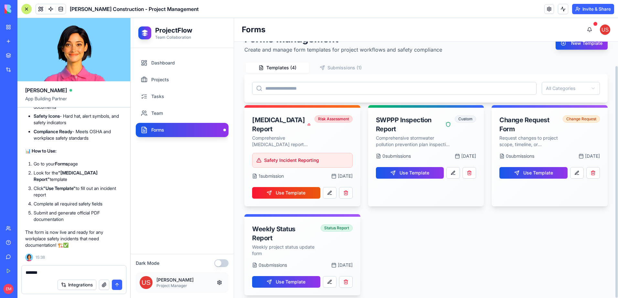
scroll to position [27, 0]
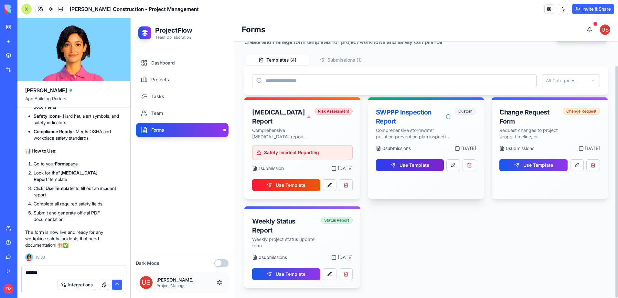
click at [418, 167] on button "Use Template" at bounding box center [410, 166] width 68 height 12
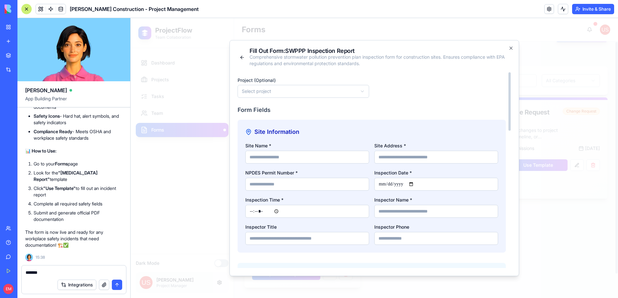
scroll to position [0, 0]
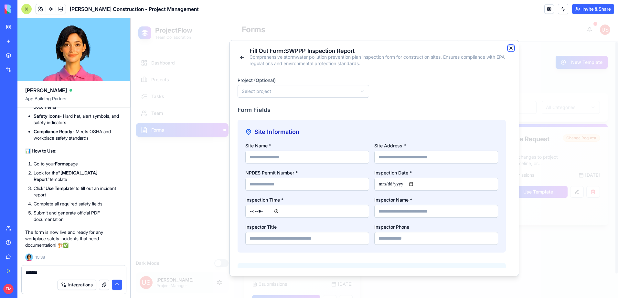
click at [508, 49] on icon "button" at bounding box center [510, 48] width 5 height 5
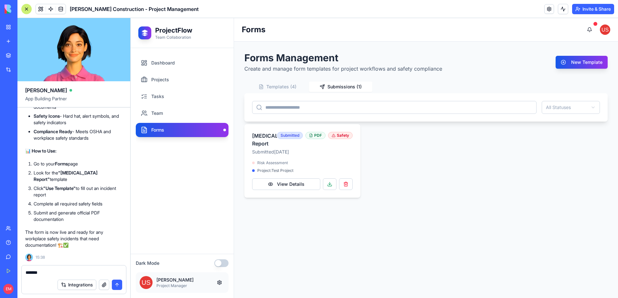
click at [354, 92] on button "Submissions ( 1 )" at bounding box center [340, 87] width 63 height 10
click at [23, 243] on div "Help" at bounding box center [20, 243] width 8 height 6
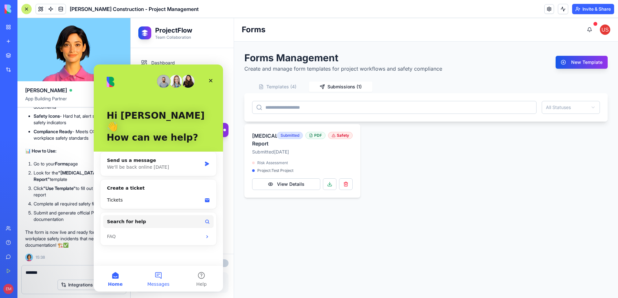
click at [160, 276] on button "Messages" at bounding box center [158, 279] width 43 height 26
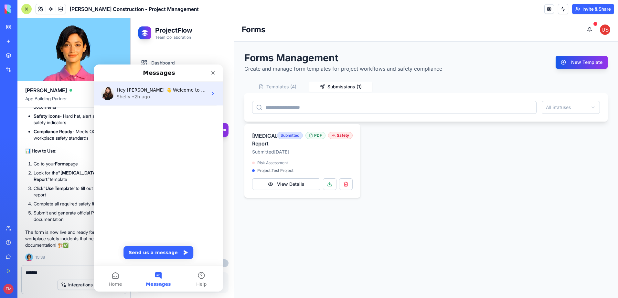
click at [155, 99] on div "[PERSON_NAME] • 2h ago" at bounding box center [162, 97] width 91 height 7
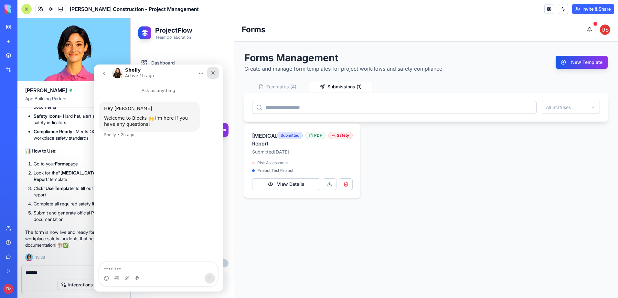
click at [215, 71] on div "Close" at bounding box center [213, 73] width 12 height 12
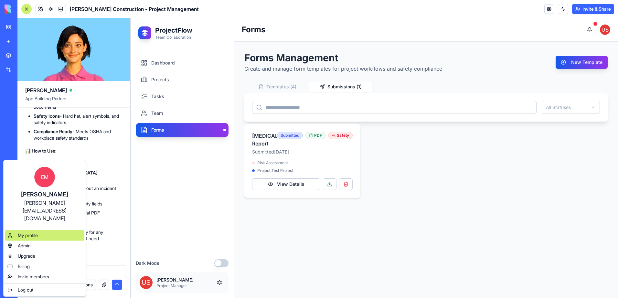
click at [35, 233] on span "My profile" at bounding box center [28, 236] width 20 height 6
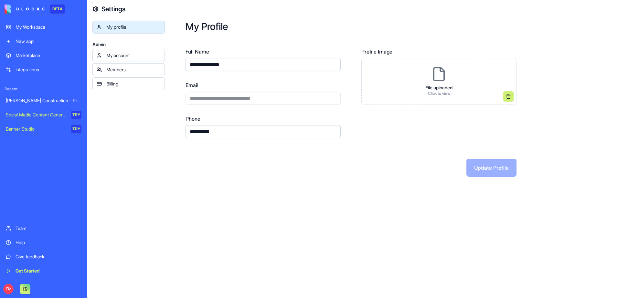
click at [126, 69] on div "Members" at bounding box center [133, 70] width 54 height 6
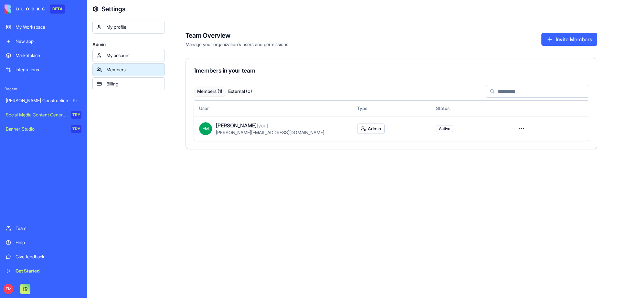
click at [139, 55] on div "My account" at bounding box center [133, 55] width 54 height 6
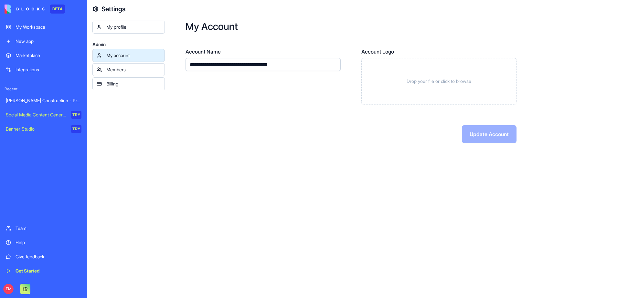
click at [121, 26] on div "My profile" at bounding box center [133, 27] width 54 height 6
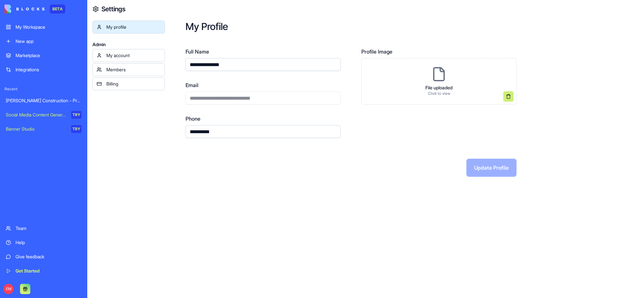
click at [39, 226] on div "Team" at bounding box center [49, 228] width 66 height 6
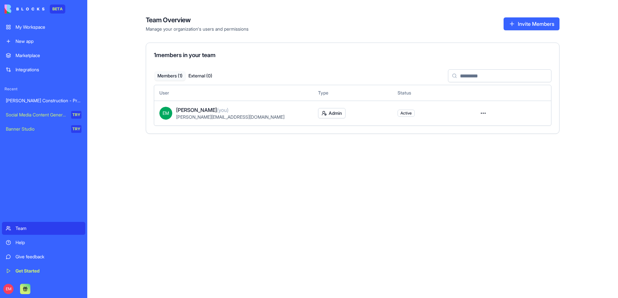
click at [487, 114] on html "BETA My Workspace New app Marketplace Integrations Recent [PERSON_NAME] Constru…" at bounding box center [309, 149] width 618 height 298
click at [481, 113] on html "BETA My Workspace New app Marketplace Integrations Recent [PERSON_NAME] Constru…" at bounding box center [309, 149] width 618 height 298
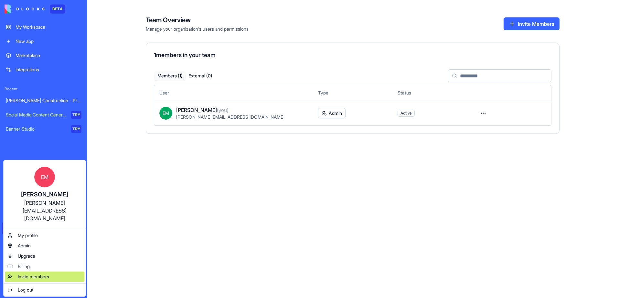
click at [42, 274] on span "Invite members" at bounding box center [33, 277] width 31 height 6
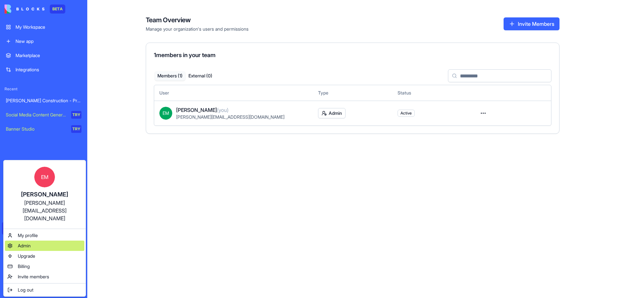
click at [32, 241] on div "Admin" at bounding box center [44, 246] width 79 height 10
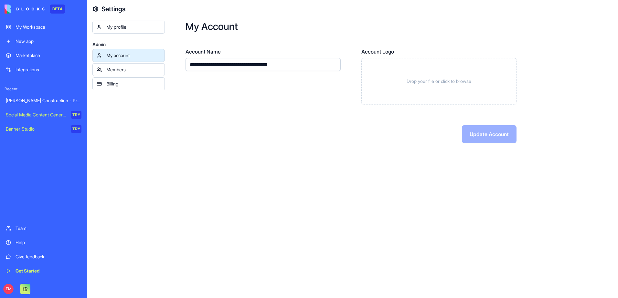
click at [131, 68] on div "Members" at bounding box center [133, 70] width 54 height 6
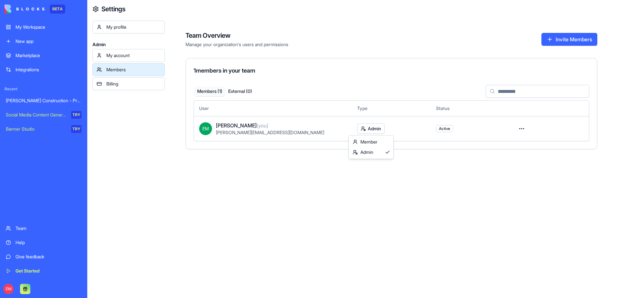
click at [375, 128] on html "BETA My Workspace New app Marketplace Integrations Recent [PERSON_NAME] Constru…" at bounding box center [309, 149] width 618 height 298
click at [380, 128] on html "BETA My Workspace New app Marketplace Integrations Recent [PERSON_NAME] Constru…" at bounding box center [309, 149] width 618 height 298
click at [519, 128] on html "BETA My Workspace New app Marketplace Integrations Recent [PERSON_NAME] Constru…" at bounding box center [309, 149] width 618 height 298
click at [247, 89] on button "External ( 0 )" at bounding box center [240, 91] width 30 height 9
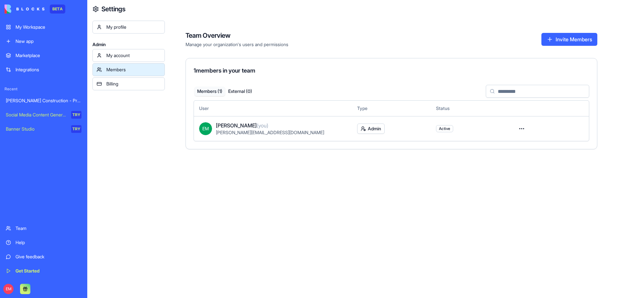
click at [211, 90] on button "Members ( 1 )" at bounding box center [209, 91] width 30 height 9
click at [118, 51] on link "My account" at bounding box center [128, 55] width 72 height 13
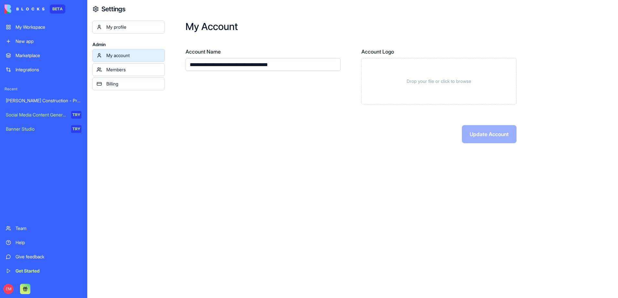
click at [43, 16] on div "BETA" at bounding box center [43, 9] width 83 height 18
click at [34, 98] on div "[PERSON_NAME] Construction - Project Management" at bounding box center [44, 101] width 76 height 6
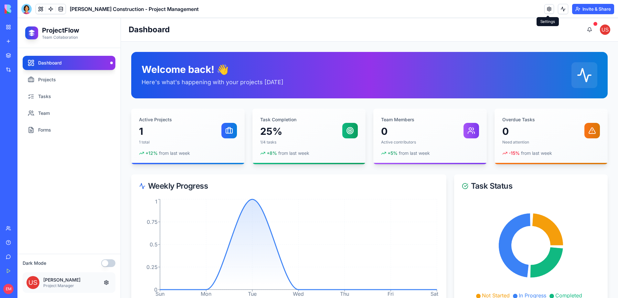
click at [549, 11] on link at bounding box center [549, 9] width 10 height 10
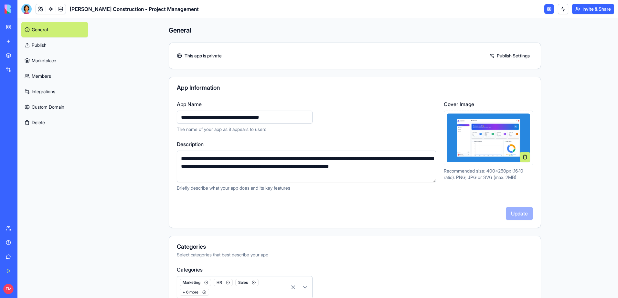
click at [33, 74] on link "Members" at bounding box center [54, 76] width 67 height 16
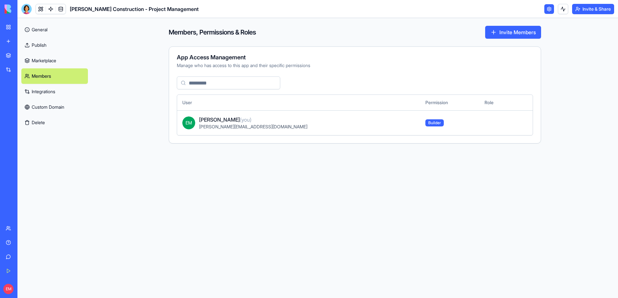
click at [32, 29] on link "General" at bounding box center [54, 30] width 67 height 16
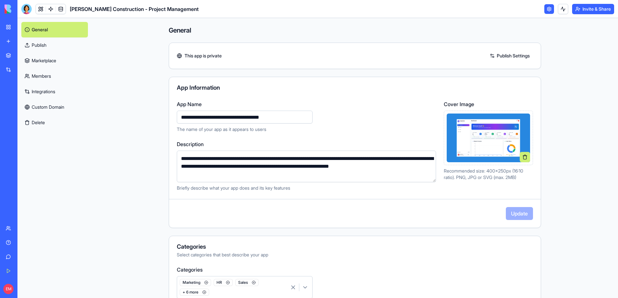
click at [24, 99] on div "[PERSON_NAME] Construction - Project Management" at bounding box center [15, 101] width 18 height 6
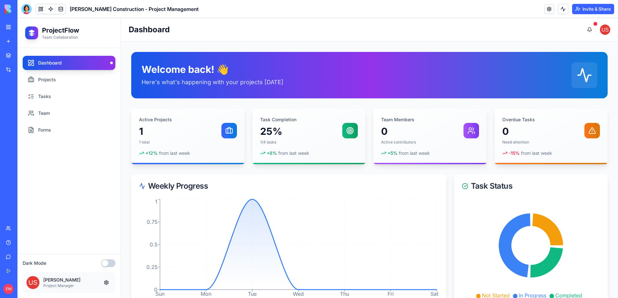
click at [28, 22] on link "My Workspace" at bounding box center [15, 27] width 26 height 13
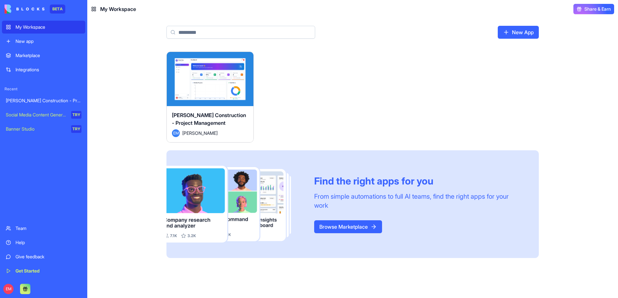
click at [36, 97] on link "[PERSON_NAME] Construction - Project Management" at bounding box center [43, 100] width 83 height 13
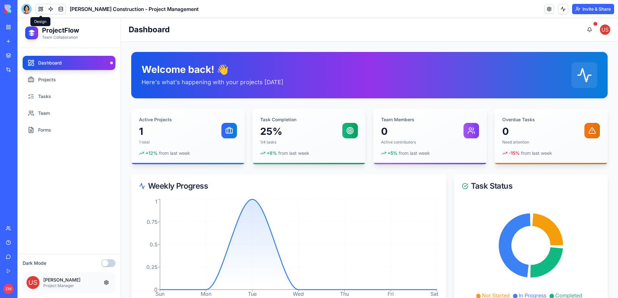
click at [37, 8] on button at bounding box center [41, 9] width 10 height 10
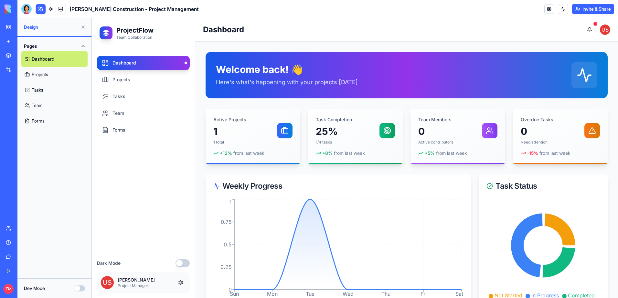
click at [79, 288] on button "Dev Mode" at bounding box center [80, 289] width 10 height 6
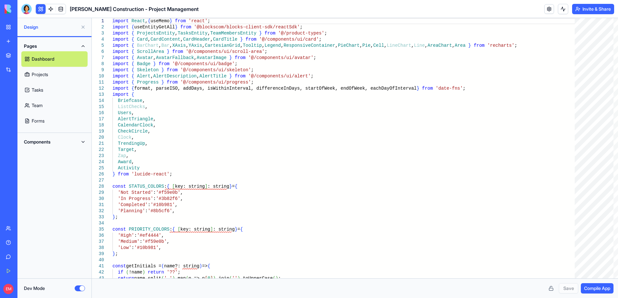
click at [84, 141] on button "Components" at bounding box center [54, 142] width 66 height 10
click at [69, 153] on link "AppLayout" at bounding box center [54, 155] width 66 height 16
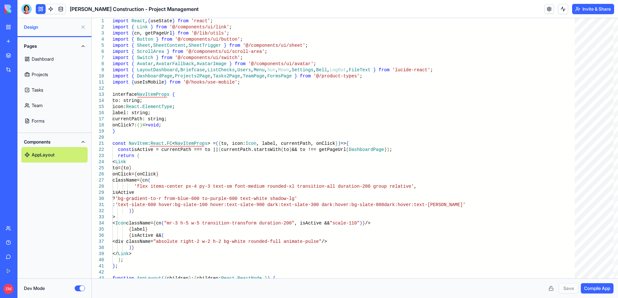
click at [47, 111] on link "Team" at bounding box center [54, 106] width 66 height 16
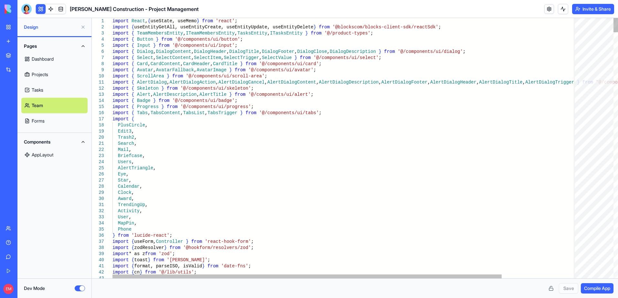
click at [47, 125] on link "Forms" at bounding box center [54, 121] width 66 height 16
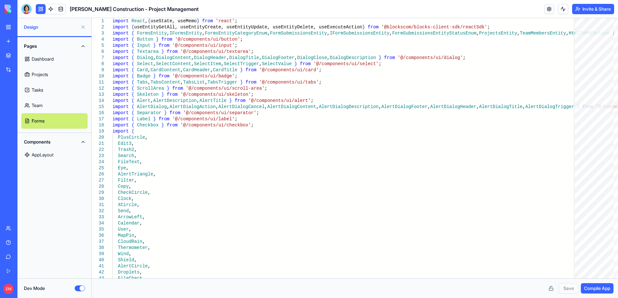
click at [47, 107] on link "Team" at bounding box center [54, 106] width 66 height 16
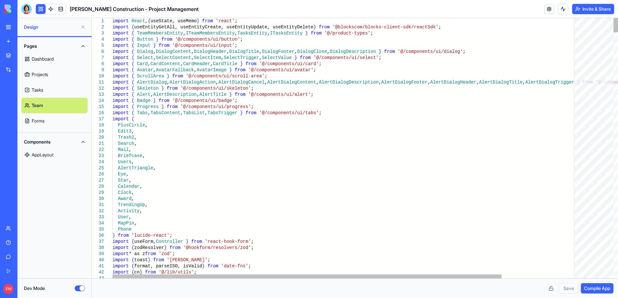
click at [52, 91] on link "Tasks" at bounding box center [54, 90] width 66 height 16
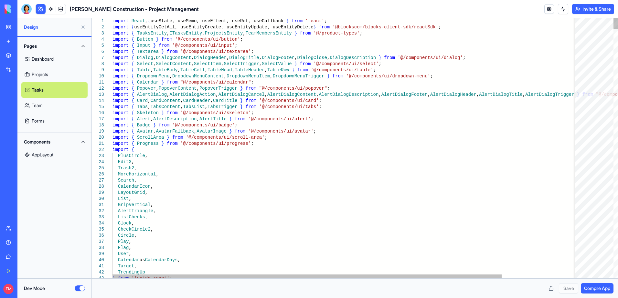
click at [52, 75] on link "Projects" at bounding box center [54, 75] width 66 height 16
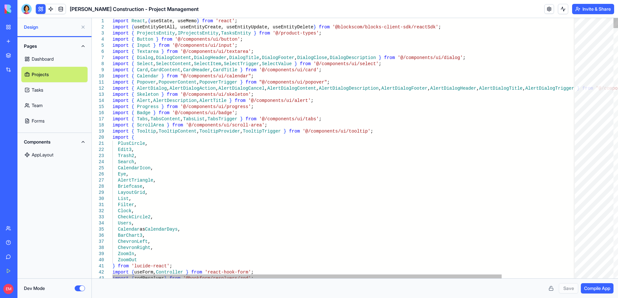
click at [56, 59] on link "Dashboard" at bounding box center [54, 59] width 66 height 16
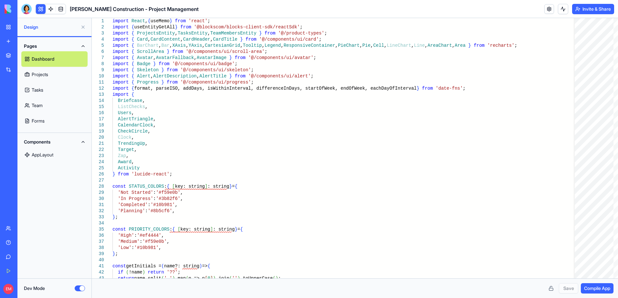
click at [60, 74] on link "Projects" at bounding box center [54, 75] width 66 height 16
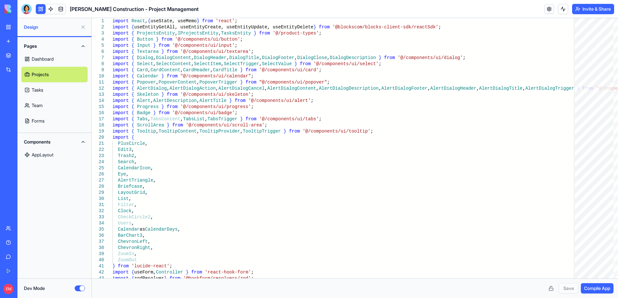
click at [49, 92] on link "Tasks" at bounding box center [54, 90] width 66 height 16
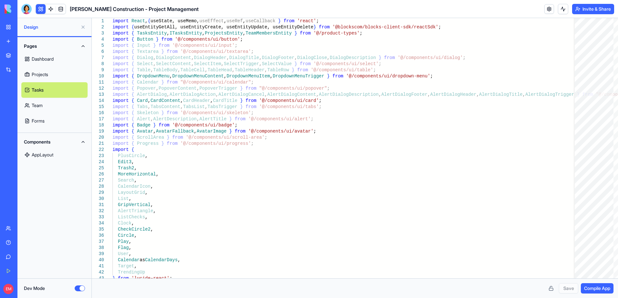
click at [51, 159] on link "AppLayout" at bounding box center [54, 155] width 66 height 16
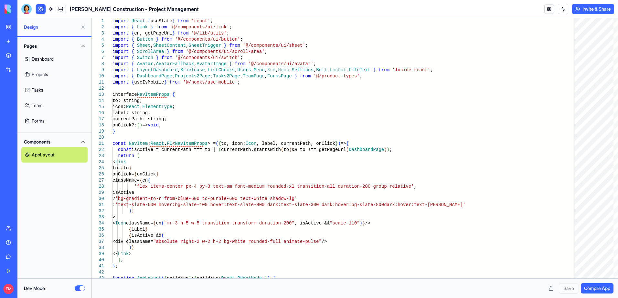
click at [53, 63] on link "Dashboard" at bounding box center [54, 59] width 66 height 16
type textarea "**********"
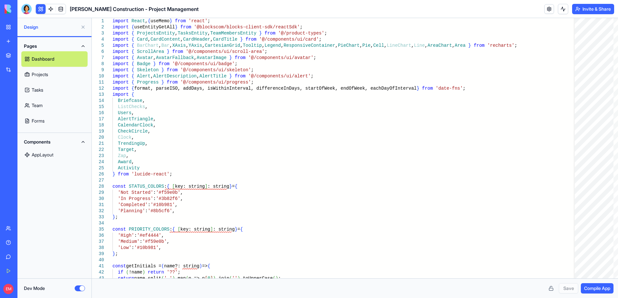
click at [28, 105] on link "[PERSON_NAME] Construction - Project Management" at bounding box center [15, 100] width 26 height 13
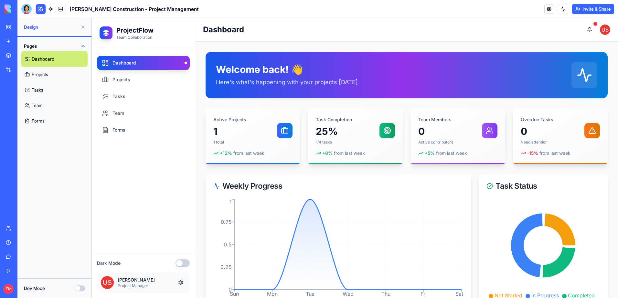
click at [53, 77] on link "Projects" at bounding box center [54, 75] width 66 height 16
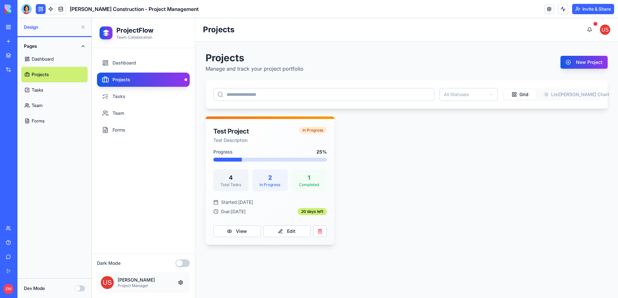
click at [63, 61] on link "Dashboard" at bounding box center [54, 59] width 66 height 16
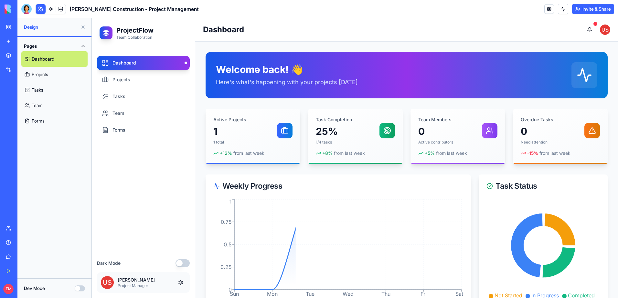
click at [61, 76] on link "Projects" at bounding box center [54, 75] width 66 height 16
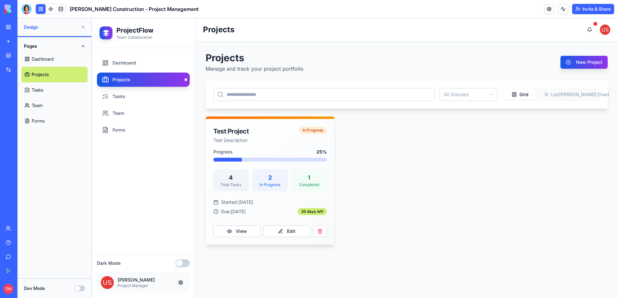
click at [63, 101] on link "Team" at bounding box center [54, 106] width 66 height 16
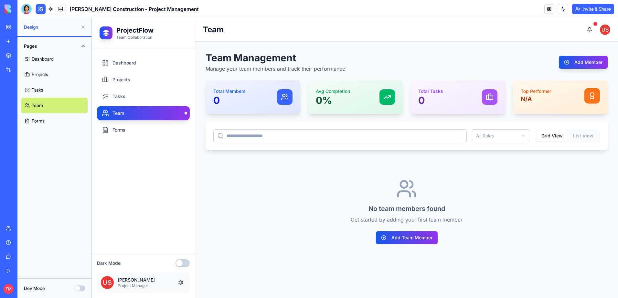
click at [59, 130] on div "Pages Dashboard Projects Tasks Team Forms" at bounding box center [54, 85] width 74 height 96
click at [59, 122] on link "Forms" at bounding box center [54, 121] width 66 height 16
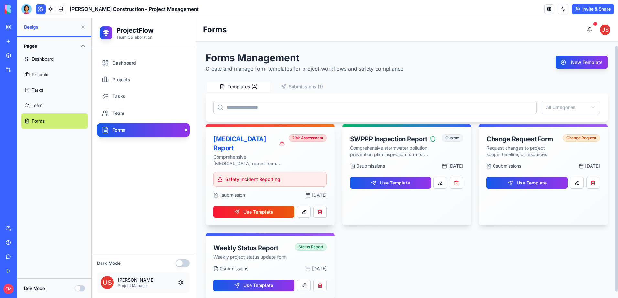
scroll to position [11, 0]
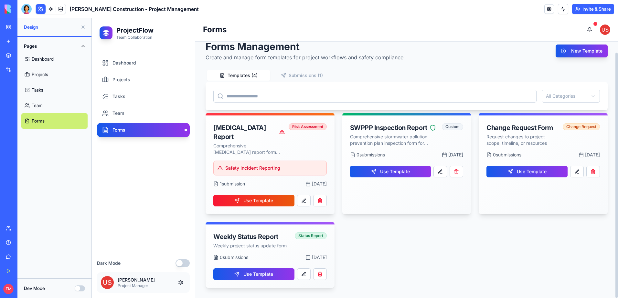
click at [61, 99] on link "Team" at bounding box center [54, 106] width 66 height 16
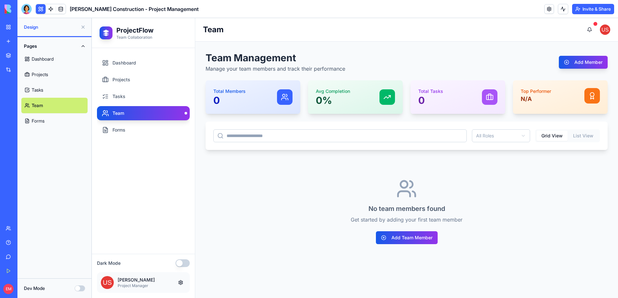
drag, startPoint x: 61, startPoint y: 82, endPoint x: 60, endPoint y: 71, distance: 11.6
click at [61, 82] on div "Dashboard Projects Tasks Team Forms" at bounding box center [54, 90] width 66 height 78
click at [60, 71] on link "Projects" at bounding box center [54, 75] width 66 height 16
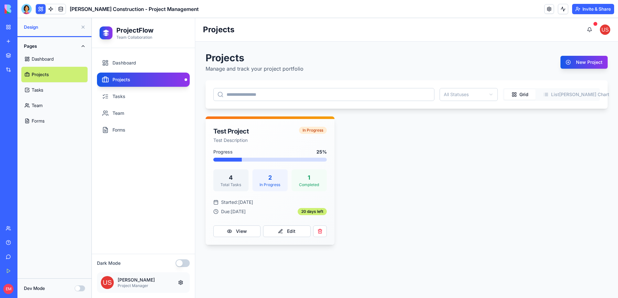
click at [62, 90] on link "Tasks" at bounding box center [54, 90] width 66 height 16
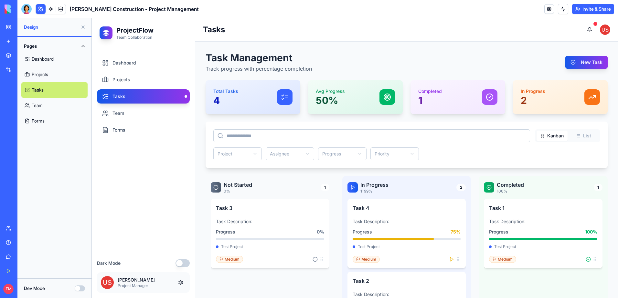
click at [46, 72] on link "Projects" at bounding box center [54, 75] width 66 height 16
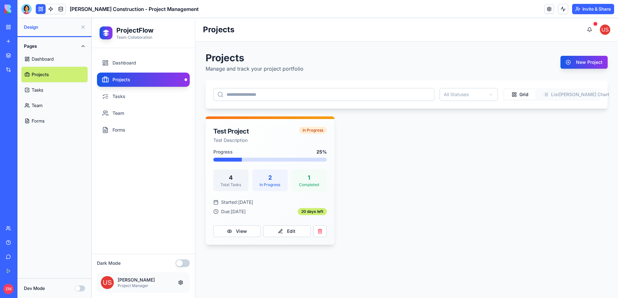
click at [585, 96] on button "[PERSON_NAME] Chart" at bounding box center [582, 94] width 31 height 10
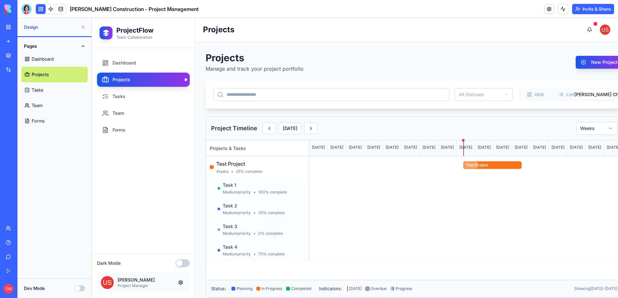
click at [52, 93] on link "Tasks" at bounding box center [54, 90] width 66 height 16
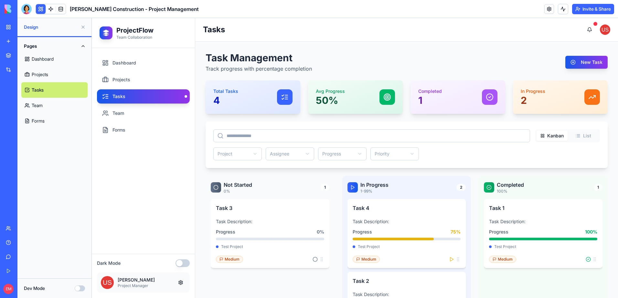
click at [52, 110] on link "Team" at bounding box center [54, 106] width 66 height 16
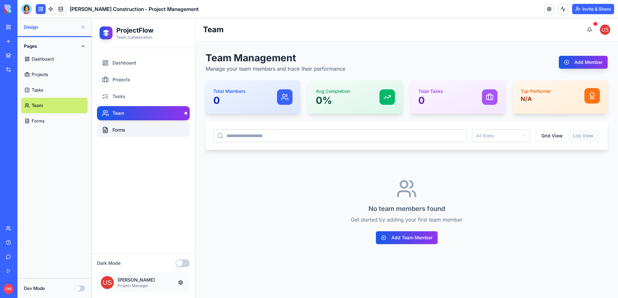
click at [124, 132] on link "Forms" at bounding box center [143, 130] width 93 height 14
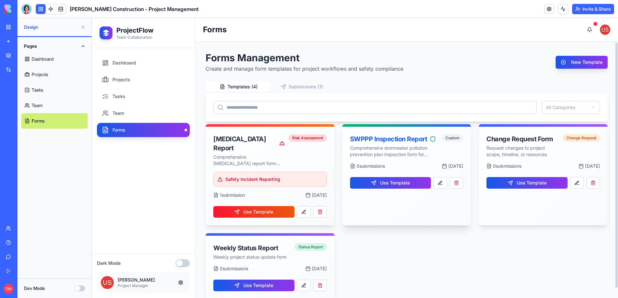
scroll to position [11, 0]
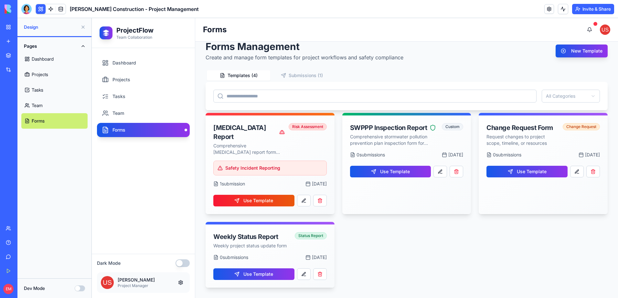
click at [63, 122] on link "Forms" at bounding box center [54, 121] width 66 height 16
click at [26, 10] on div at bounding box center [26, 9] width 10 height 10
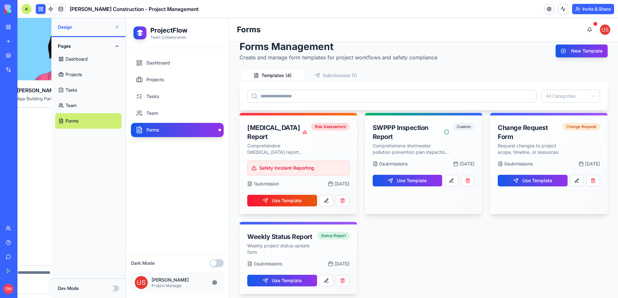
scroll to position [0, 0]
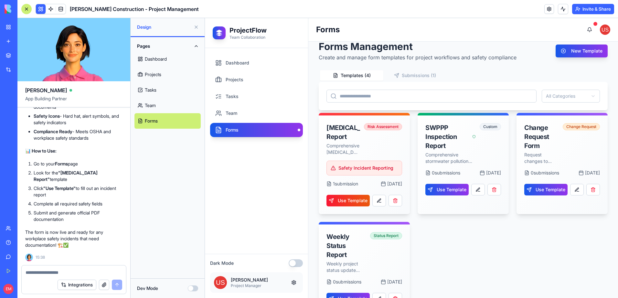
click at [104, 285] on button "button" at bounding box center [104, 285] width 10 height 10
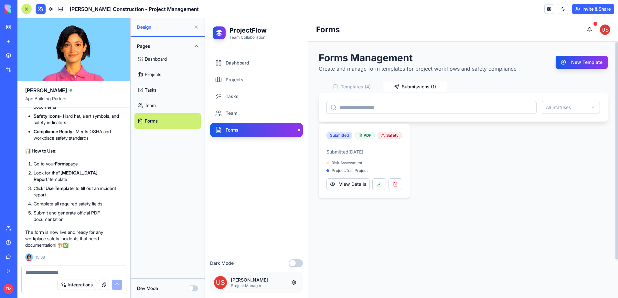
click at [411, 86] on button "Submissions ( 1 )" at bounding box center [414, 87] width 63 height 10
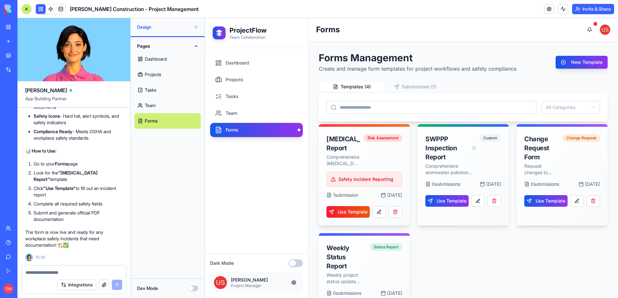
click at [363, 87] on button "Templates ( 4 )" at bounding box center [351, 87] width 63 height 10
drag, startPoint x: 424, startPoint y: 90, endPoint x: 420, endPoint y: 90, distance: 4.2
click at [423, 90] on button "Submissions ( 1 )" at bounding box center [414, 87] width 63 height 10
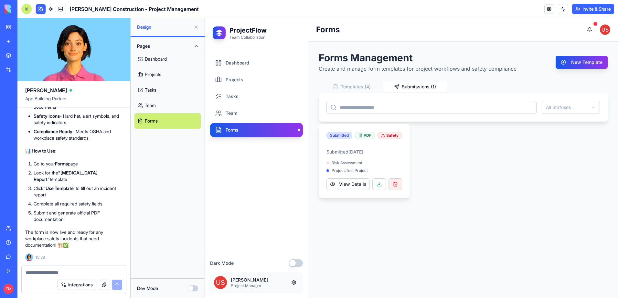
click at [395, 190] on button "button" at bounding box center [395, 185] width 14 height 12
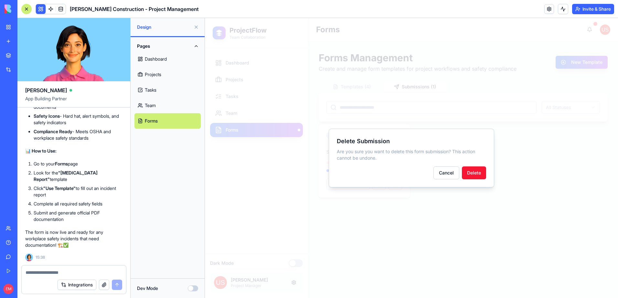
drag, startPoint x: 473, startPoint y: 171, endPoint x: 418, endPoint y: 174, distance: 54.7
click at [473, 171] on button "Delete" at bounding box center [474, 173] width 24 height 13
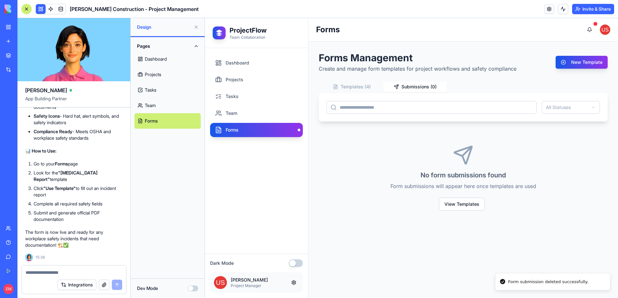
click at [194, 26] on button at bounding box center [196, 27] width 10 height 10
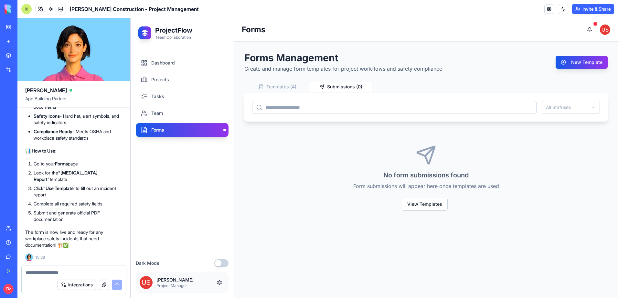
click at [168, 130] on link "Forms" at bounding box center [182, 130] width 93 height 14
click at [167, 59] on link "Dashboard" at bounding box center [182, 63] width 93 height 14
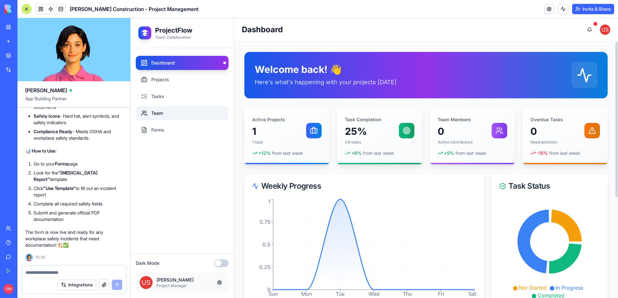
click at [170, 119] on link "Team" at bounding box center [182, 113] width 93 height 14
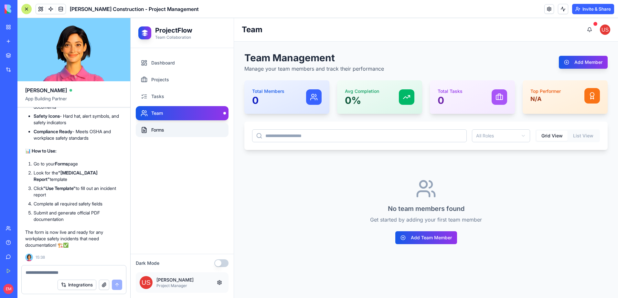
click at [170, 132] on link "Forms" at bounding box center [182, 130] width 93 height 14
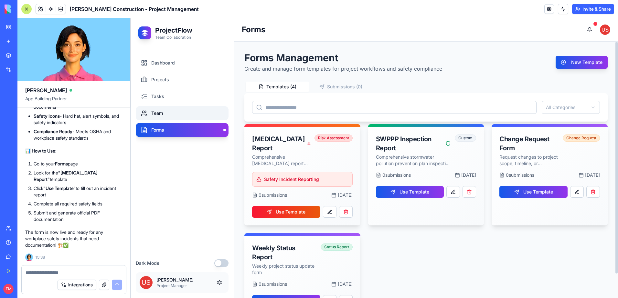
click at [157, 111] on link "Team" at bounding box center [182, 113] width 93 height 14
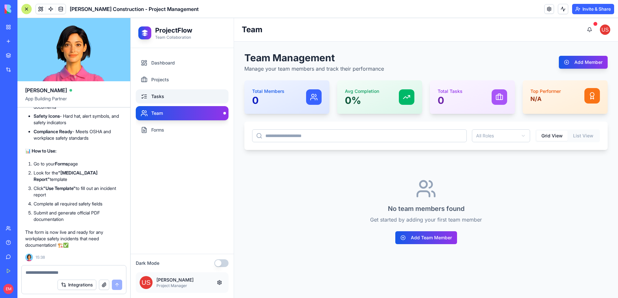
click at [158, 96] on link "Tasks" at bounding box center [182, 96] width 93 height 14
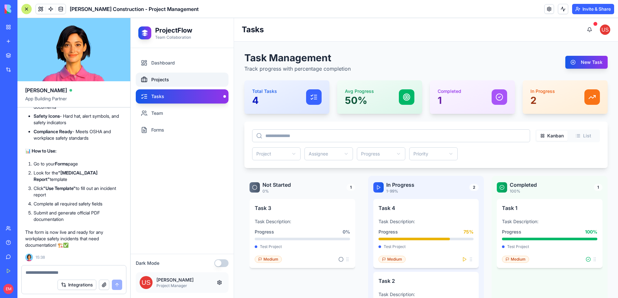
click at [168, 80] on link "Projects" at bounding box center [182, 80] width 93 height 14
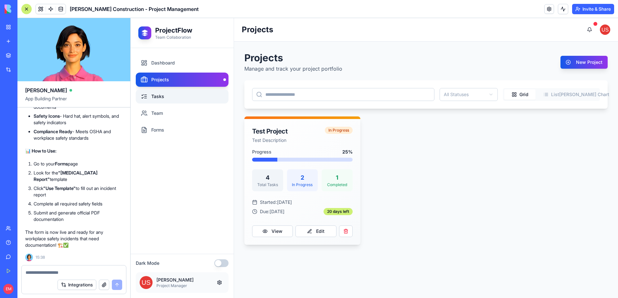
click at [164, 93] on link "Tasks" at bounding box center [182, 96] width 93 height 14
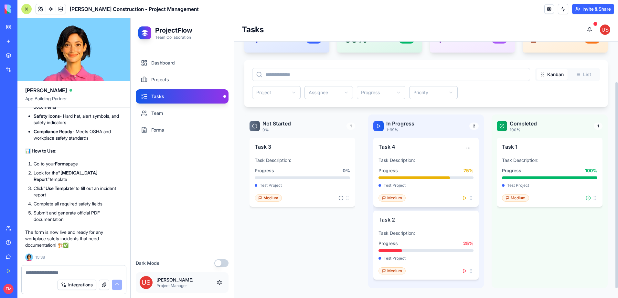
scroll to position [62, 0]
click at [161, 129] on link "Forms" at bounding box center [182, 130] width 93 height 14
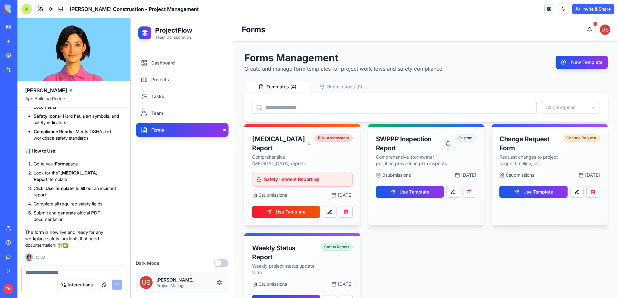
click at [59, 276] on textarea at bounding box center [74, 273] width 97 height 6
click at [29, 9] on div at bounding box center [26, 9] width 10 height 10
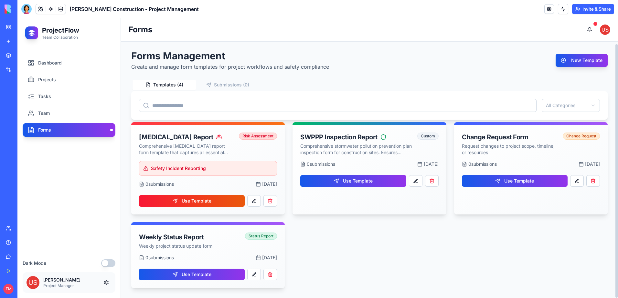
scroll to position [2, 0]
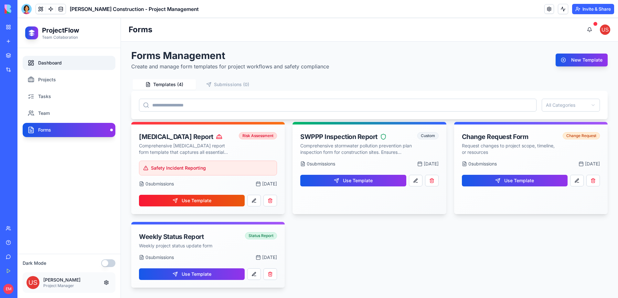
click at [58, 62] on link "Dashboard" at bounding box center [69, 63] width 93 height 14
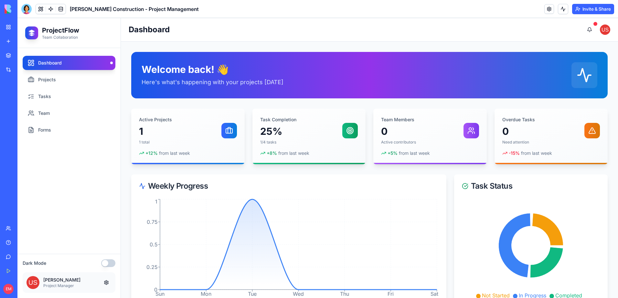
click at [24, 102] on div "[PERSON_NAME] Construction - Project Management" at bounding box center [15, 101] width 18 height 6
click at [24, 26] on div "My Workspace" at bounding box center [20, 27] width 8 height 6
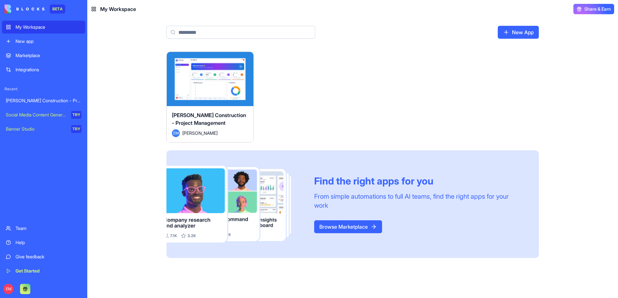
click at [220, 77] on button "Launch" at bounding box center [210, 79] width 48 height 13
